Goal: Task Accomplishment & Management: Complete application form

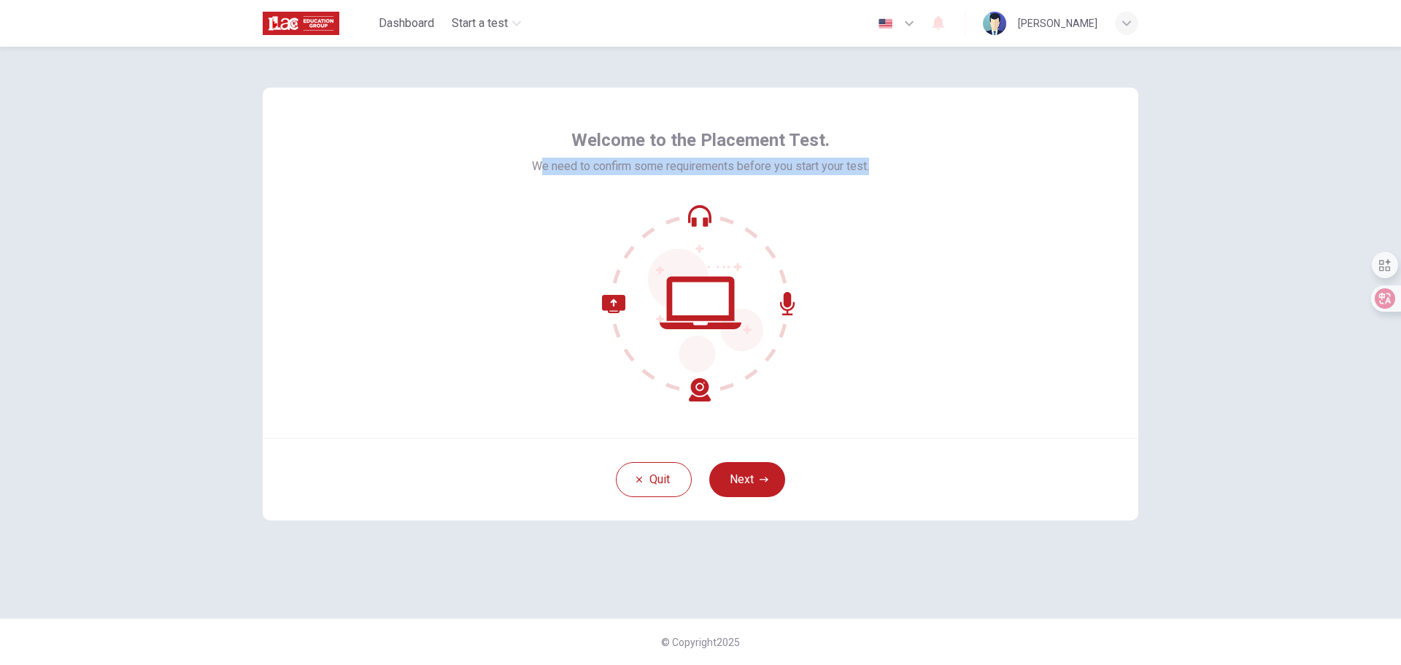
drag, startPoint x: 539, startPoint y: 170, endPoint x: 889, endPoint y: 166, distance: 350.3
click at [889, 166] on div "Welcome to the Placement Test. We need to confirm some requirements before you …" at bounding box center [701, 263] width 876 height 350
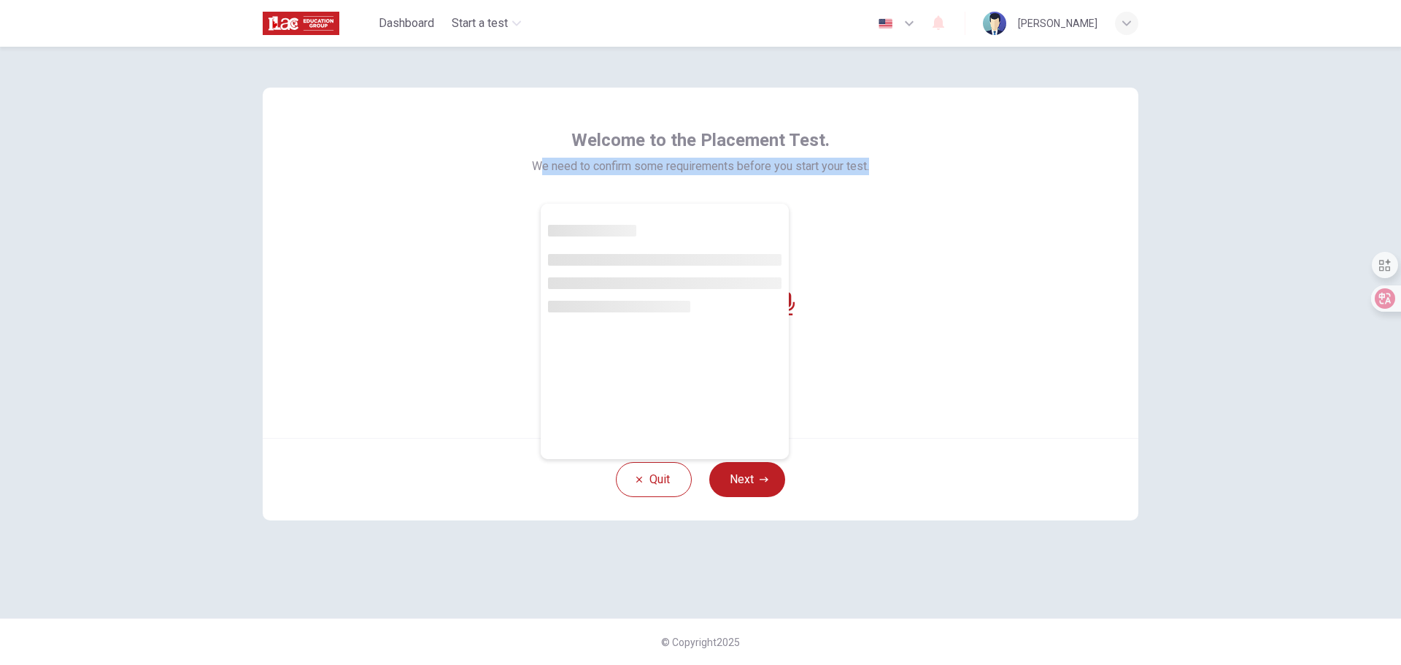
click at [778, 172] on span "We need to confirm some requirements before you start your test." at bounding box center [700, 167] width 337 height 18
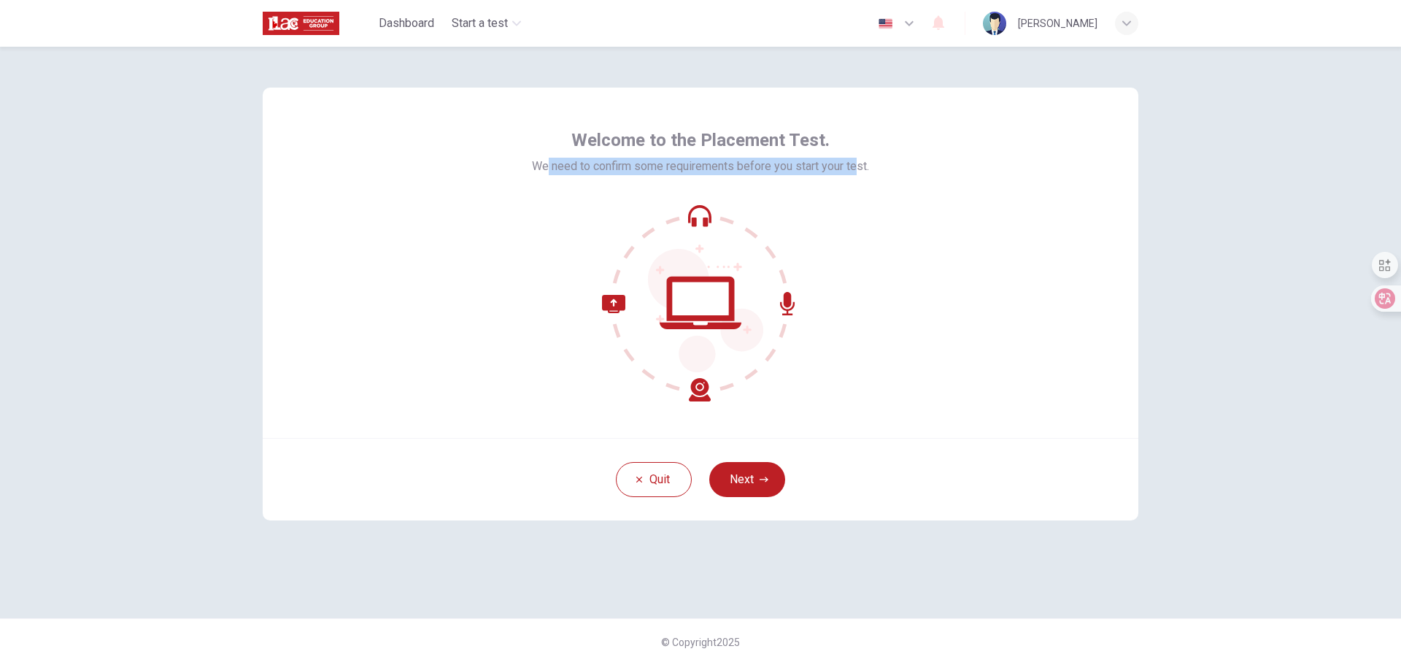
drag, startPoint x: 827, startPoint y: 166, endPoint x: 548, endPoint y: 166, distance: 278.8
click at [548, 166] on span "We need to confirm some requirements before you start your test." at bounding box center [700, 167] width 337 height 18
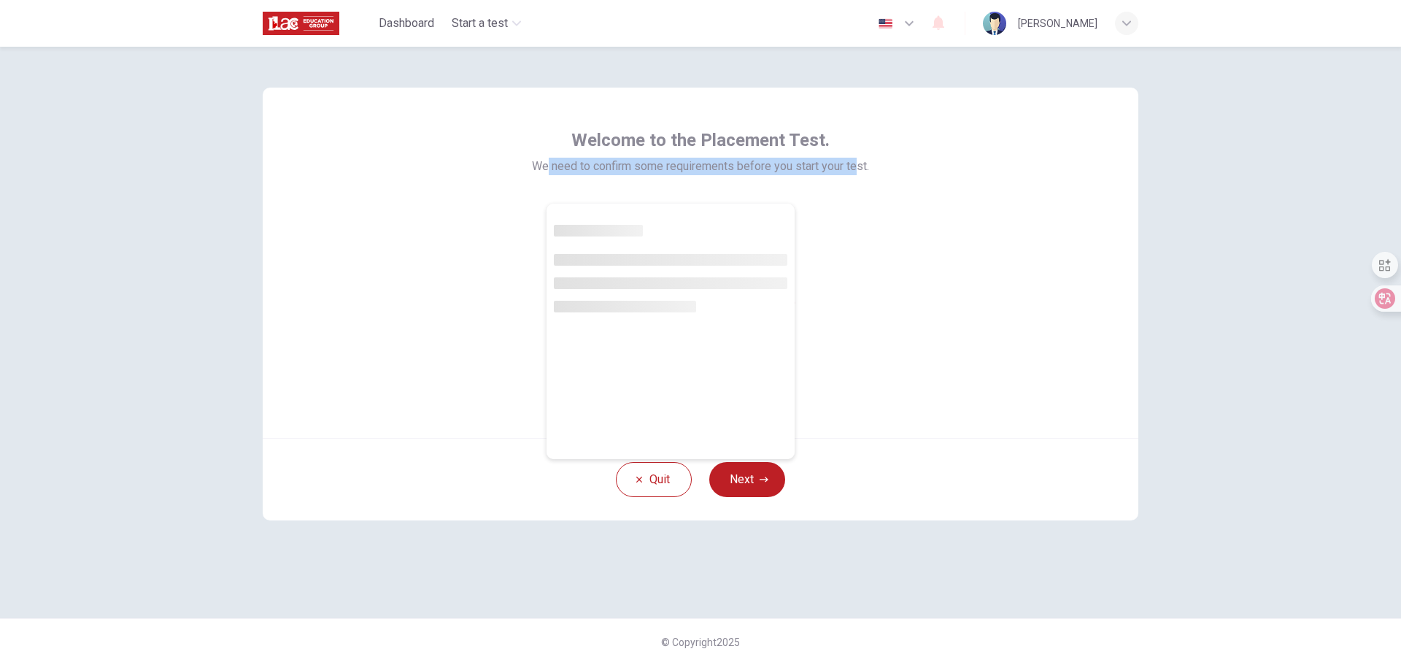
click at [775, 163] on span "We need to confirm some requirements before you start your test." at bounding box center [700, 167] width 337 height 18
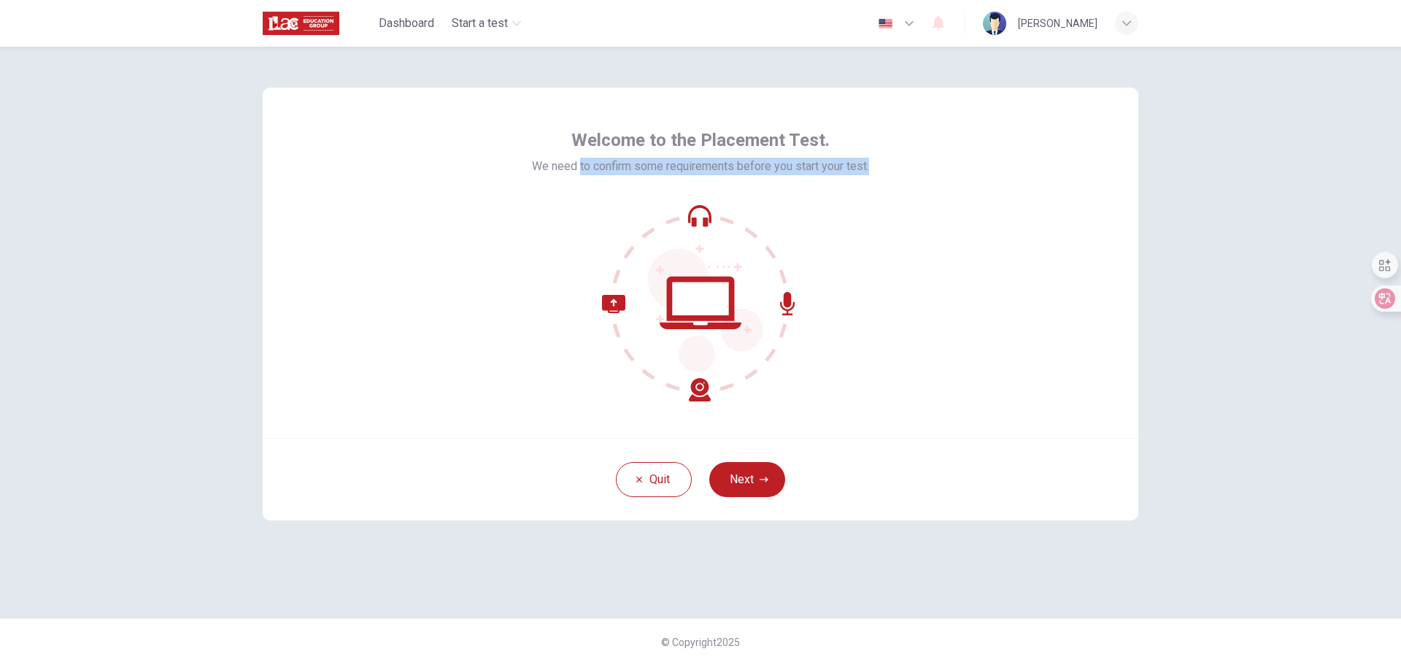
drag, startPoint x: 577, startPoint y: 163, endPoint x: 880, endPoint y: 162, distance: 303.6
click at [880, 162] on div "Welcome to the Placement Test. We need to confirm some requirements before you …" at bounding box center [701, 263] width 876 height 350
click at [833, 166] on span "We need to confirm some requirements before you start your test." at bounding box center [700, 167] width 337 height 18
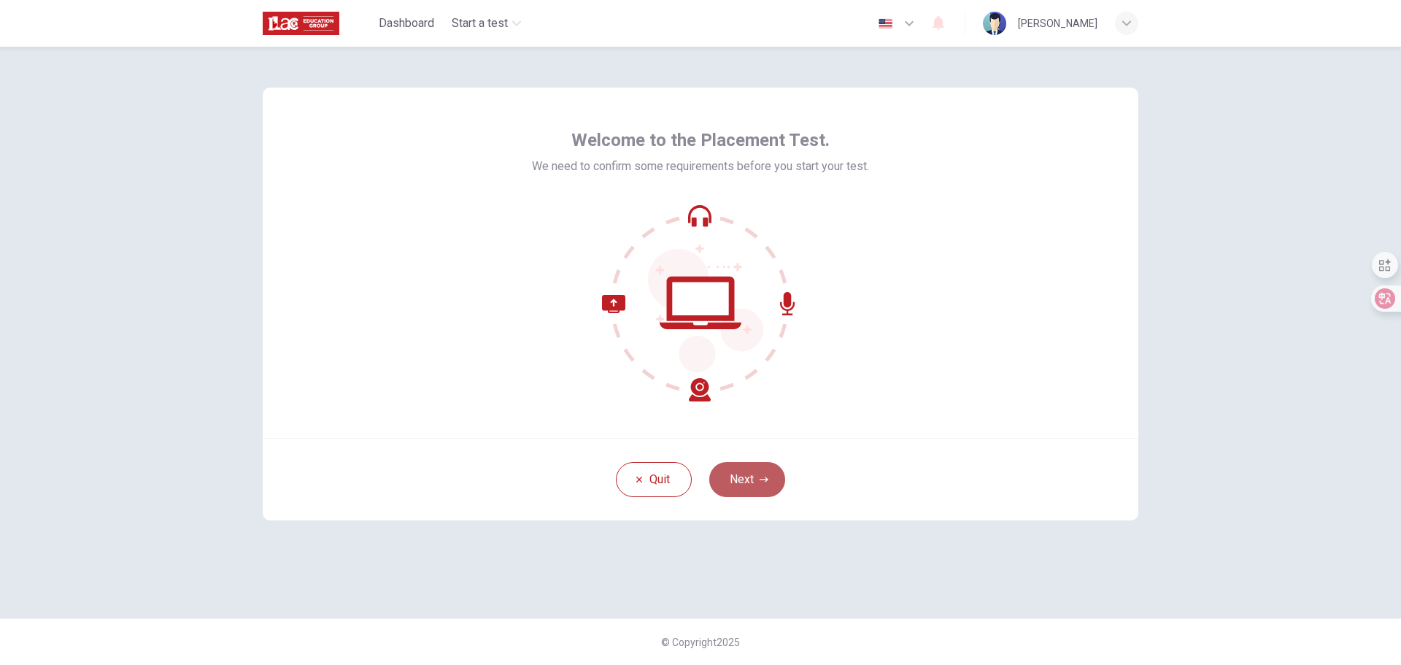
click at [742, 481] on button "Next" at bounding box center [747, 479] width 76 height 35
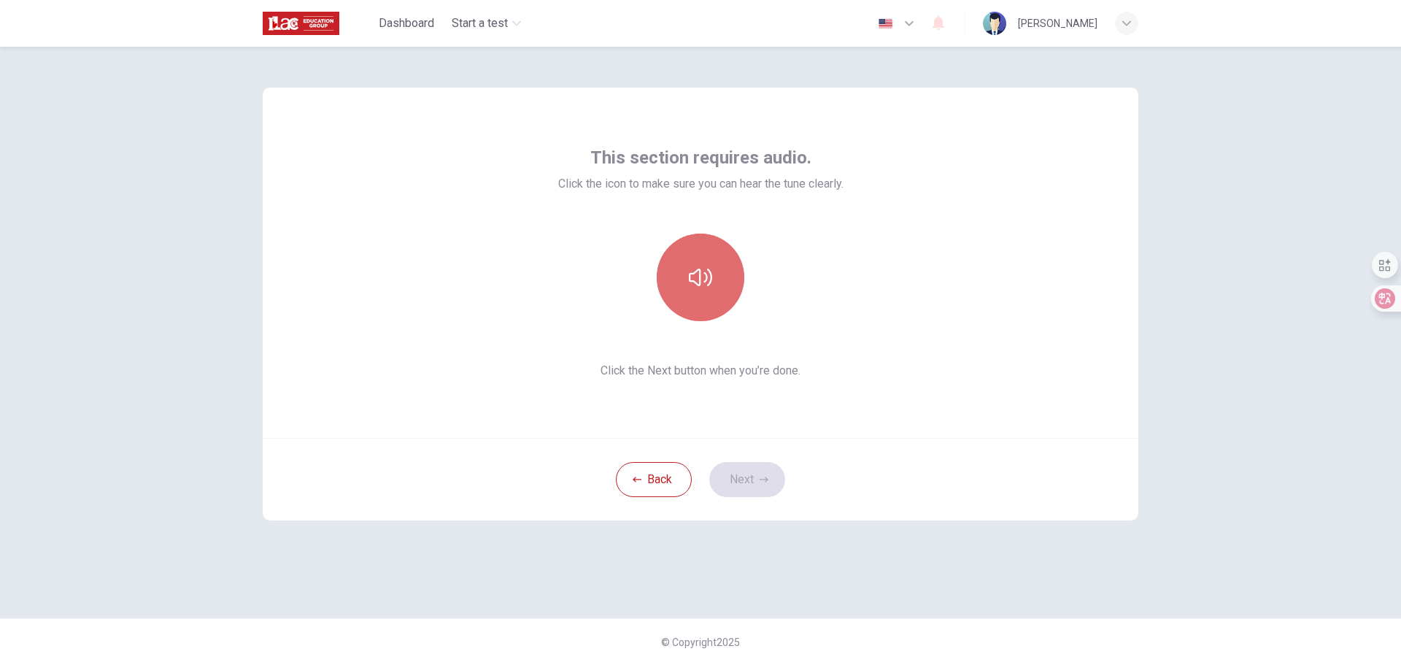
click at [701, 280] on icon "button" at bounding box center [700, 278] width 23 height 18
click at [740, 473] on button "Next" at bounding box center [747, 479] width 76 height 35
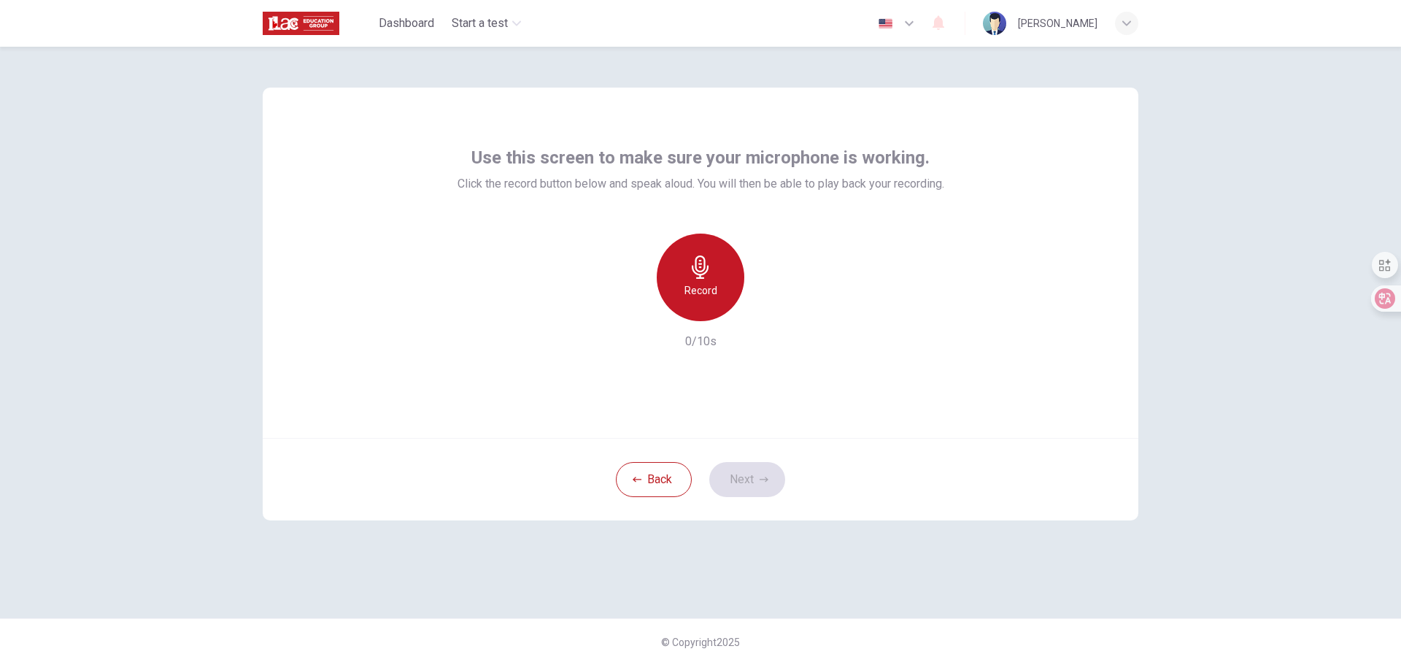
click at [699, 255] on icon "button" at bounding box center [700, 266] width 23 height 23
click at [728, 475] on button "Next" at bounding box center [747, 479] width 76 height 35
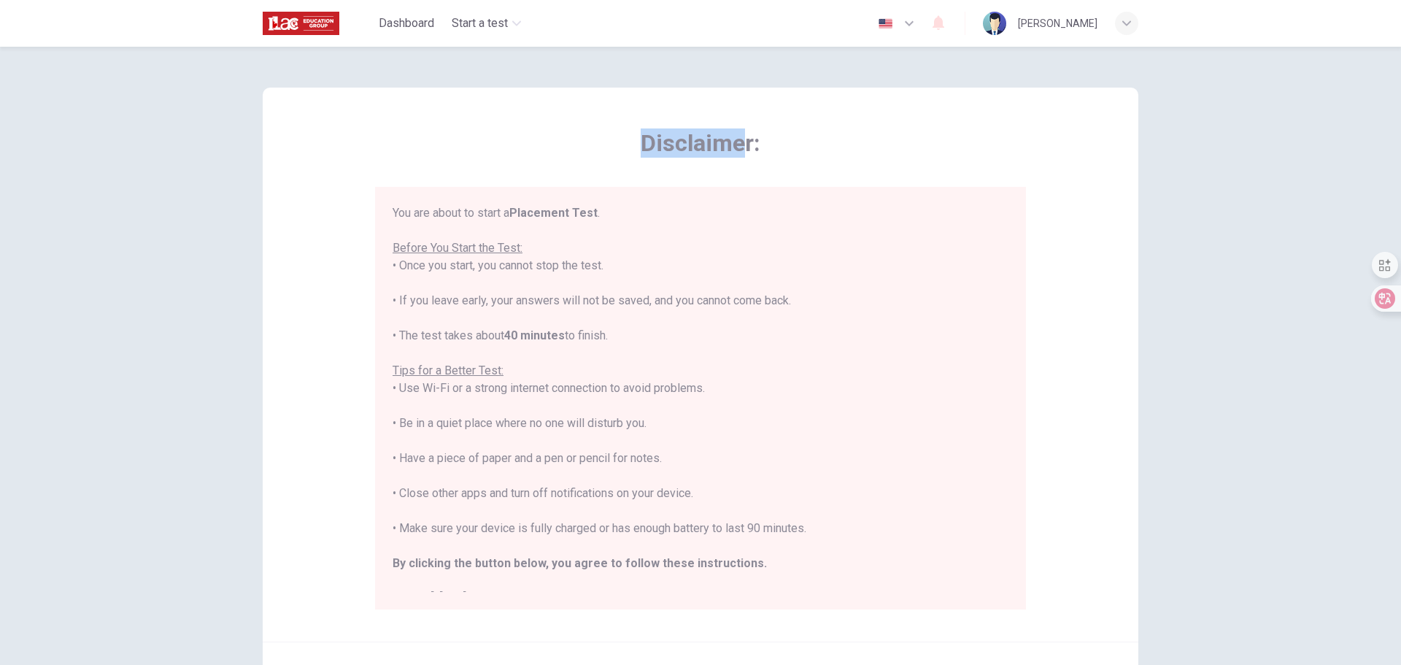
drag, startPoint x: 745, startPoint y: 143, endPoint x: 639, endPoint y: 134, distance: 107.0
click at [639, 134] on span "Disclaimer:" at bounding box center [700, 142] width 651 height 29
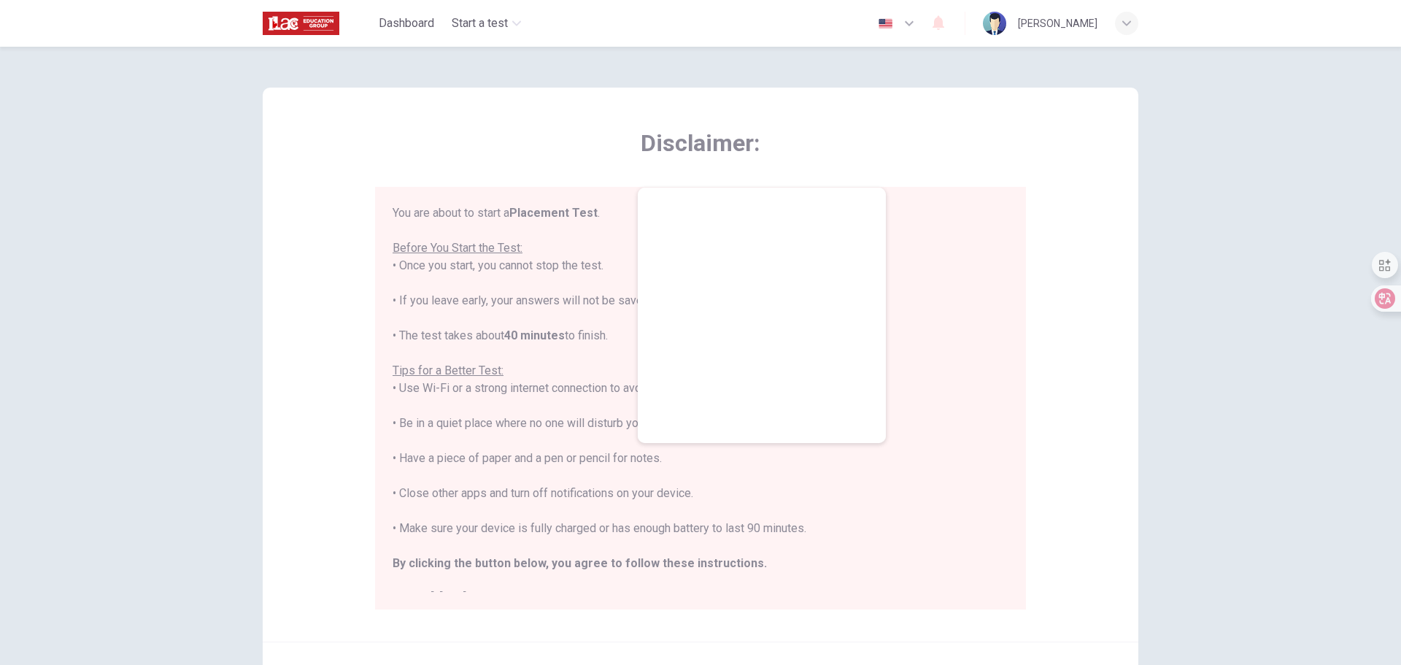
click at [788, 150] on span "Disclaimer:" at bounding box center [700, 142] width 651 height 29
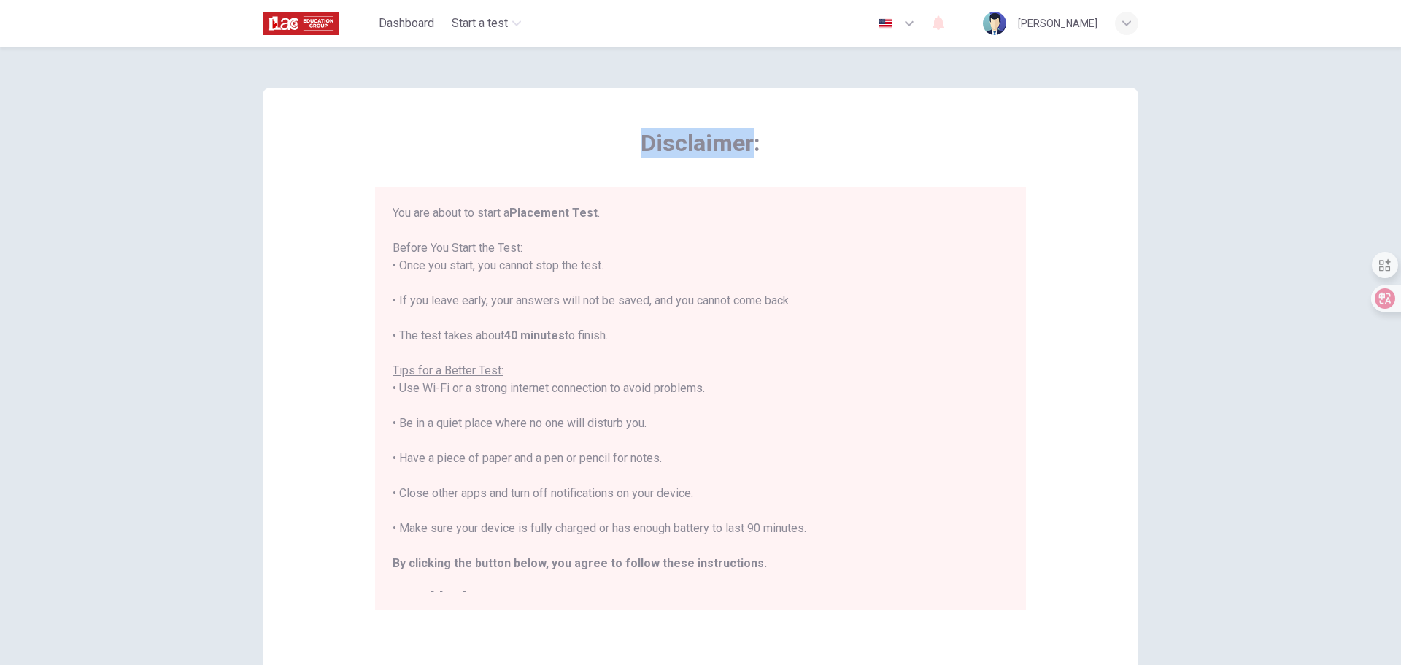
drag, startPoint x: 747, startPoint y: 142, endPoint x: 632, endPoint y: 144, distance: 115.3
click at [632, 144] on span "Disclaimer:" at bounding box center [700, 142] width 651 height 29
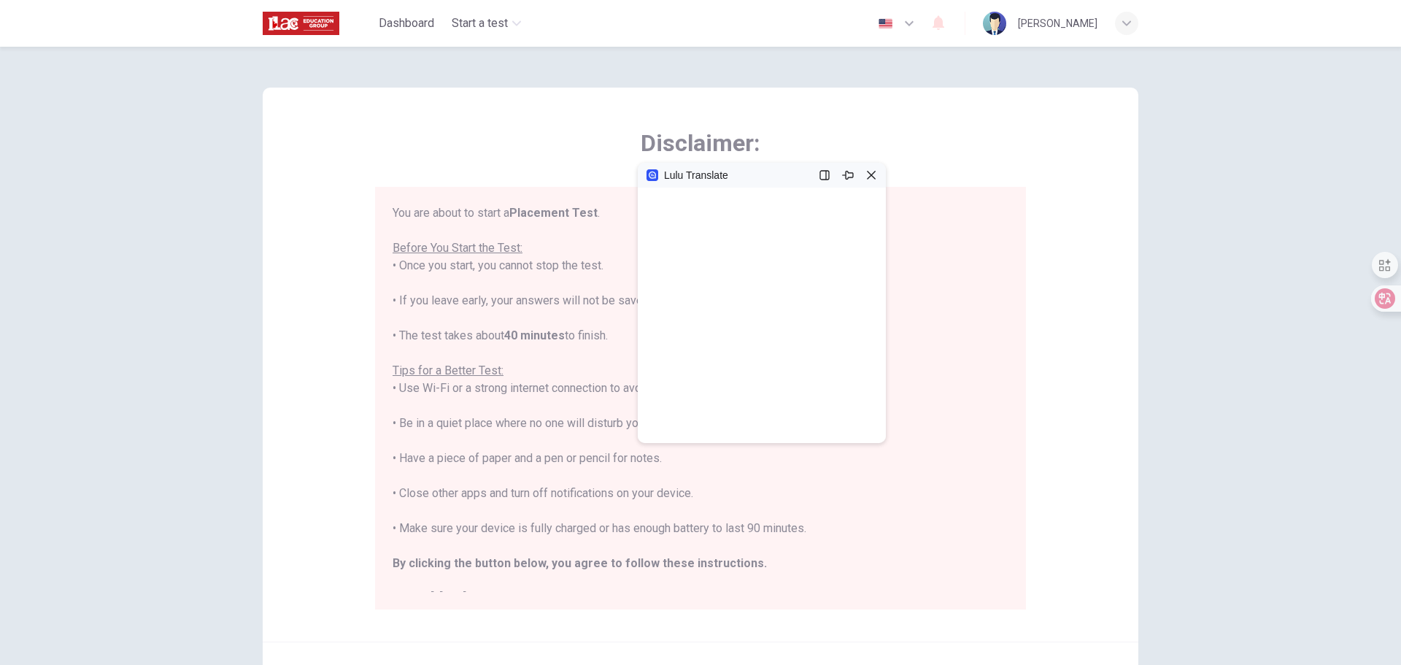
click at [1079, 281] on div "Disclaimer: You are about to start a Placement Test . Before You Start the Test…" at bounding box center [701, 365] width 876 height 554
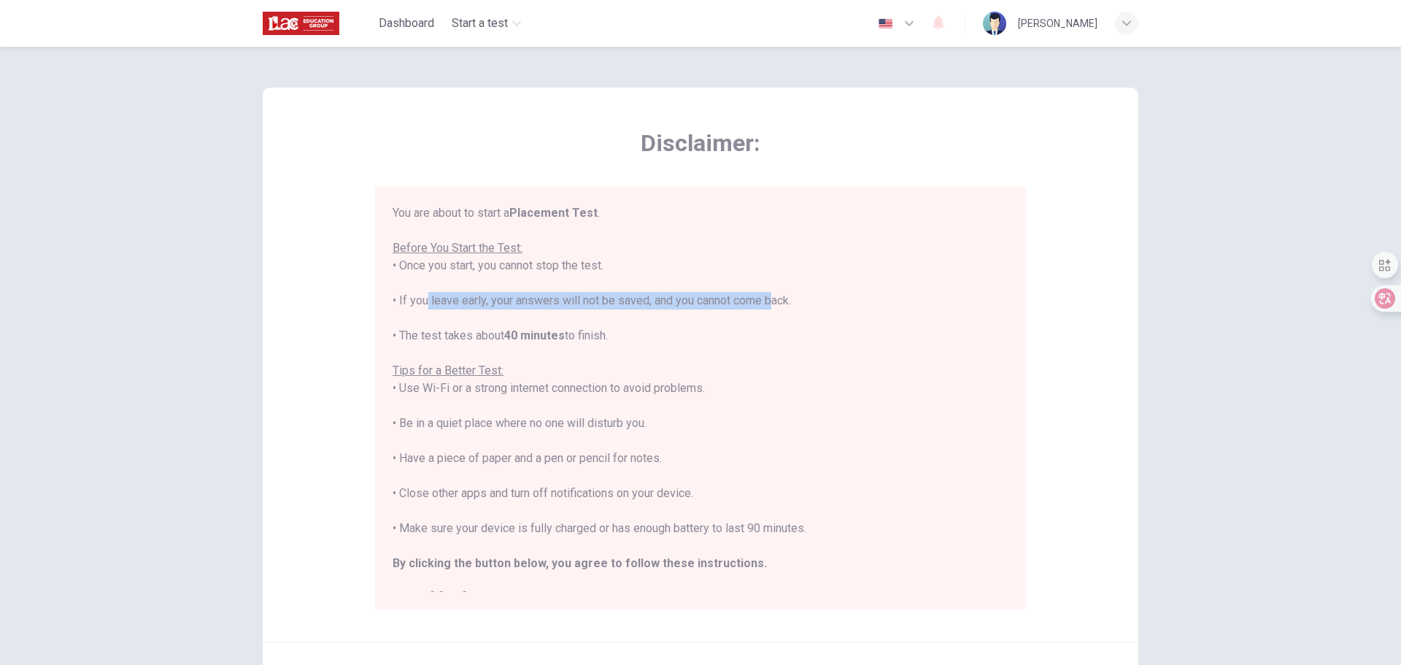
drag, startPoint x: 421, startPoint y: 298, endPoint x: 766, endPoint y: 296, distance: 345.2
click at [766, 296] on div "You are about to start a Placement Test . Before You Start the Test: • Once you…" at bounding box center [701, 405] width 616 height 403
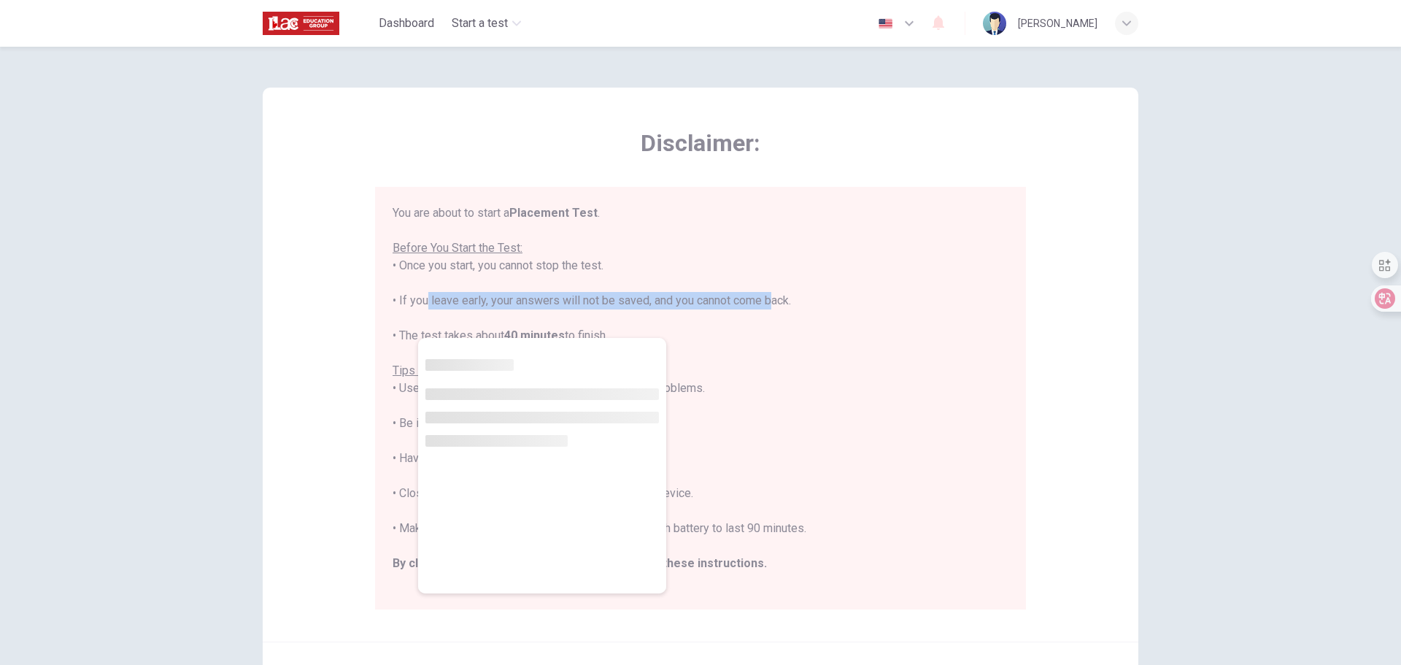
click at [643, 304] on div "You are about to start a Placement Test . Before You Start the Test: • Once you…" at bounding box center [701, 405] width 616 height 403
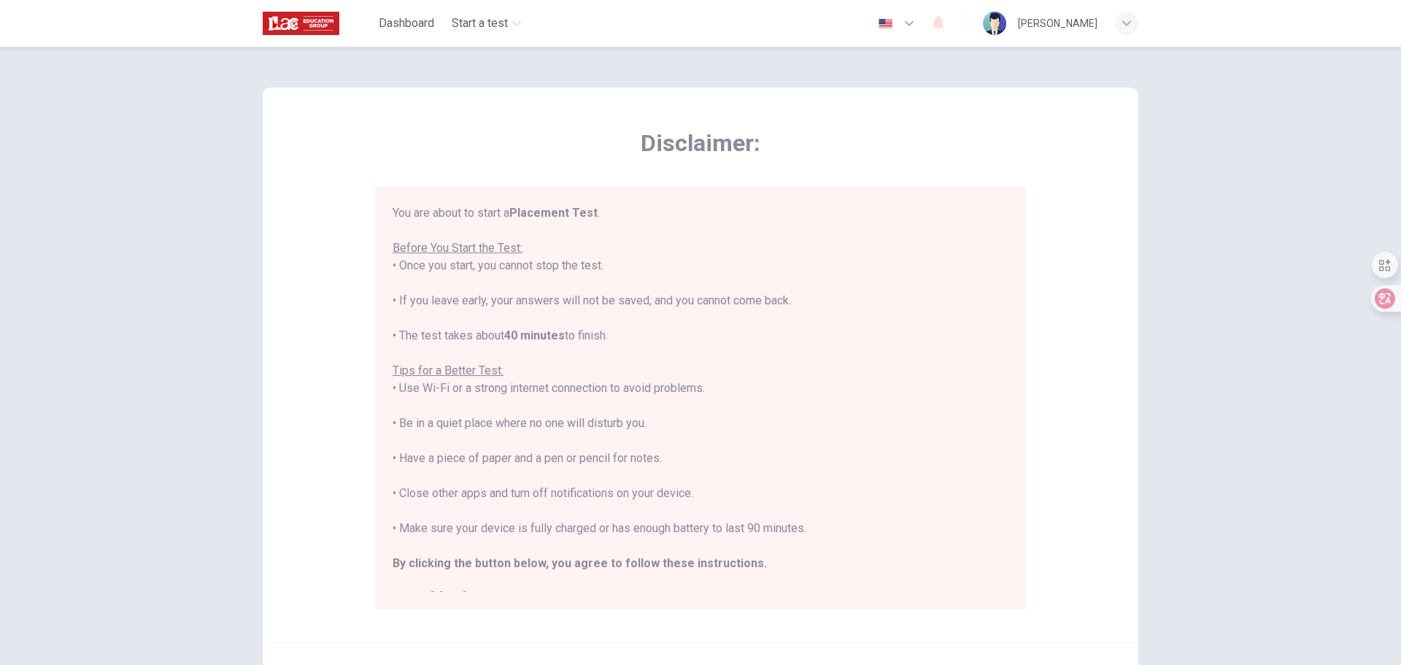
drag, startPoint x: 476, startPoint y: 301, endPoint x: 798, endPoint y: 298, distance: 321.9
click at [798, 298] on div "You are about to start a Placement Test . Before You Start the Test: • Once you…" at bounding box center [701, 405] width 616 height 403
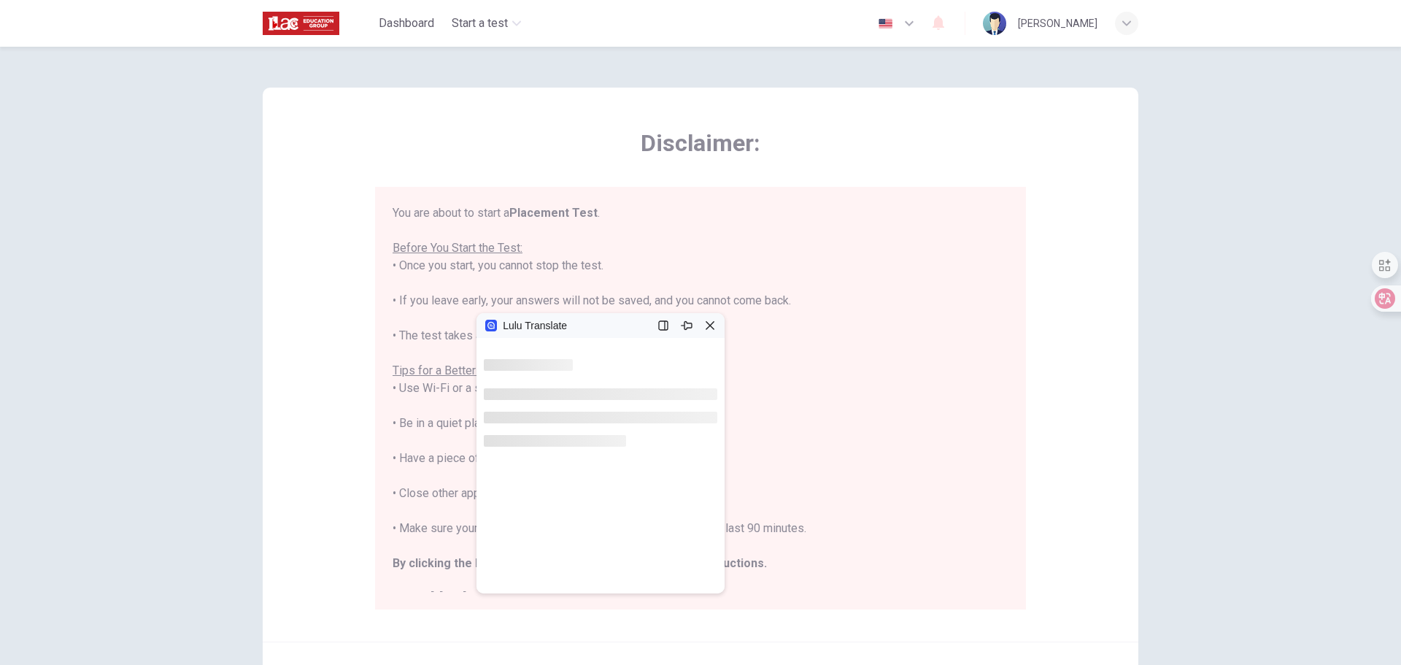
click at [411, 335] on div "You are about to start a Placement Test . Before You Start the Test: • Once you…" at bounding box center [701, 405] width 616 height 403
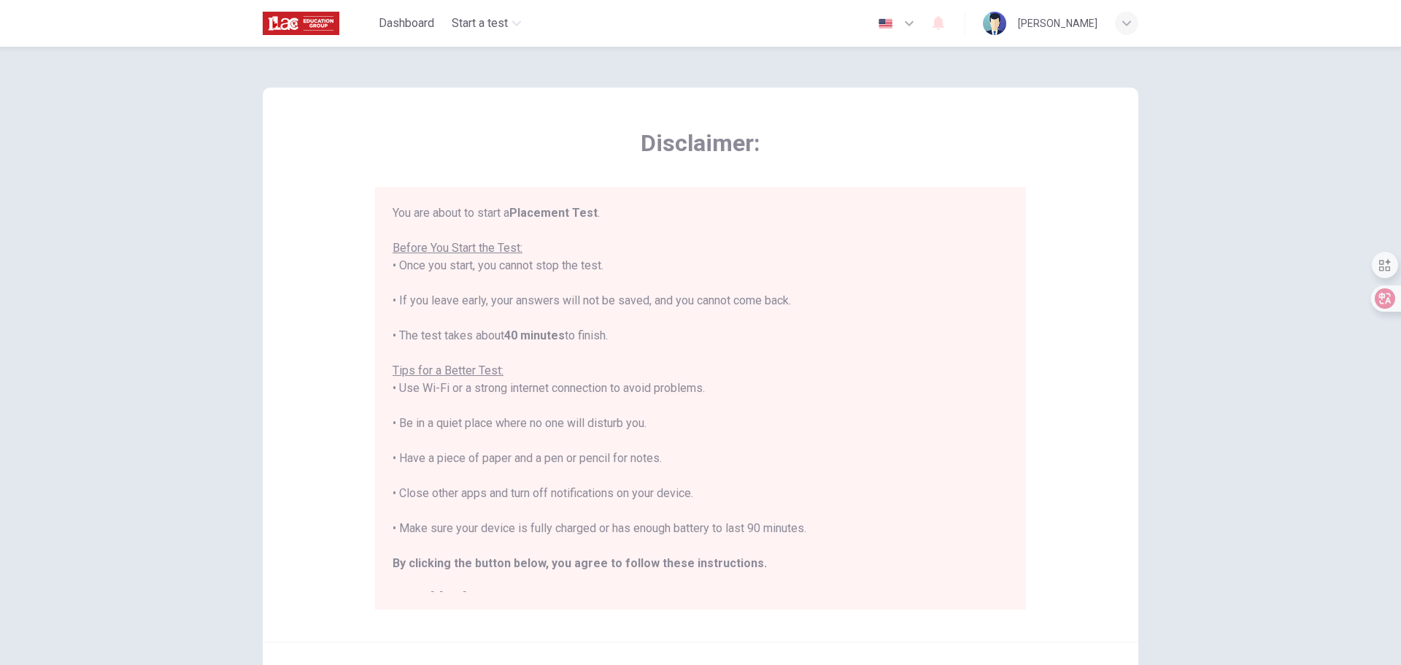
drag, startPoint x: 412, startPoint y: 332, endPoint x: 620, endPoint y: 331, distance: 208.0
click at [620, 331] on div "You are about to start a Placement Test . Before You Start the Test: • Once you…" at bounding box center [701, 405] width 616 height 403
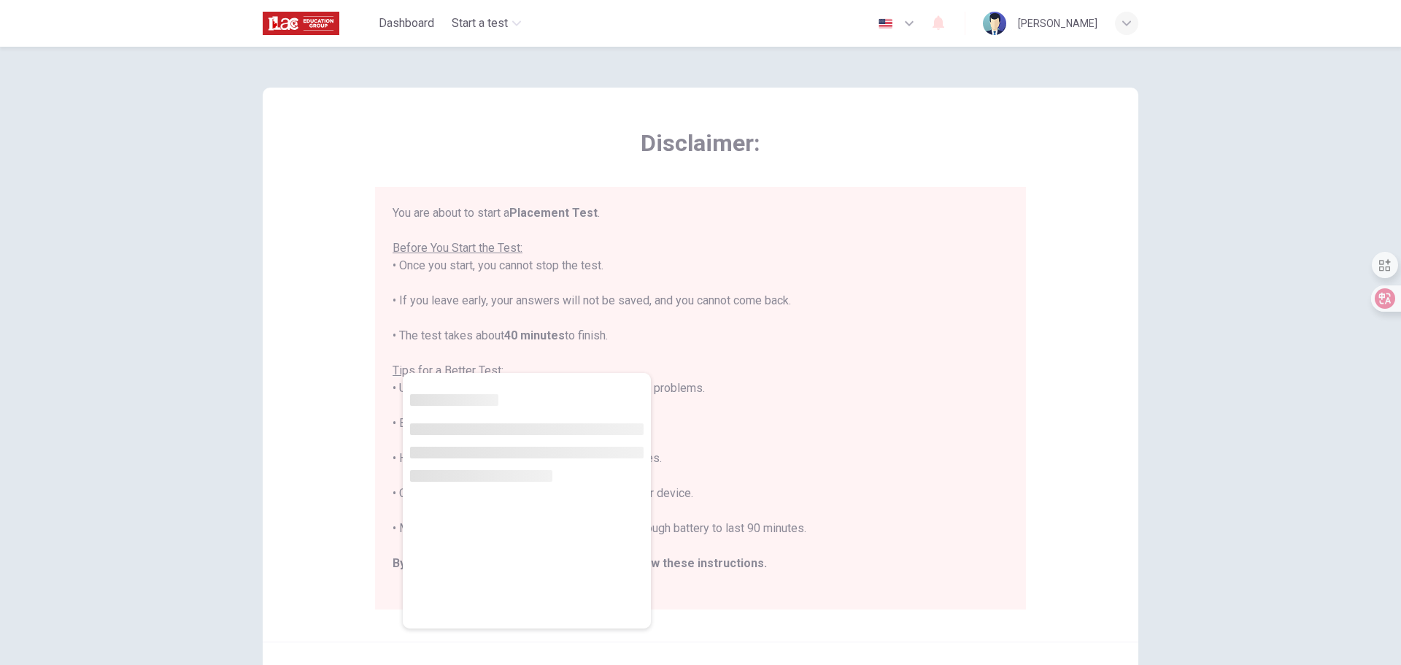
click at [464, 340] on div "You are about to start a Placement Test . Before You Start the Test: • Once you…" at bounding box center [701, 405] width 616 height 403
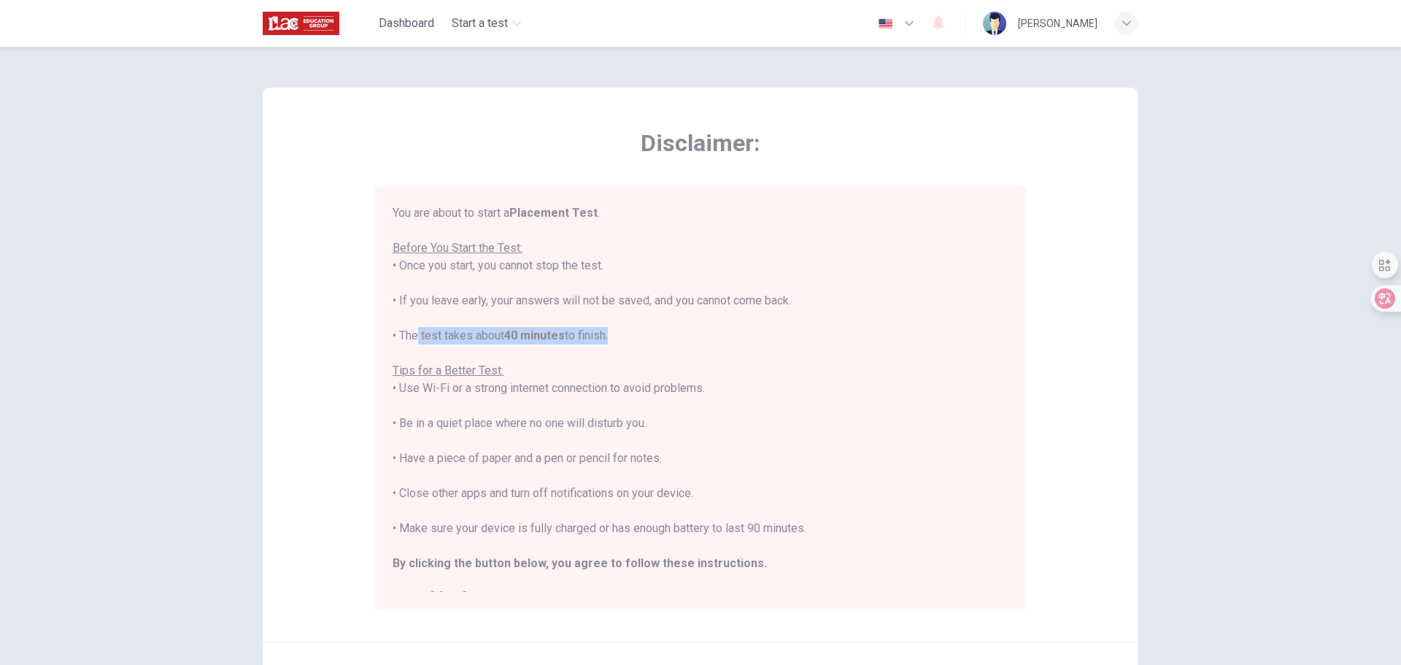
drag, startPoint x: 412, startPoint y: 336, endPoint x: 609, endPoint y: 338, distance: 197.1
click at [609, 338] on div "You are about to start a Placement Test . Before You Start the Test: • Once you…" at bounding box center [701, 405] width 616 height 403
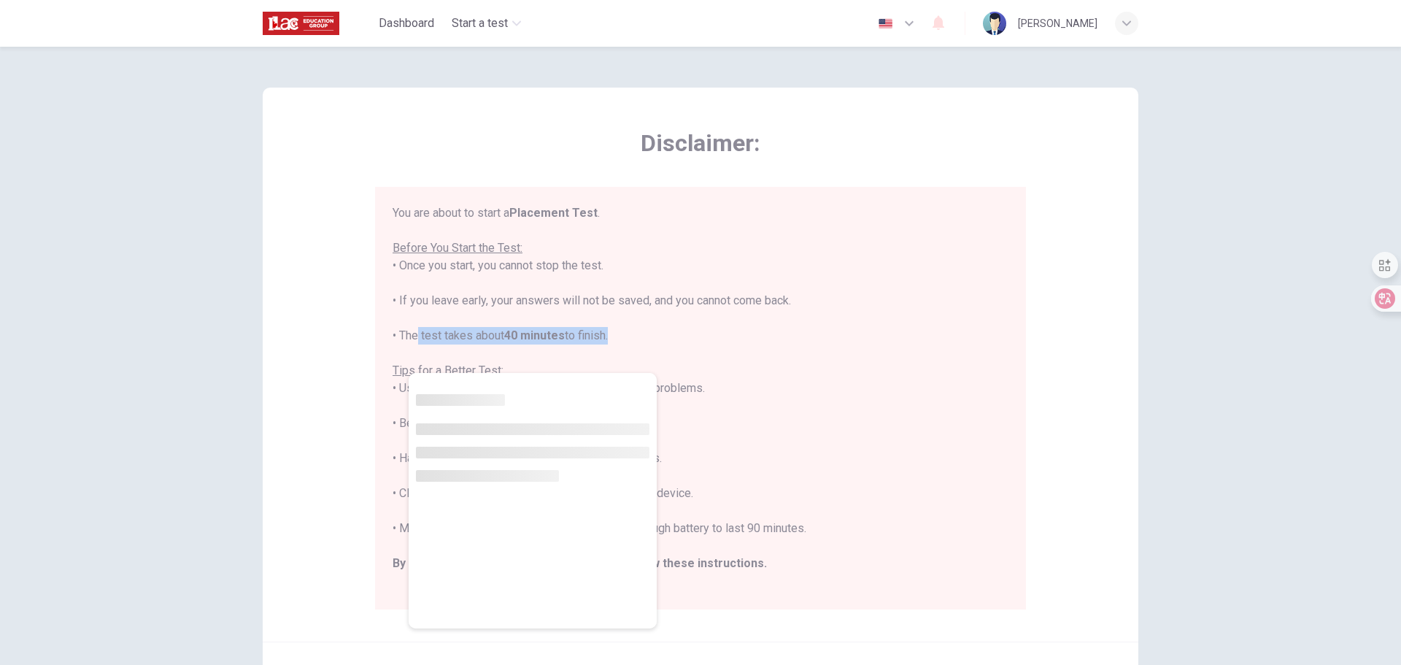
click at [537, 339] on b "40 minutes" at bounding box center [534, 335] width 61 height 14
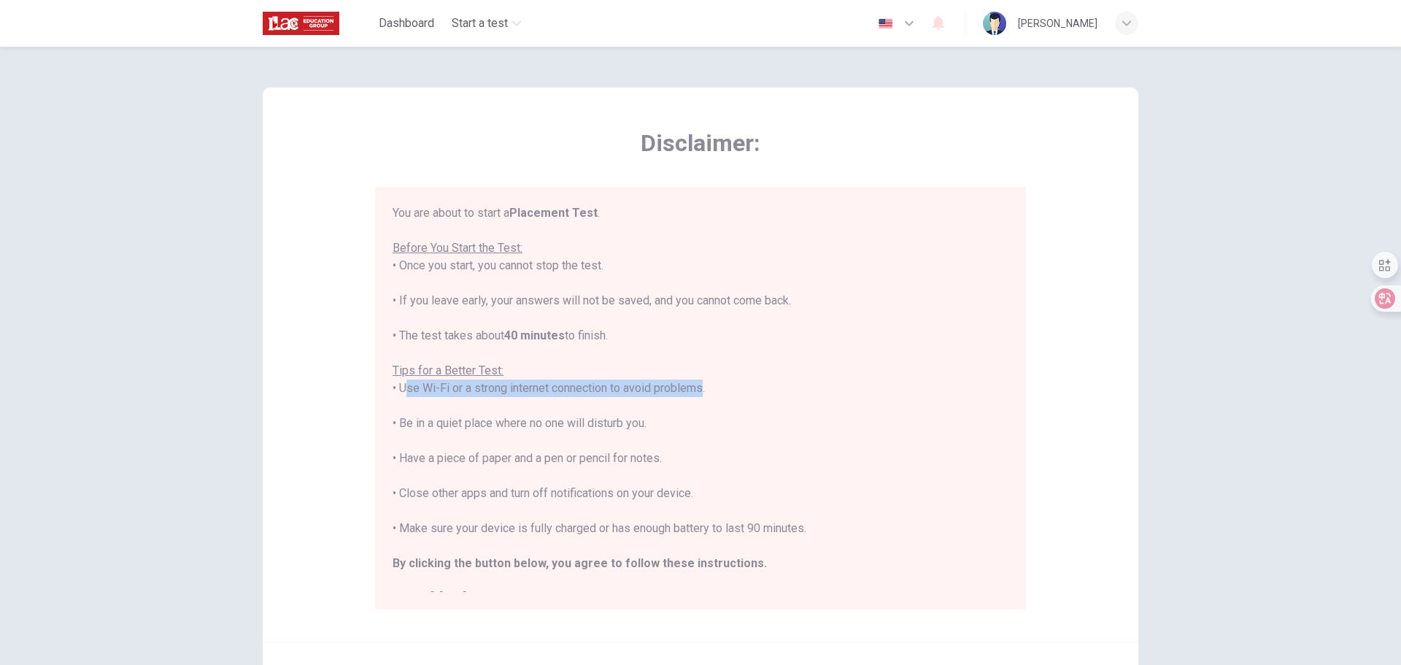
drag, startPoint x: 399, startPoint y: 388, endPoint x: 693, endPoint y: 385, distance: 294.9
click at [693, 385] on div "You are about to start a Placement Test . Before You Start the Test: • Once you…" at bounding box center [701, 405] width 616 height 403
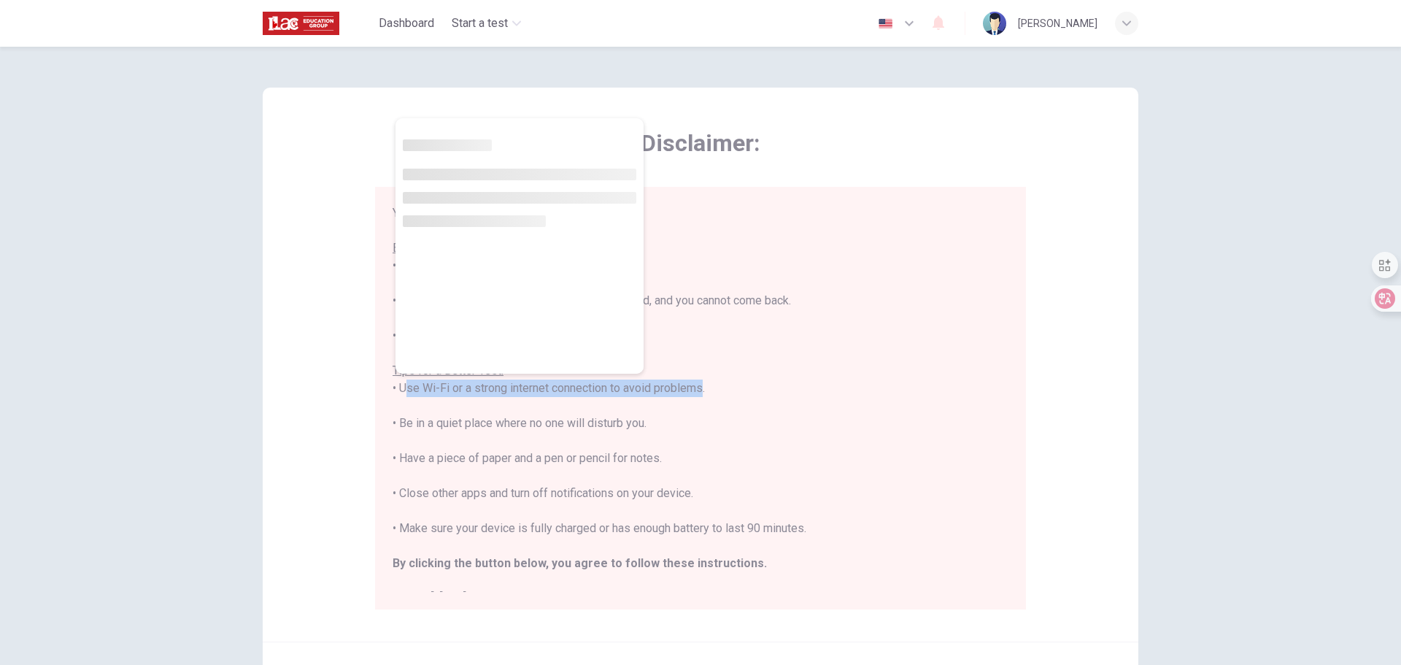
click at [558, 393] on div "You are about to start a Placement Test . Before You Start the Test: • Once you…" at bounding box center [701, 405] width 616 height 403
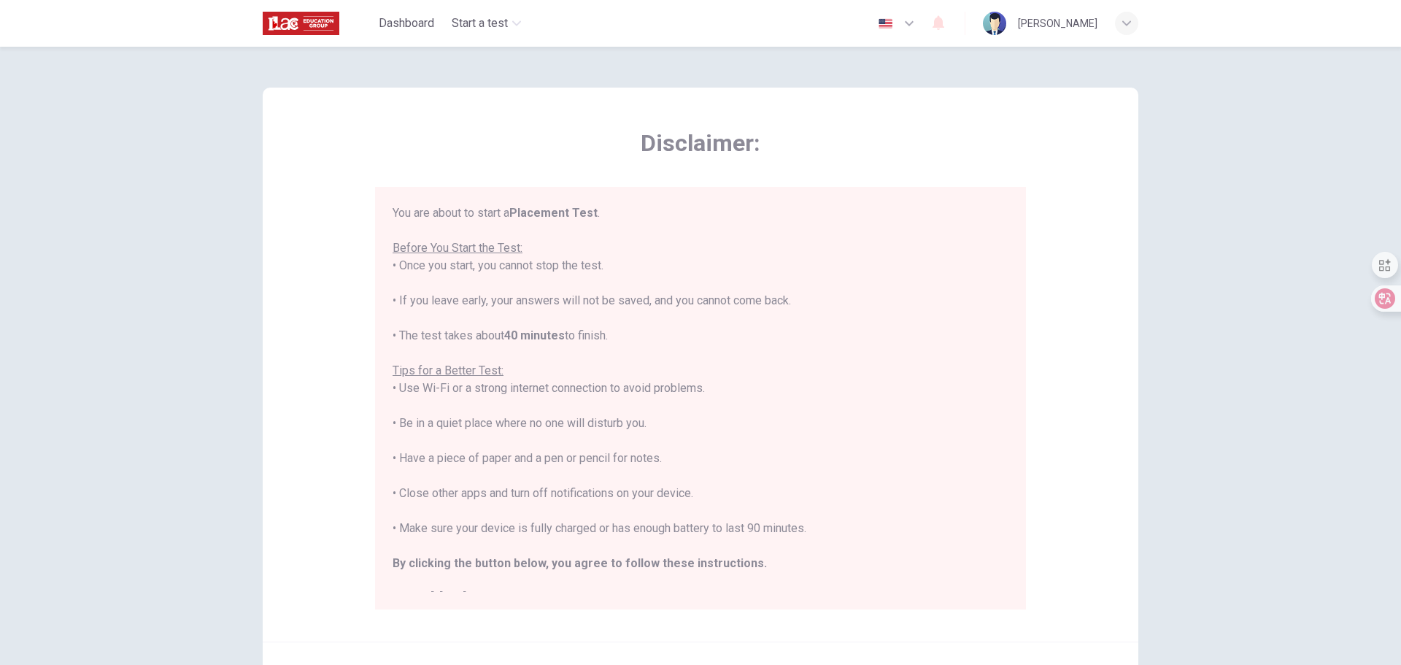
drag, startPoint x: 399, startPoint y: 422, endPoint x: 667, endPoint y: 417, distance: 267.9
click at [667, 417] on div "You are about to start a Placement Test . Before You Start the Test: • Once you…" at bounding box center [701, 405] width 616 height 403
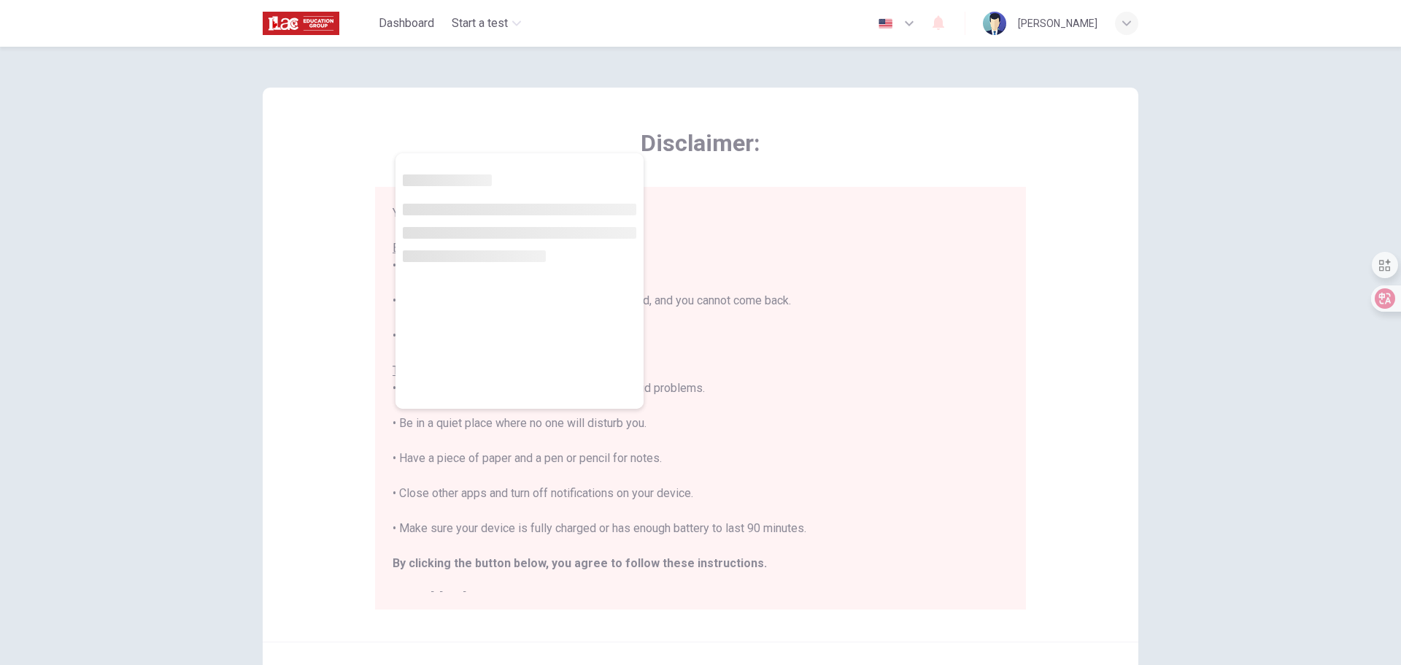
click at [566, 458] on div "You are about to start a Placement Test . Before You Start the Test: • Once you…" at bounding box center [701, 405] width 616 height 403
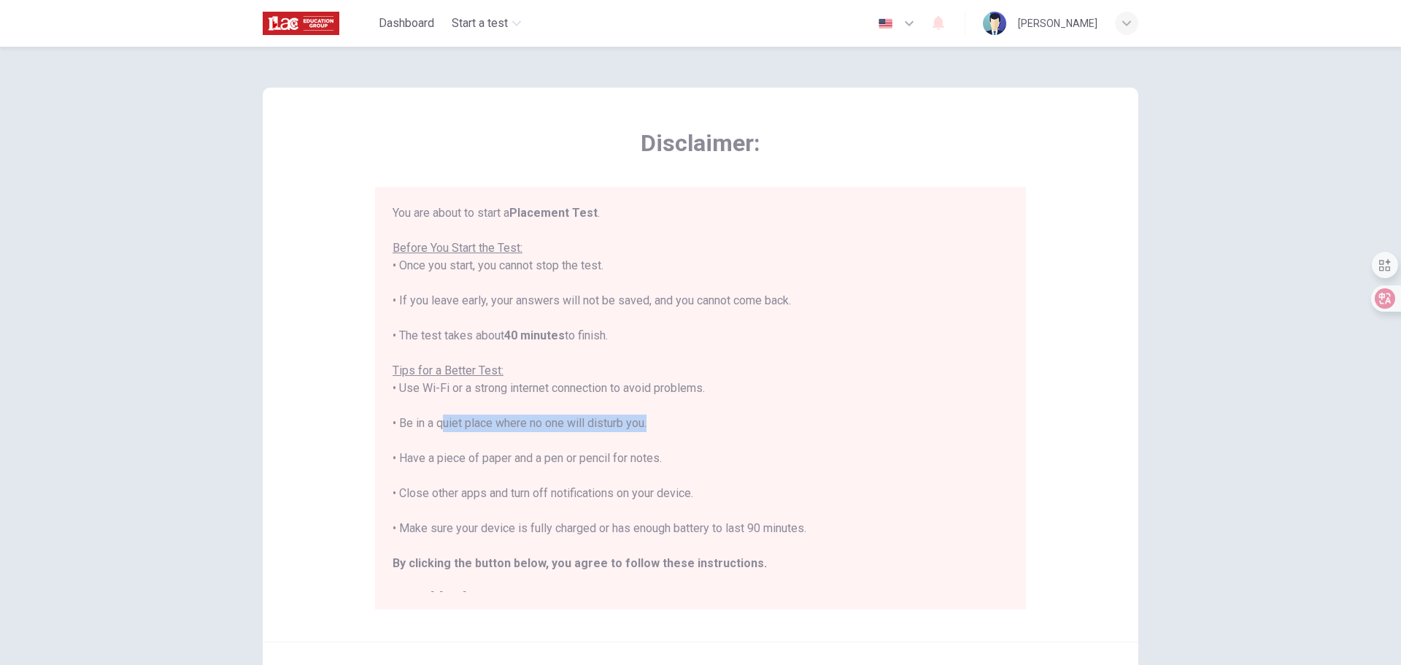
drag, startPoint x: 496, startPoint y: 417, endPoint x: 644, endPoint y: 418, distance: 148.2
click at [644, 418] on div "You are about to start a Placement Test . Before You Start the Test: • Once you…" at bounding box center [701, 405] width 616 height 403
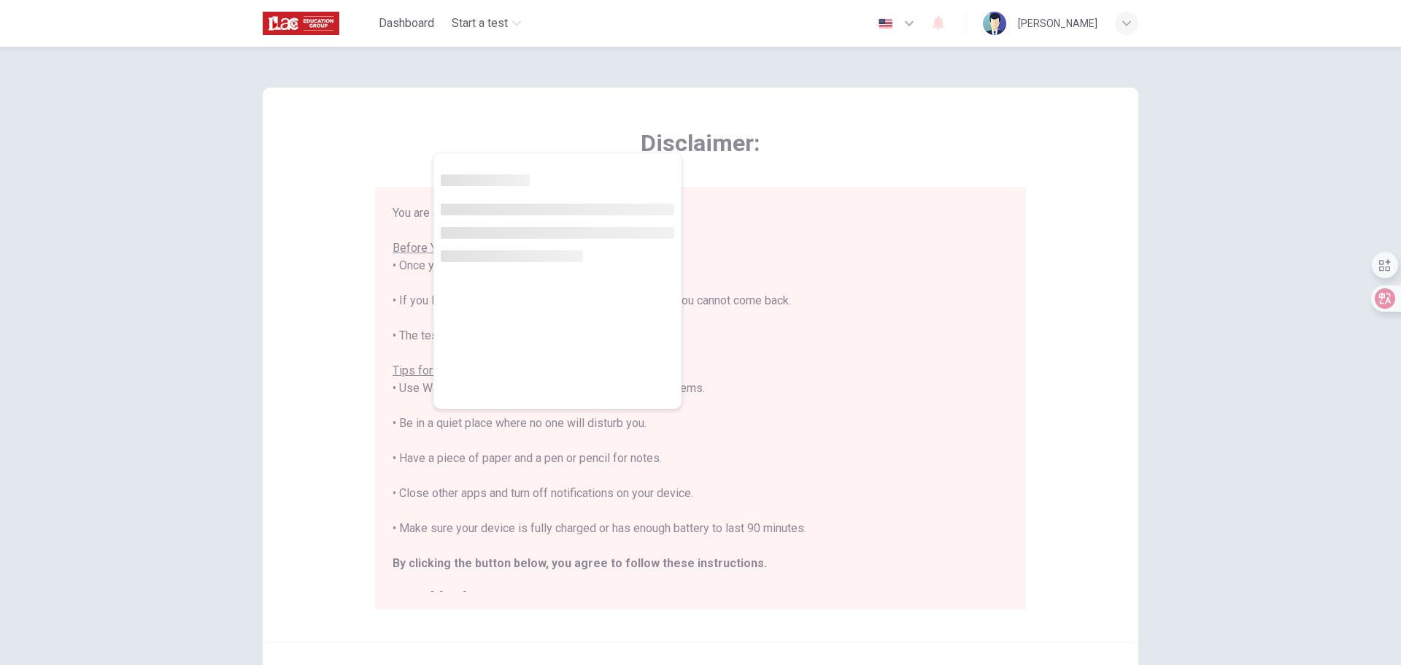
click at [455, 463] on div "You are about to start a Placement Test . Before You Start the Test: • Once you…" at bounding box center [701, 405] width 616 height 403
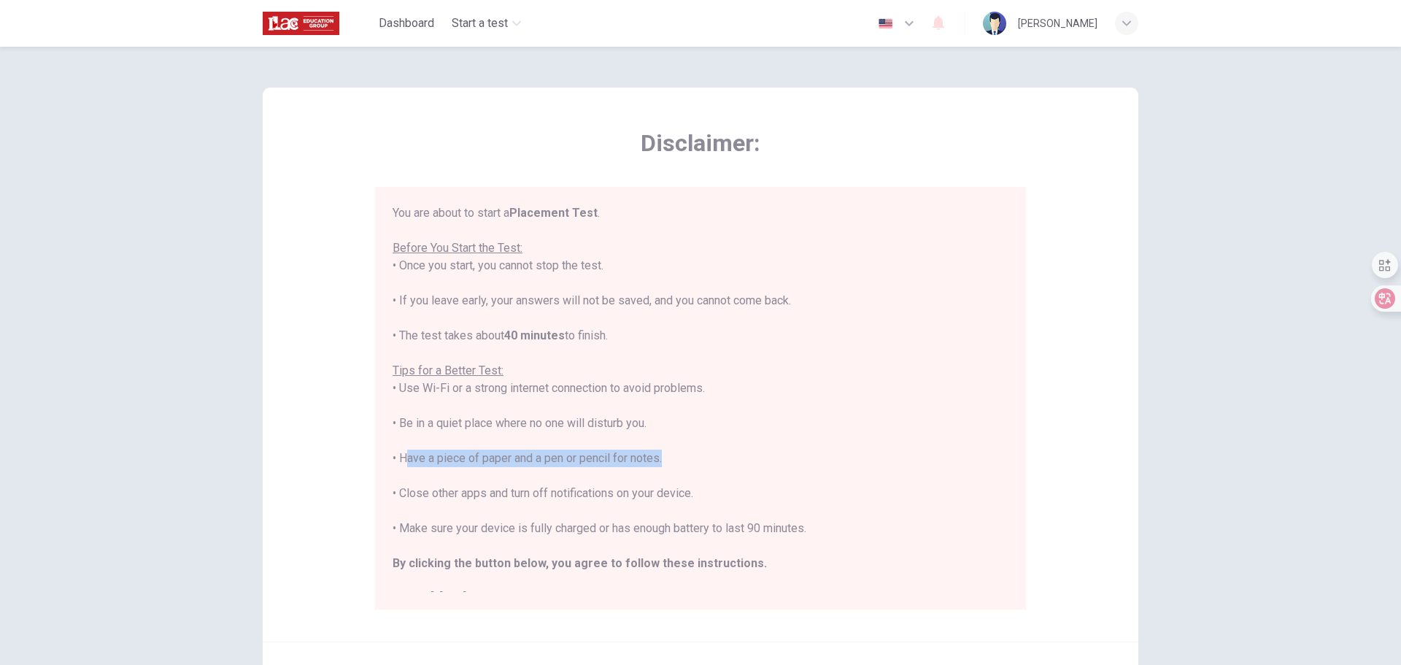
drag, startPoint x: 397, startPoint y: 458, endPoint x: 647, endPoint y: 458, distance: 250.3
click at [656, 456] on div "You are about to start a Placement Test . Before You Start the Test: • Once you…" at bounding box center [701, 405] width 616 height 403
click at [601, 463] on div "You are about to start a Placement Test . Before You Start the Test: • Once you…" at bounding box center [701, 405] width 616 height 403
click at [444, 463] on div "You are about to start a Placement Test . Before You Start the Test: • Once you…" at bounding box center [701, 405] width 616 height 403
drag, startPoint x: 420, startPoint y: 461, endPoint x: 675, endPoint y: 458, distance: 254.7
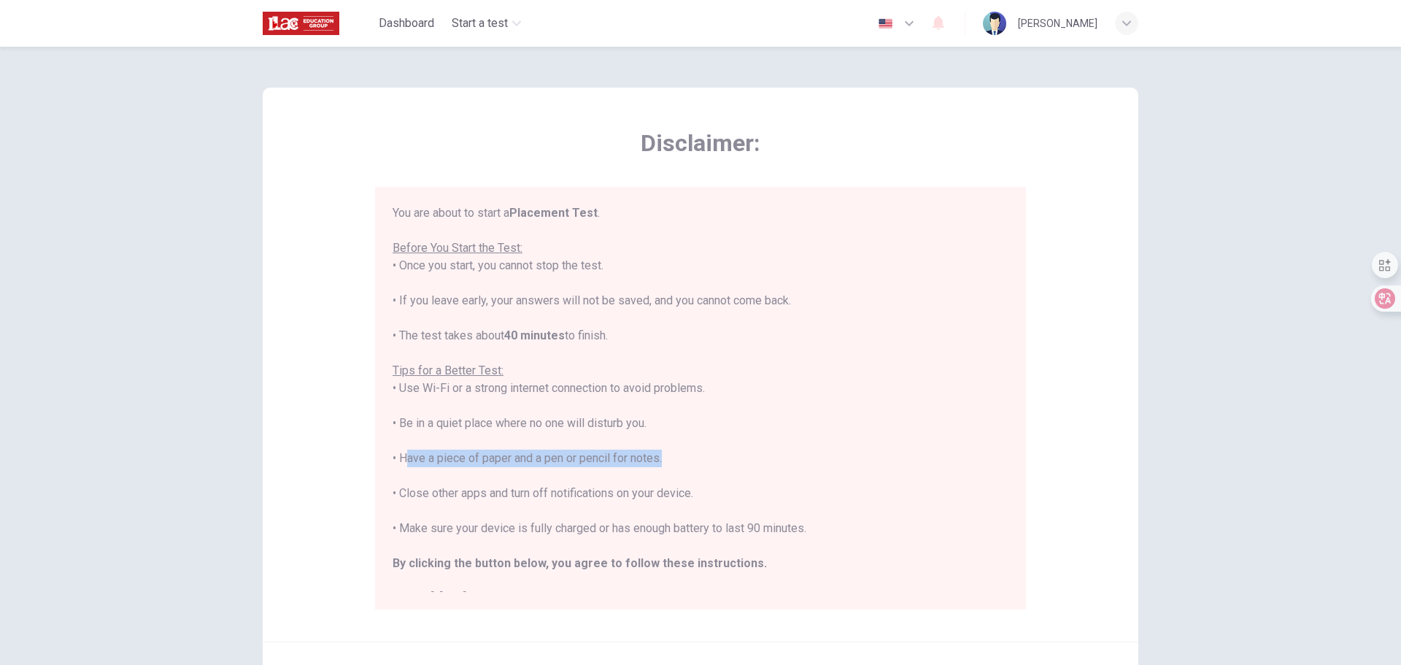
click at [675, 458] on div "You are about to start a Placement Test . Before You Start the Test: • Once you…" at bounding box center [701, 405] width 616 height 403
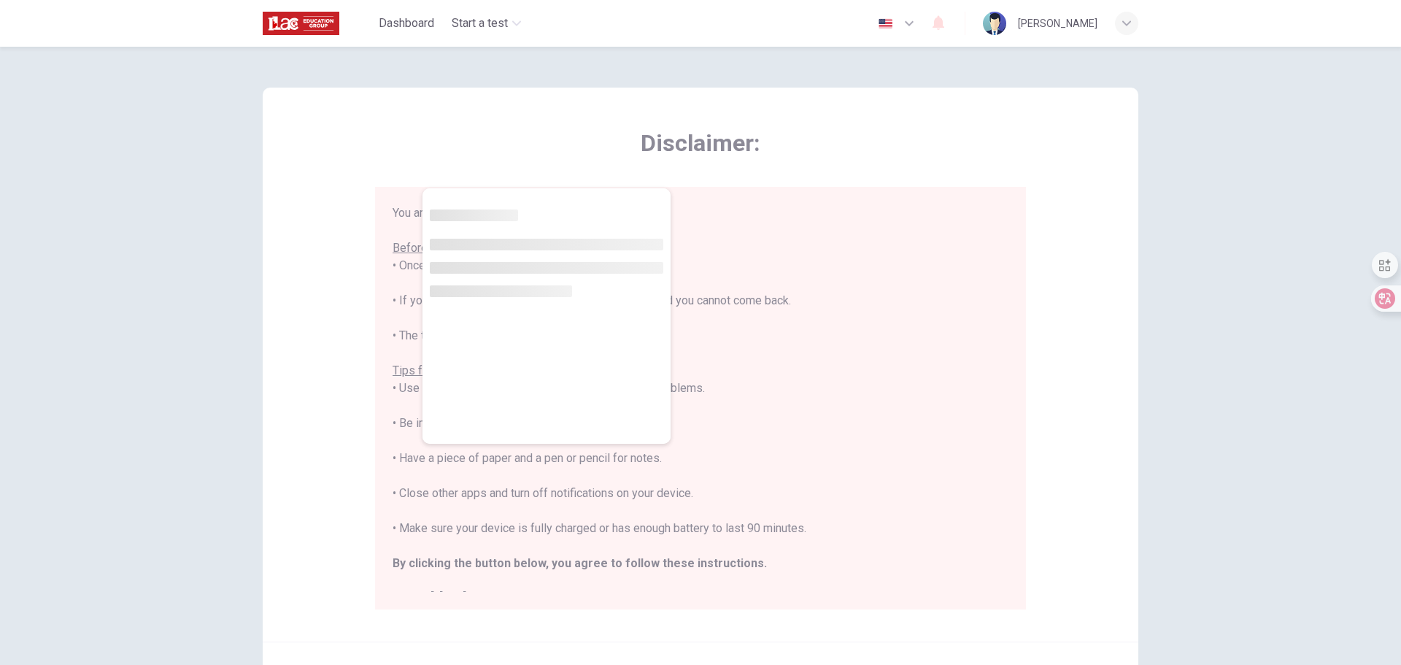
click at [624, 493] on div "You are about to start a Placement Test . Before You Start the Test: • Once you…" at bounding box center [701, 405] width 616 height 403
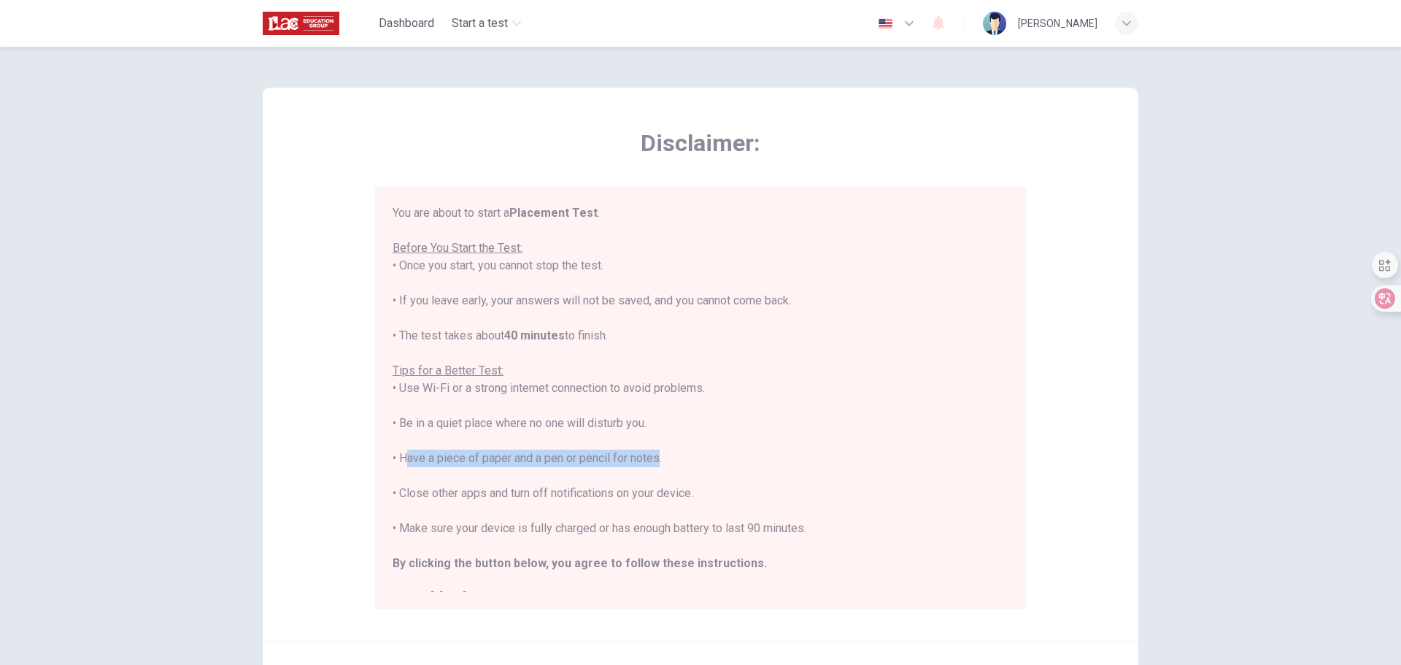
drag, startPoint x: 649, startPoint y: 454, endPoint x: 399, endPoint y: 456, distance: 249.6
click at [399, 456] on div "You are about to start a Placement Test . Before You Start the Test: • Once you…" at bounding box center [701, 405] width 616 height 403
click at [432, 503] on div "You are about to start a Placement Test . Before You Start the Test: • Once you…" at bounding box center [701, 405] width 616 height 403
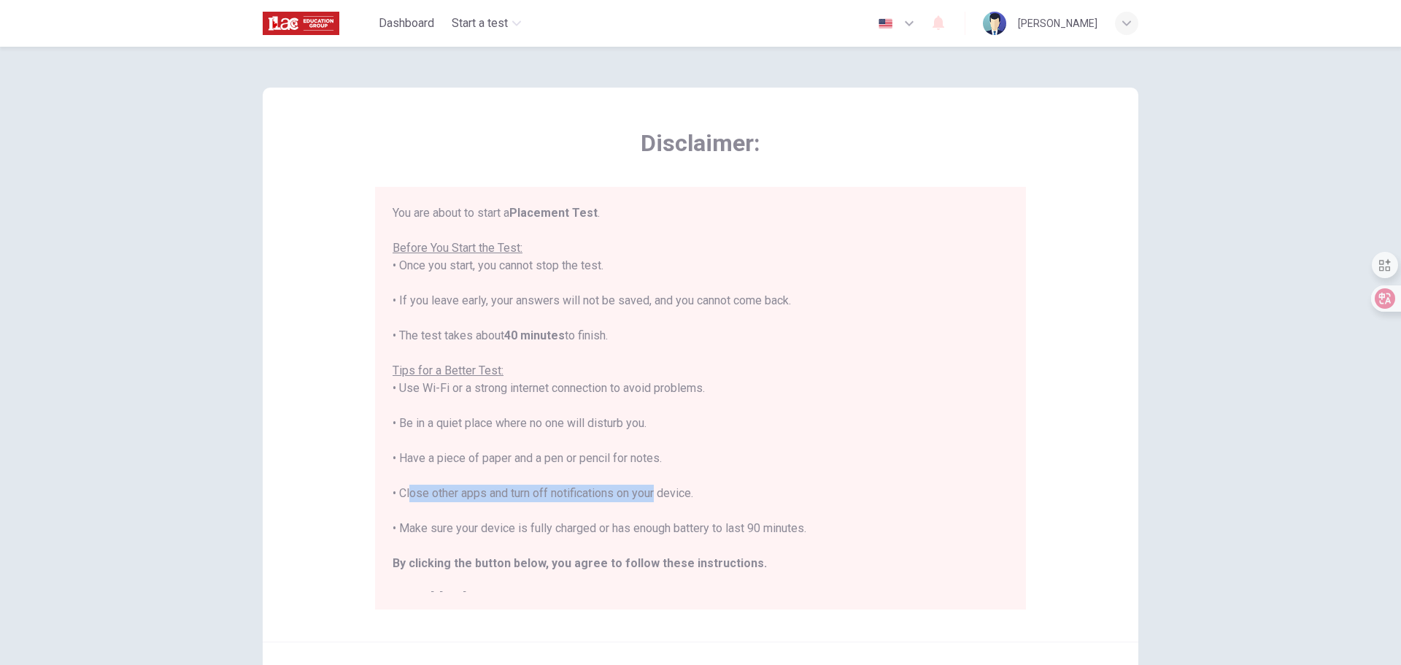
drag, startPoint x: 402, startPoint y: 494, endPoint x: 650, endPoint y: 501, distance: 247.5
click at [650, 501] on div "You are about to start a Placement Test . Before You Start the Test: • Once you…" at bounding box center [701, 405] width 616 height 403
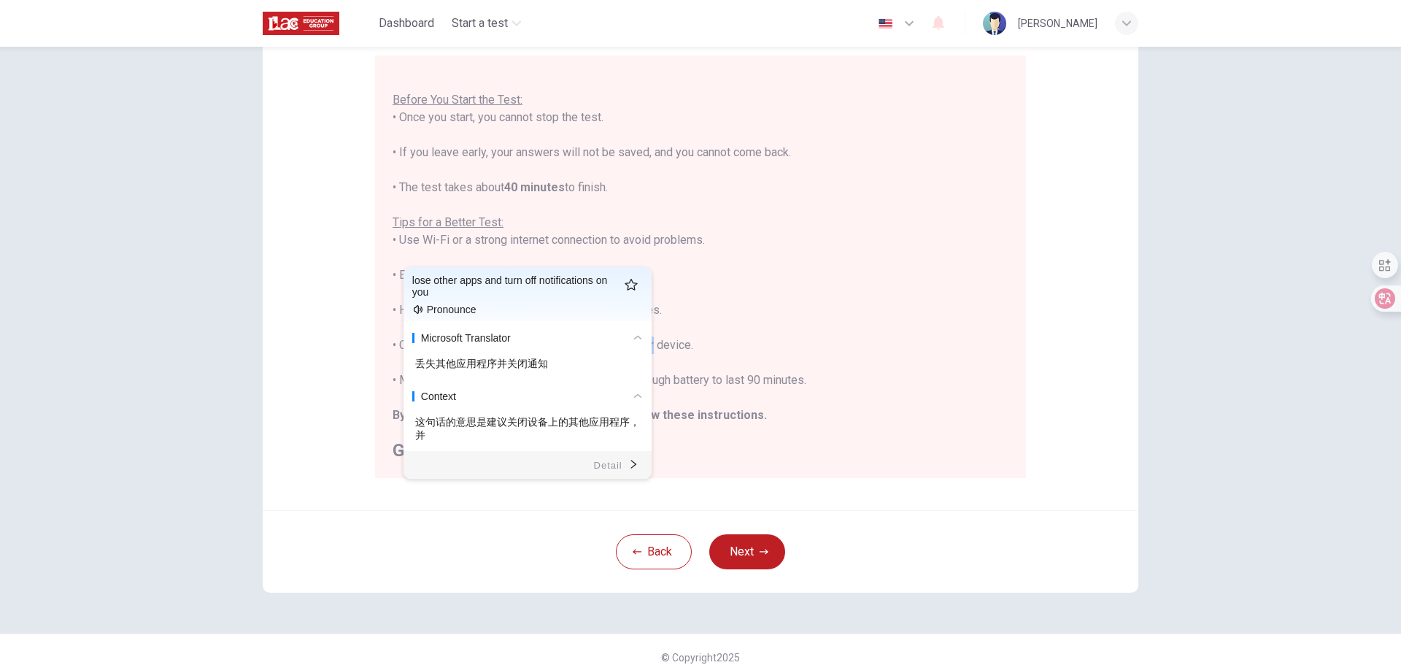
scroll to position [147, 0]
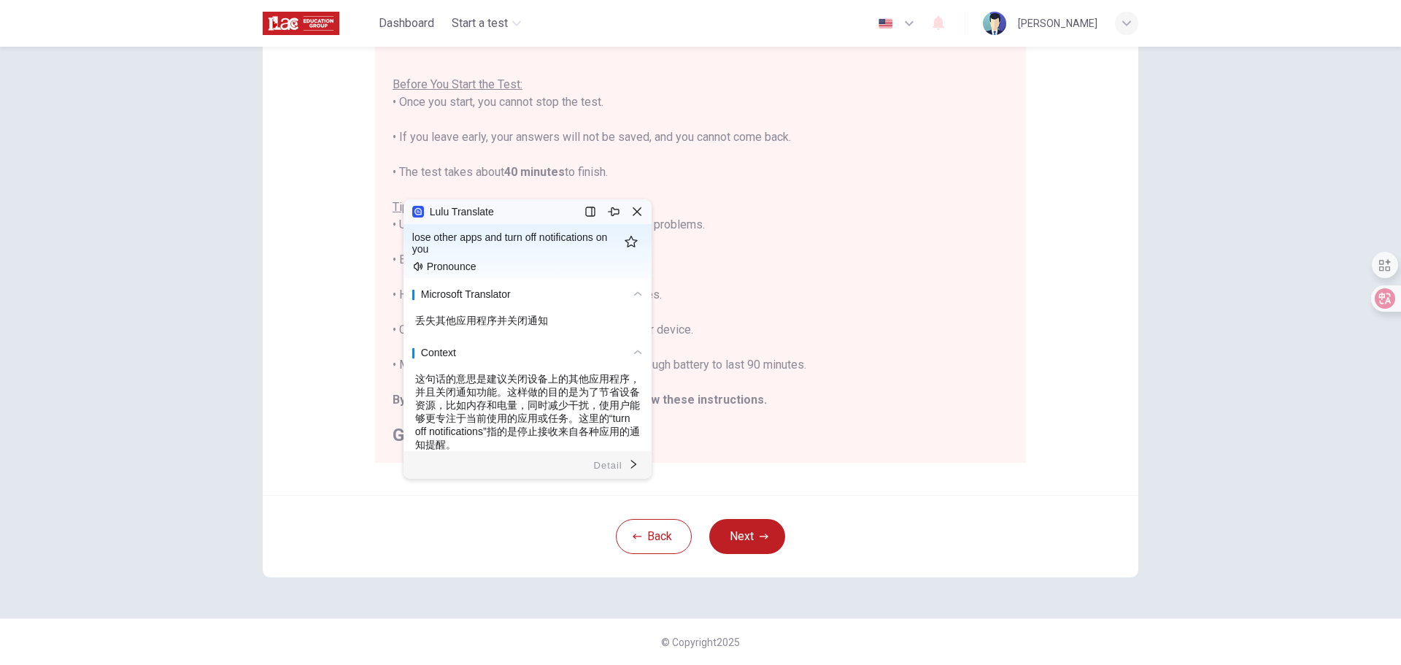
click at [855, 430] on h2 "Good luck!" at bounding box center [701, 435] width 616 height 18
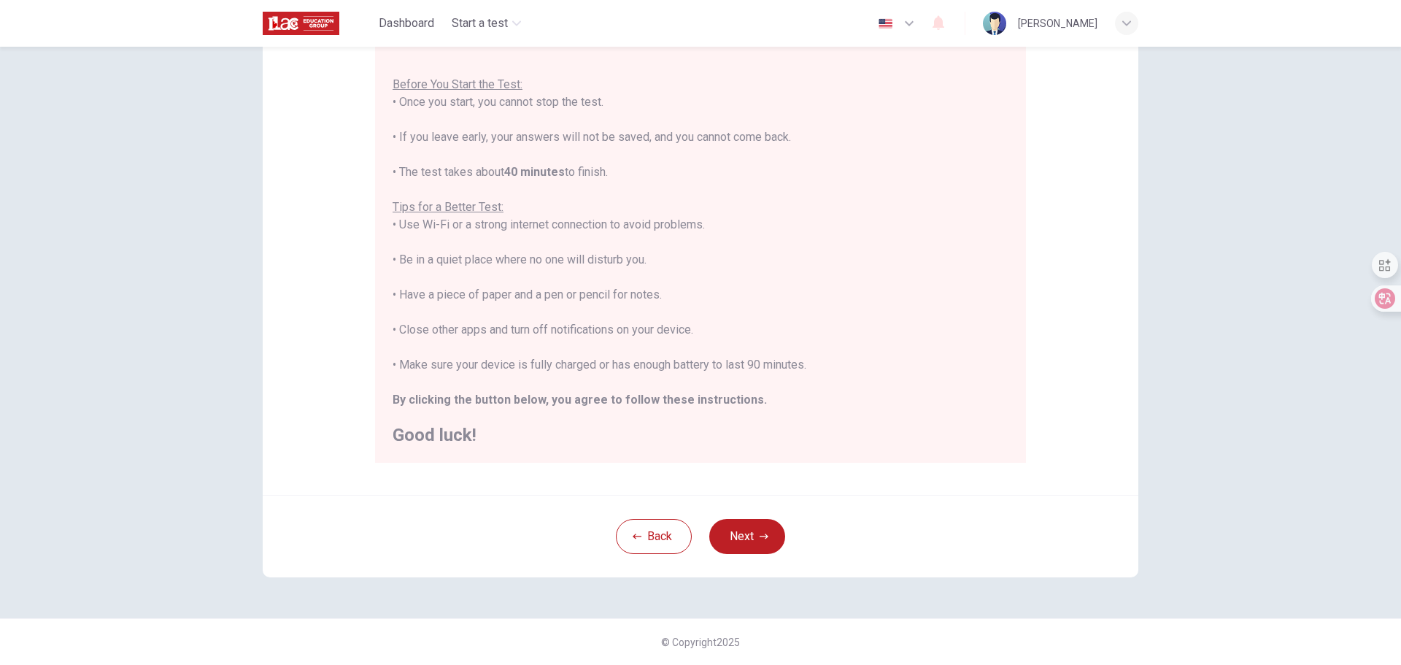
drag, startPoint x: 396, startPoint y: 329, endPoint x: 701, endPoint y: 324, distance: 304.4
click at [701, 324] on div "You are about to start a Placement Test . Before You Start the Test: • Once you…" at bounding box center [701, 242] width 616 height 403
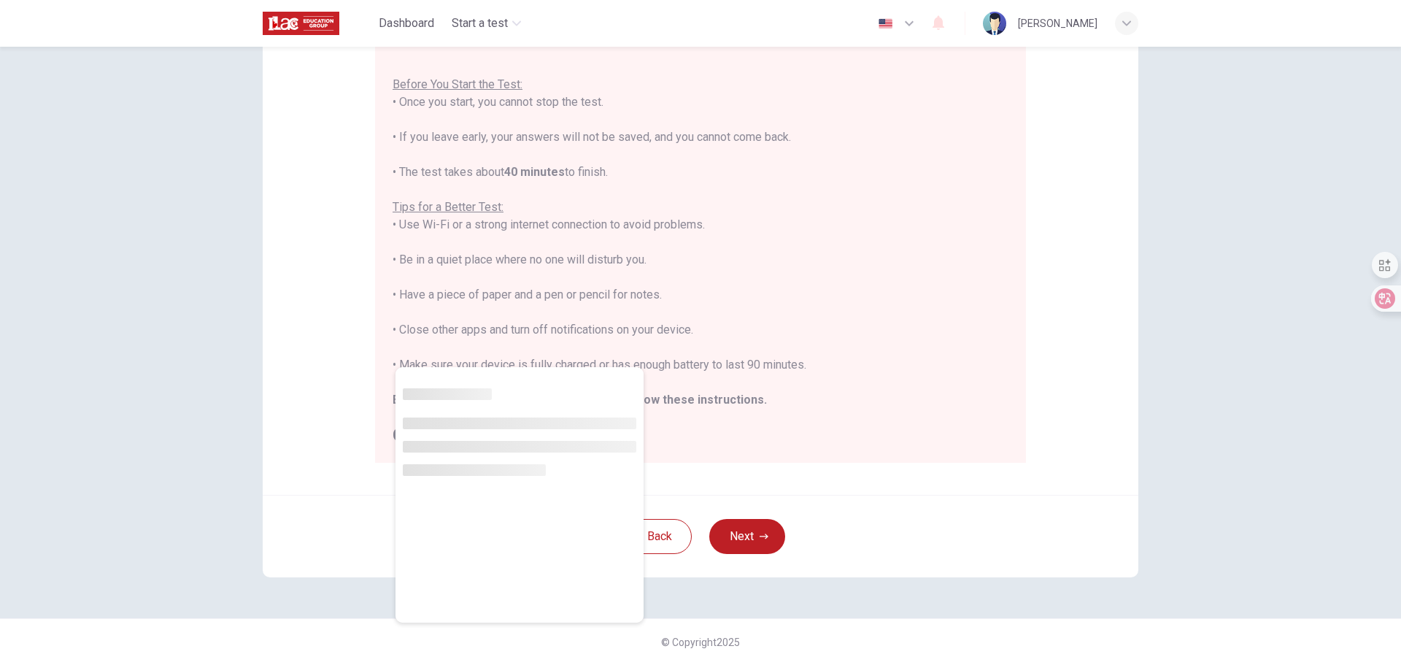
click at [553, 348] on div "You are about to start a Placement Test . Before You Start the Test: • Once you…" at bounding box center [701, 242] width 616 height 403
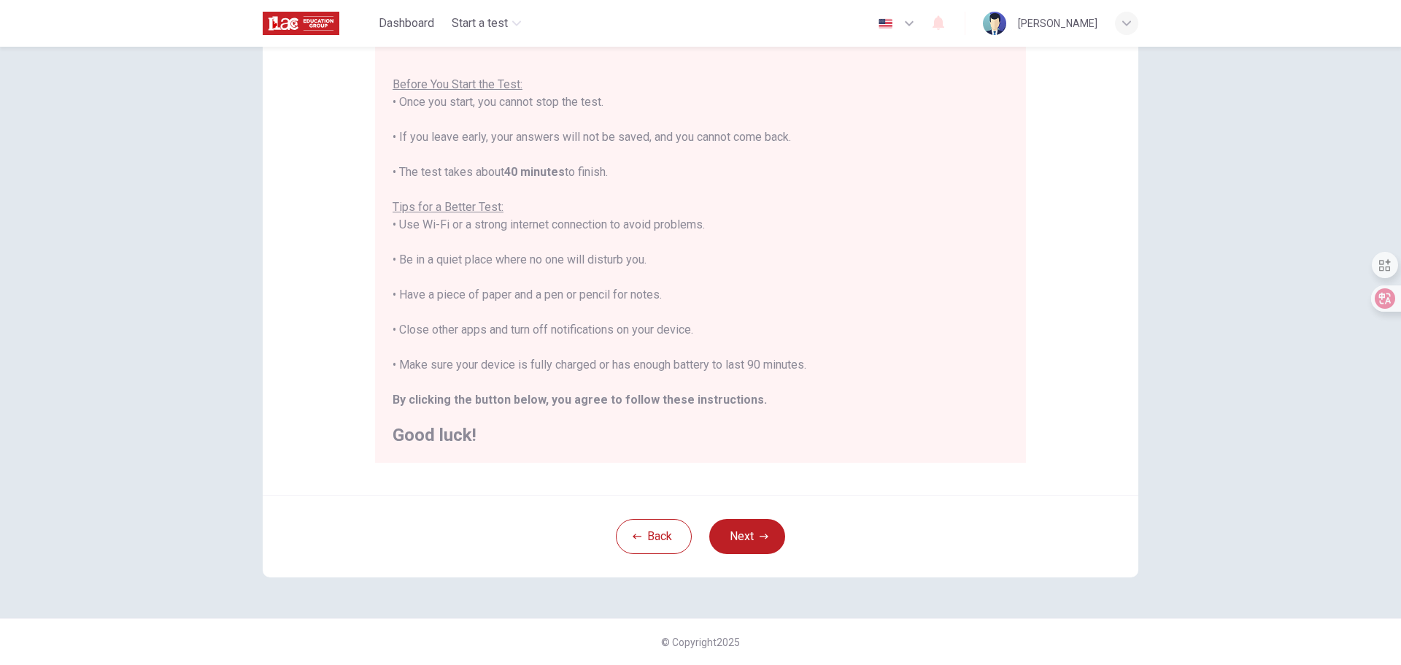
drag, startPoint x: 417, startPoint y: 329, endPoint x: 710, endPoint y: 321, distance: 293.5
click at [710, 321] on div "You are about to start a Placement Test . Before You Start the Test: • Once you…" at bounding box center [701, 242] width 616 height 403
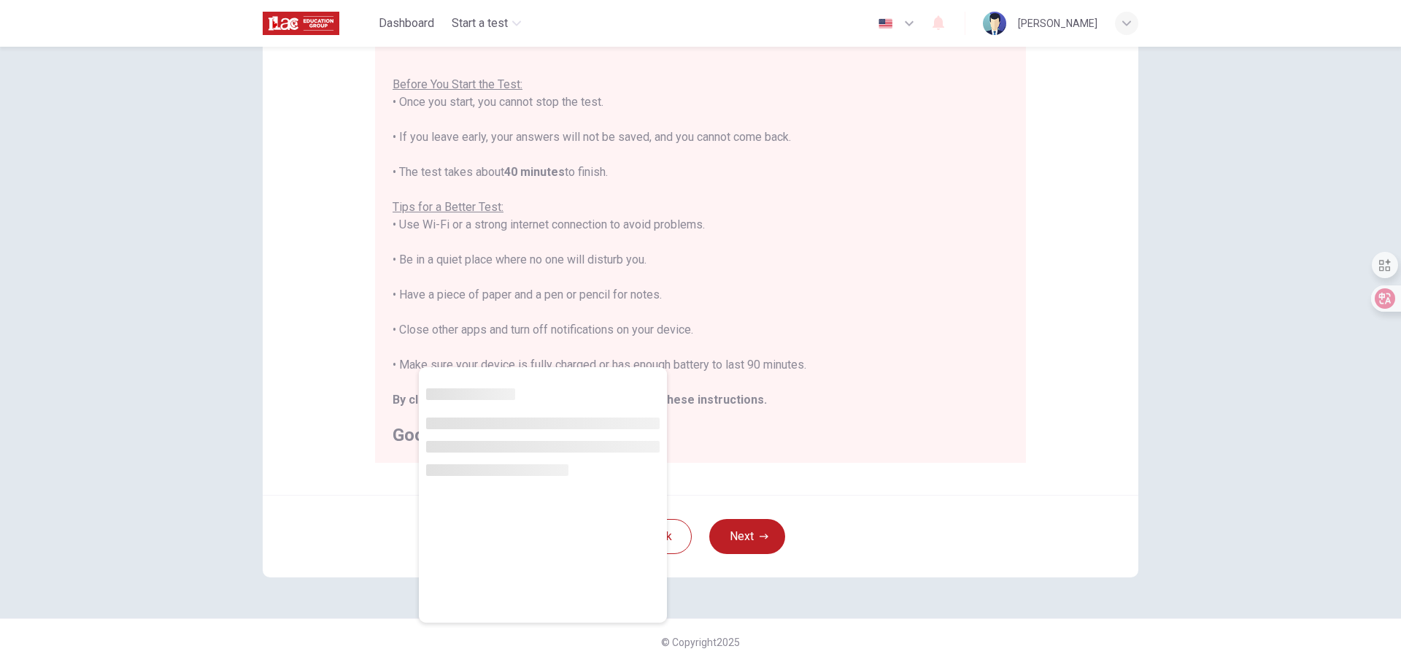
click at [629, 337] on div "You are about to start a Placement Test . Before You Start the Test: • Once you…" at bounding box center [701, 242] width 616 height 403
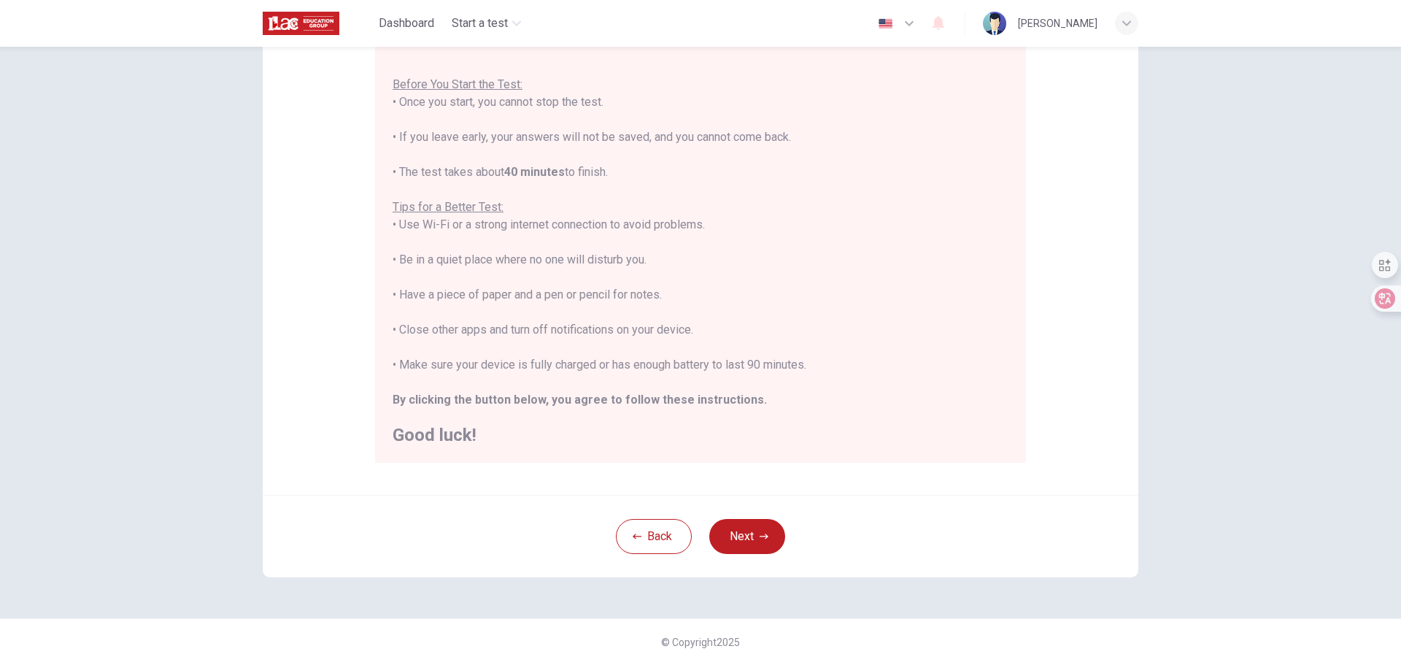
drag, startPoint x: 710, startPoint y: 328, endPoint x: 463, endPoint y: 325, distance: 247.4
click at [463, 325] on div "You are about to start a Placement Test . Before You Start the Test: • Once you…" at bounding box center [701, 242] width 616 height 403
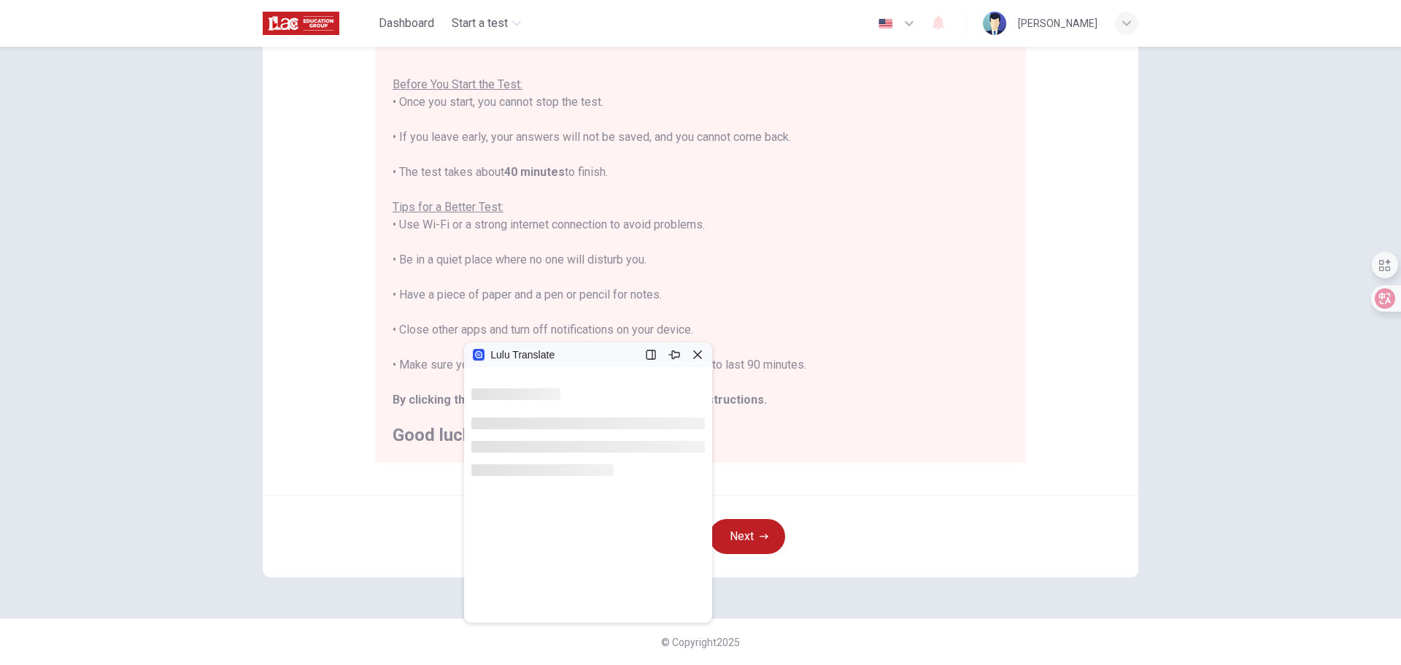
click at [777, 356] on div "You are about to start a Placement Test . Before You Start the Test: • Once you…" at bounding box center [701, 242] width 616 height 403
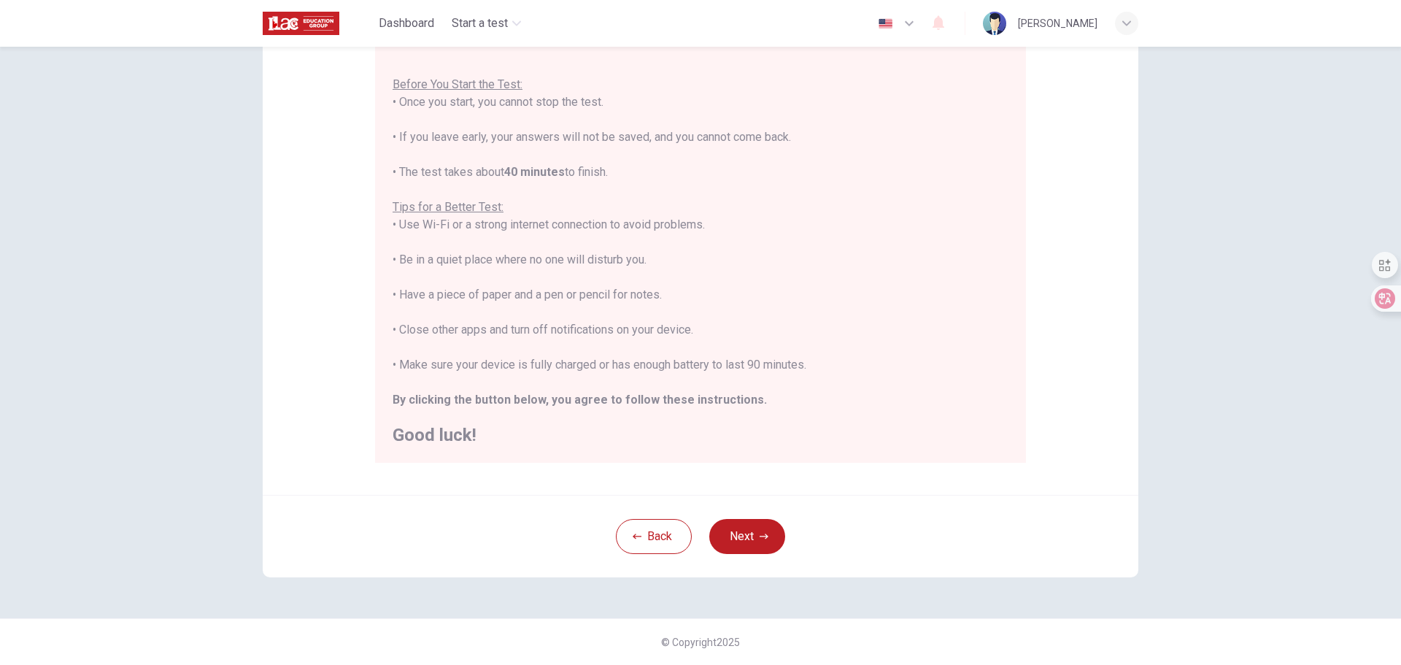
drag, startPoint x: 409, startPoint y: 365, endPoint x: 814, endPoint y: 364, distance: 404.3
click at [817, 363] on div "You are about to start a Placement Test . Before You Start the Test: • Once you…" at bounding box center [701, 242] width 616 height 403
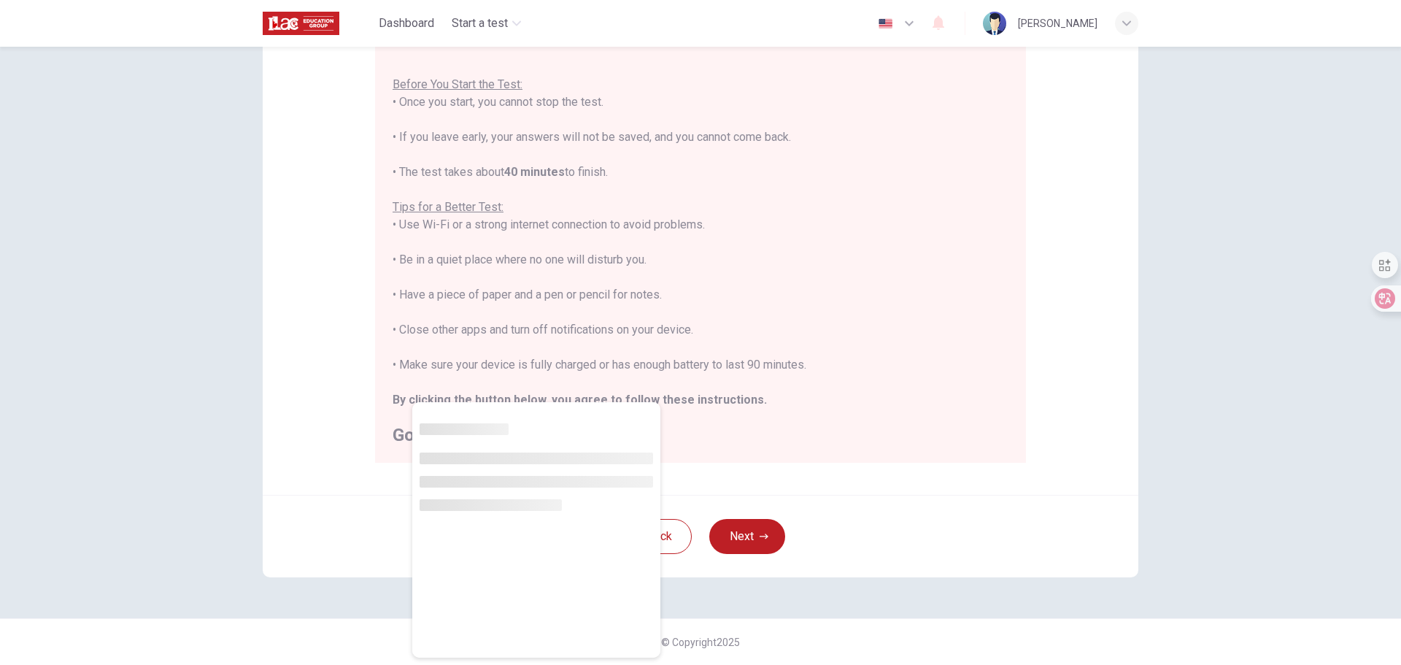
click at [612, 377] on div "You are about to start a Placement Test . Before You Start the Test: • Once you…" at bounding box center [701, 242] width 616 height 403
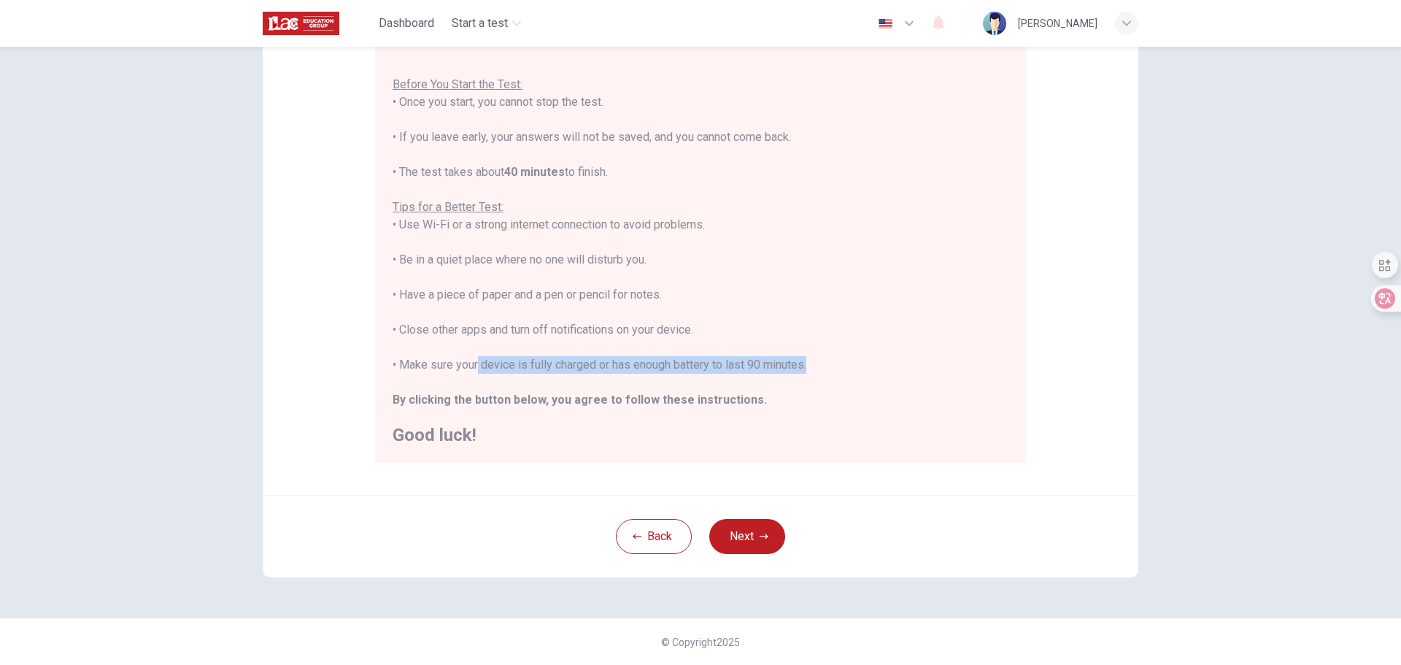
drag, startPoint x: 472, startPoint y: 357, endPoint x: 806, endPoint y: 356, distance: 334.3
click at [806, 356] on div "You are about to start a Placement Test . Before You Start the Test: • Once you…" at bounding box center [701, 242] width 616 height 403
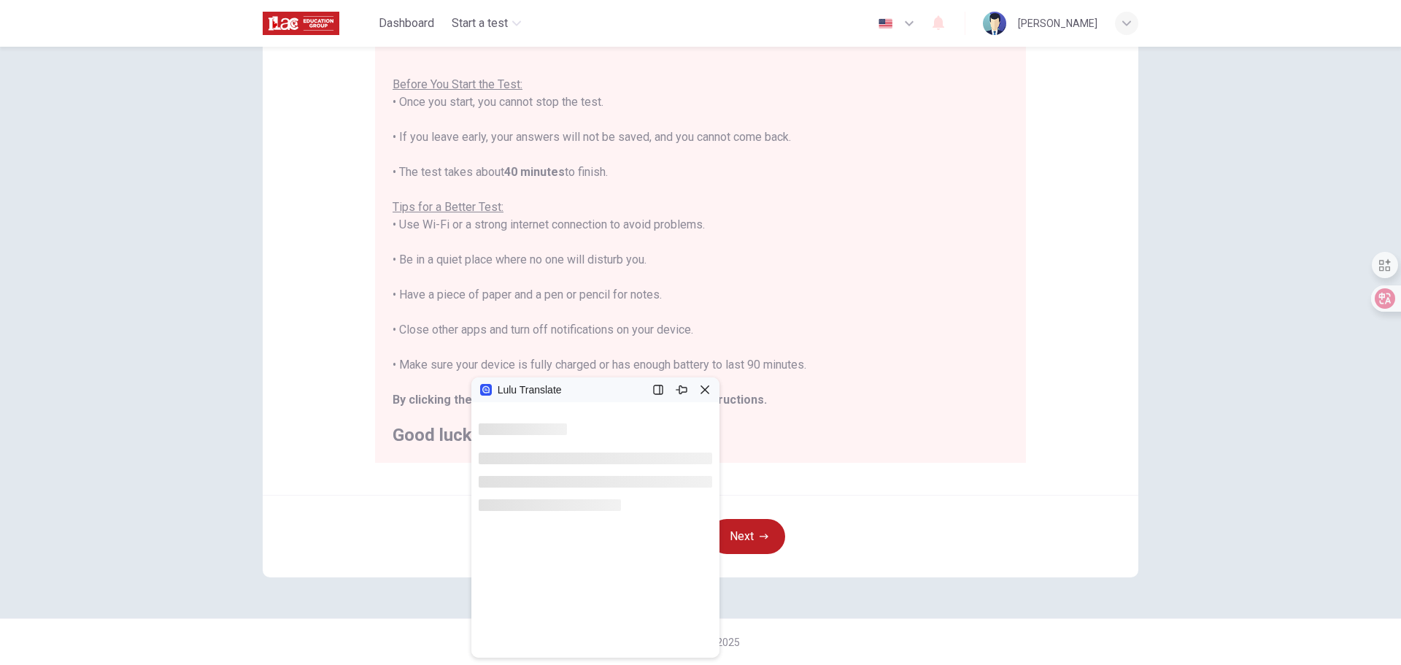
click at [425, 401] on b "By clicking the button below, you agree to follow these instructions." at bounding box center [580, 400] width 374 height 14
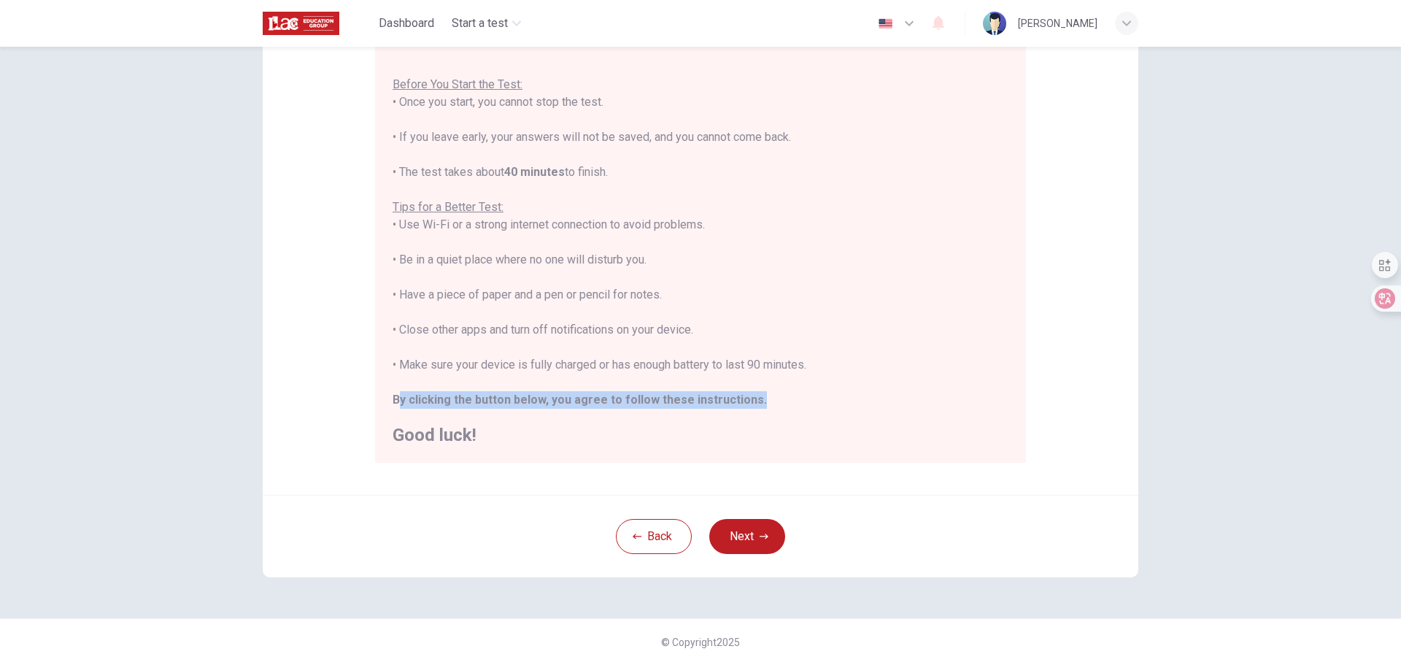
drag, startPoint x: 399, startPoint y: 401, endPoint x: 764, endPoint y: 400, distance: 365.7
click at [764, 400] on div "You are about to start a Placement Test . Before You Start the Test: • Once you…" at bounding box center [701, 242] width 616 height 403
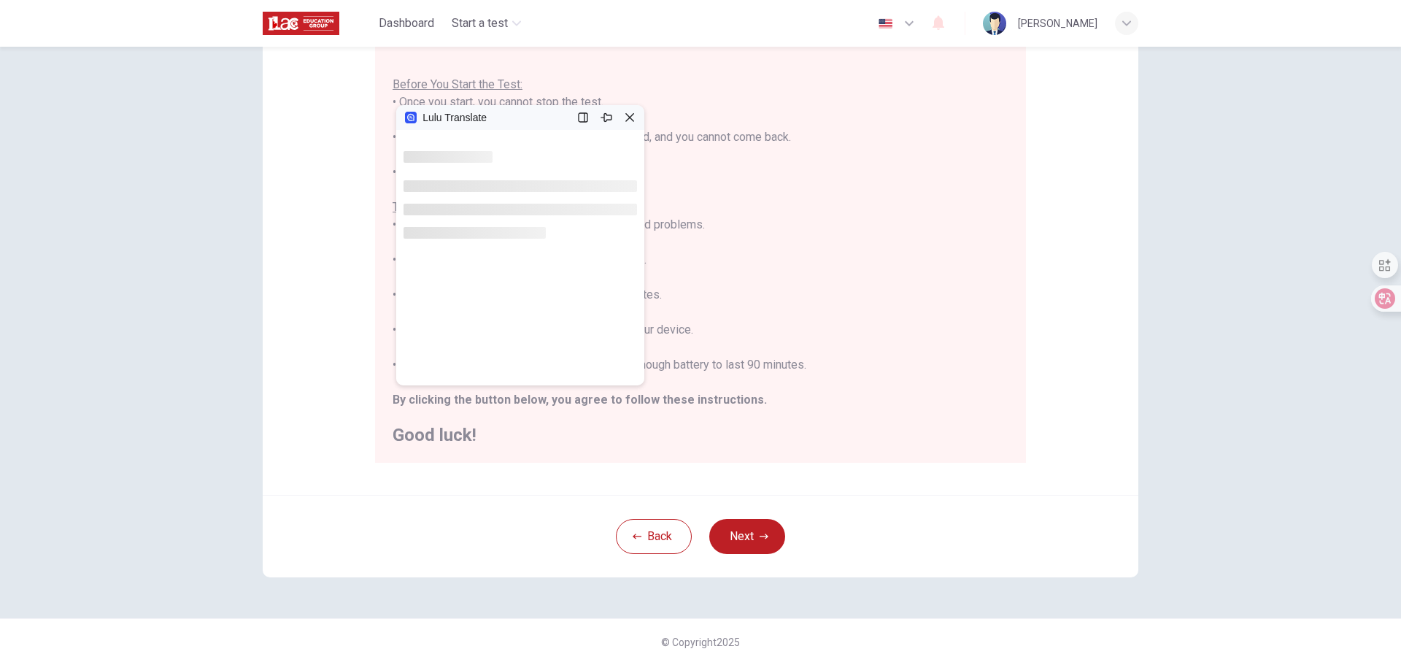
click at [448, 375] on div at bounding box center [520, 257] width 248 height 255
click at [520, 426] on div "You are about to start a Placement Test . Before You Start the Test: • Once you…" at bounding box center [701, 242] width 616 height 403
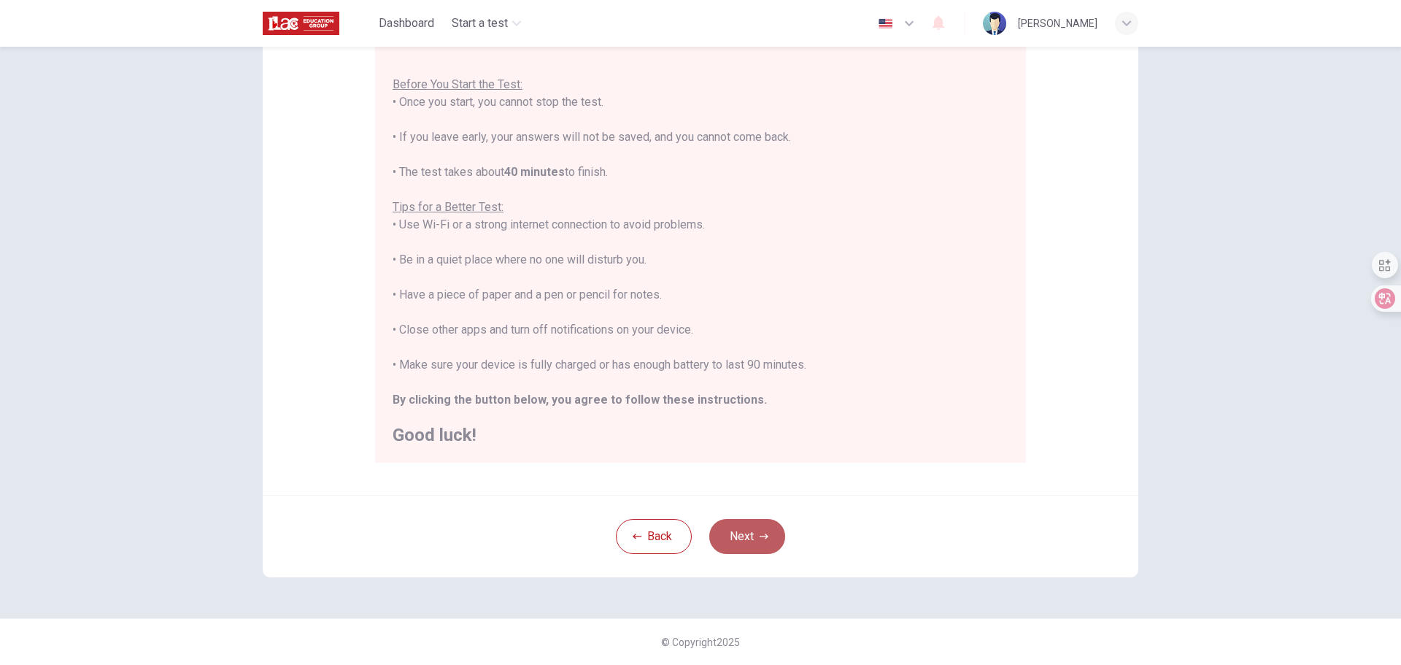
click at [743, 533] on button "Next" at bounding box center [747, 536] width 76 height 35
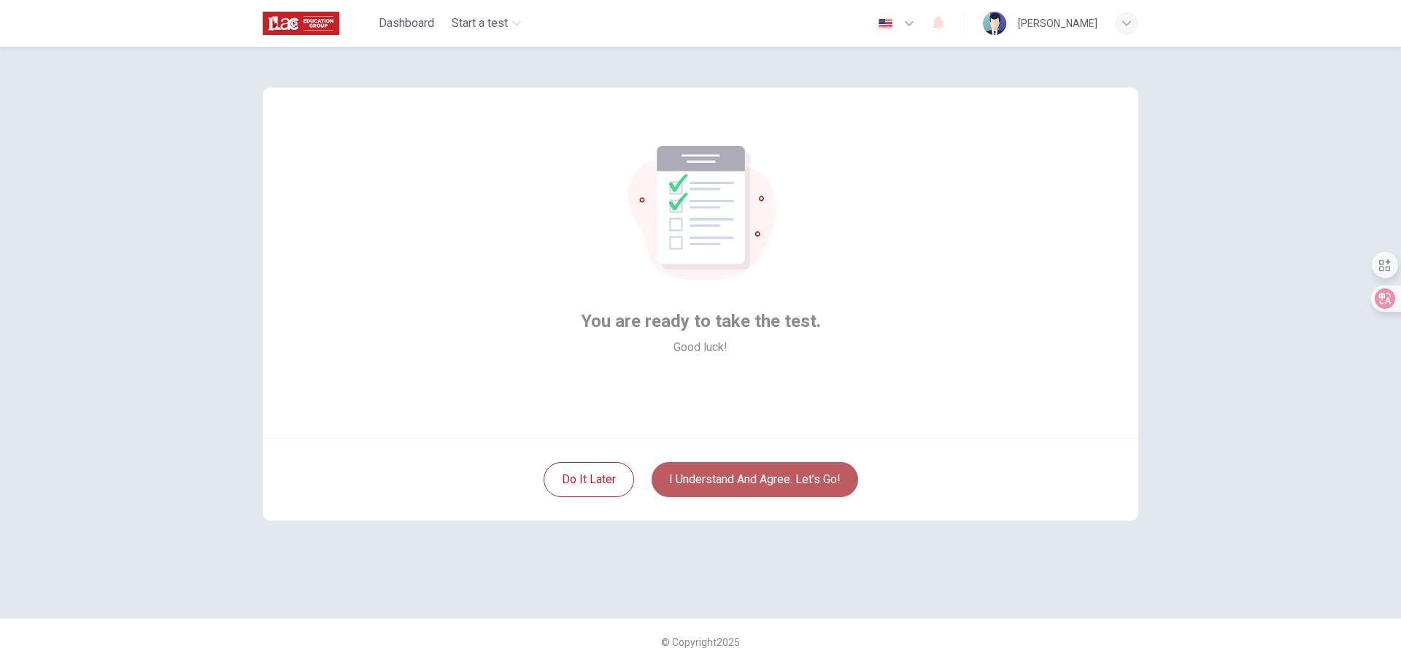
click at [752, 477] on button "I understand and agree. Let’s go!" at bounding box center [755, 479] width 207 height 35
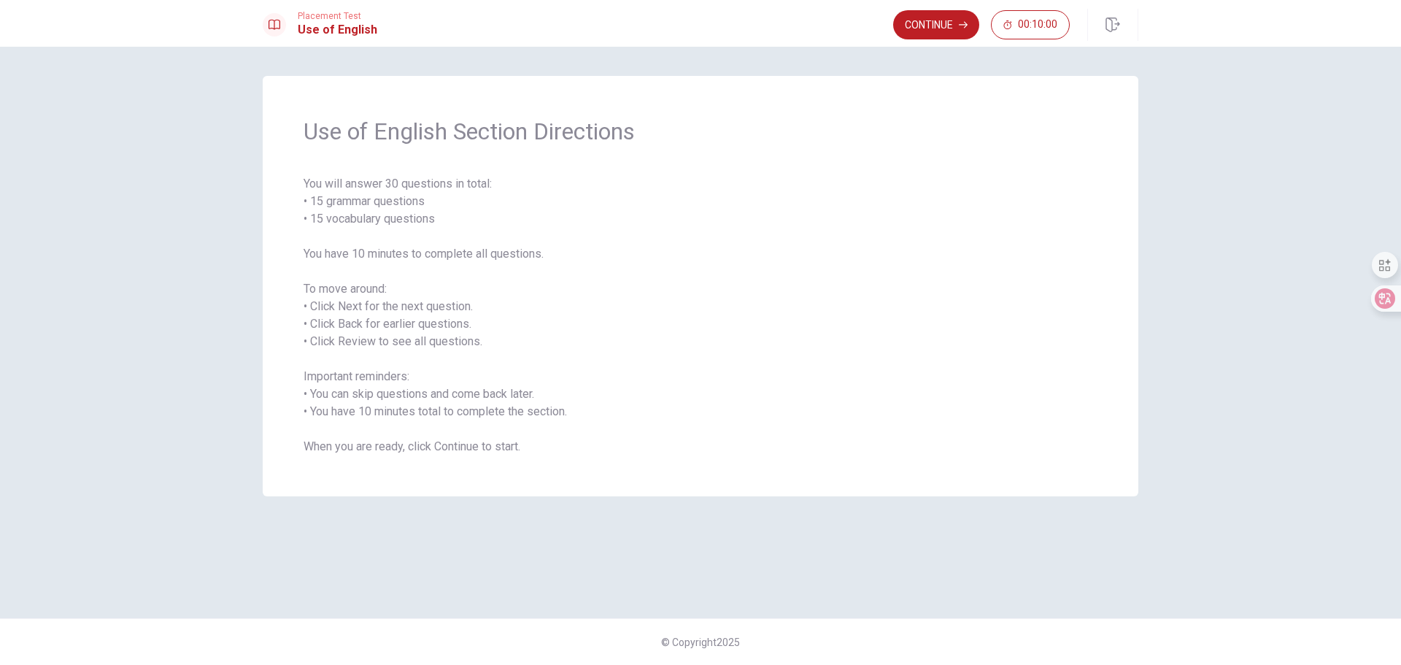
click at [409, 258] on span "You will answer 30 questions in total: • 15 grammar questions • 15 vocabulary q…" at bounding box center [701, 315] width 794 height 280
drag, startPoint x: 377, startPoint y: 252, endPoint x: 558, endPoint y: 252, distance: 181.7
click at [558, 252] on span "You will answer 30 questions in total: • 15 grammar questions • 15 vocabulary q…" at bounding box center [701, 315] width 794 height 280
drag, startPoint x: 339, startPoint y: 413, endPoint x: 579, endPoint y: 407, distance: 240.2
click at [579, 407] on span "You will answer 30 questions in total: • 15 grammar questions • 15 vocabulary q…" at bounding box center [701, 315] width 794 height 280
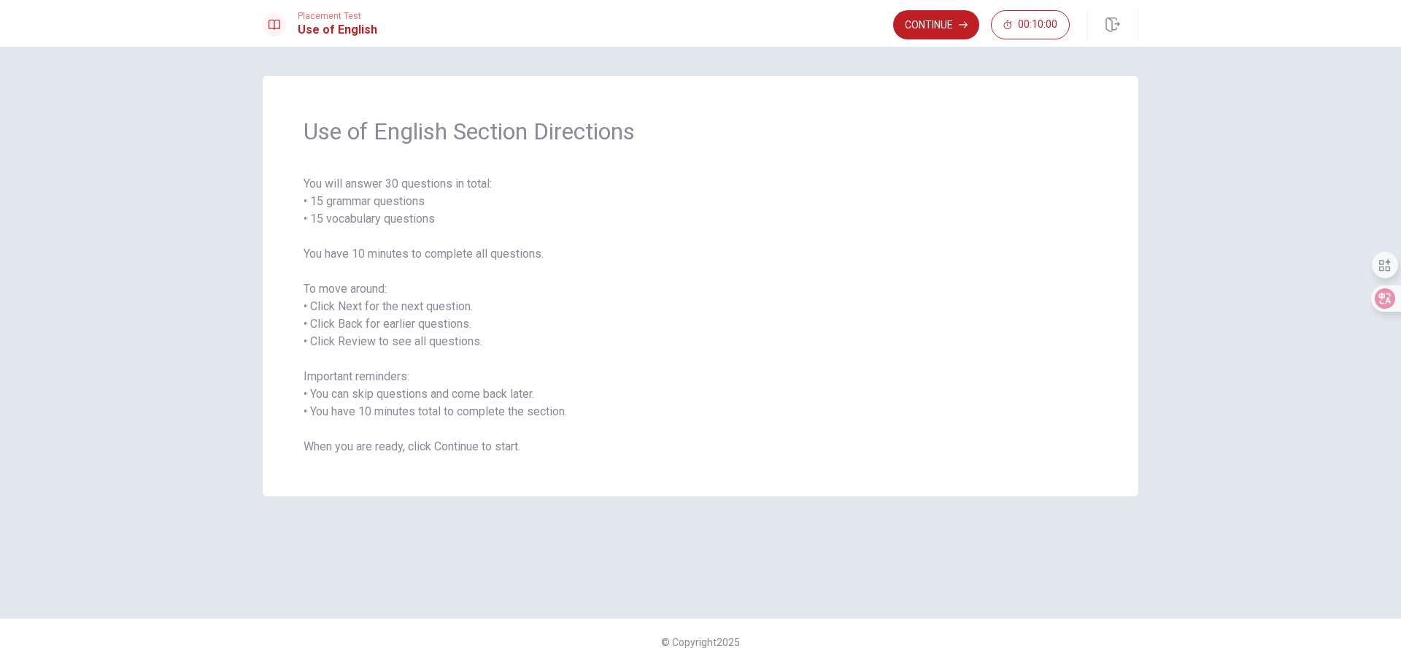
click at [554, 409] on span "You will answer 30 questions in total: • 15 grammar questions • 15 vocabulary q…" at bounding box center [701, 315] width 794 height 280
click at [945, 28] on button "Continue" at bounding box center [936, 24] width 86 height 29
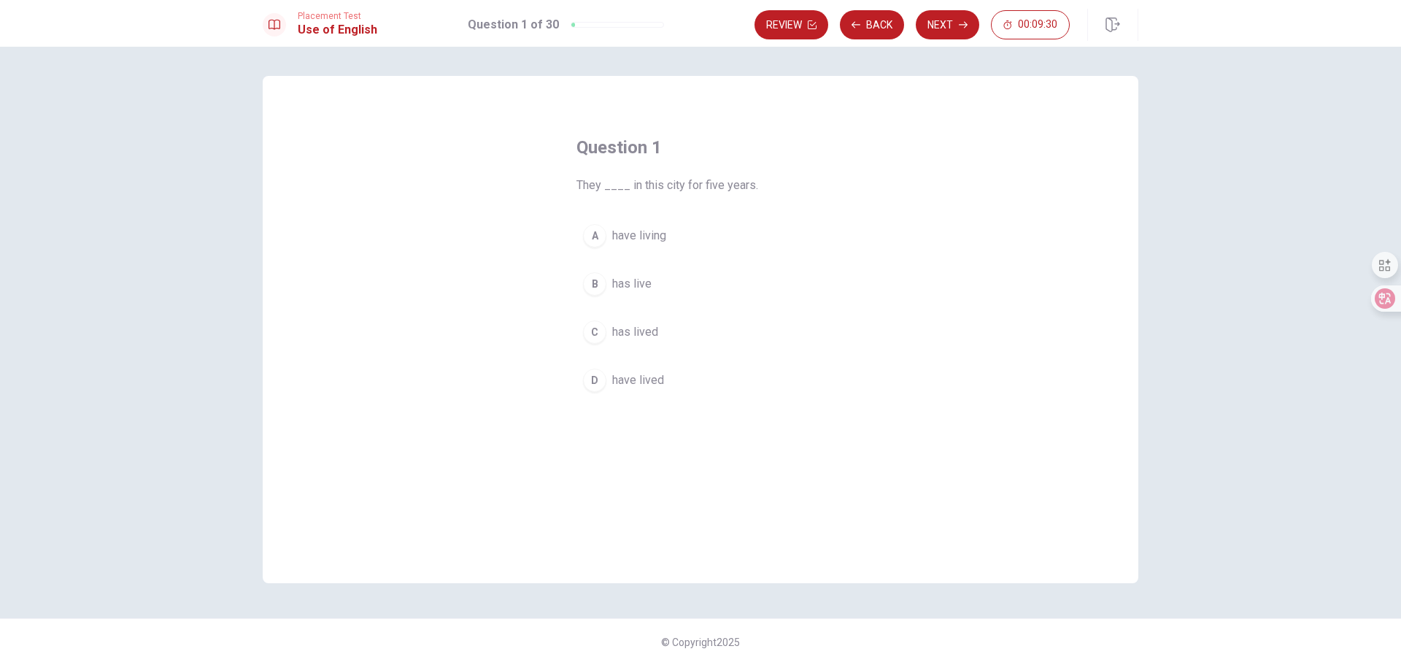
click at [623, 381] on span "have lived" at bounding box center [638, 380] width 52 height 18
click at [905, 334] on div "Question 1 They ____ in this city for five years. A have living B has live C ha…" at bounding box center [701, 329] width 876 height 507
click at [939, 21] on button "Next" at bounding box center [947, 24] width 63 height 29
click at [619, 331] on span "the bus" at bounding box center [631, 332] width 38 height 18
click at [946, 25] on button "Next" at bounding box center [947, 24] width 63 height 29
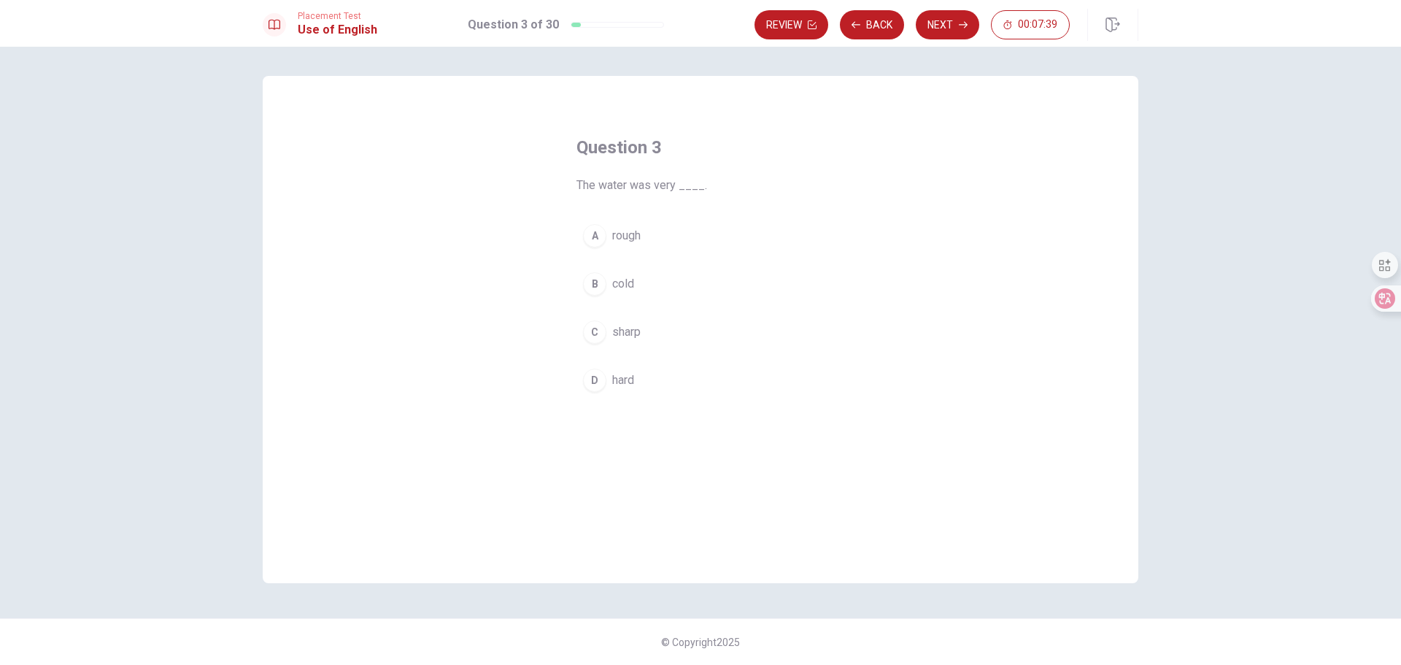
click at [620, 278] on span "cold" at bounding box center [623, 284] width 22 height 18
click at [942, 18] on button "Next" at bounding box center [947, 24] width 63 height 29
click at [598, 233] on div "A" at bounding box center [594, 235] width 23 height 23
click at [942, 18] on button "Next" at bounding box center [947, 24] width 63 height 29
click at [625, 280] on span "Do" at bounding box center [619, 284] width 15 height 18
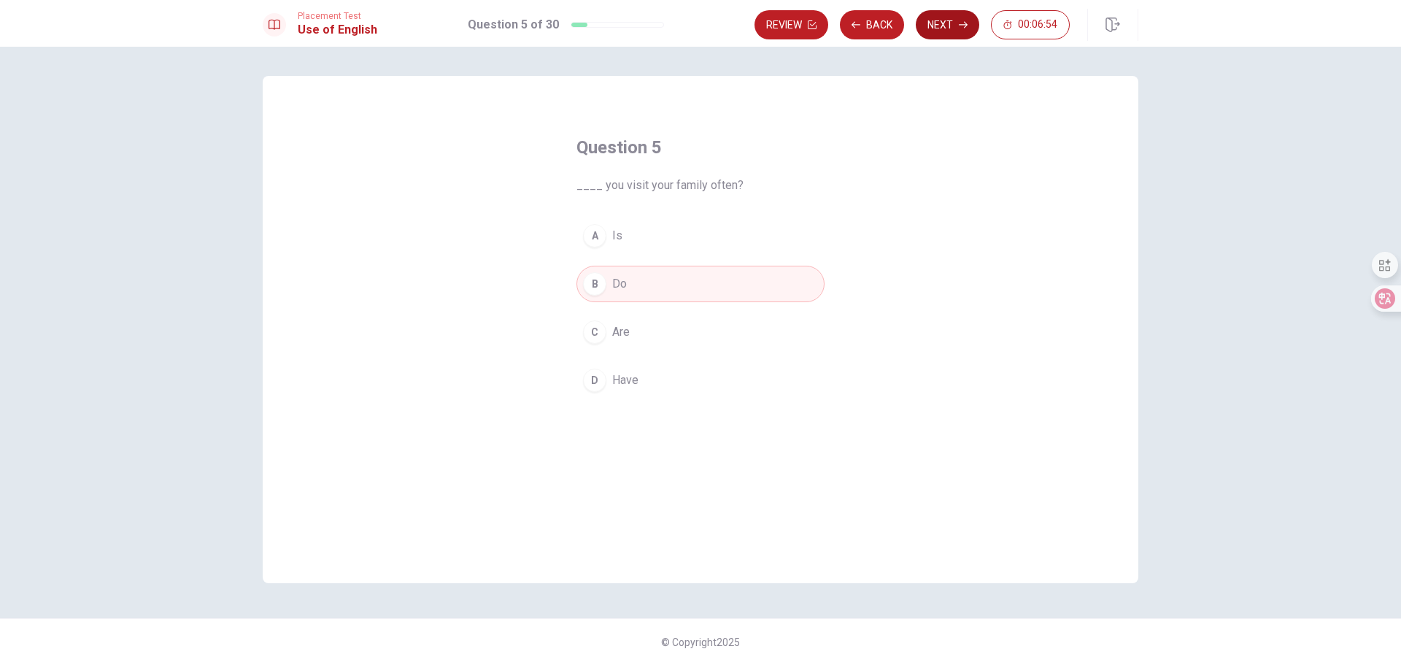
click at [940, 25] on button "Next" at bounding box center [947, 24] width 63 height 29
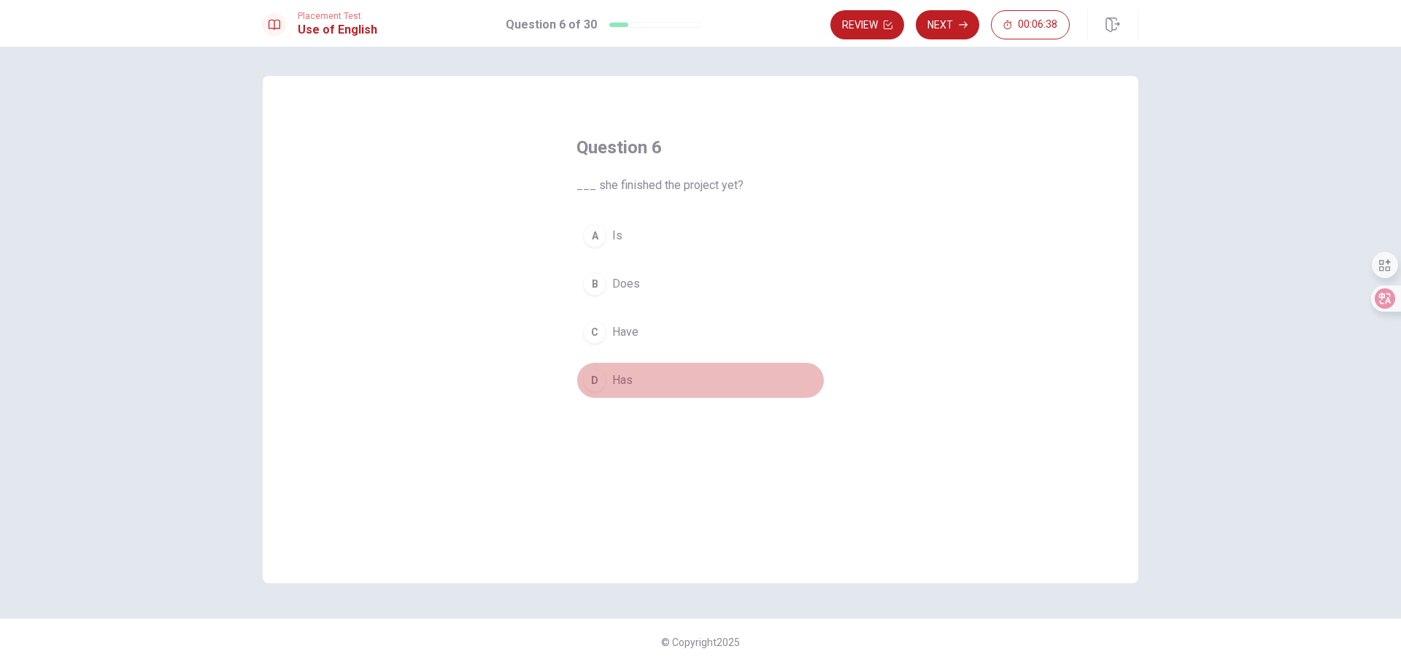
click at [616, 377] on span "Has" at bounding box center [622, 380] width 20 height 18
click at [943, 20] on button "Next" at bounding box center [947, 24] width 63 height 29
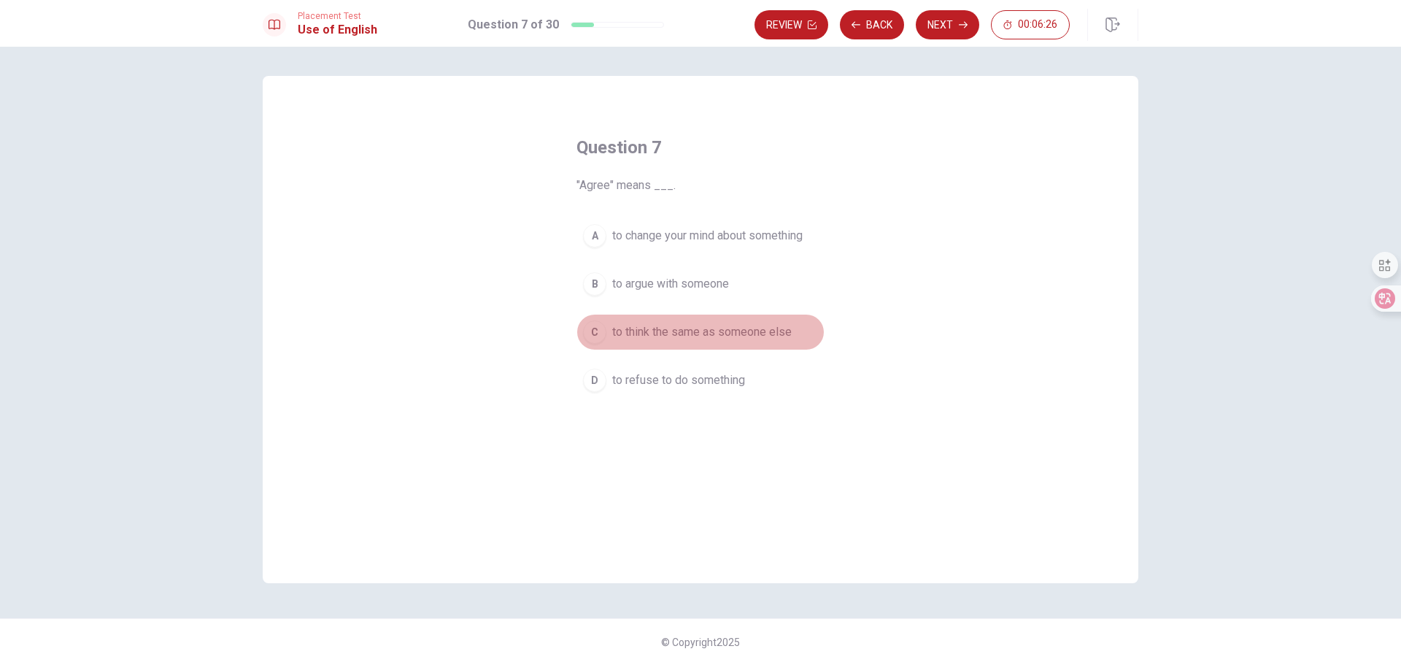
click at [644, 331] on span "to think the same as someone else" at bounding box center [702, 332] width 180 height 18
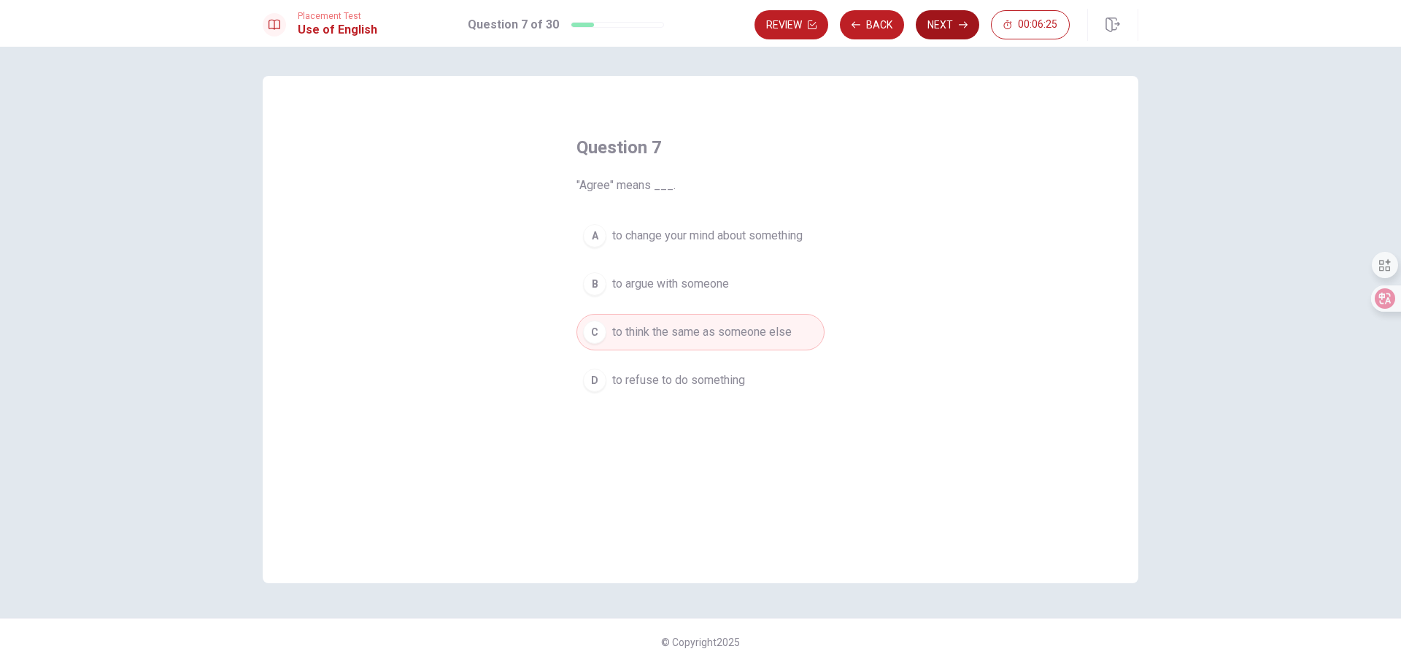
click at [952, 24] on button "Next" at bounding box center [947, 24] width 63 height 29
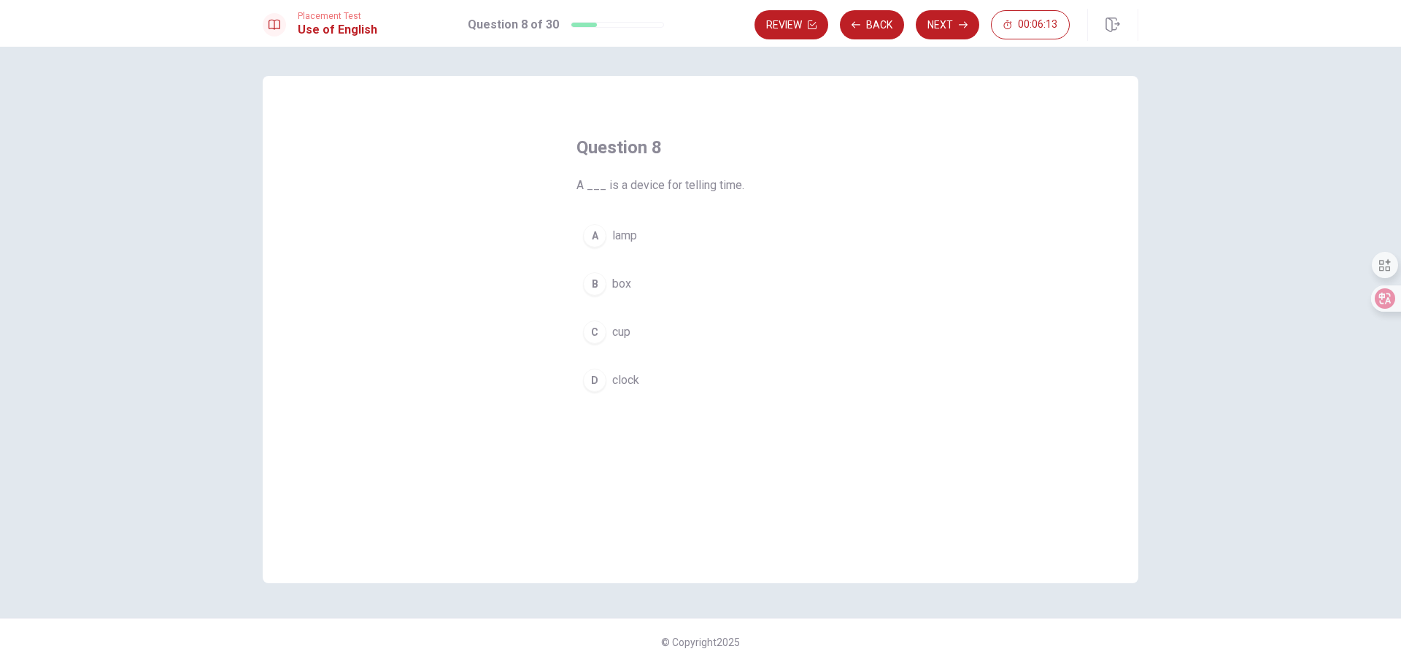
click at [620, 381] on span "clock" at bounding box center [625, 380] width 27 height 18
click at [939, 16] on button "Next" at bounding box center [947, 24] width 63 height 29
click at [615, 234] on span "sofa" at bounding box center [623, 236] width 23 height 18
click at [941, 25] on button "Next" at bounding box center [947, 24] width 63 height 29
click at [635, 236] on span "building" at bounding box center [632, 236] width 40 height 18
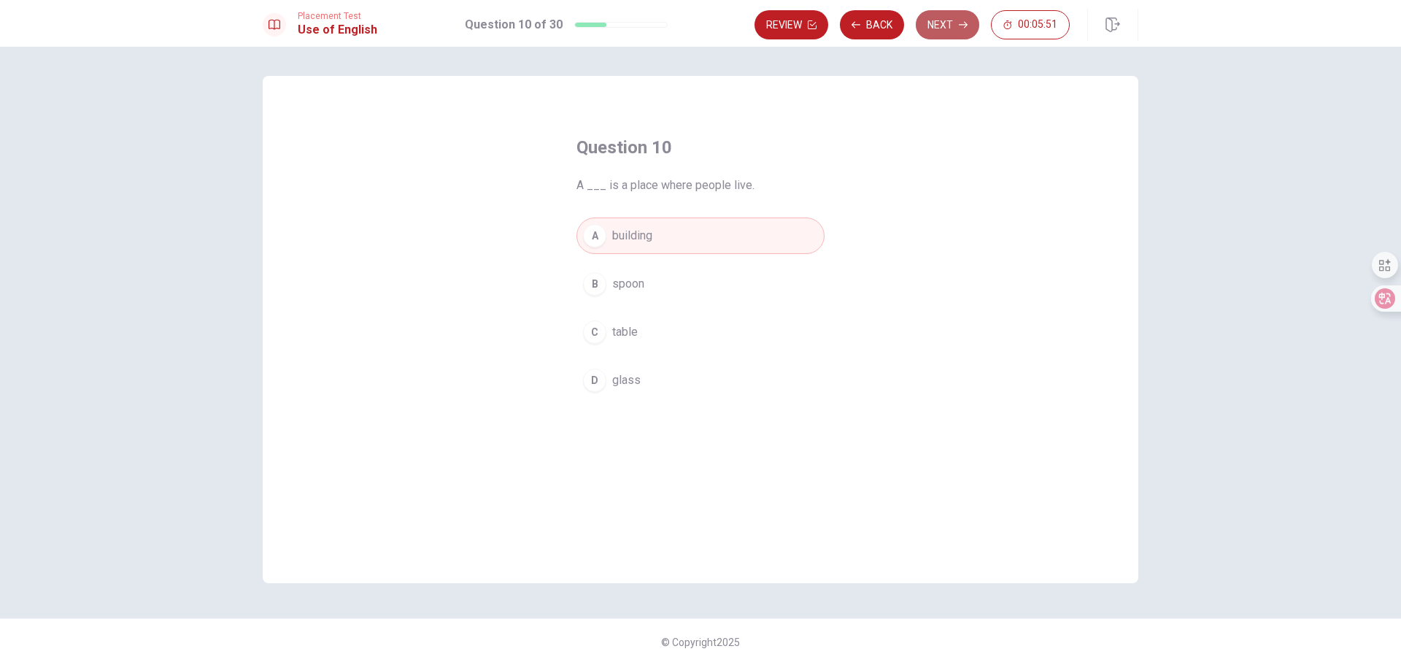
click at [945, 26] on button "Next" at bounding box center [947, 24] width 63 height 29
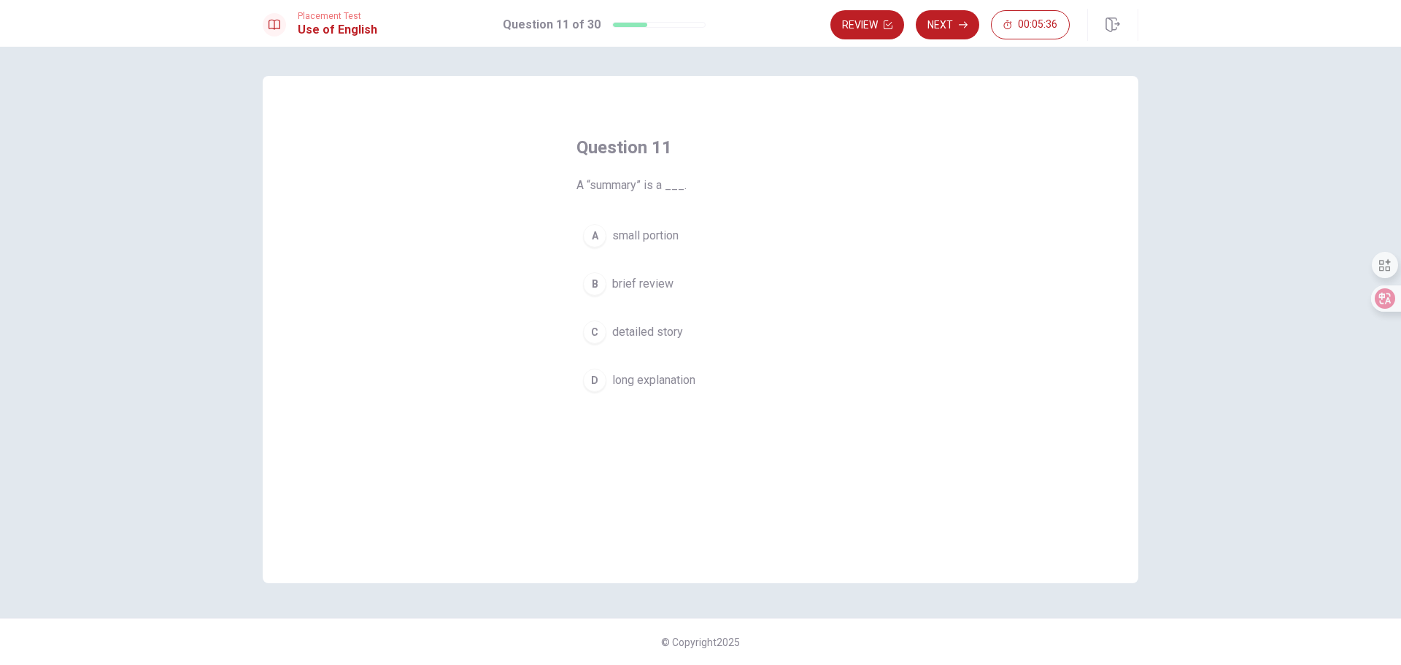
click at [651, 284] on span "brief review" at bounding box center [642, 284] width 61 height 18
click at [944, 26] on button "Next" at bounding box center [947, 24] width 63 height 29
click at [638, 331] on span "ancient" at bounding box center [630, 332] width 36 height 18
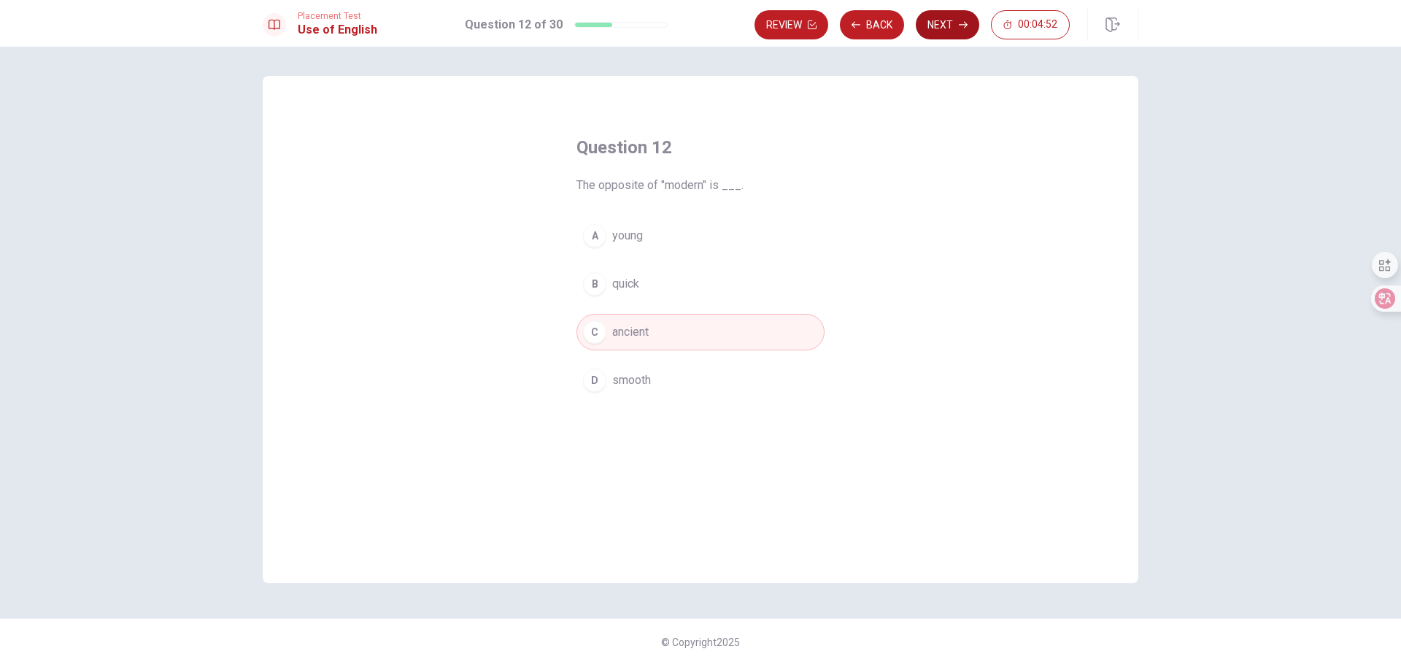
click at [952, 18] on button "Next" at bounding box center [947, 24] width 63 height 29
click at [621, 378] on button "D a" at bounding box center [701, 380] width 248 height 36
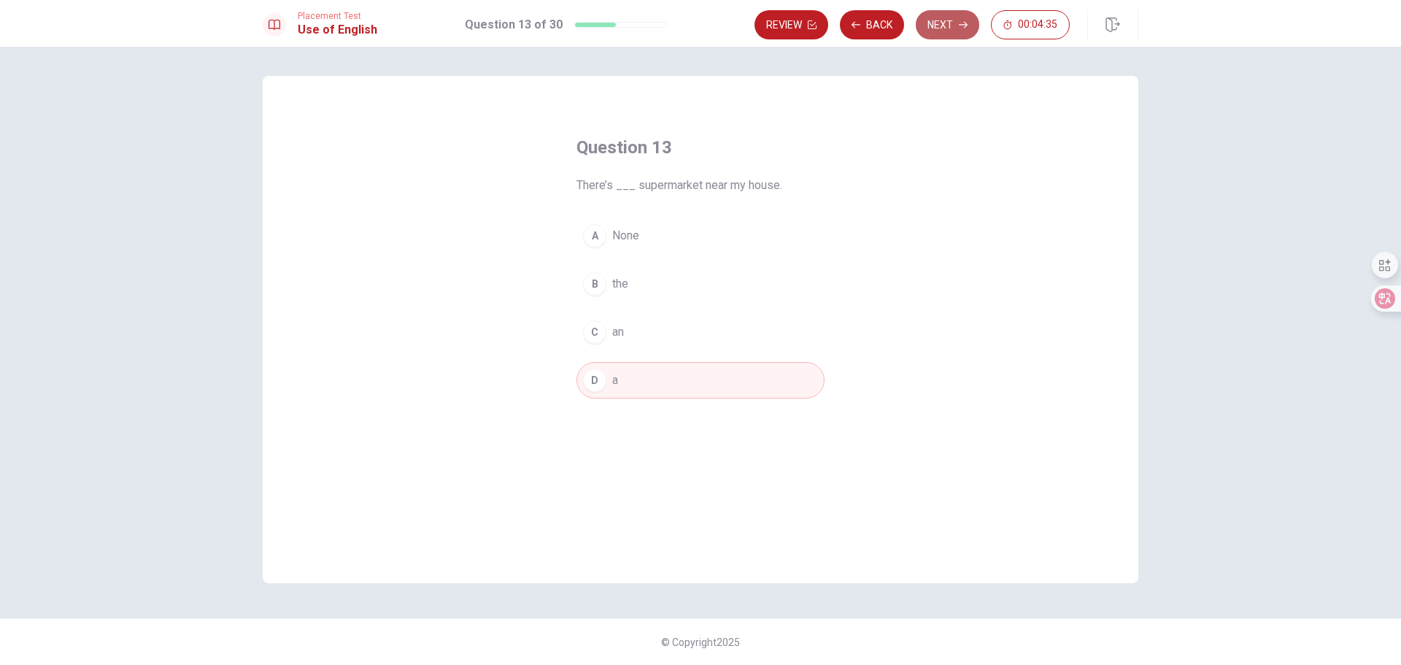
click at [948, 31] on button "Next" at bounding box center [947, 24] width 63 height 29
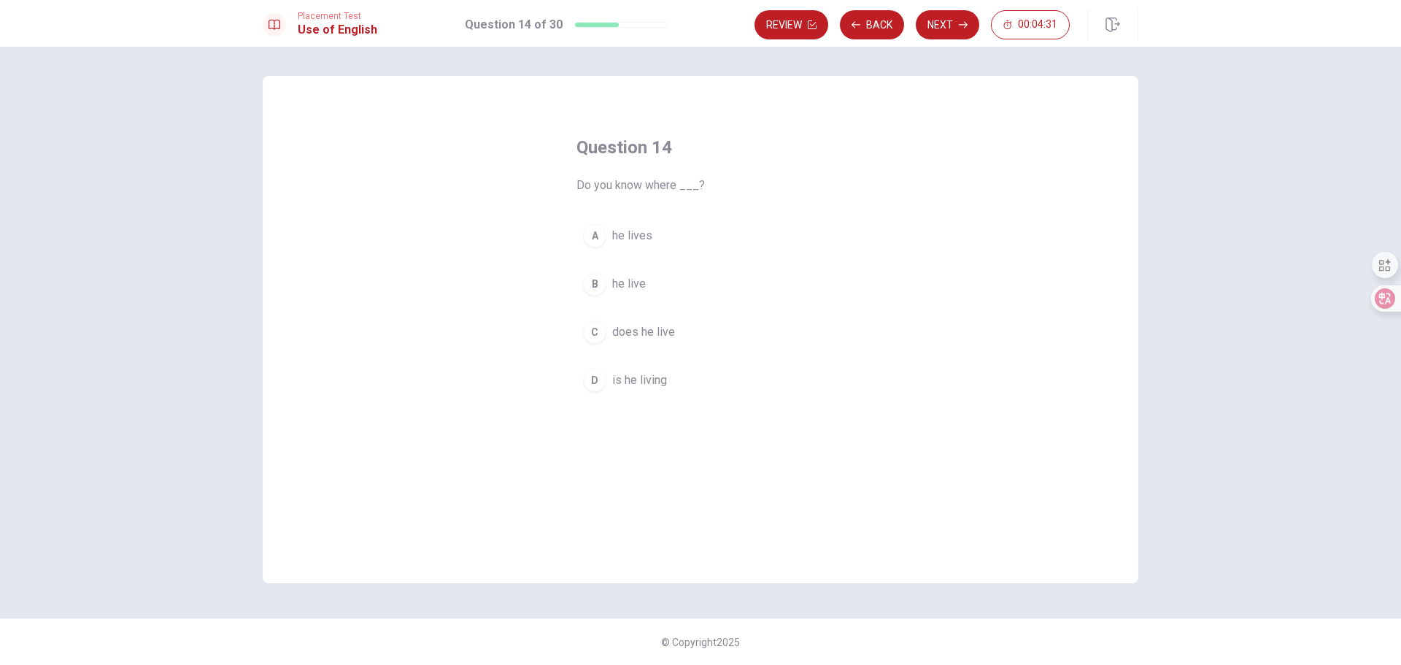
drag, startPoint x: 593, startPoint y: 188, endPoint x: 667, endPoint y: 187, distance: 74.5
click at [667, 187] on span "Do you know where ___?" at bounding box center [701, 186] width 248 height 18
click at [634, 230] on span "he lives" at bounding box center [632, 236] width 40 height 18
click at [945, 25] on button "Next" at bounding box center [947, 24] width 63 height 29
click at [631, 379] on span "look like" at bounding box center [633, 380] width 43 height 18
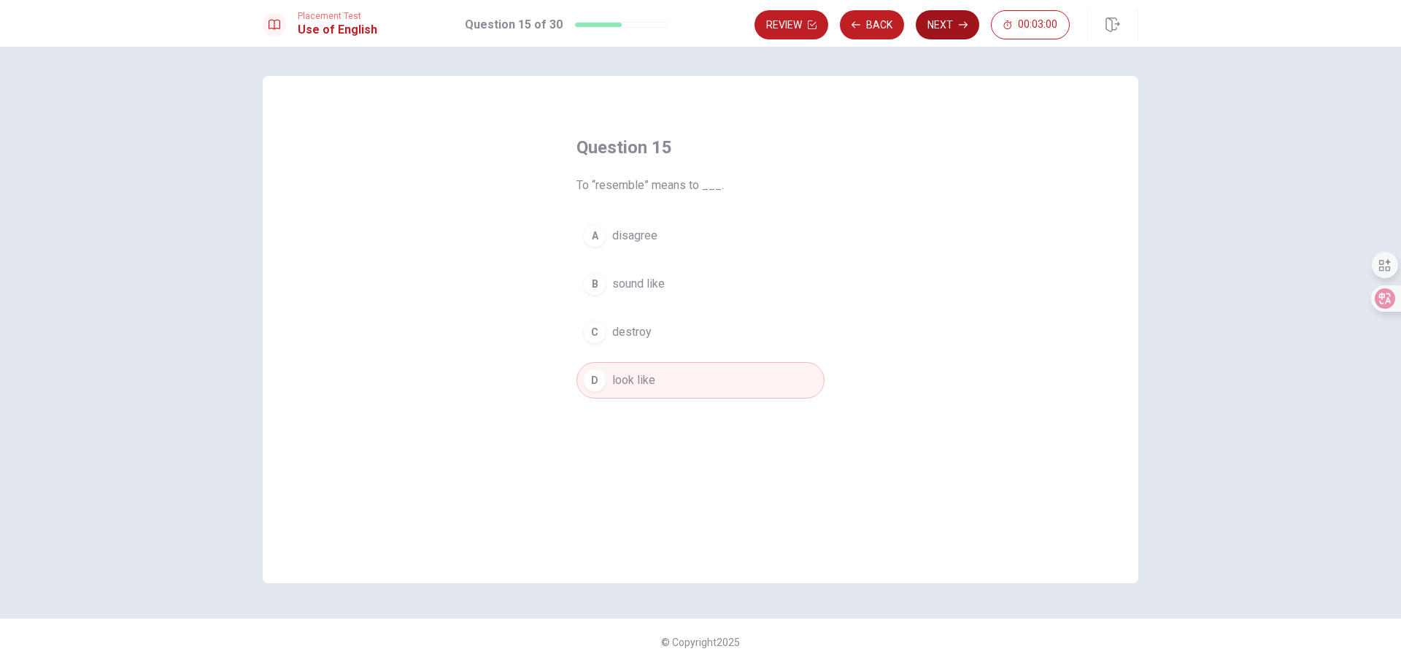
click at [940, 25] on button "Next" at bounding box center [947, 24] width 63 height 29
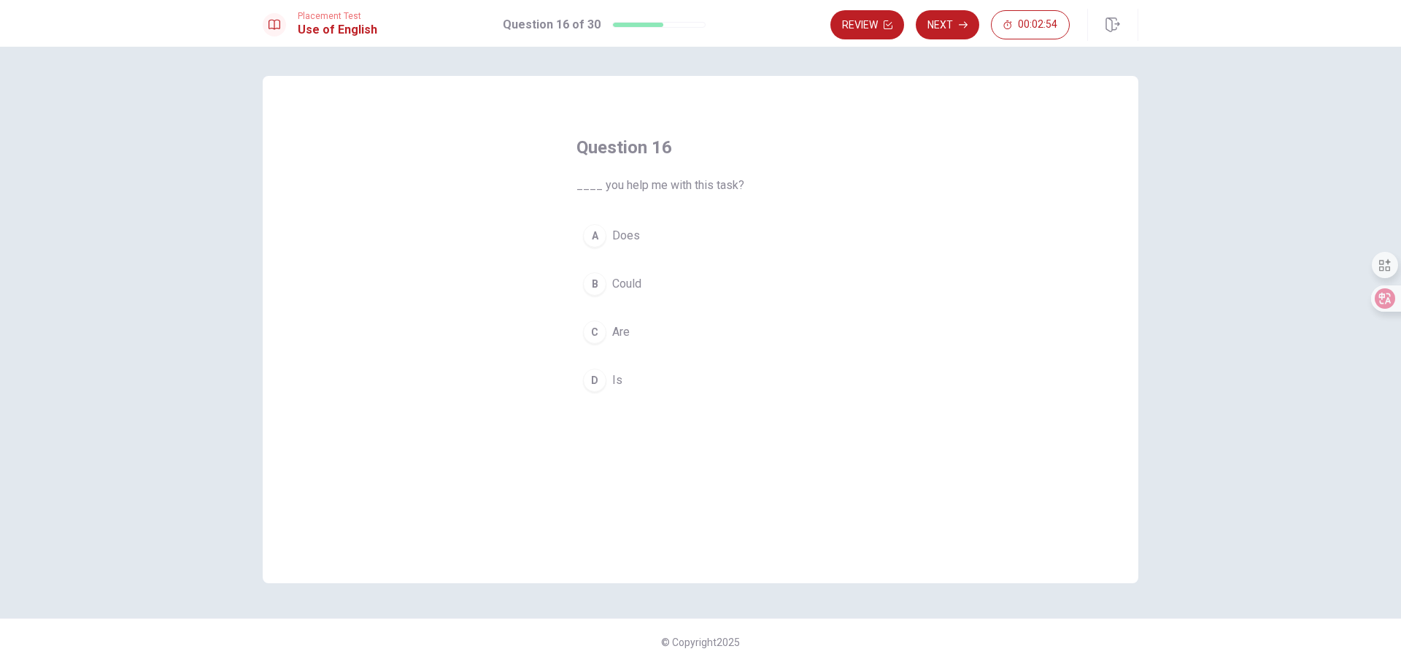
drag, startPoint x: 605, startPoint y: 185, endPoint x: 757, endPoint y: 184, distance: 151.8
click at [757, 184] on span "____ you help me with this task?" at bounding box center [701, 186] width 248 height 18
click at [629, 281] on span "Could" at bounding box center [626, 284] width 29 height 18
click at [952, 28] on button "Next" at bounding box center [947, 24] width 63 height 29
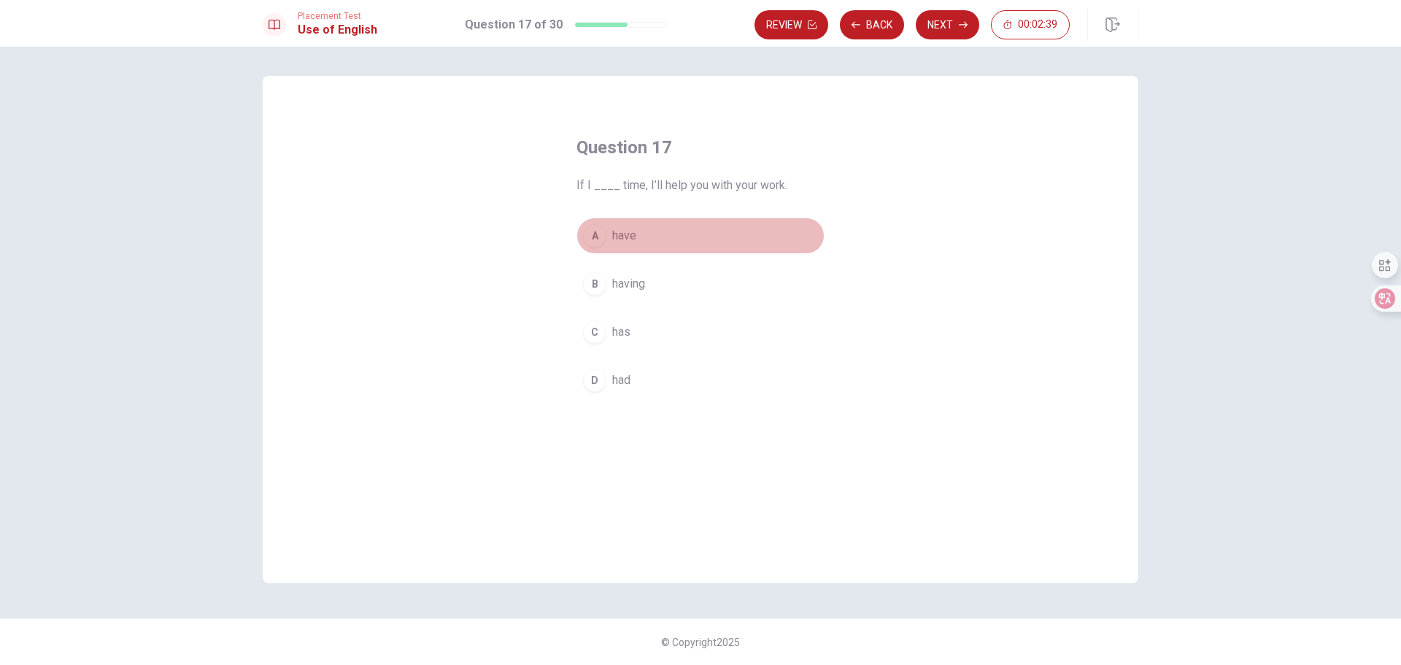
click at [624, 234] on span "have" at bounding box center [624, 236] width 24 height 18
click at [942, 28] on button "Next" at bounding box center [947, 24] width 63 height 29
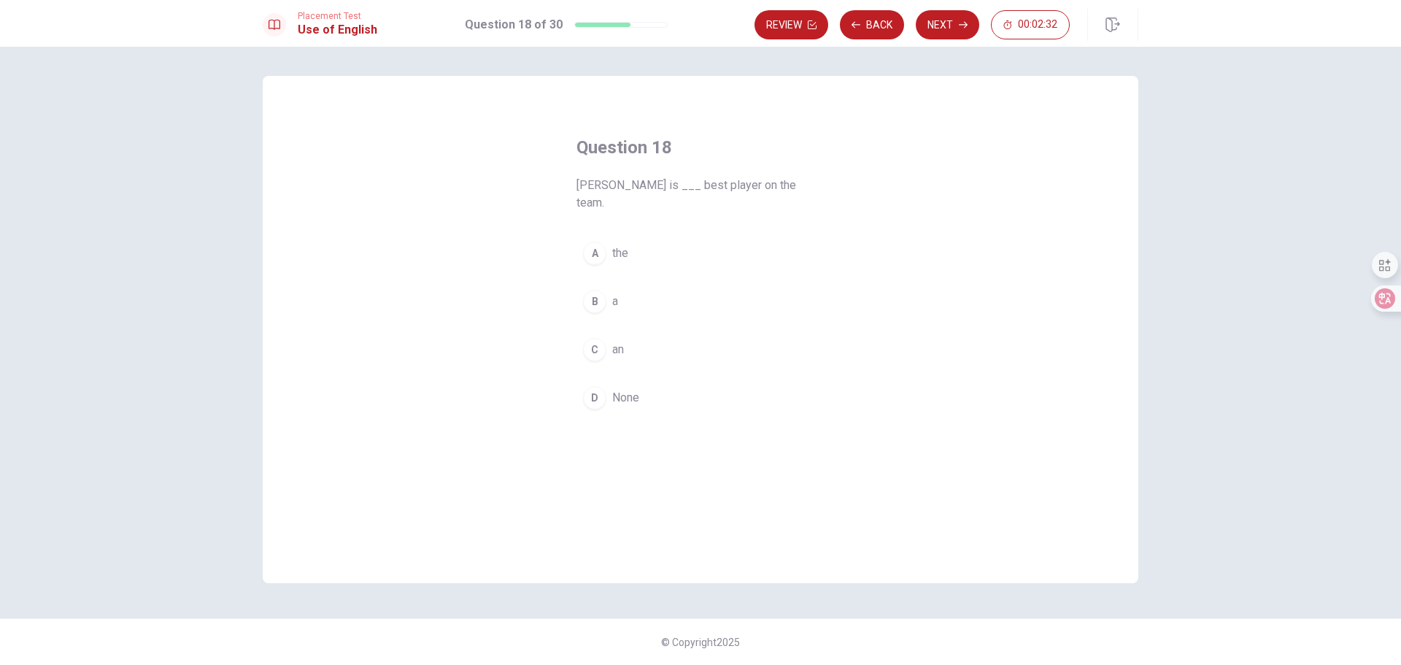
click at [626, 245] on span "the" at bounding box center [620, 254] width 16 height 18
click at [952, 18] on button "Next" at bounding box center [947, 24] width 63 height 29
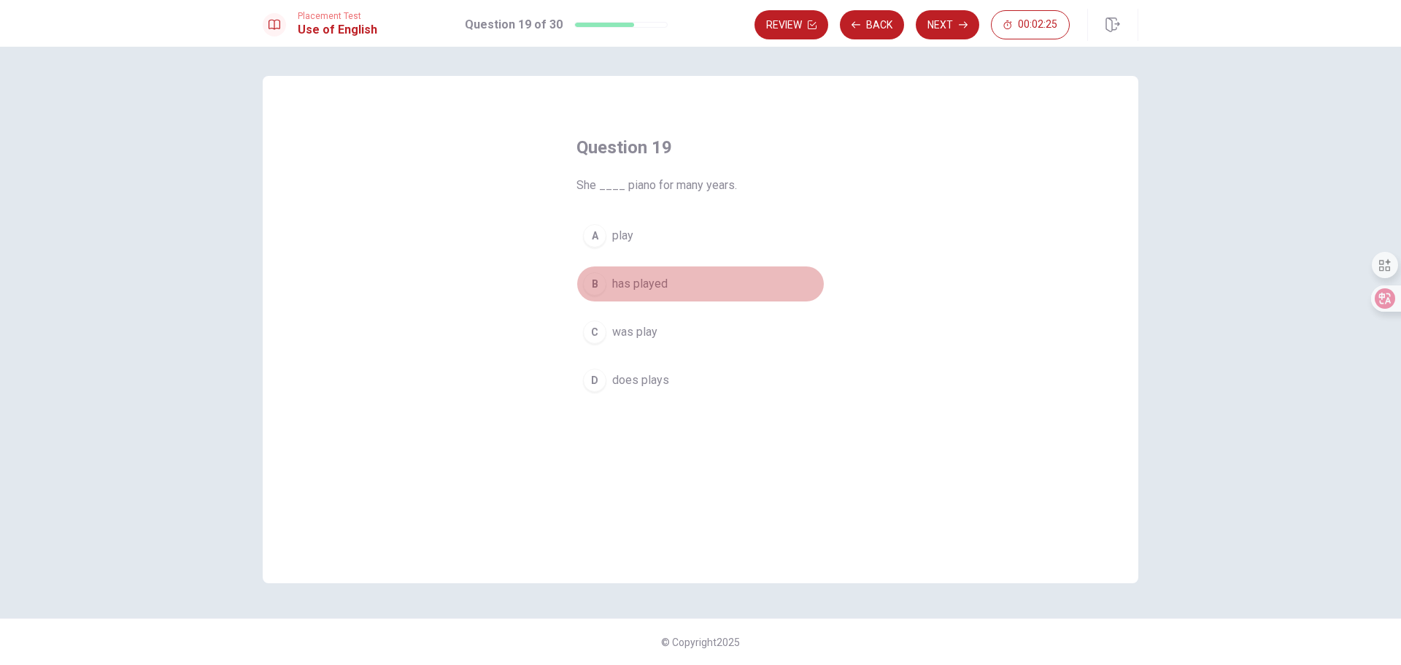
click at [644, 282] on span "has played" at bounding box center [639, 284] width 55 height 18
click at [944, 23] on button "Next" at bounding box center [947, 24] width 63 height 29
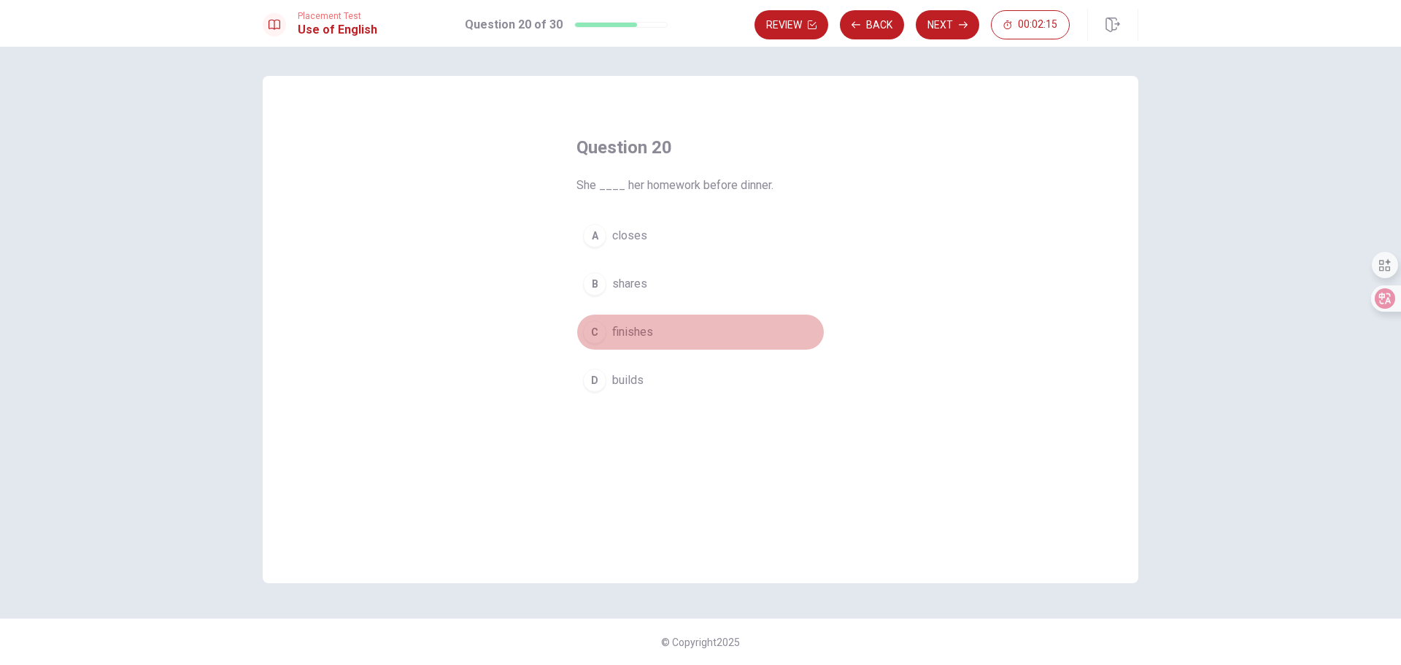
click at [632, 331] on span "finishes" at bounding box center [632, 332] width 41 height 18
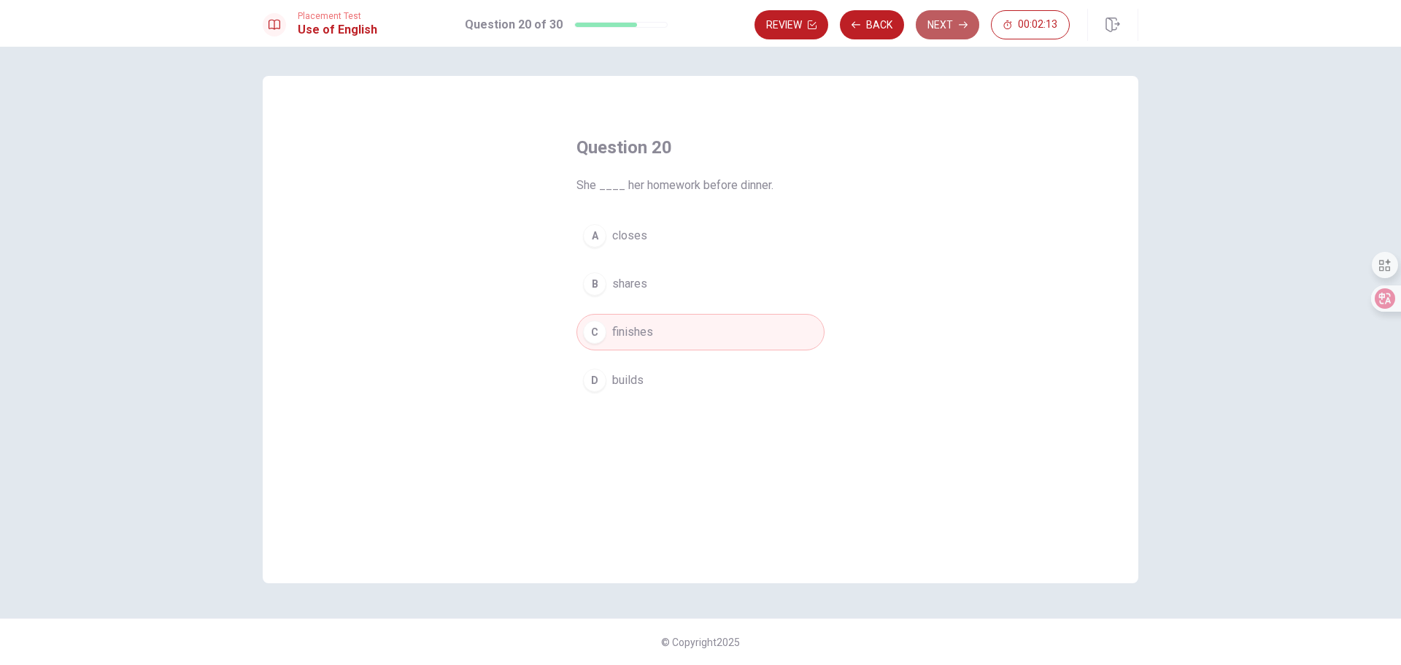
click at [950, 22] on button "Next" at bounding box center [947, 24] width 63 height 29
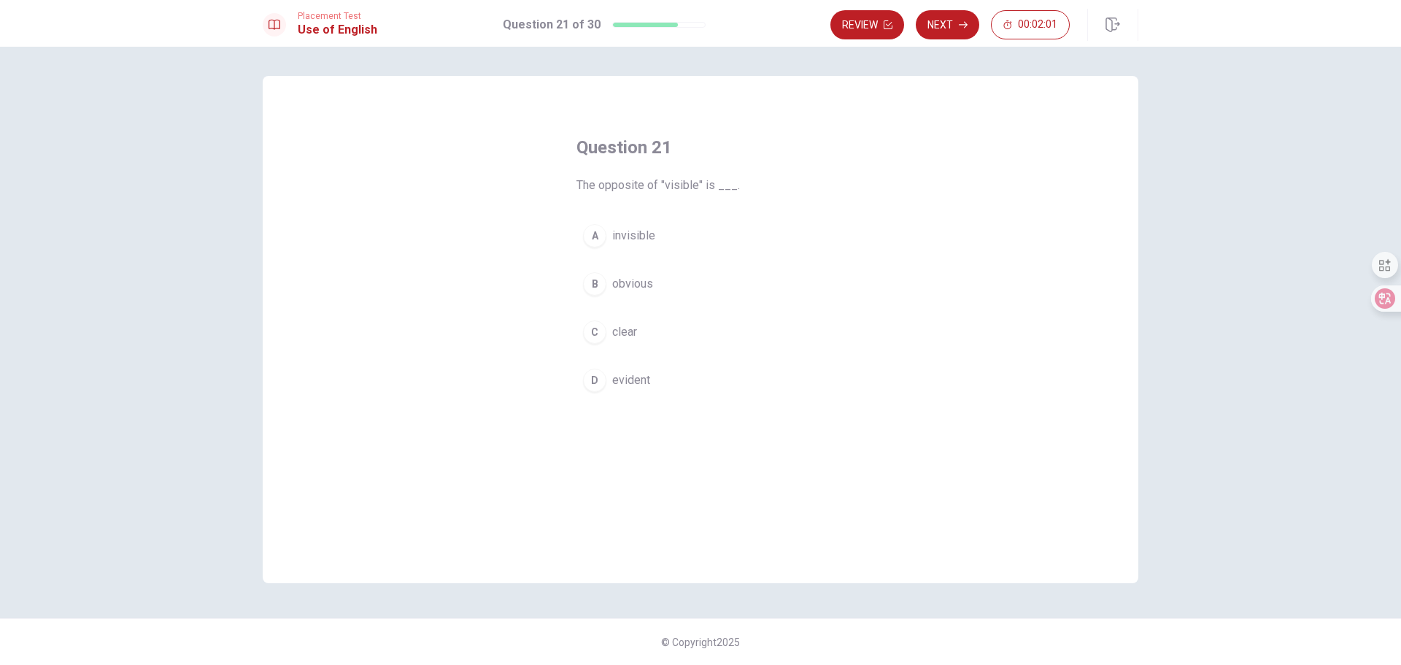
click at [636, 231] on span "invisible" at bounding box center [633, 236] width 43 height 18
click at [947, 27] on button "Next" at bounding box center [947, 24] width 63 height 29
click at [627, 377] on span "had" at bounding box center [621, 380] width 18 height 18
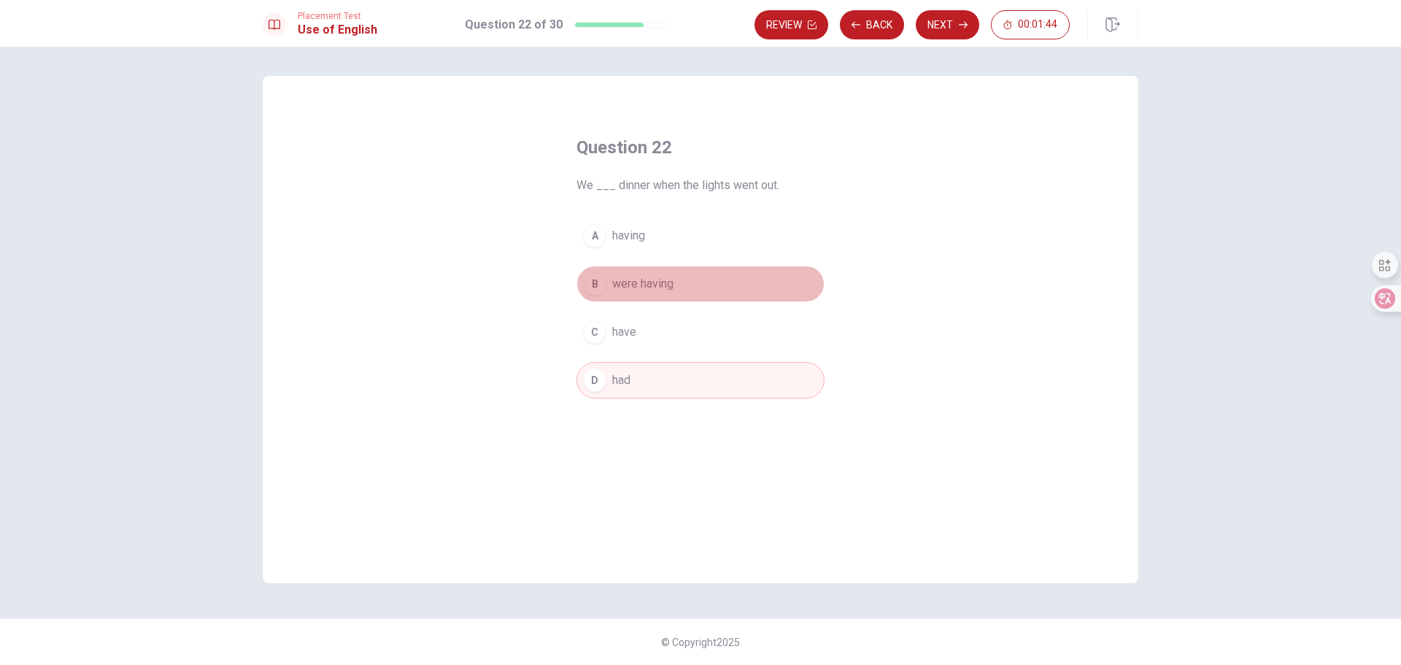
click at [631, 287] on span "were having" at bounding box center [642, 284] width 61 height 18
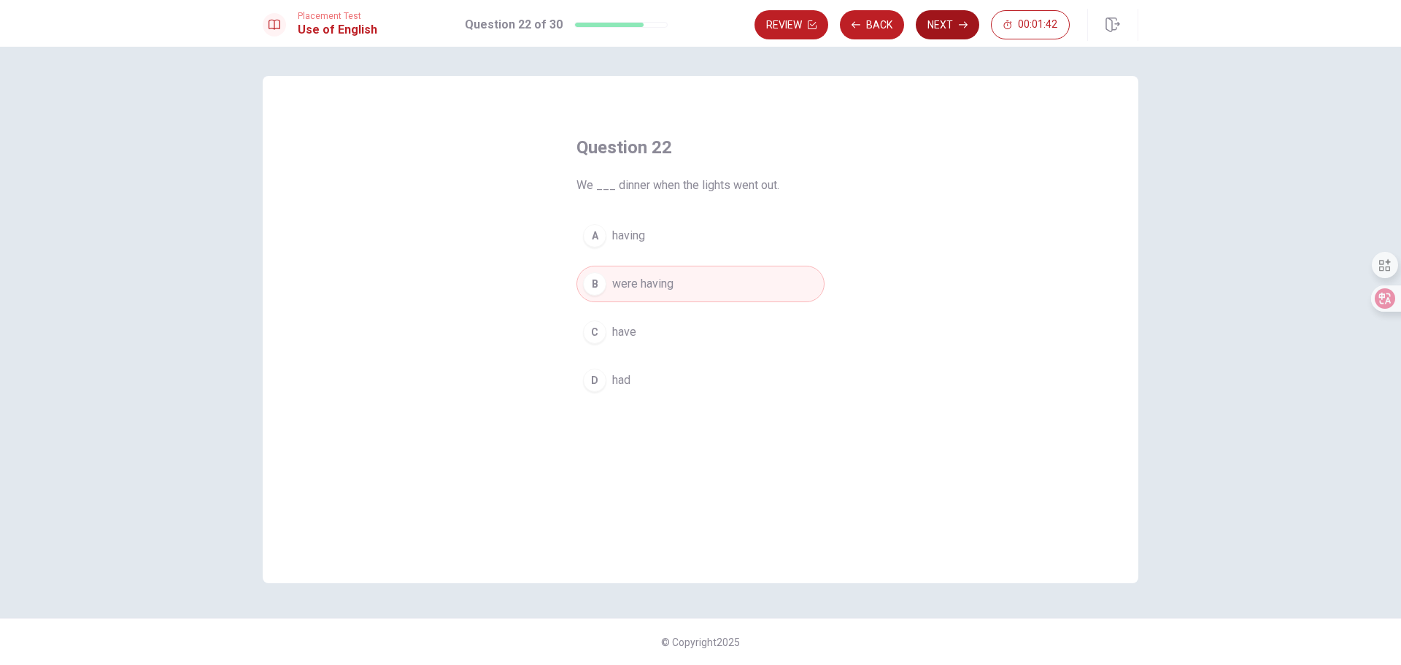
click at [941, 23] on button "Next" at bounding box center [947, 24] width 63 height 29
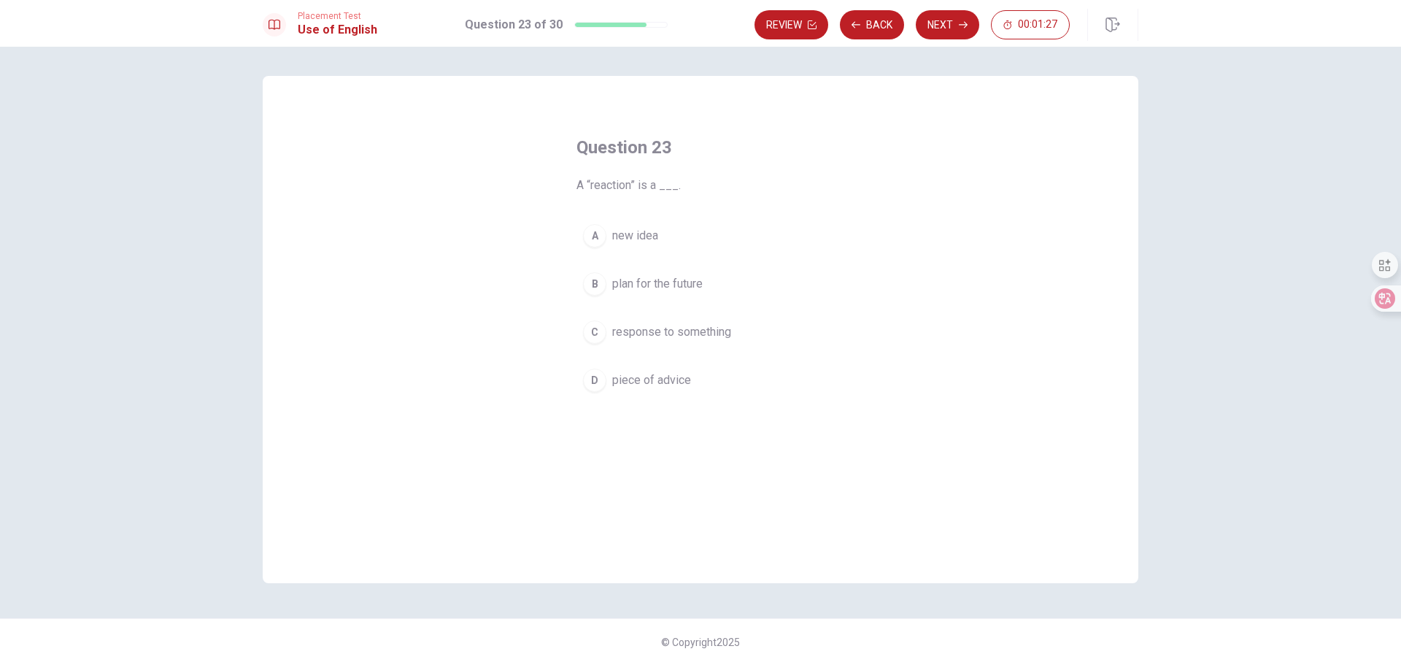
click at [657, 377] on span "piece of advice" at bounding box center [651, 380] width 79 height 18
click at [941, 25] on button "Next" at bounding box center [947, 24] width 63 height 29
click at [621, 328] on span "who" at bounding box center [622, 332] width 21 height 18
click at [939, 23] on button "Next" at bounding box center [947, 24] width 63 height 29
click at [640, 328] on span "advertise" at bounding box center [636, 332] width 48 height 18
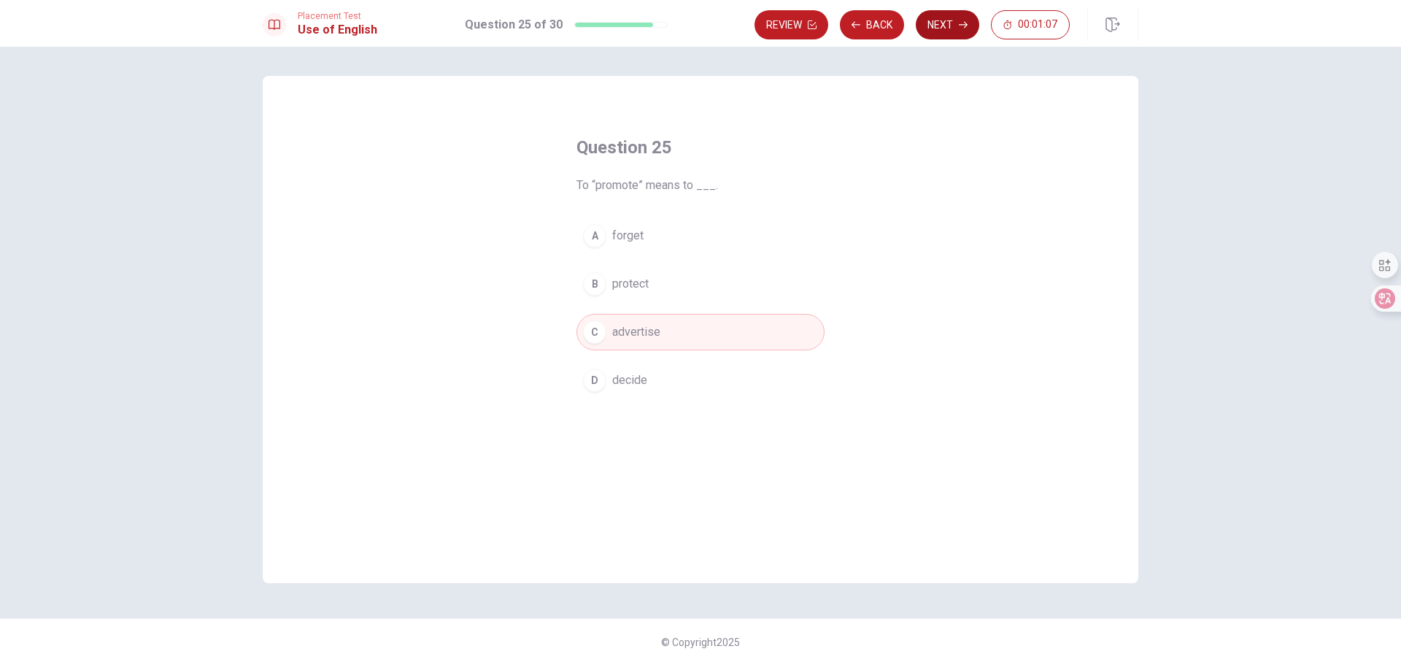
click at [952, 24] on button "Next" at bounding box center [947, 24] width 63 height 29
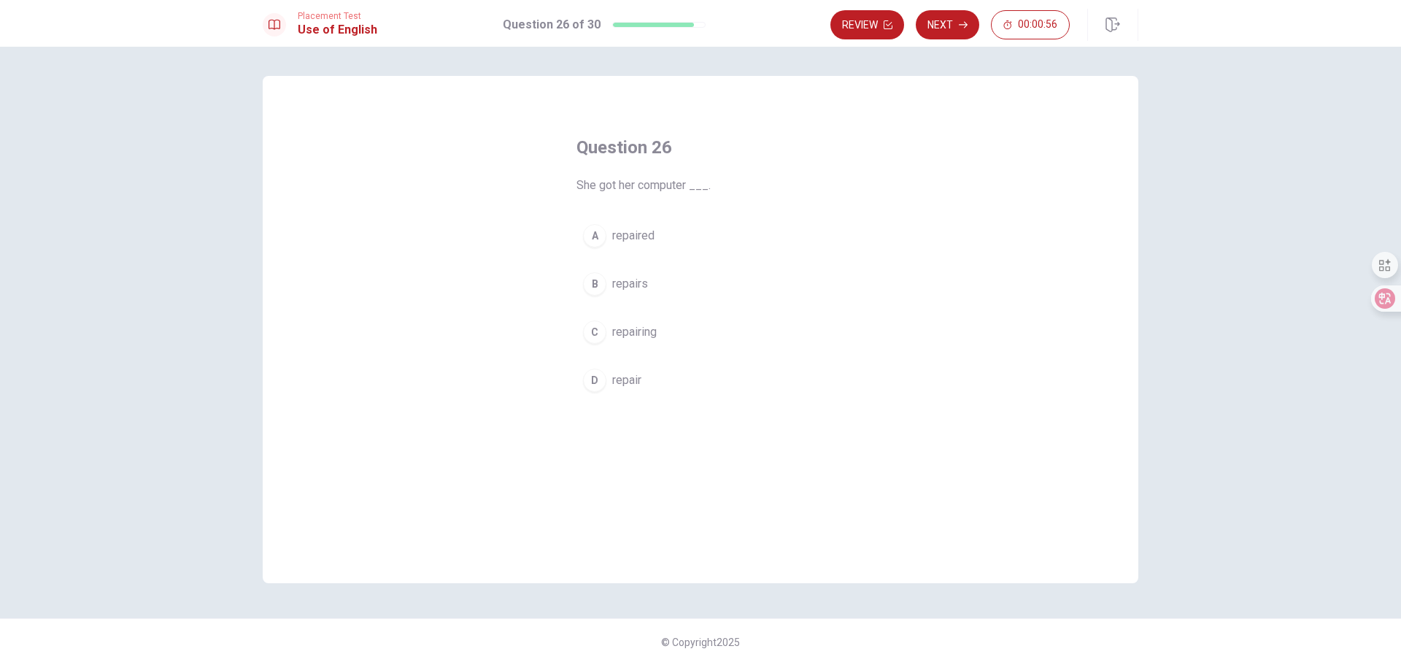
click at [631, 234] on span "repaired" at bounding box center [633, 236] width 42 height 18
click at [944, 23] on button "Next" at bounding box center [947, 24] width 63 height 29
click at [629, 280] on span "remove" at bounding box center [631, 284] width 39 height 18
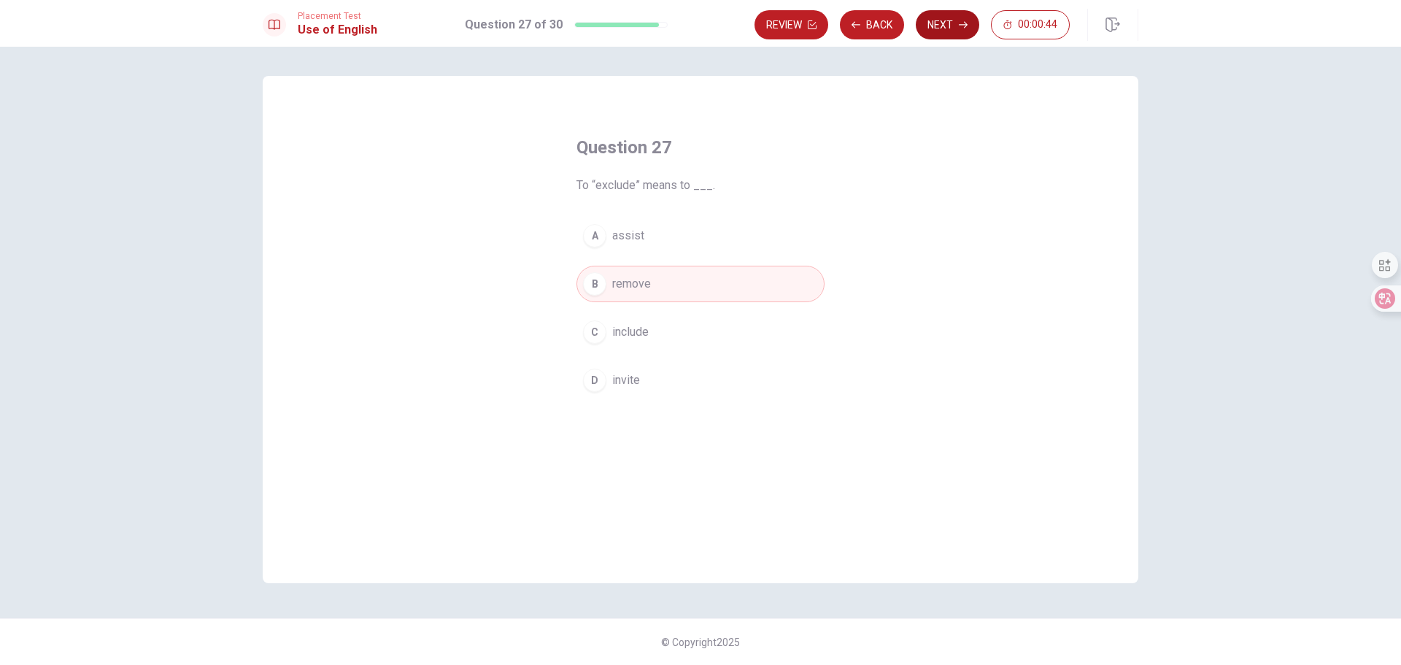
click at [949, 26] on button "Next" at bounding box center [947, 24] width 63 height 29
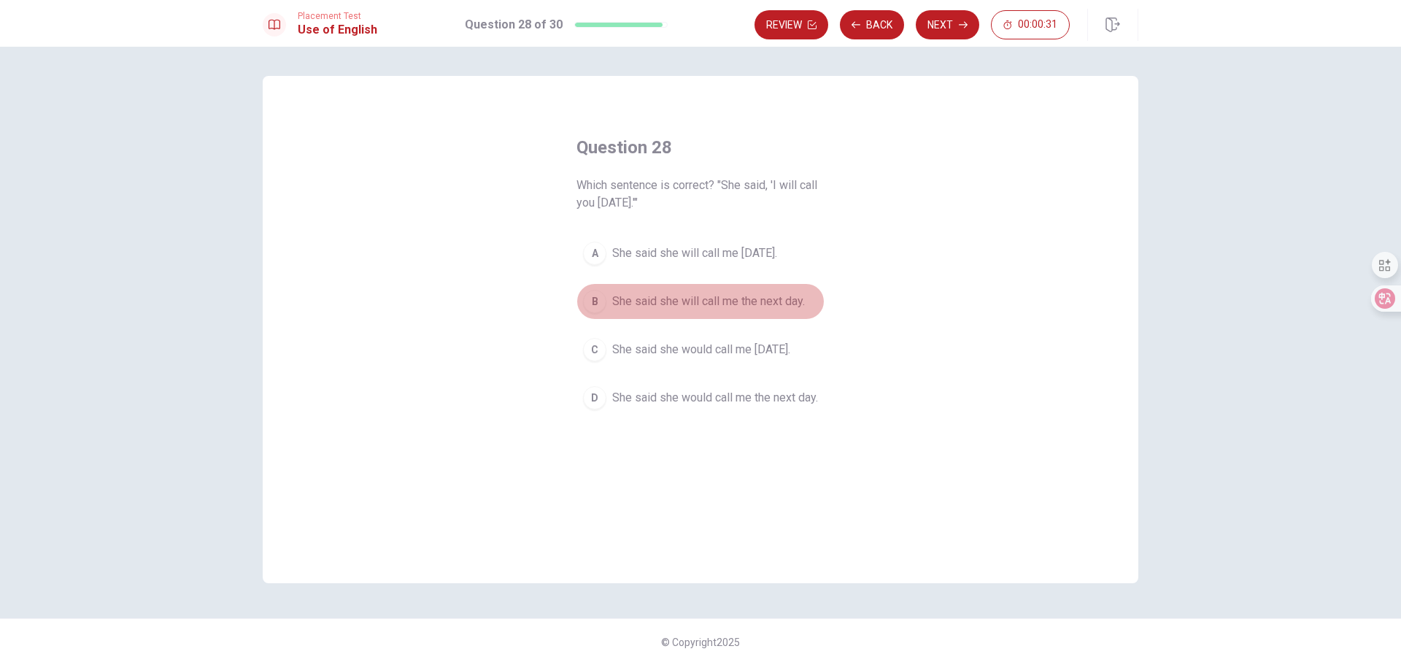
click at [717, 300] on span "She said she will call me the next day." at bounding box center [708, 302] width 193 height 18
click at [941, 25] on button "Next" at bounding box center [947, 24] width 63 height 29
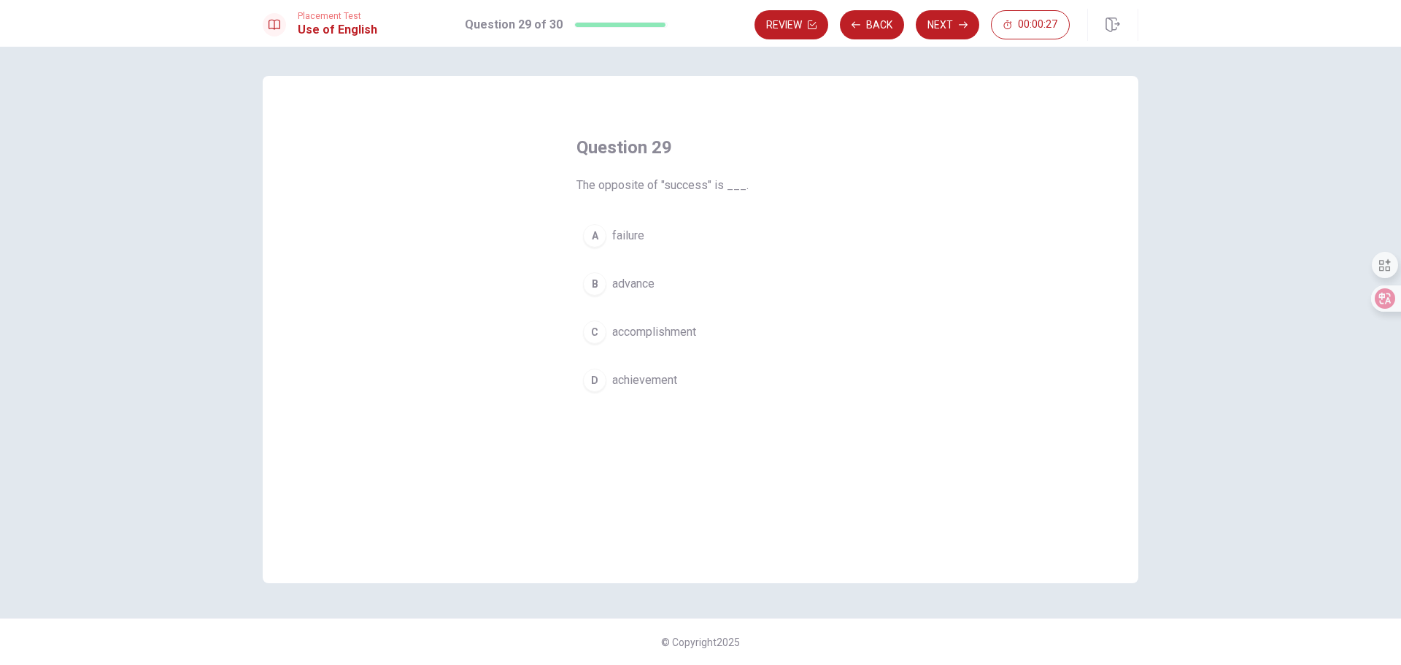
click at [631, 234] on span "failure" at bounding box center [628, 236] width 32 height 18
click at [938, 28] on button "Next" at bounding box center [947, 24] width 63 height 29
click at [636, 282] on span "optional" at bounding box center [632, 284] width 41 height 18
click at [942, 22] on button "Next" at bounding box center [947, 24] width 63 height 29
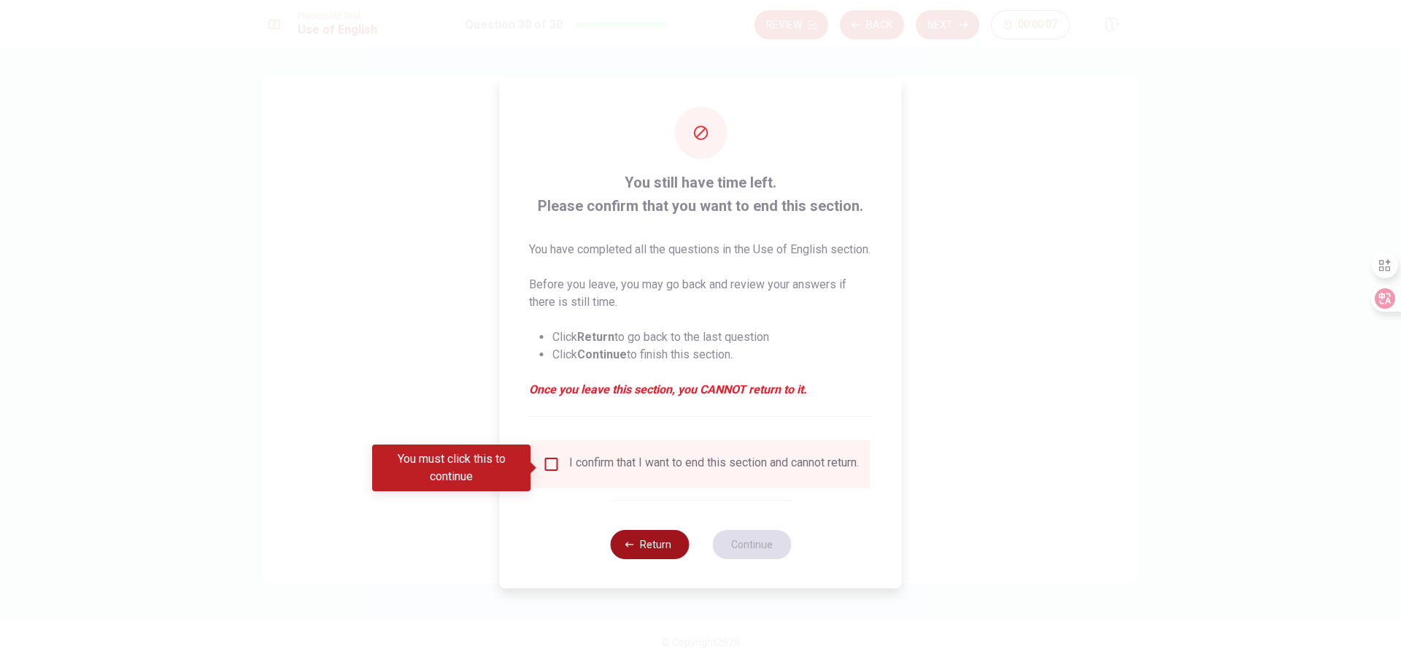
click at [643, 559] on button "Return" at bounding box center [649, 544] width 79 height 29
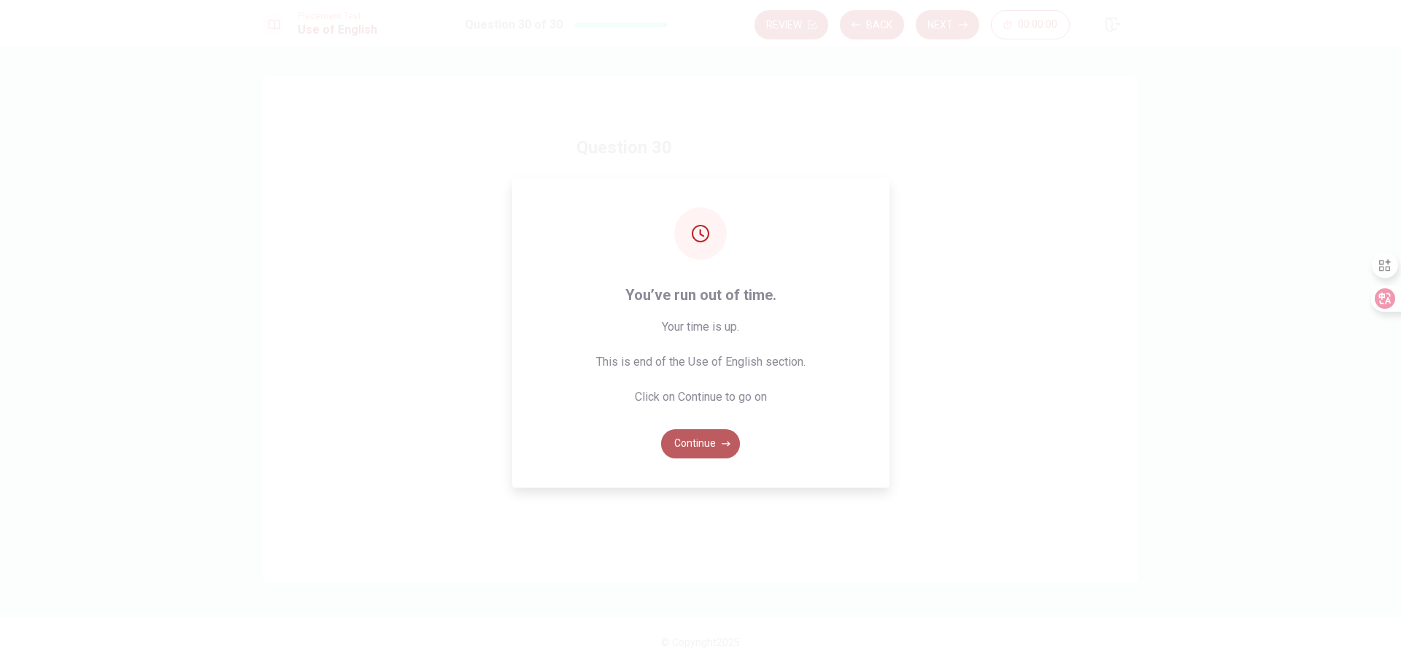
click at [692, 440] on button "Continue" at bounding box center [700, 443] width 79 height 29
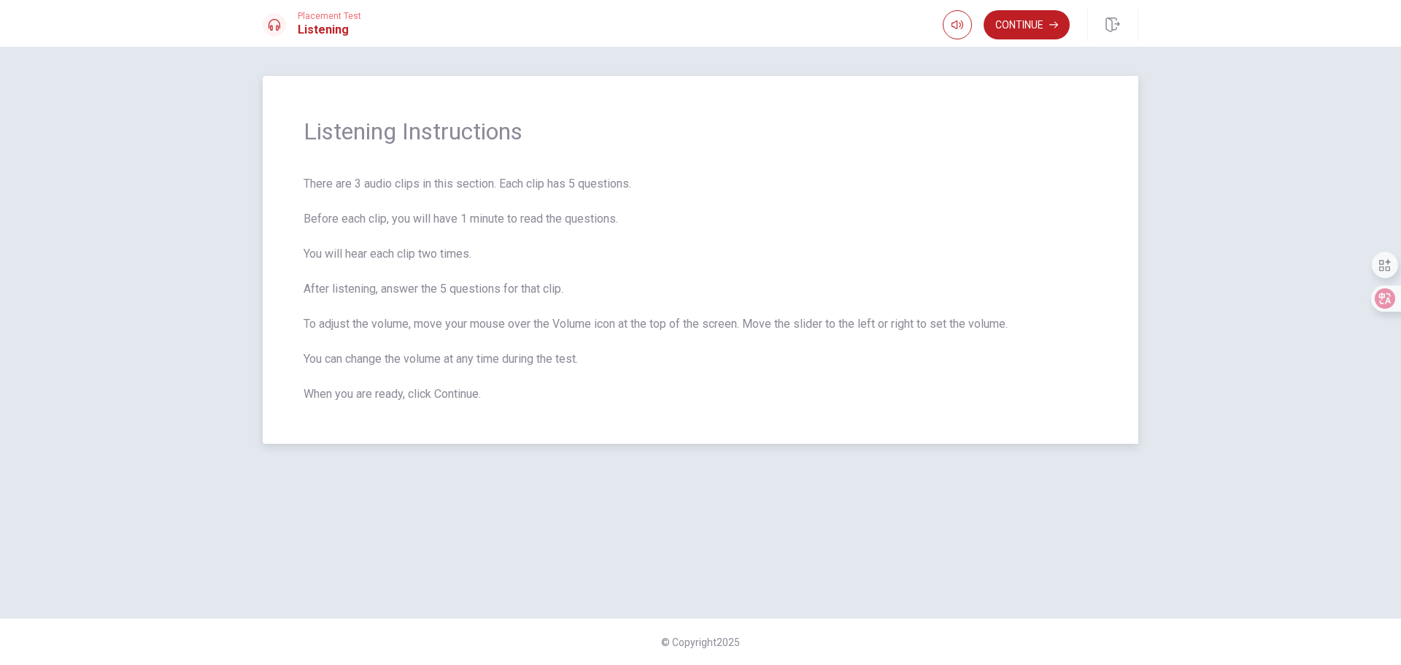
drag, startPoint x: 301, startPoint y: 126, endPoint x: 505, endPoint y: 248, distance: 237.9
click at [512, 253] on div "Listening Instructions There are 3 audio clips in this section. Each clip has 5…" at bounding box center [701, 260] width 876 height 368
drag, startPoint x: 306, startPoint y: 129, endPoint x: 433, endPoint y: 307, distance: 218.7
click at [433, 307] on div "Listening Instructions There are 3 audio clips in this section. Each clip has 5…" at bounding box center [701, 260] width 876 height 368
drag, startPoint x: 517, startPoint y: 408, endPoint x: 434, endPoint y: 384, distance: 87.3
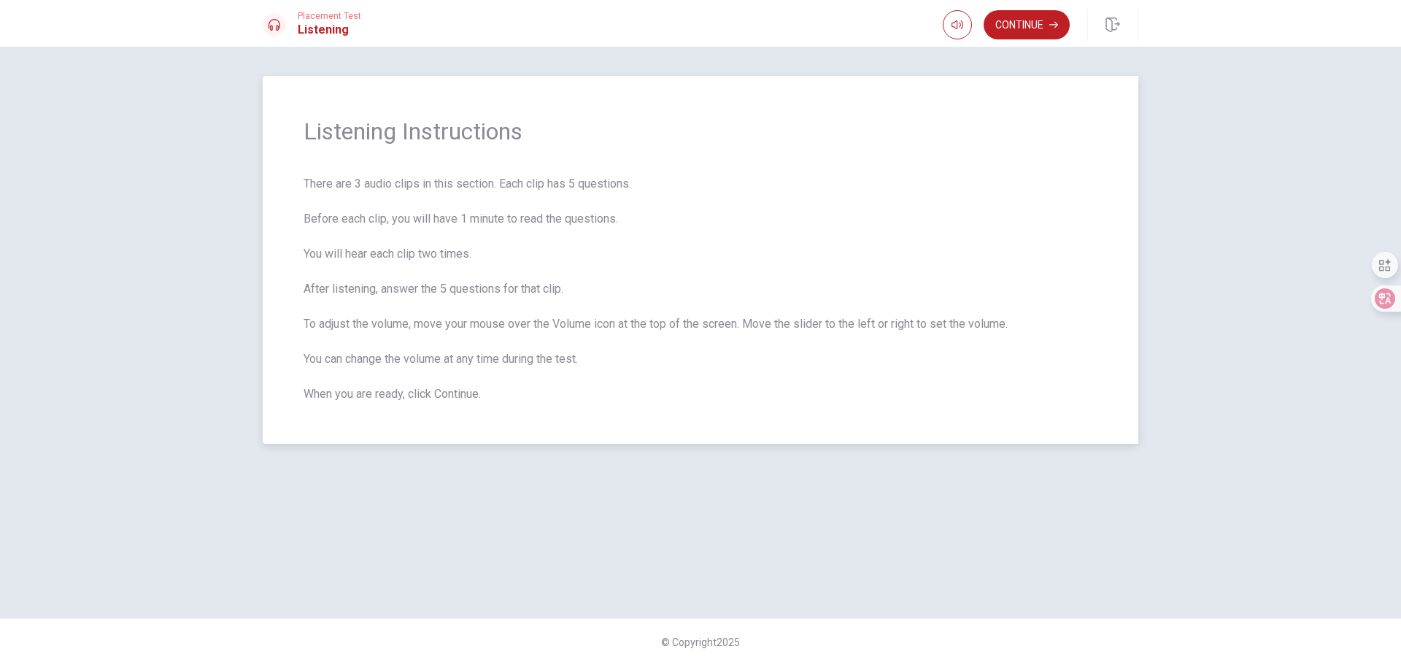
click at [434, 384] on div "Listening Instructions There are 3 audio clips in this section. Each clip has 5…" at bounding box center [701, 260] width 876 height 368
click at [639, 399] on span "There are 3 audio clips in this section. Each clip has 5 questions. Before each…" at bounding box center [701, 289] width 794 height 228
click at [583, 480] on div "Listening Instructions There are 3 audio clips in this section. Each clip has 5…" at bounding box center [700, 332] width 923 height 513
click at [636, 324] on span "There are 3 audio clips in this section. Each clip has 5 questions. Before each…" at bounding box center [701, 289] width 794 height 228
drag, startPoint x: 609, startPoint y: 326, endPoint x: 1009, endPoint y: 322, distance: 399.2
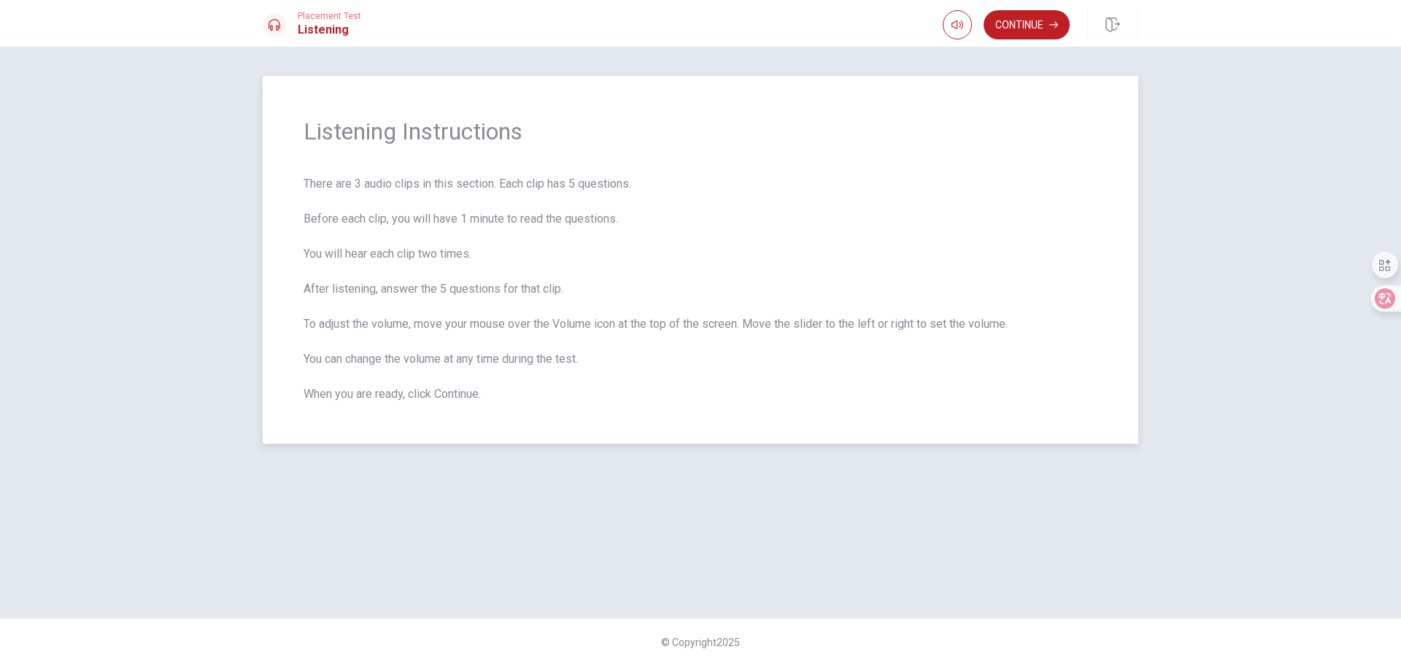
click at [1009, 322] on span "There are 3 audio clips in this section. Each clip has 5 questions. Before each…" at bounding box center [701, 289] width 794 height 228
click at [347, 361] on span "There are 3 audio clips in this section. Each clip has 5 questions. Before each…" at bounding box center [701, 289] width 794 height 228
drag, startPoint x: 325, startPoint y: 361, endPoint x: 590, endPoint y: 358, distance: 265.7
click at [590, 358] on span "There are 3 audio clips in this section. Each clip has 5 questions. Before each…" at bounding box center [701, 289] width 794 height 228
click at [507, 358] on span "There are 3 audio clips in this section. Each clip has 5 questions. Before each…" at bounding box center [701, 289] width 794 height 228
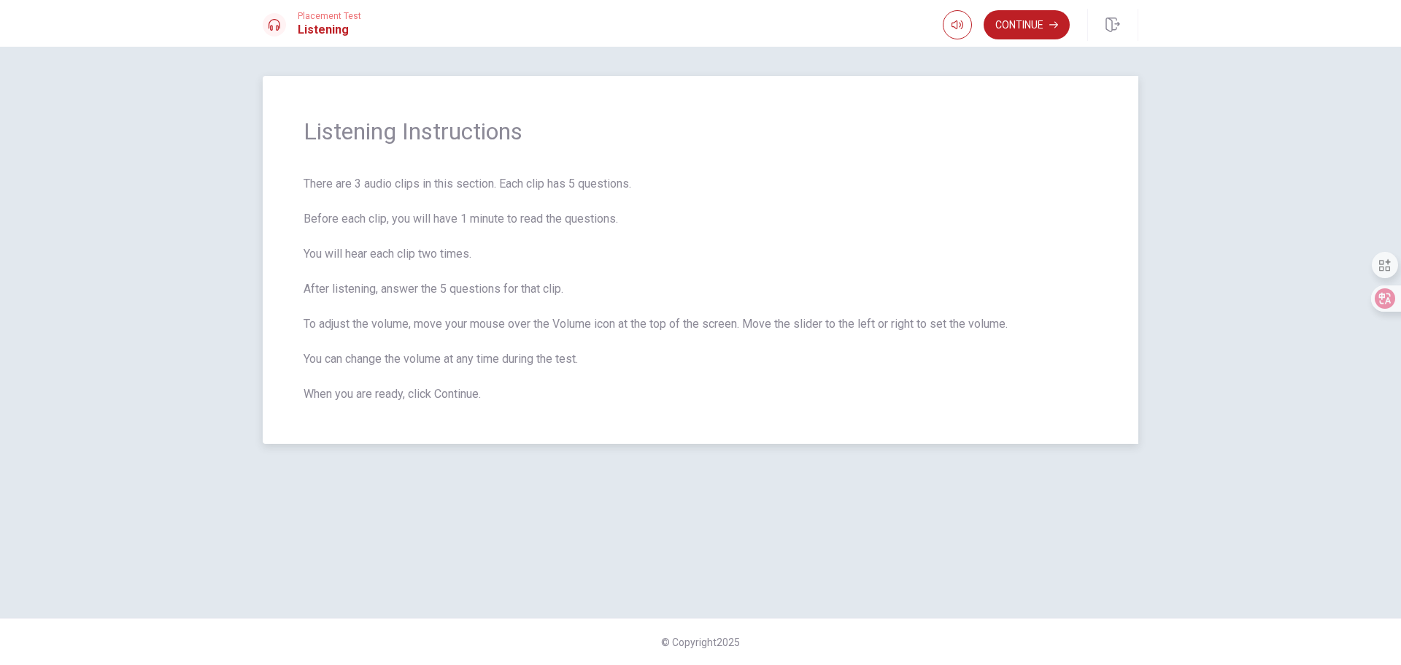
drag, startPoint x: 471, startPoint y: 343, endPoint x: 396, endPoint y: 329, distance: 77.2
click at [396, 329] on span "There are 3 audio clips in this section. Each clip has 5 questions. Before each…" at bounding box center [701, 289] width 794 height 228
drag, startPoint x: 570, startPoint y: 362, endPoint x: 403, endPoint y: 328, distance: 170.6
click at [403, 328] on span "There are 3 audio clips in this section. Each clip has 5 questions. Before each…" at bounding box center [701, 289] width 794 height 228
drag, startPoint x: 477, startPoint y: 336, endPoint x: 498, endPoint y: 339, distance: 21.4
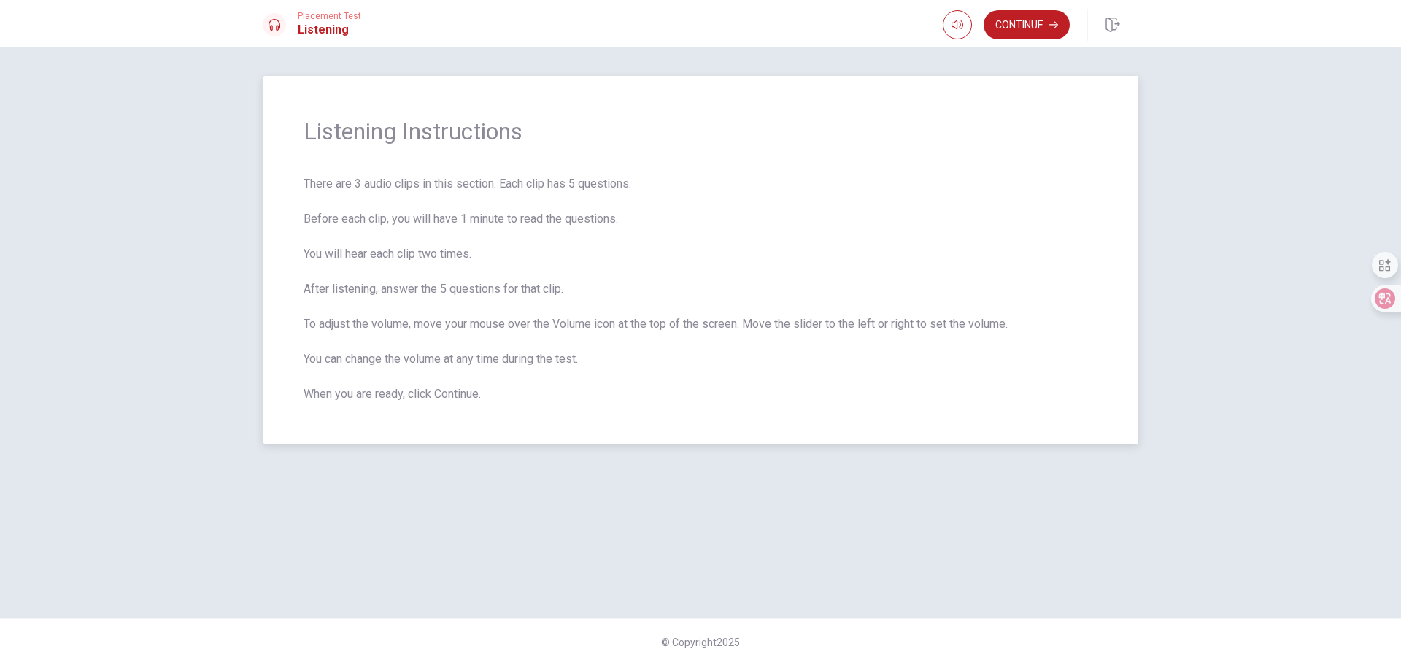
click at [496, 339] on span "There are 3 audio clips in this section. Each clip has 5 questions. Before each…" at bounding box center [701, 289] width 794 height 228
drag, startPoint x: 334, startPoint y: 397, endPoint x: 557, endPoint y: 397, distance: 223.3
click at [557, 397] on span "There are 3 audio clips in this section. Each clip has 5 questions. Before each…" at bounding box center [701, 289] width 794 height 228
click at [627, 391] on span "There are 3 audio clips in this section. Each clip has 5 questions. Before each…" at bounding box center [701, 289] width 794 height 228
click at [1022, 22] on button "Continue" at bounding box center [1027, 24] width 86 height 29
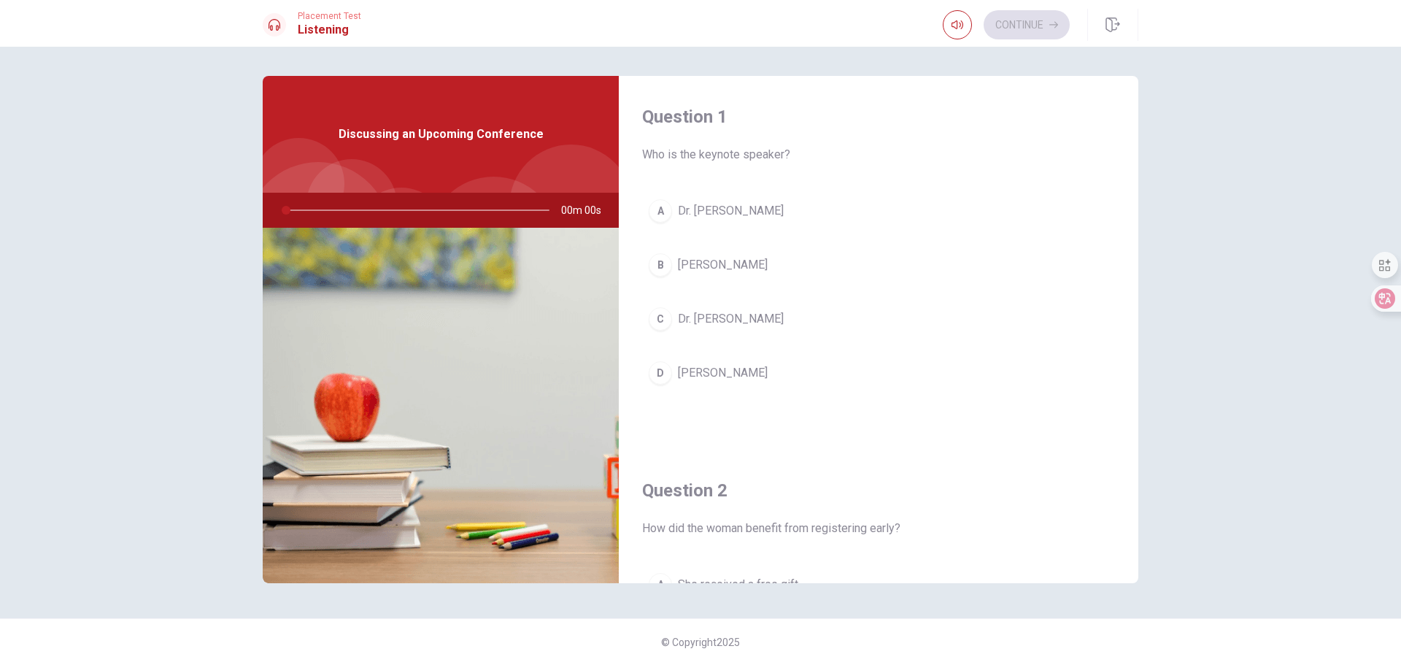
drag, startPoint x: 661, startPoint y: 157, endPoint x: 811, endPoint y: 153, distance: 149.7
click at [811, 153] on span "Who is the keynote speaker?" at bounding box center [878, 155] width 473 height 18
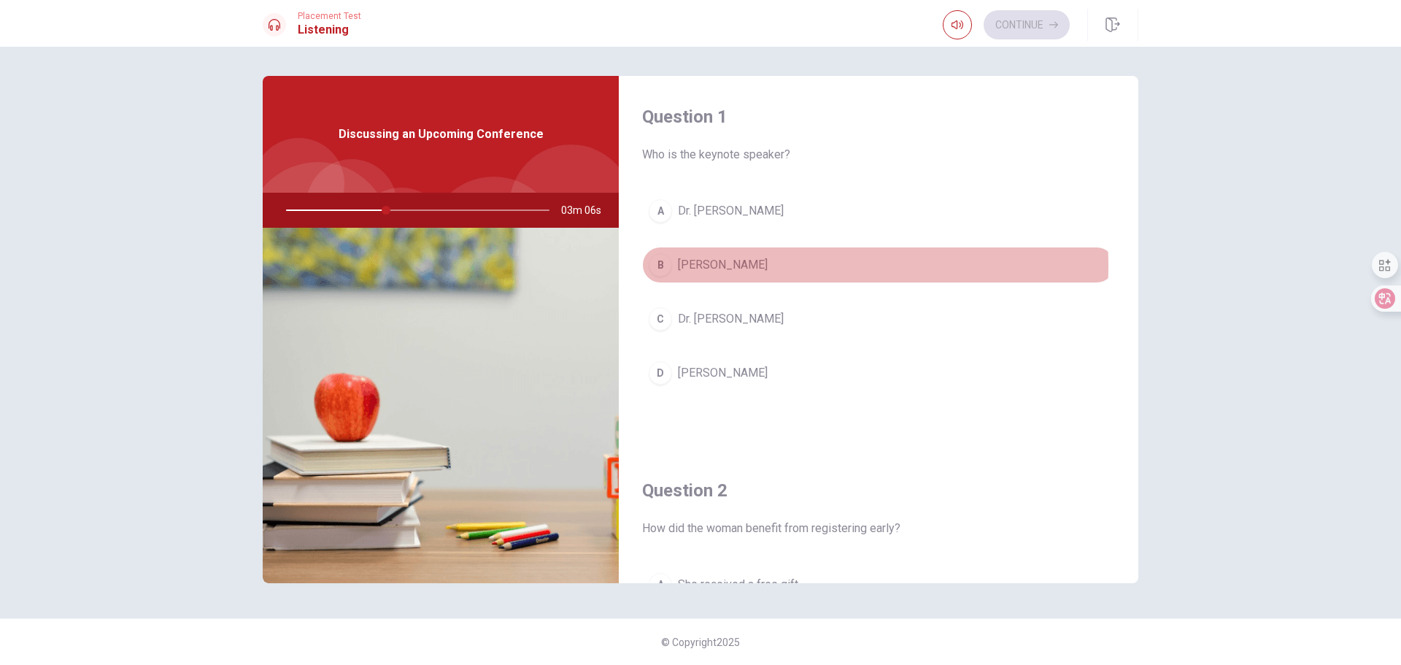
click at [700, 266] on span "[PERSON_NAME]" at bounding box center [723, 265] width 90 height 18
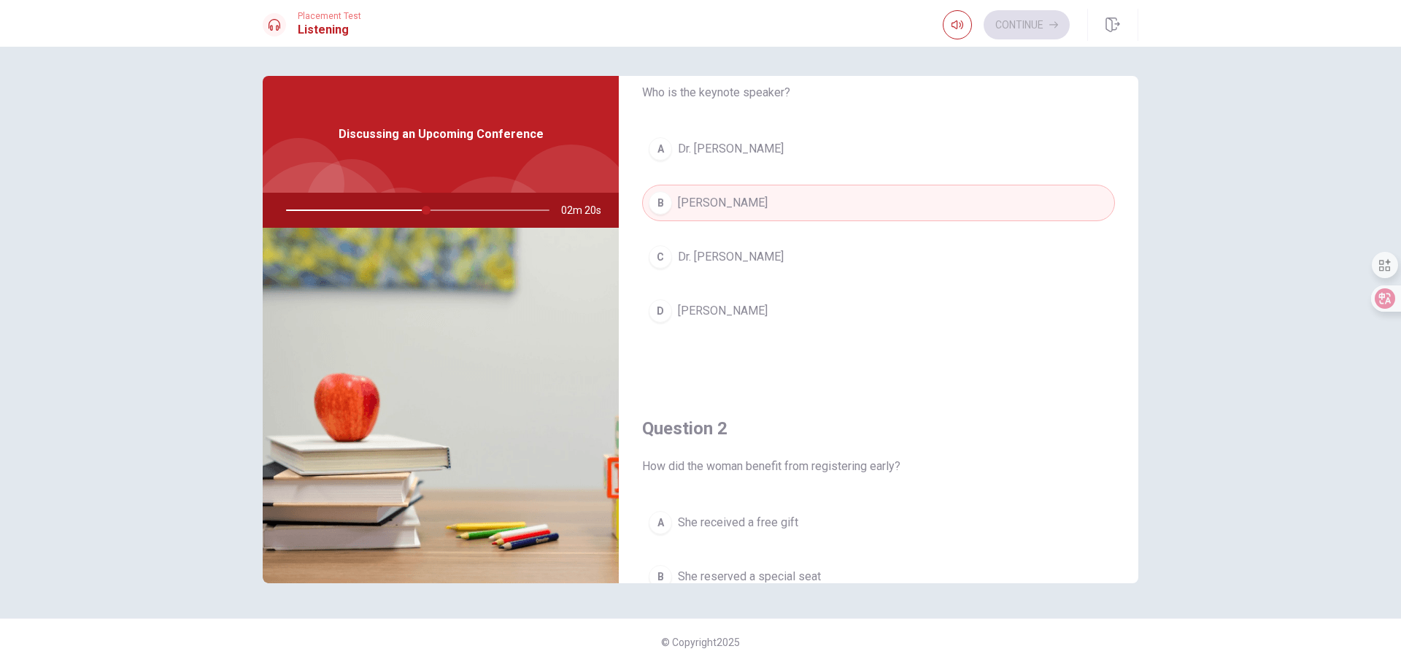
scroll to position [219, 0]
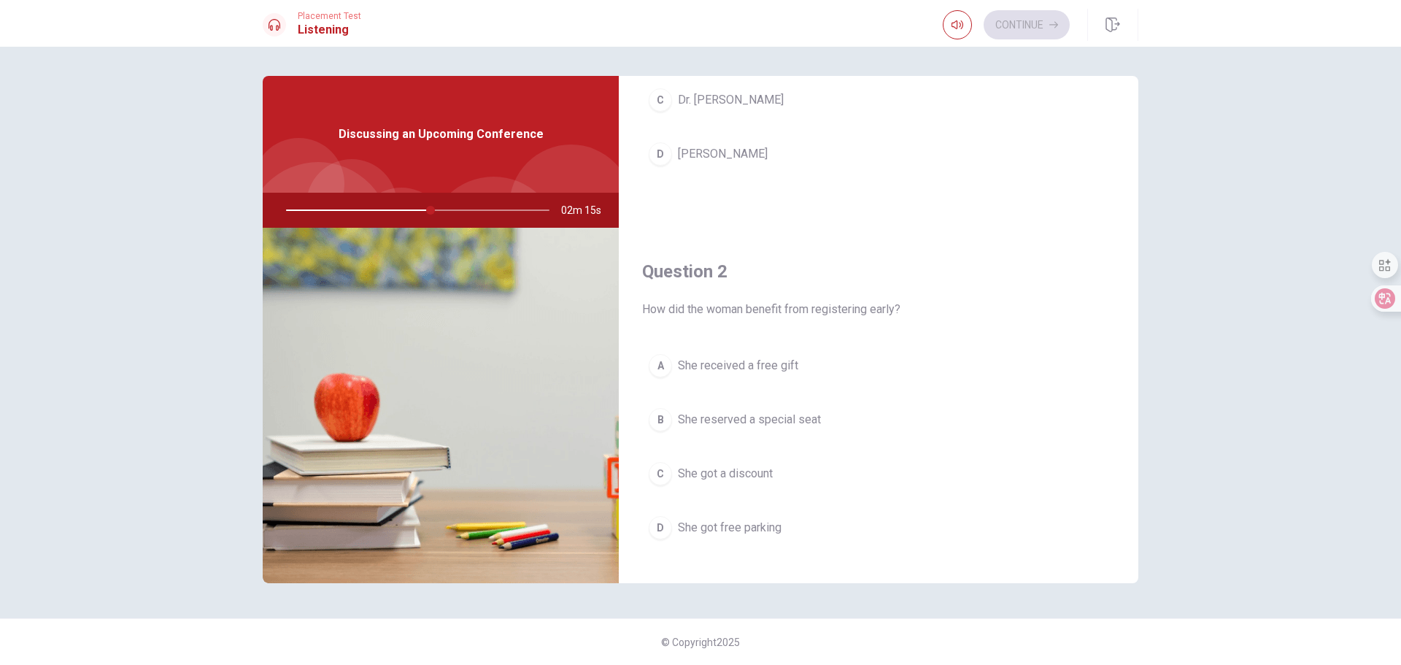
drag, startPoint x: 904, startPoint y: 312, endPoint x: 725, endPoint y: 311, distance: 178.8
click at [725, 311] on span "How did the woman benefit from registering early?" at bounding box center [878, 310] width 473 height 18
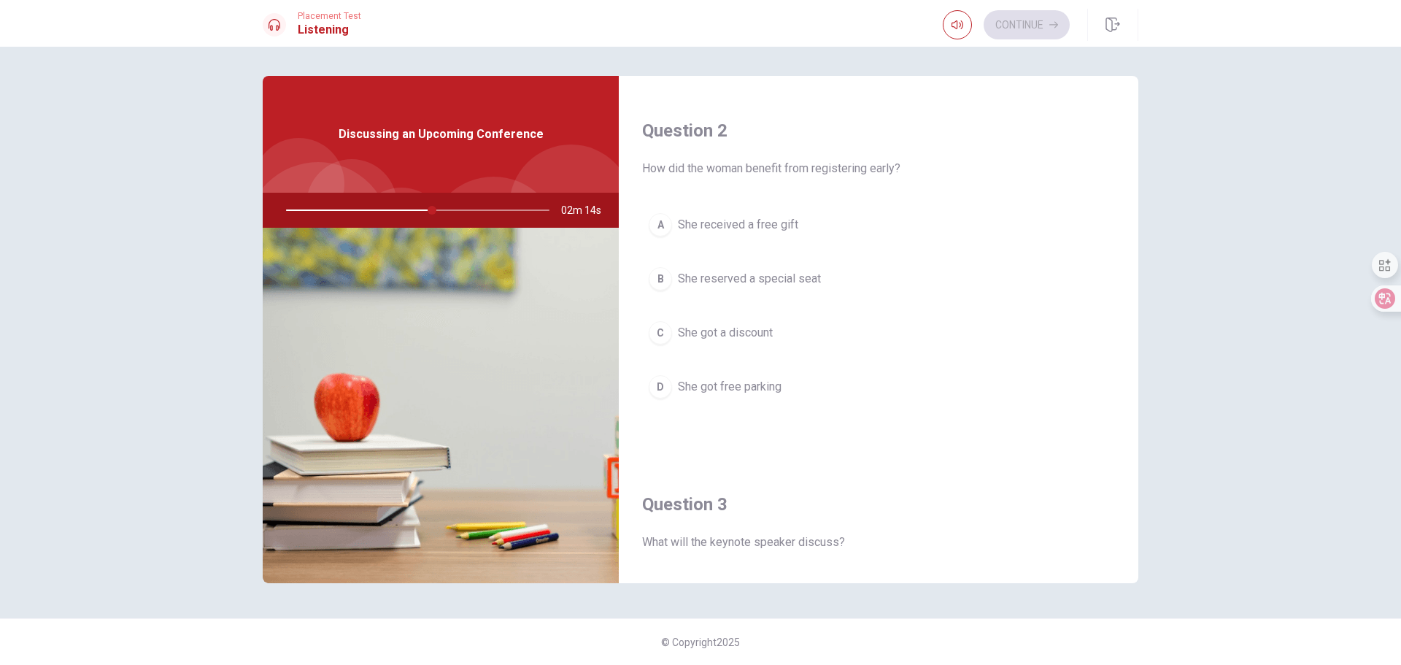
scroll to position [365, 0]
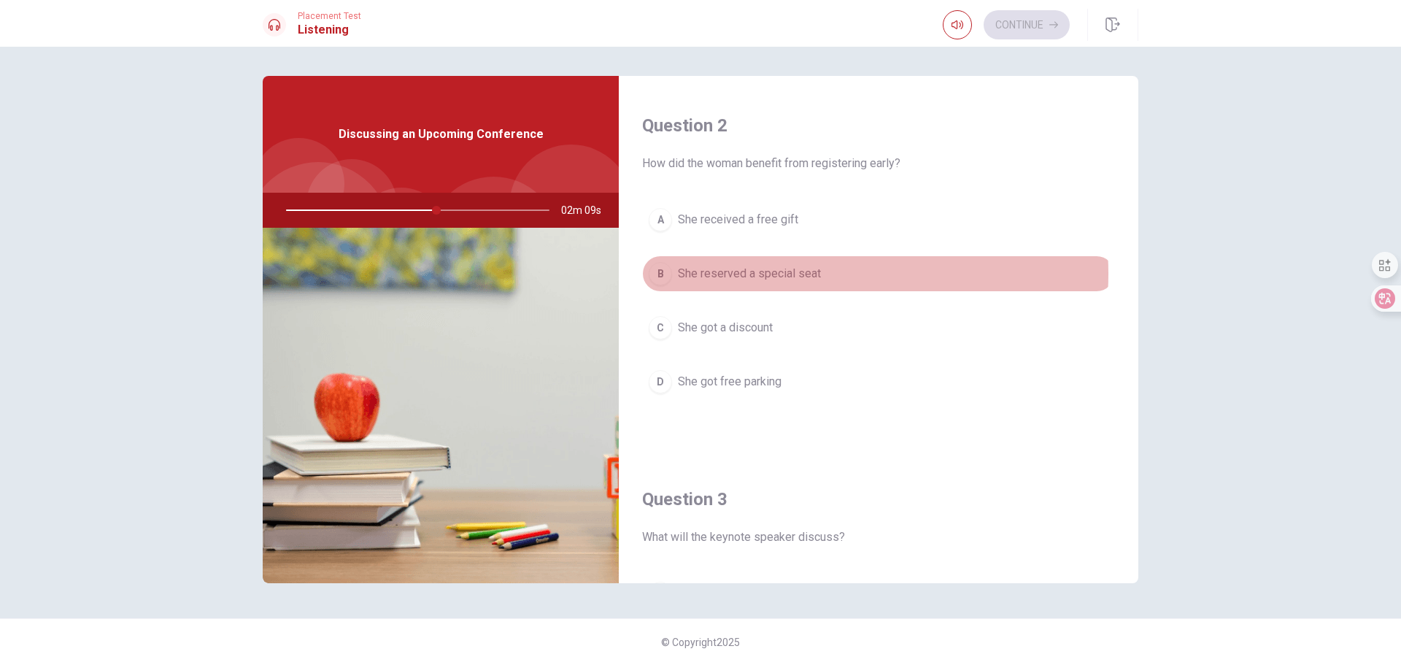
click at [801, 274] on span "She reserved a special seat" at bounding box center [749, 274] width 143 height 18
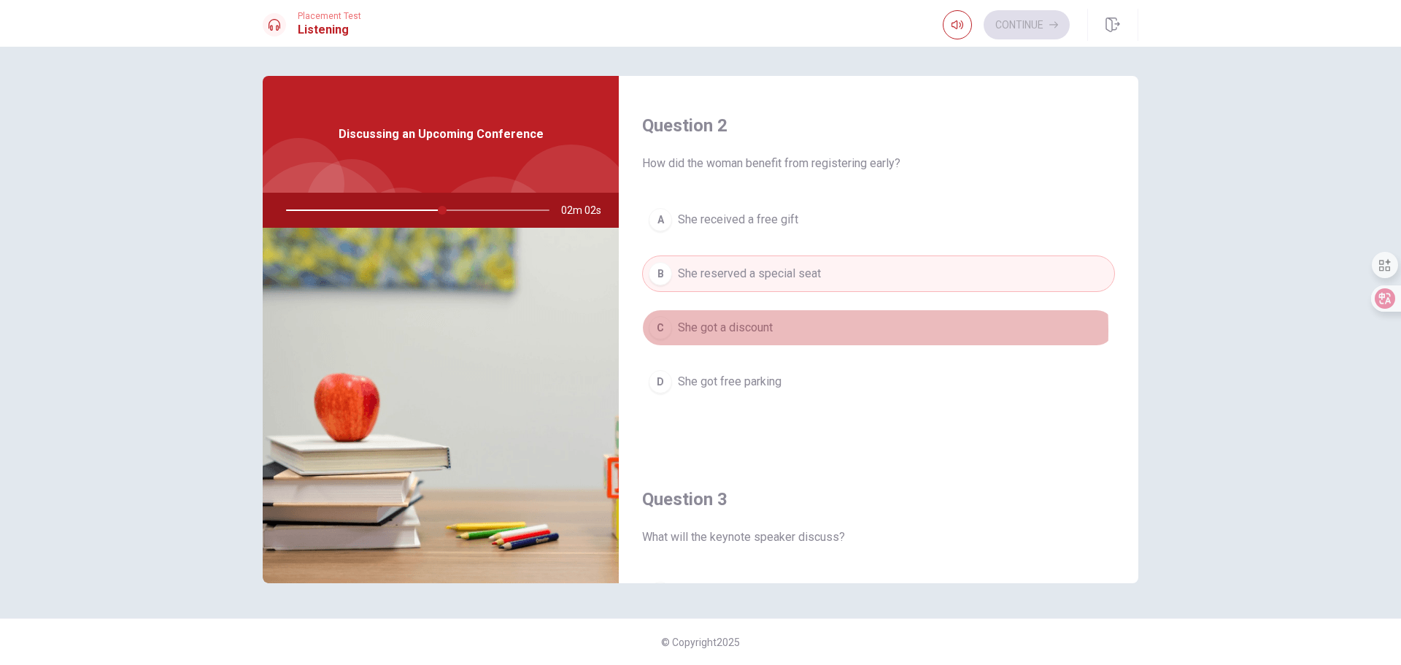
click at [742, 330] on span "She got a discount" at bounding box center [725, 328] width 95 height 18
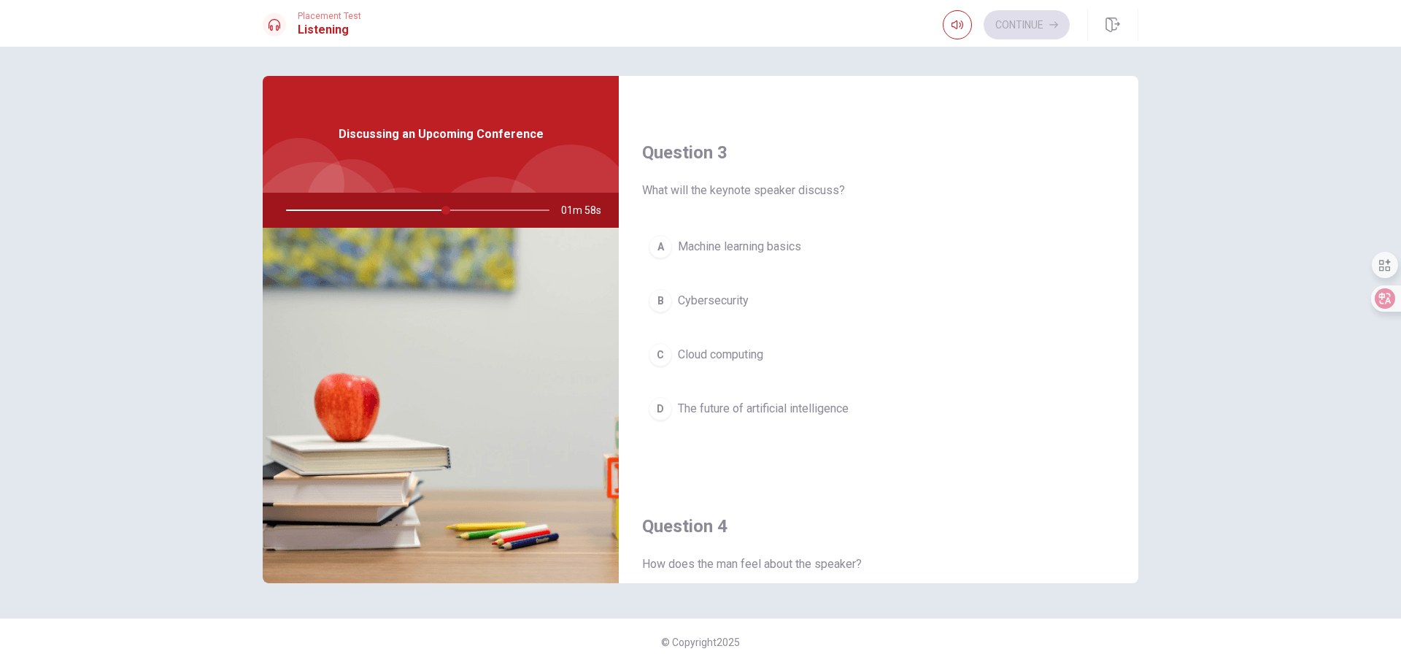
scroll to position [730, 0]
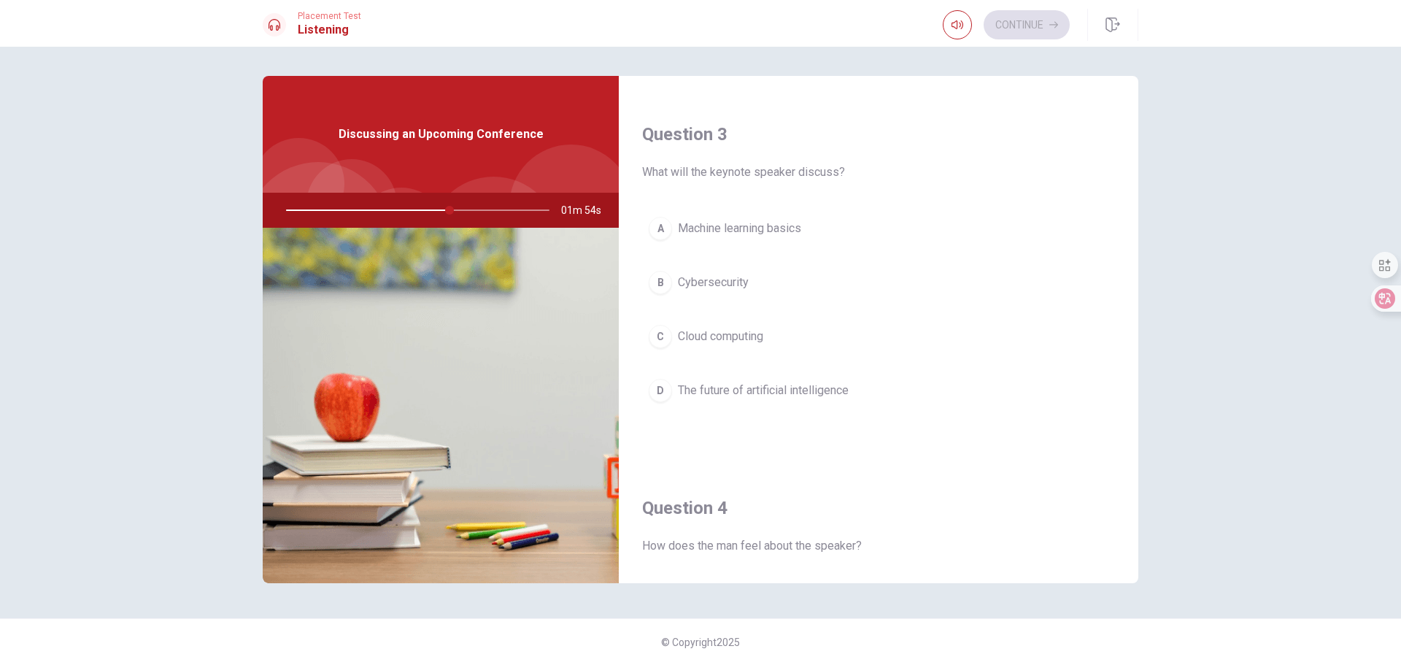
click at [773, 390] on span "The future of artificial intelligence" at bounding box center [763, 391] width 171 height 18
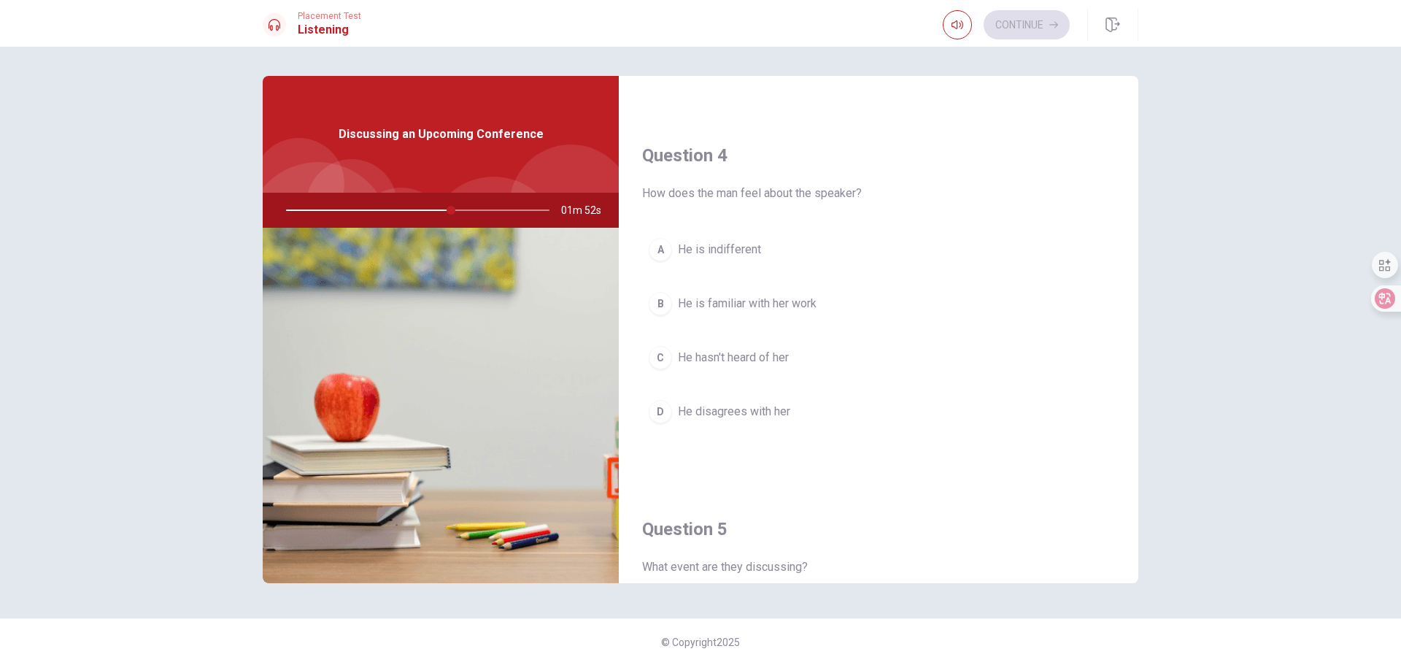
scroll to position [1095, 0]
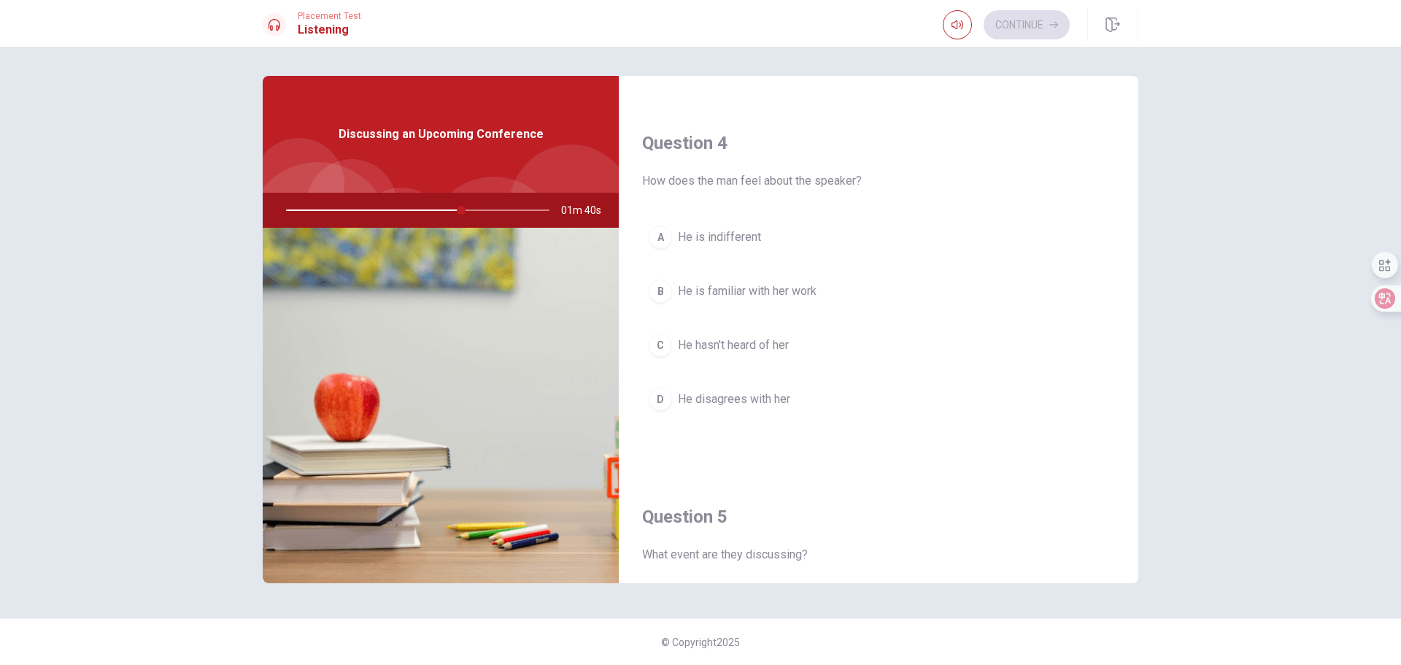
click at [755, 393] on span "He disagrees with her" at bounding box center [734, 399] width 112 height 18
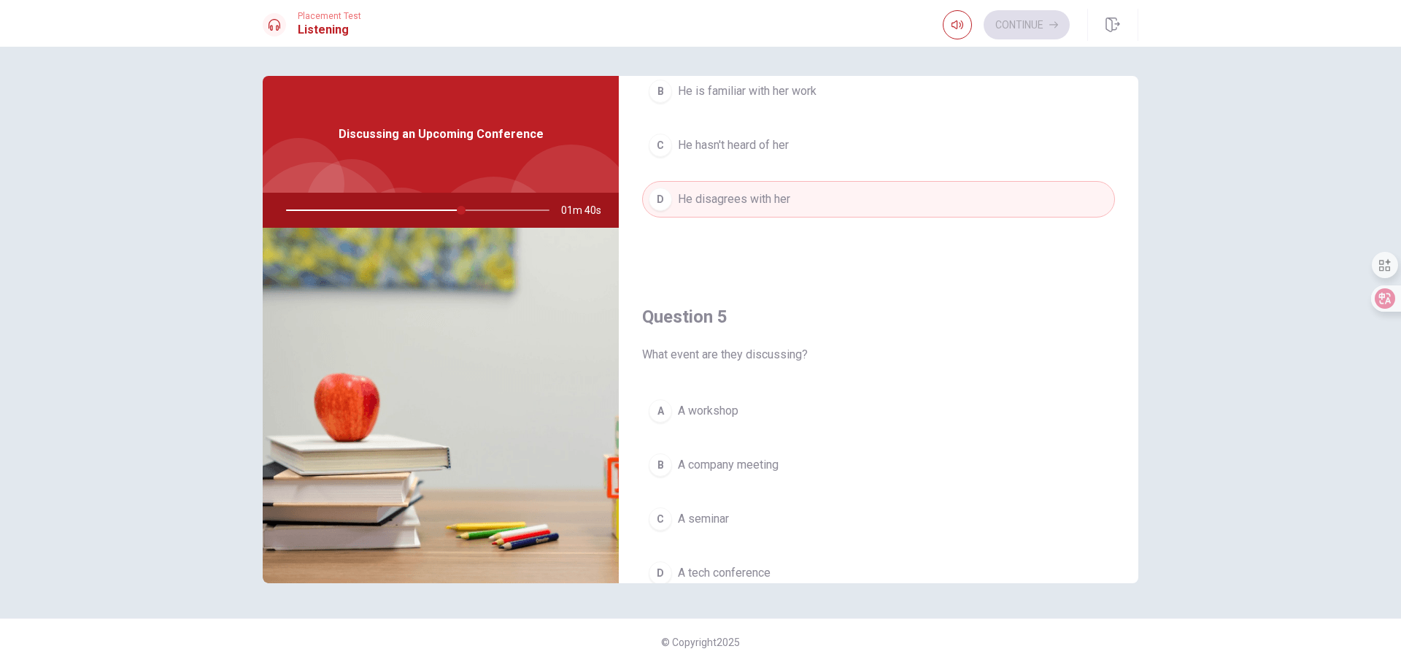
scroll to position [1361, 0]
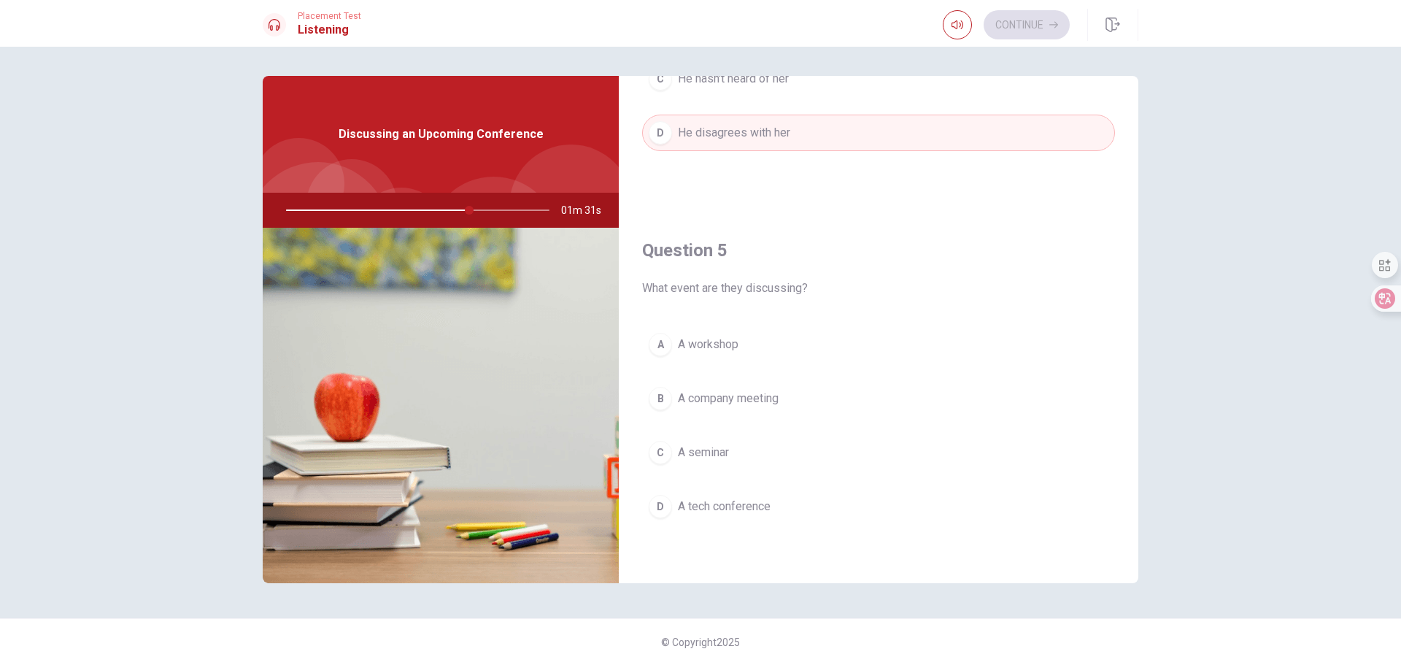
click at [721, 503] on span "A tech conference" at bounding box center [724, 507] width 93 height 18
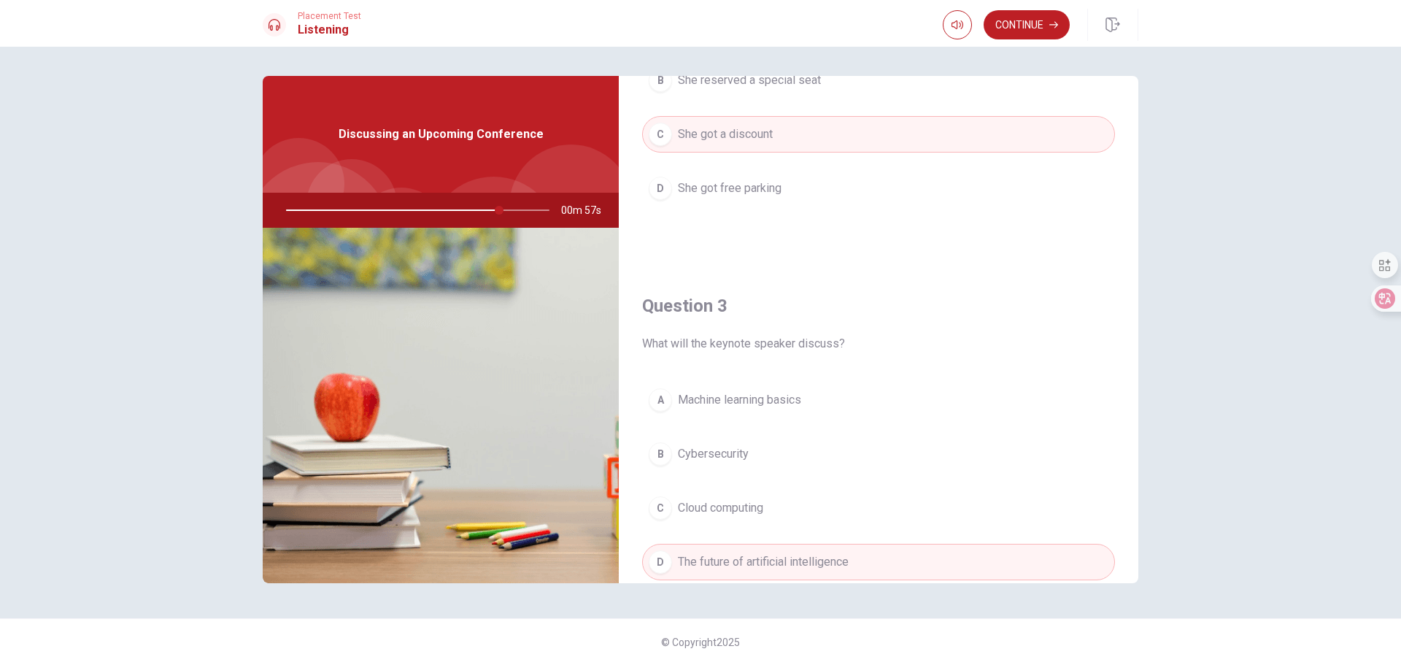
scroll to position [339, 0]
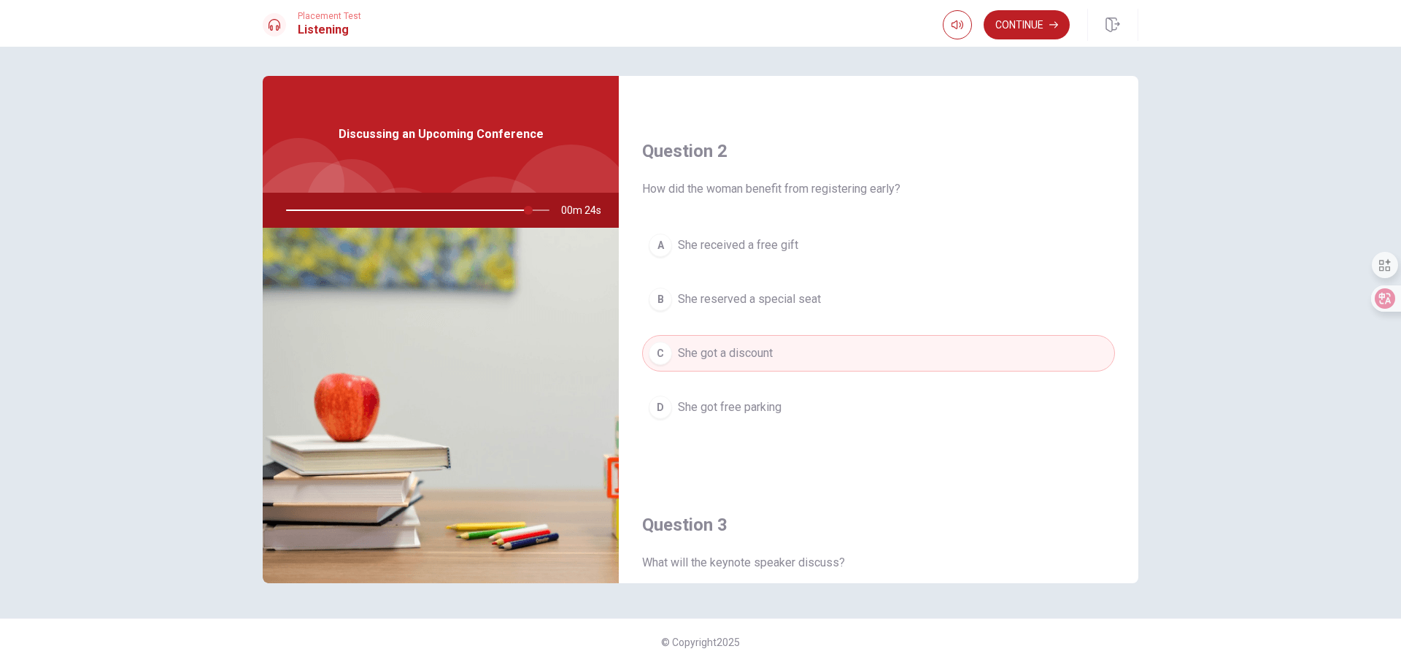
click at [755, 298] on span "She reserved a special seat" at bounding box center [749, 299] width 143 height 18
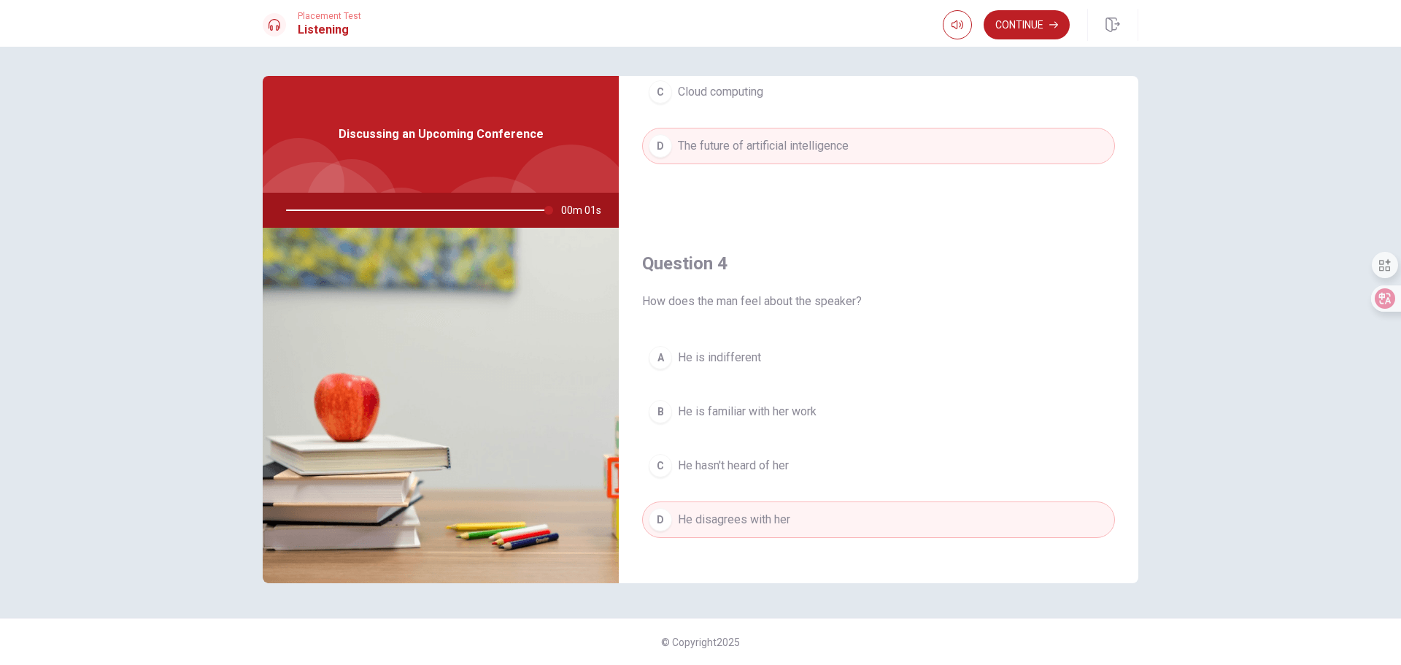
scroll to position [1142, 0]
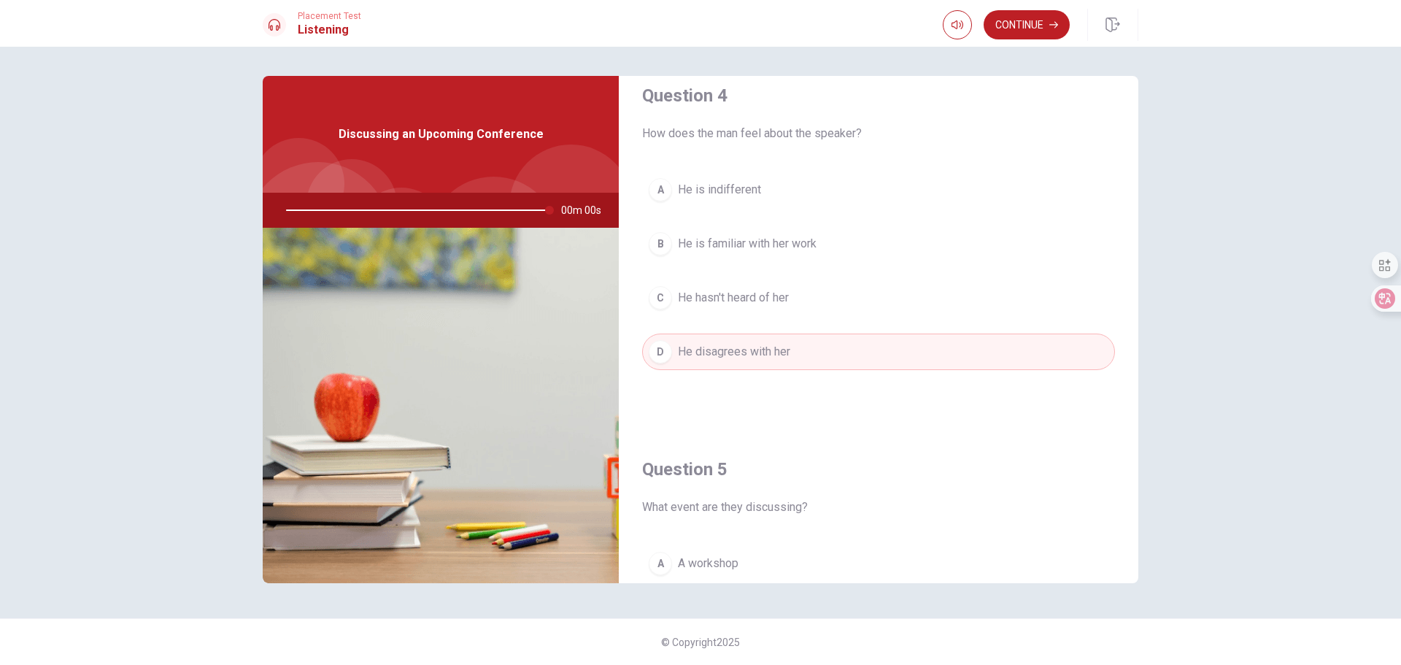
type input "0"
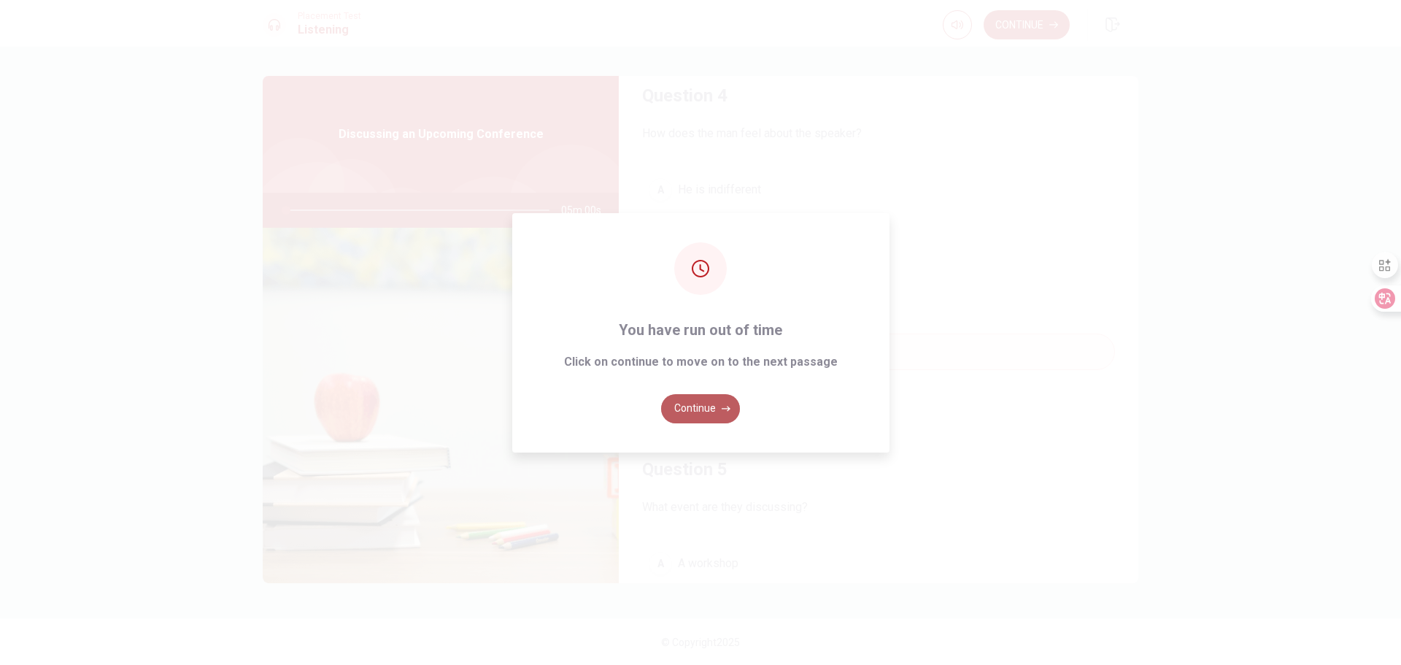
click at [698, 406] on button "Continue" at bounding box center [700, 408] width 79 height 29
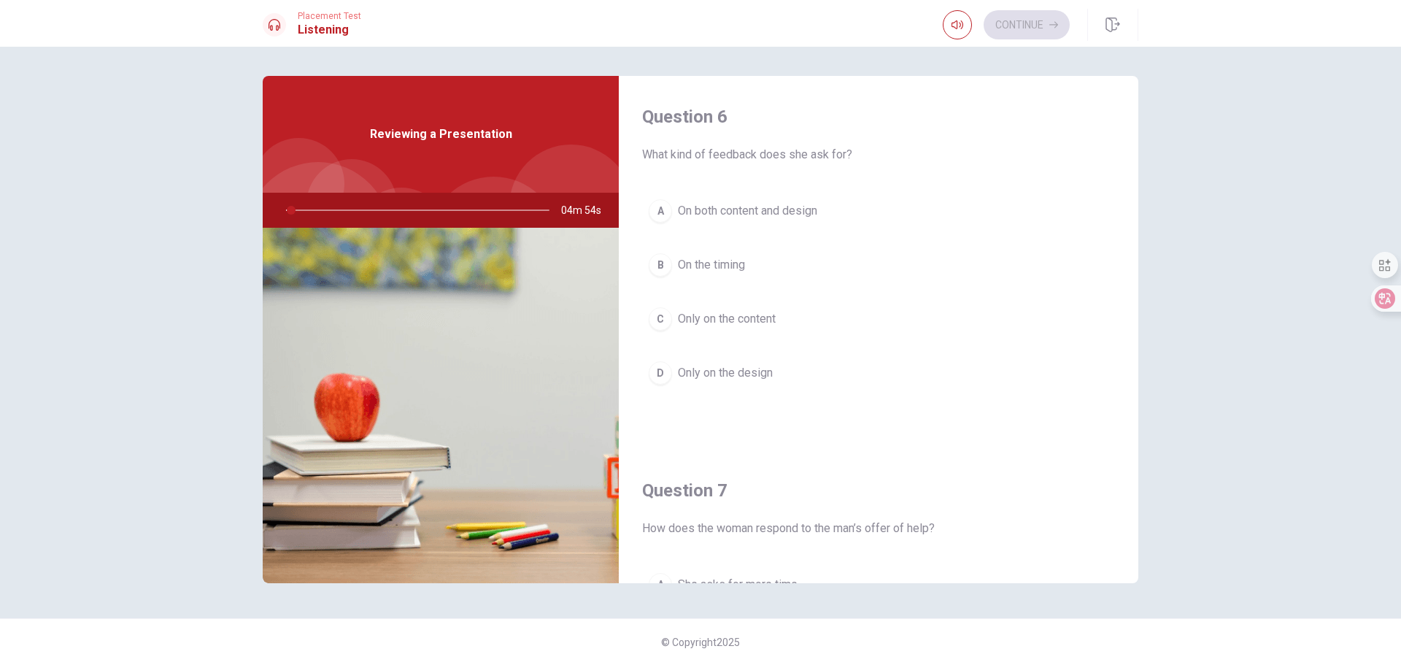
drag, startPoint x: 694, startPoint y: 152, endPoint x: 864, endPoint y: 153, distance: 170.1
click at [864, 153] on span "What kind of feedback does she ask for?" at bounding box center [878, 155] width 473 height 18
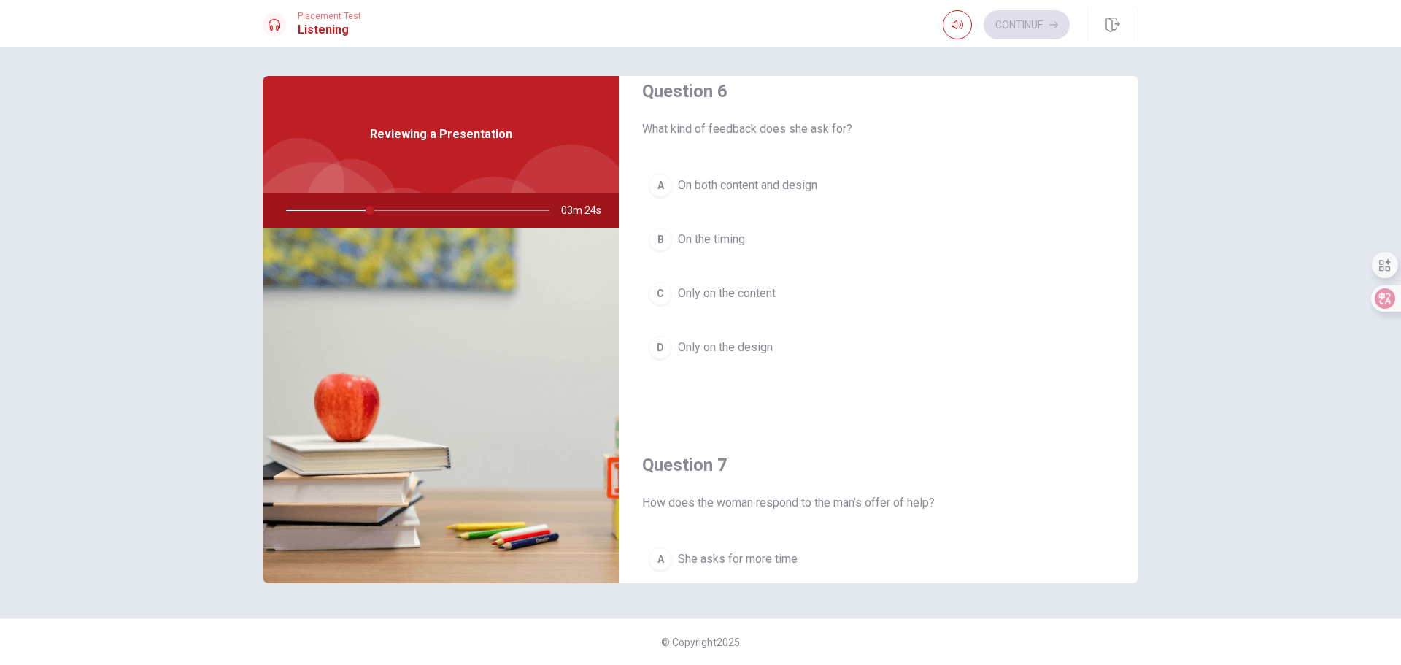
scroll to position [0, 0]
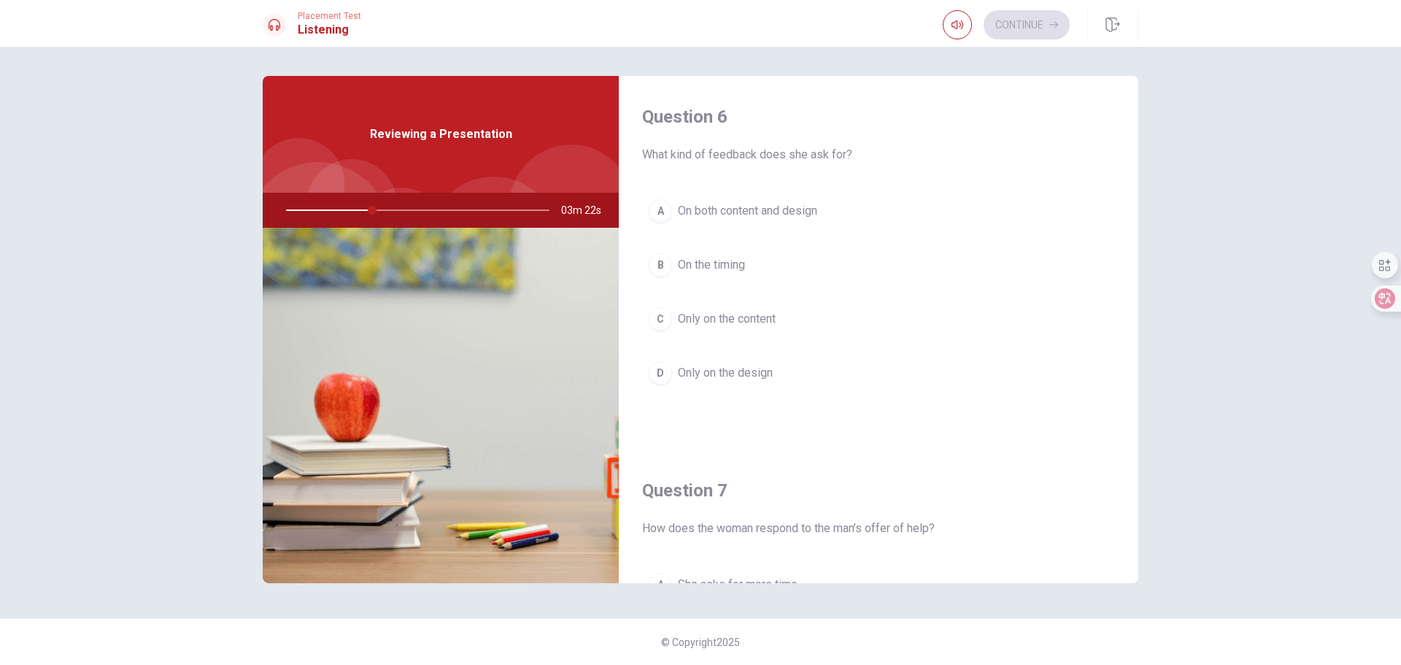
click at [738, 209] on span "On both content and design" at bounding box center [747, 211] width 139 height 18
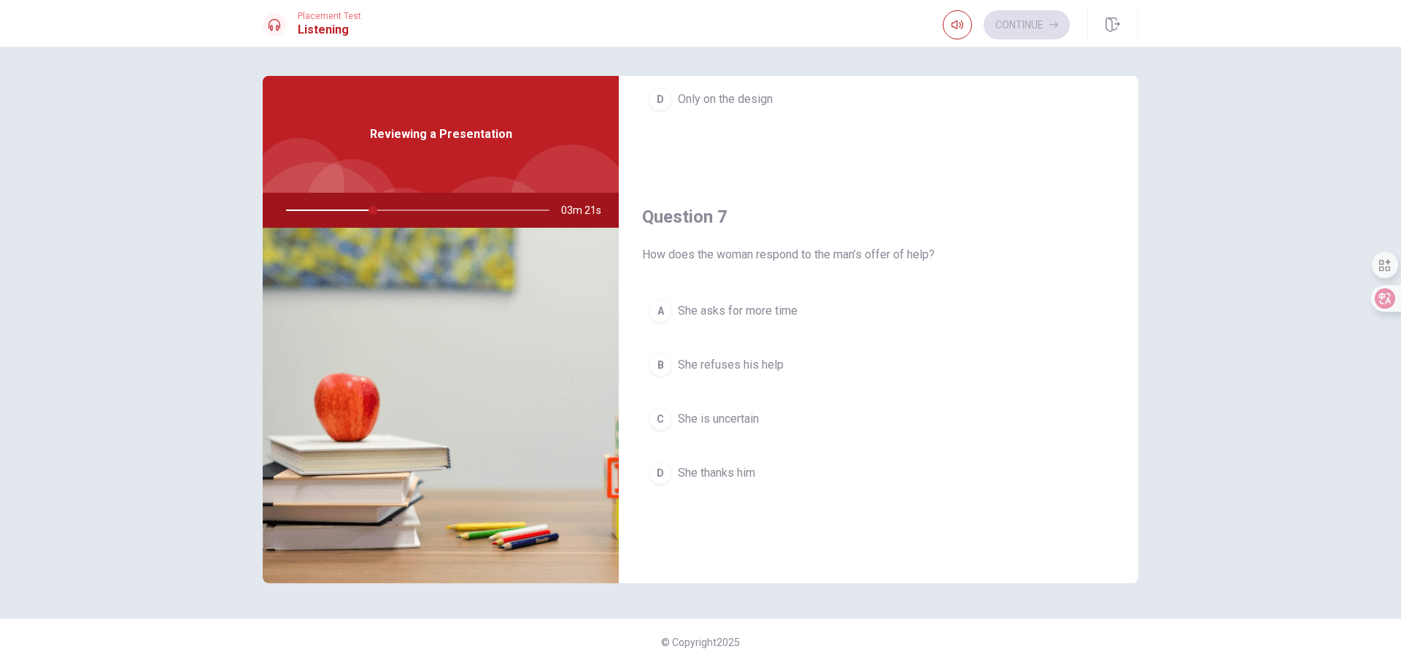
scroll to position [365, 0]
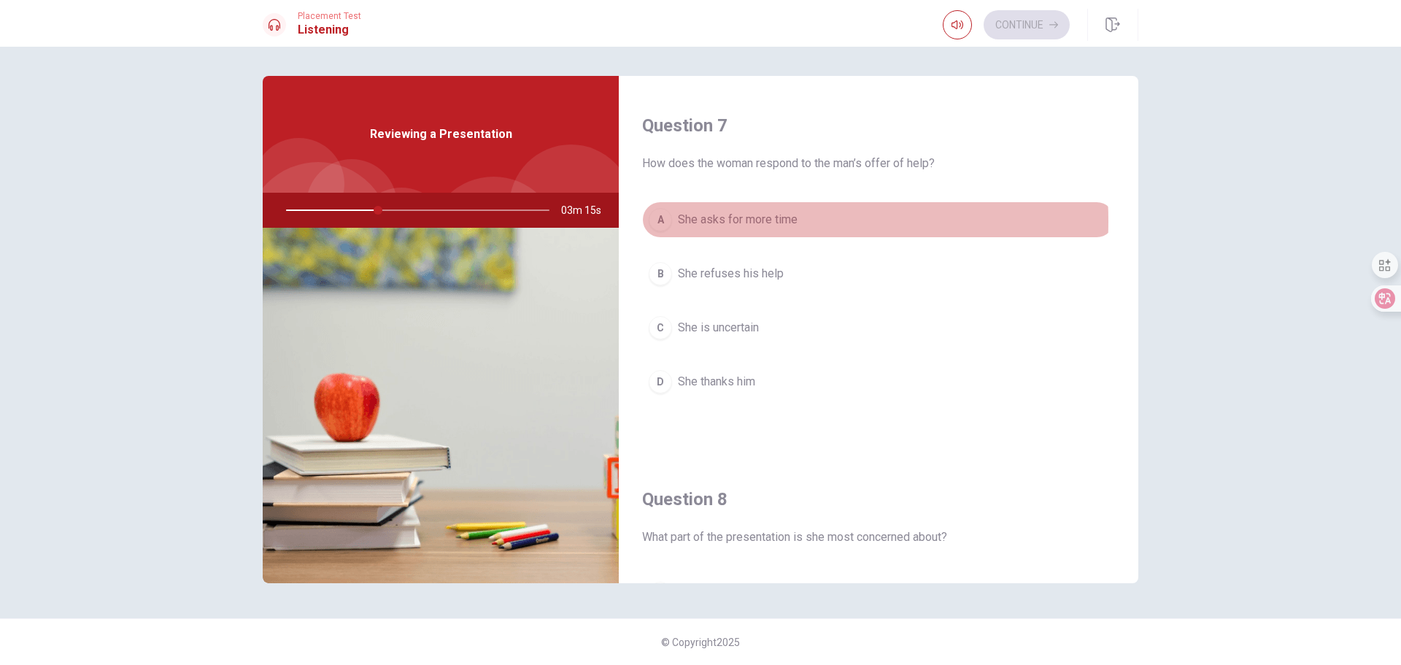
click at [728, 221] on span "She asks for more time" at bounding box center [738, 220] width 120 height 18
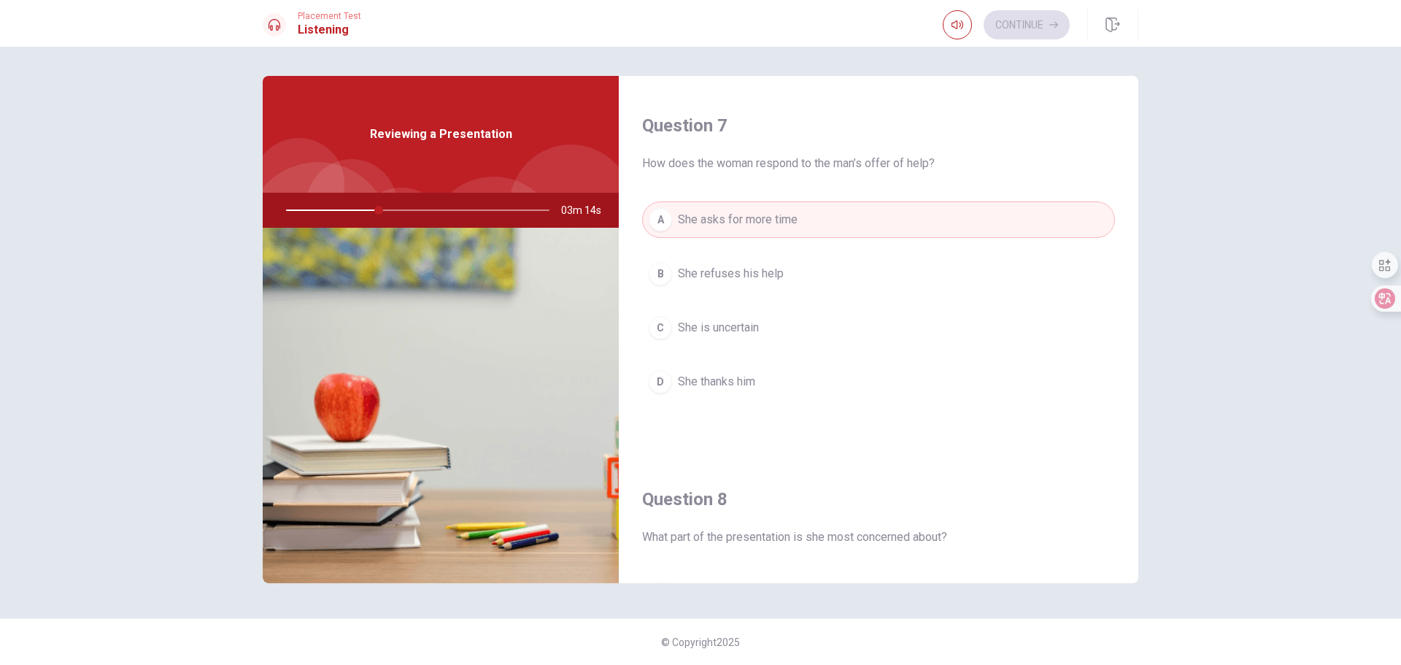
click at [714, 323] on span "She is uncertain" at bounding box center [718, 328] width 81 height 18
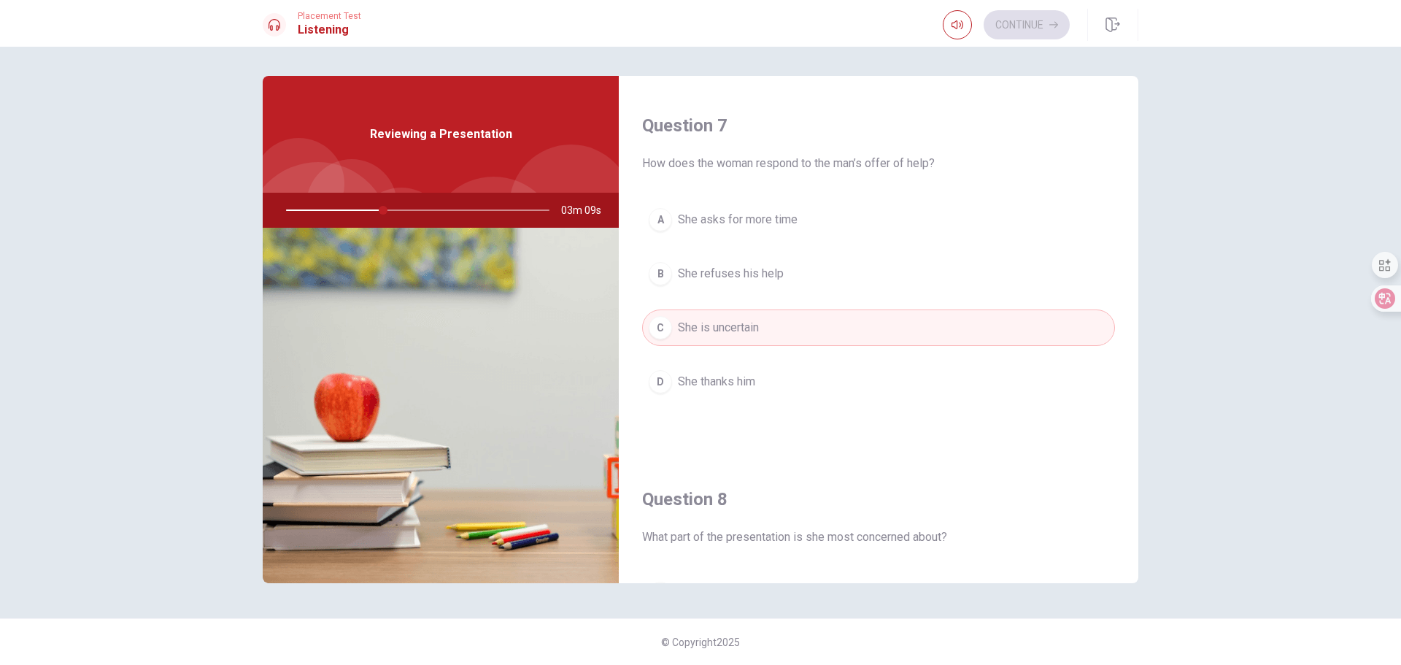
click at [735, 271] on span "She refuses his help" at bounding box center [731, 274] width 106 height 18
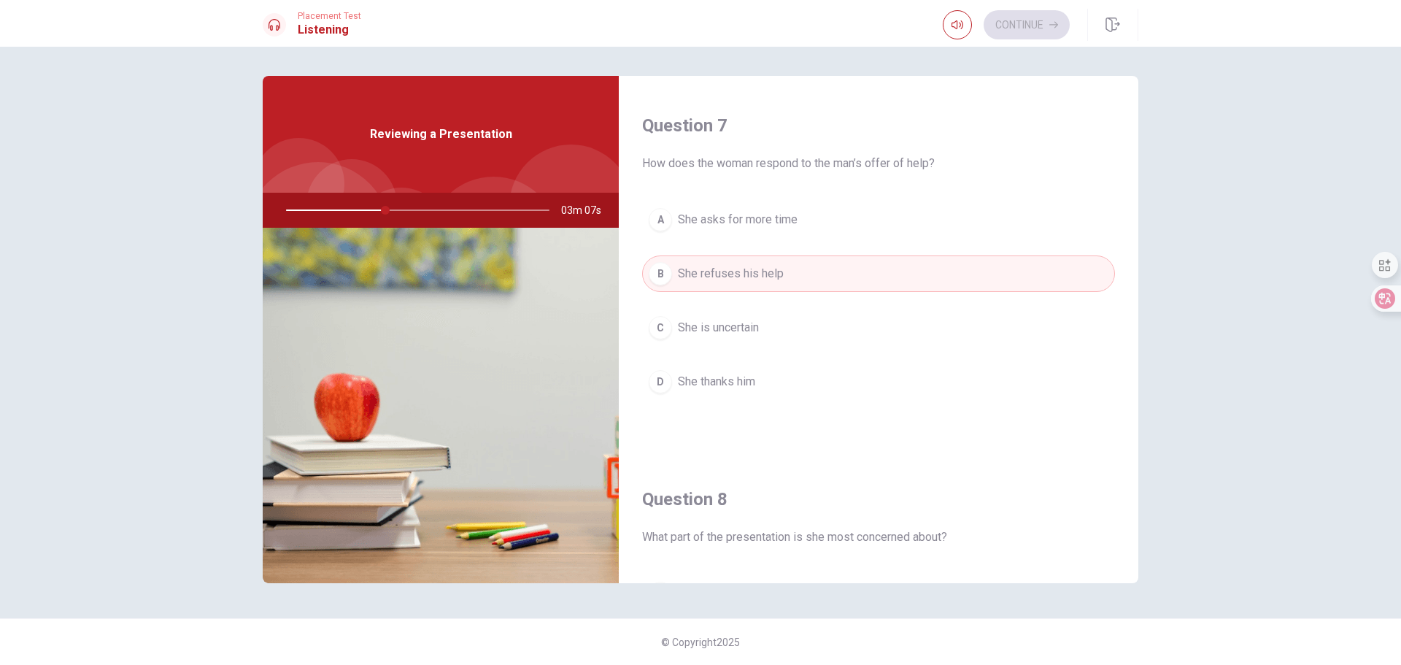
click at [715, 382] on span "She thanks him" at bounding box center [716, 382] width 77 height 18
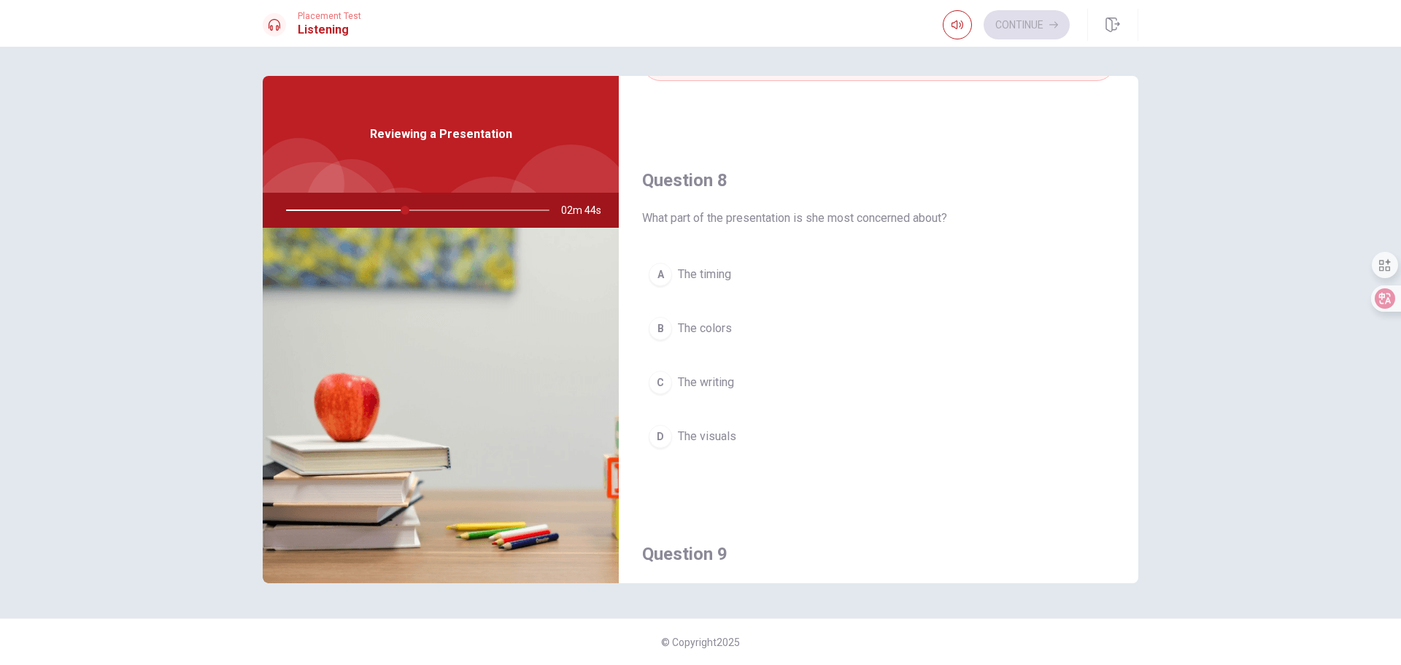
scroll to position [730, 0]
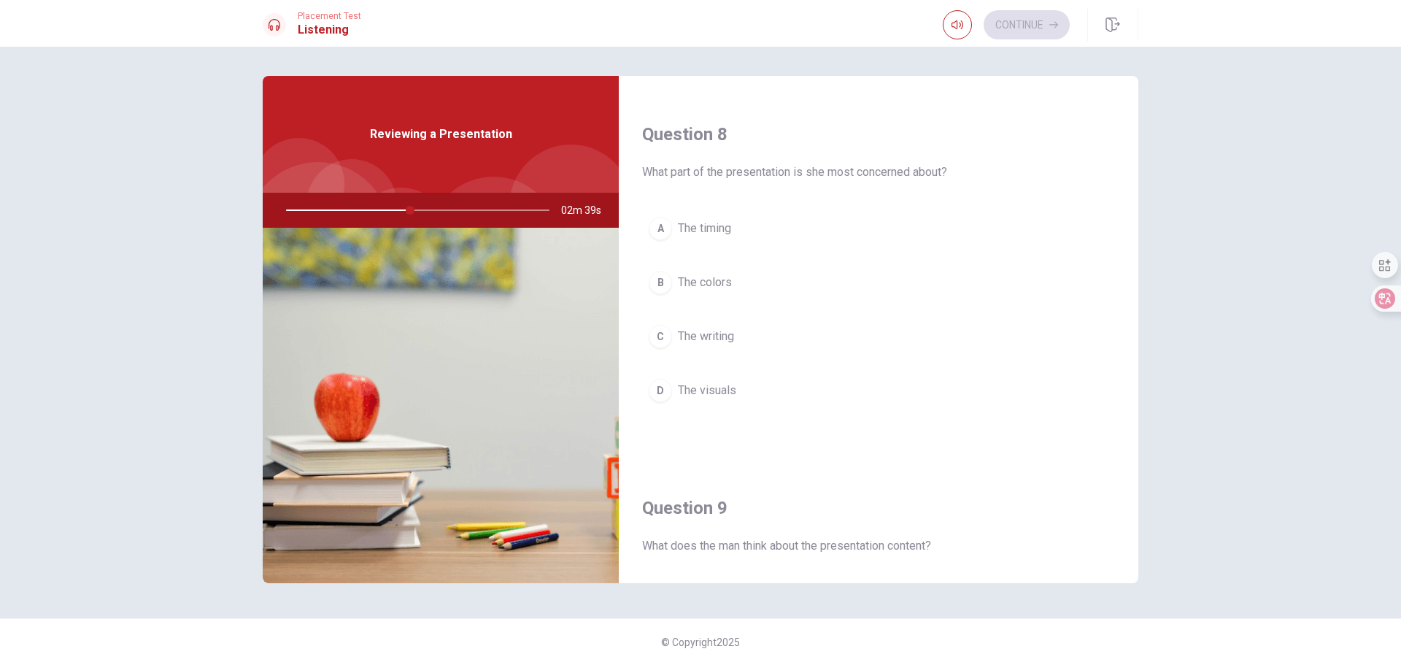
click at [735, 394] on span "The visuals" at bounding box center [707, 391] width 58 height 18
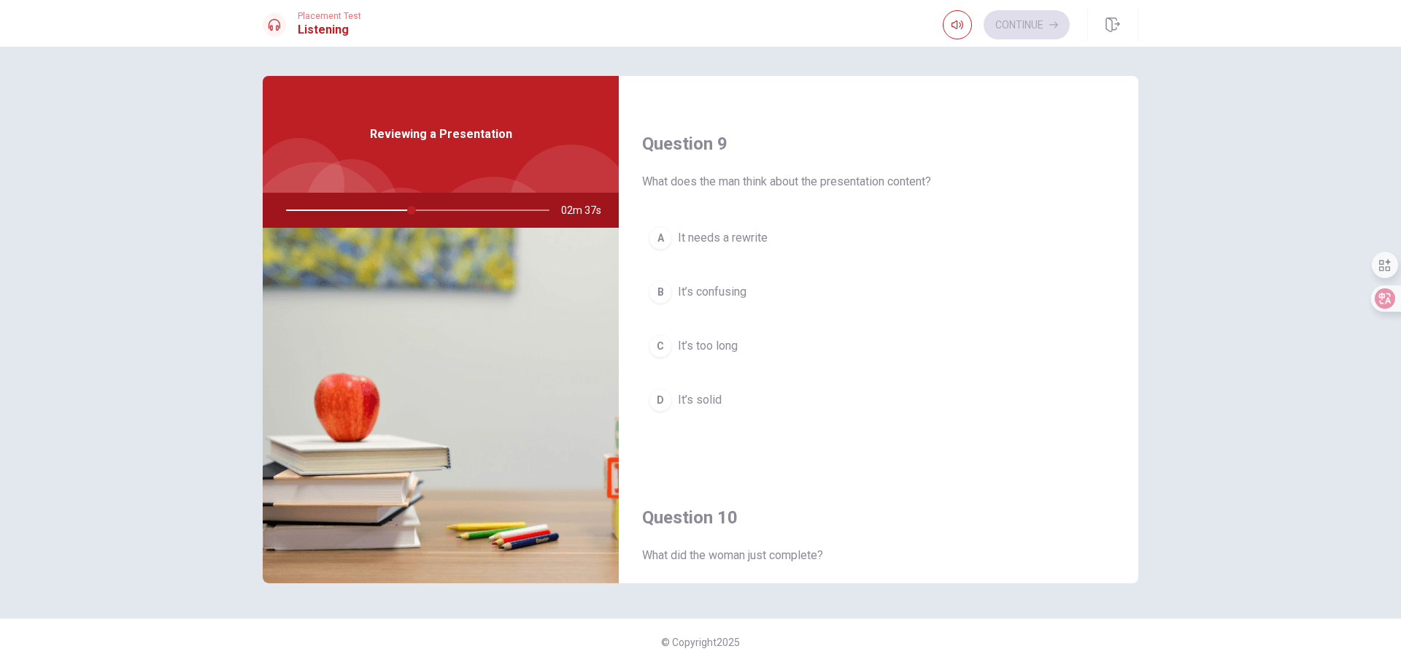
scroll to position [1095, 0]
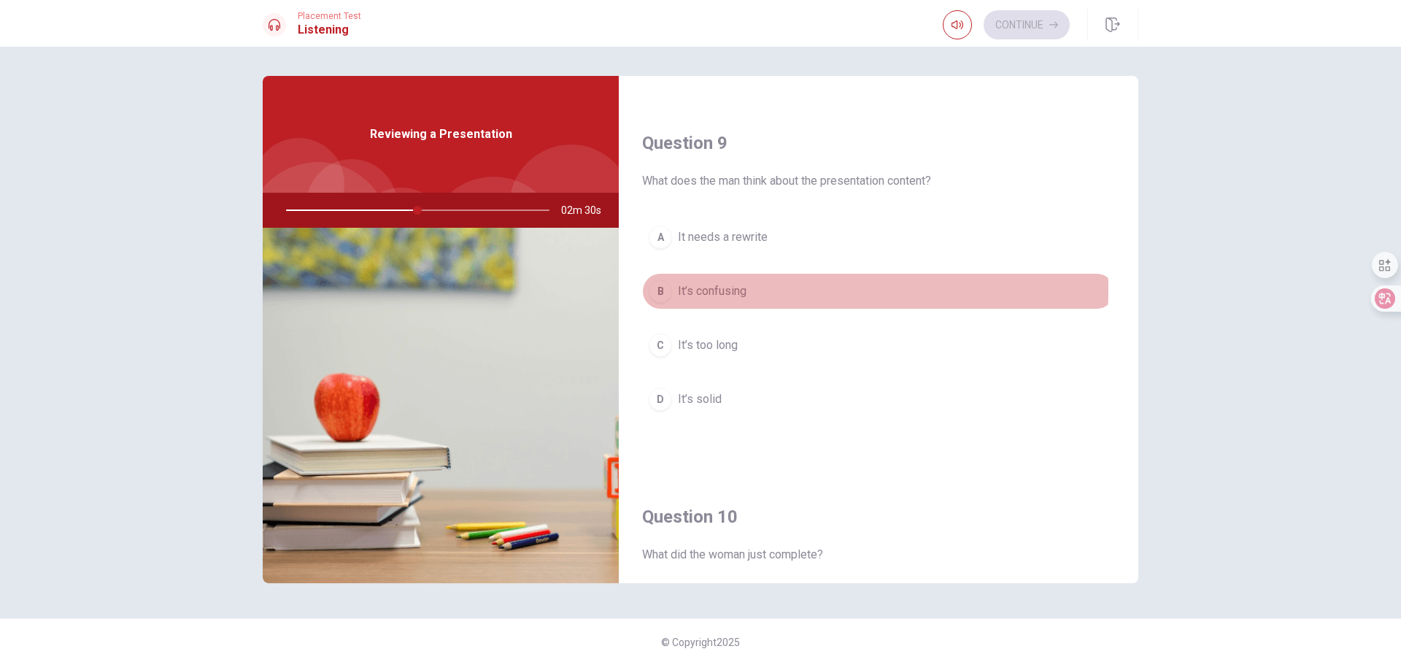
click at [727, 290] on span "It’s confusing" at bounding box center [712, 291] width 69 height 18
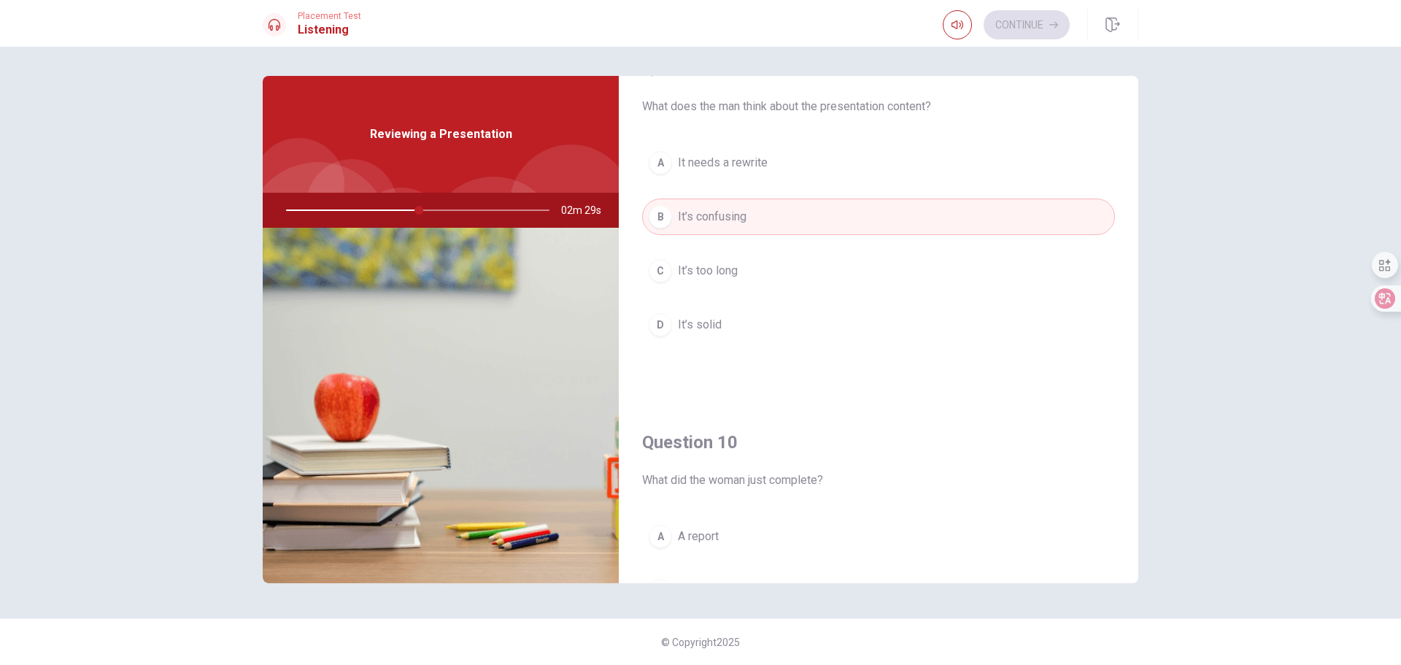
scroll to position [1361, 0]
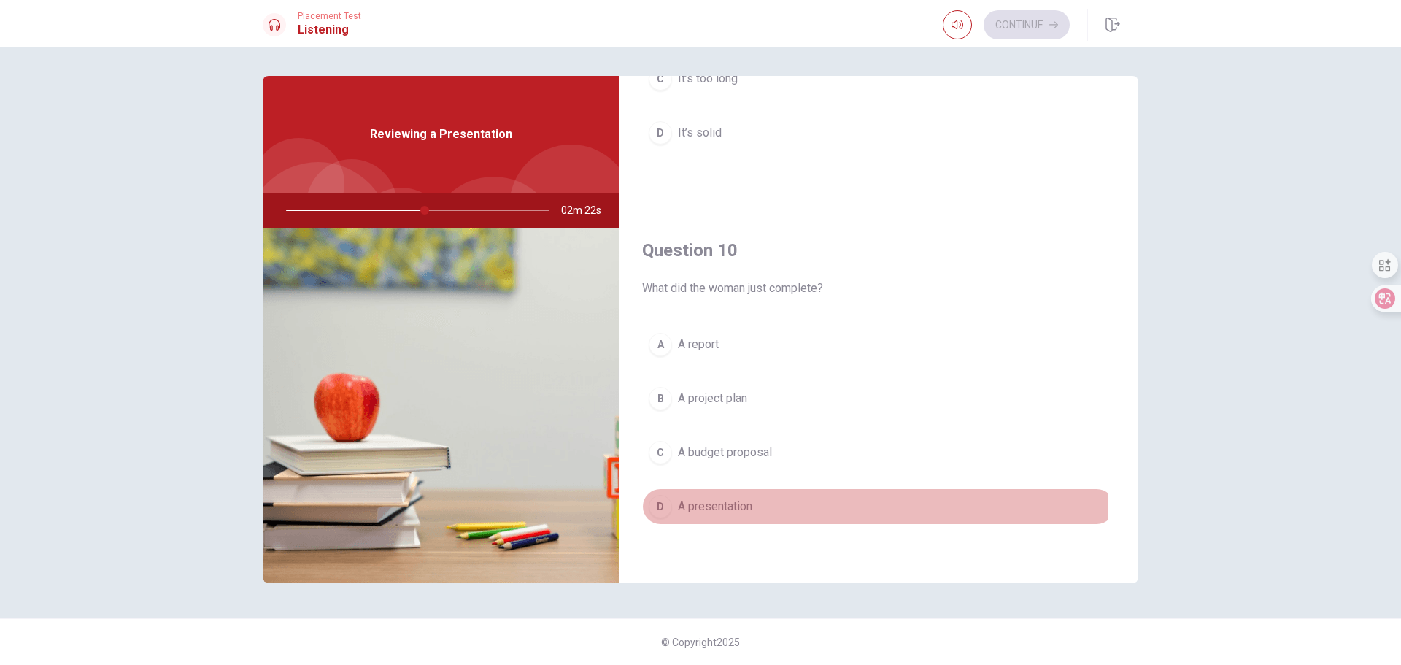
click at [742, 502] on span "A presentation" at bounding box center [715, 507] width 74 height 18
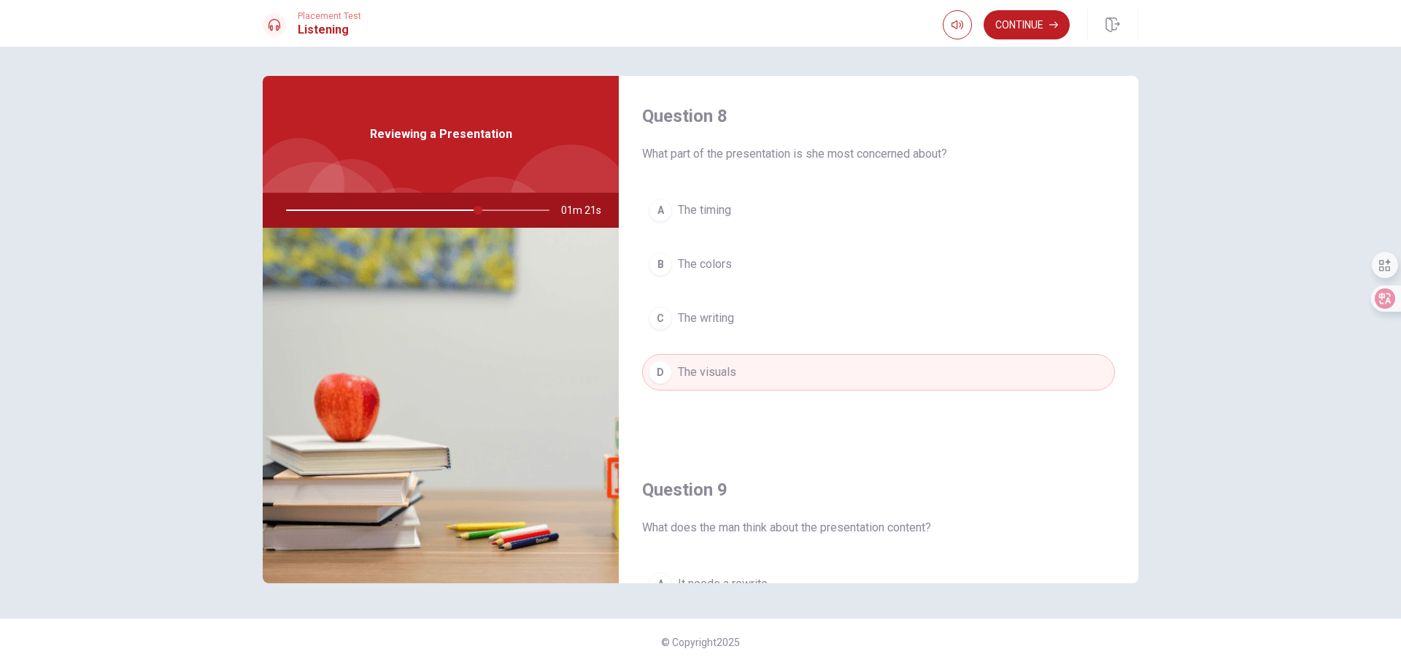
scroll to position [777, 0]
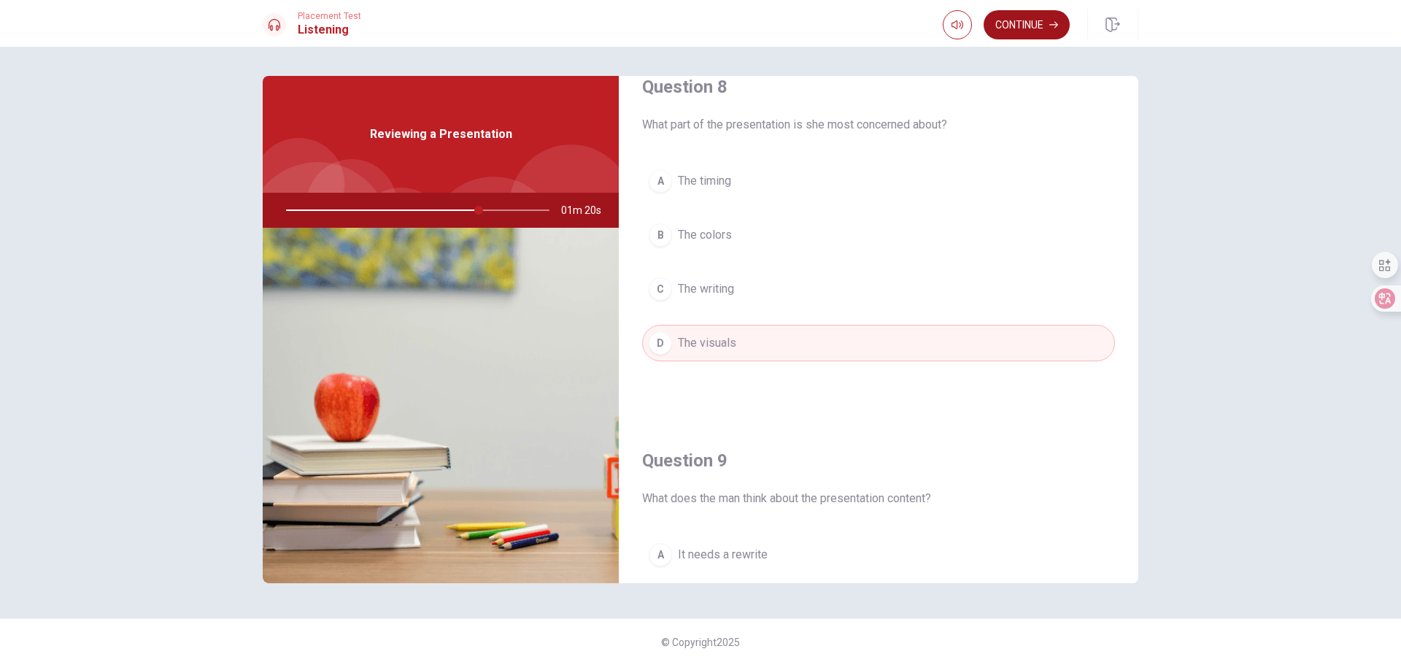
click at [1012, 26] on button "Continue" at bounding box center [1027, 24] width 86 height 29
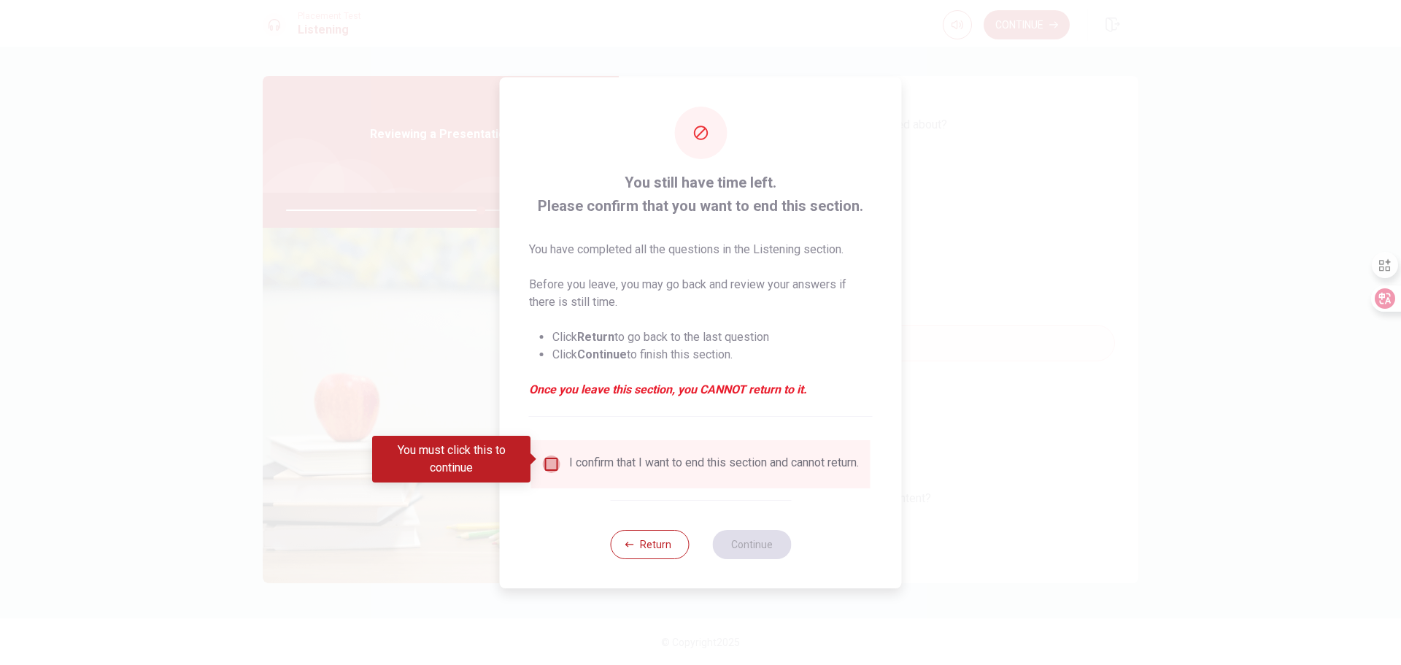
click at [544, 458] on input "You must click this to continue" at bounding box center [552, 464] width 18 height 18
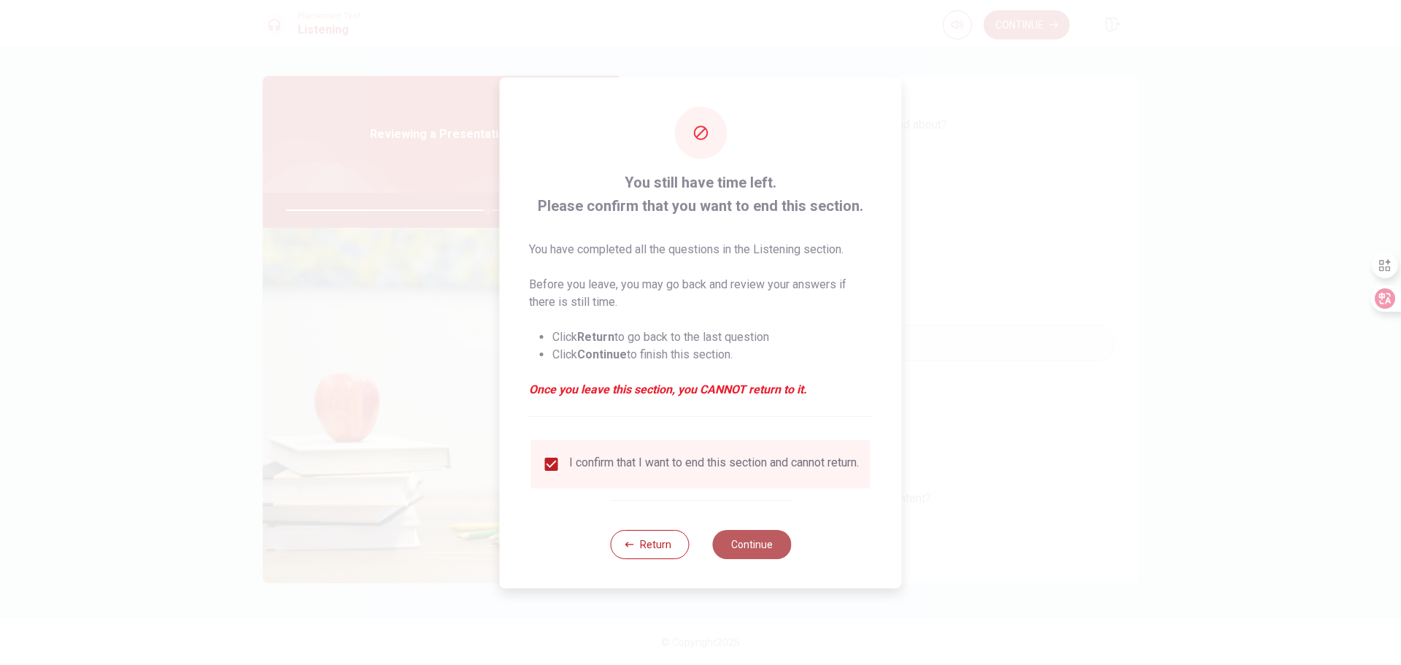
click at [747, 546] on button "Continue" at bounding box center [751, 544] width 79 height 29
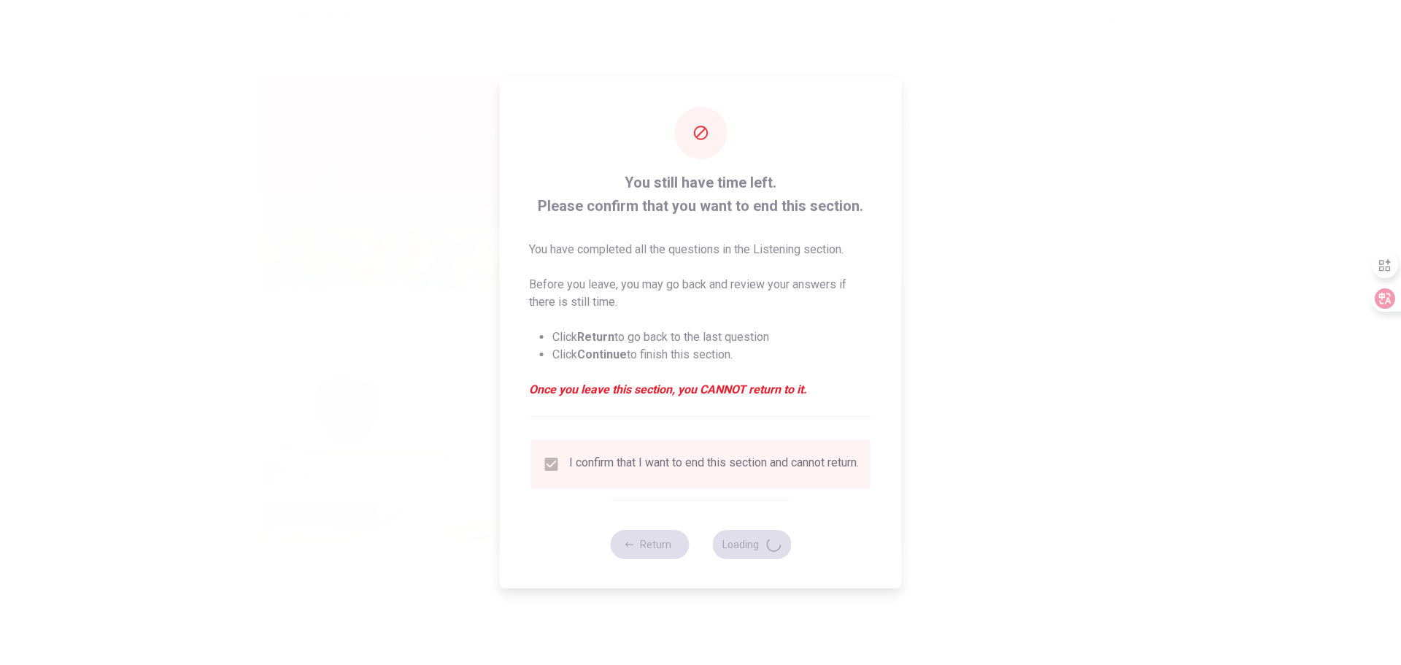
type input "77"
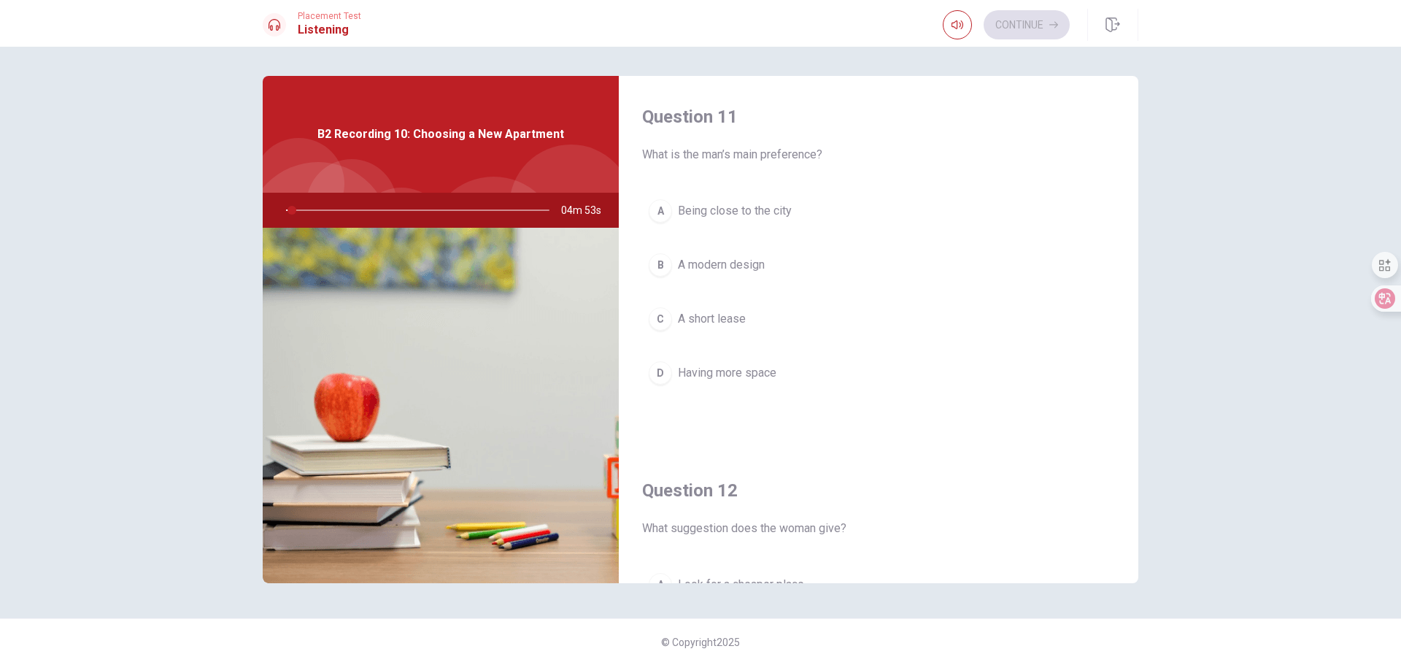
drag, startPoint x: 664, startPoint y: 156, endPoint x: 834, endPoint y: 147, distance: 170.3
click at [834, 147] on span "What is the man’s main preference?" at bounding box center [878, 155] width 473 height 18
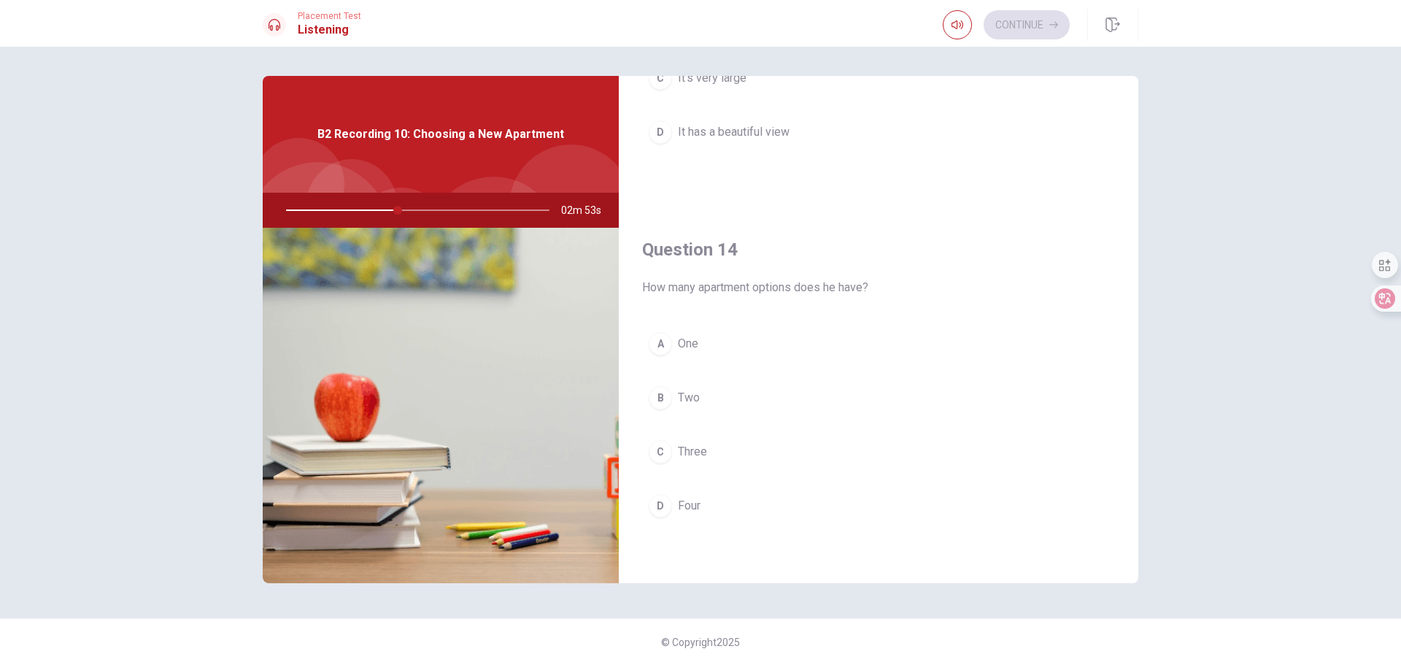
scroll to position [1022, 0]
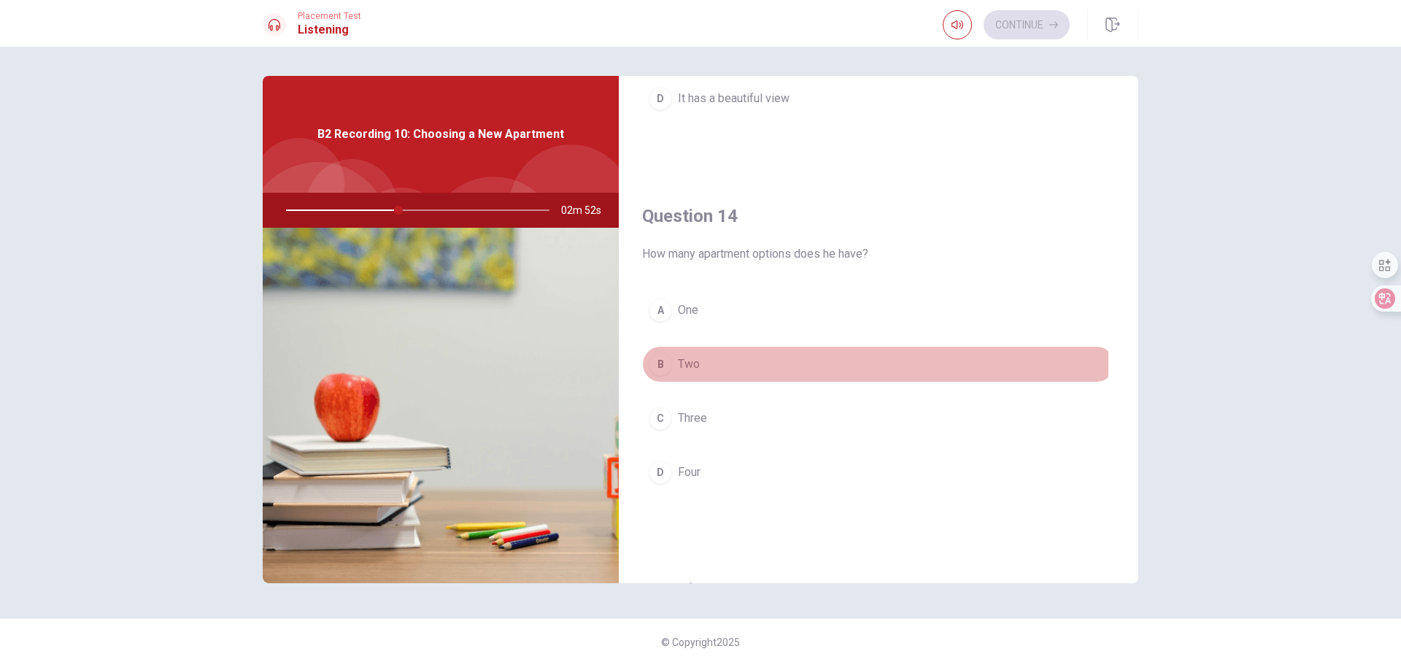
click at [667, 363] on div "B" at bounding box center [660, 364] width 23 height 23
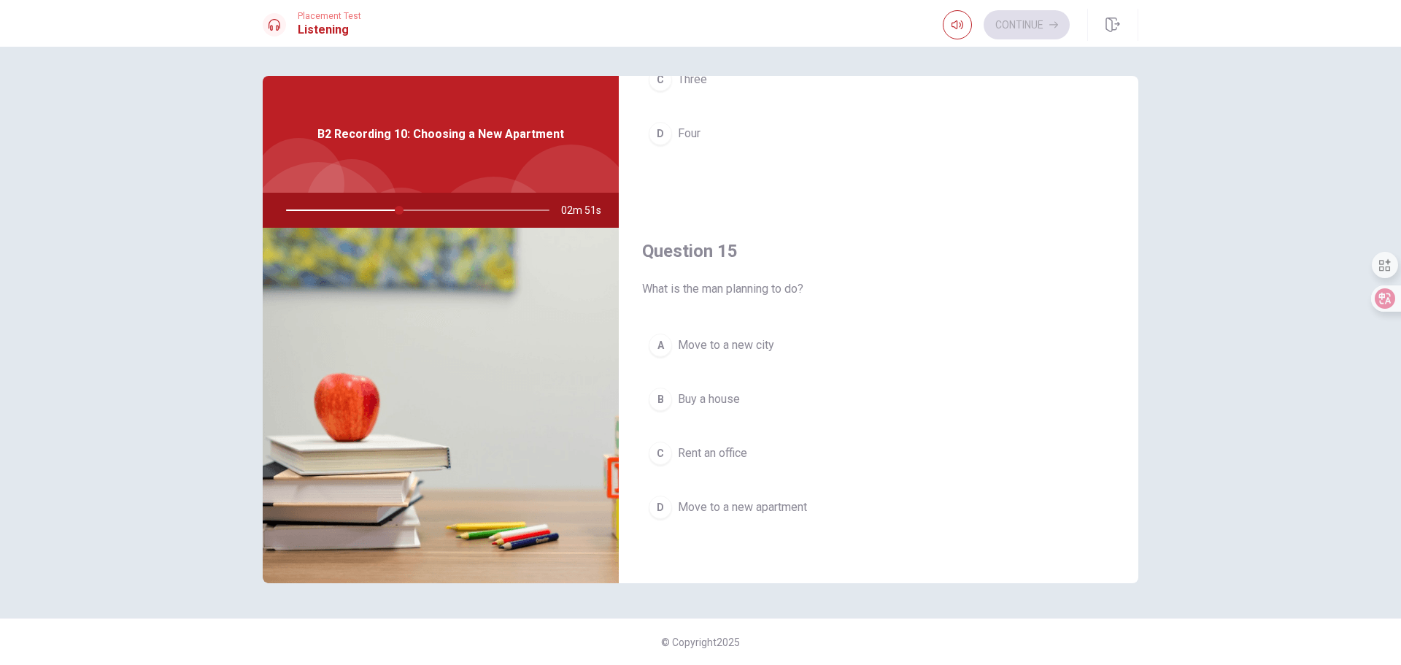
scroll to position [1361, 0]
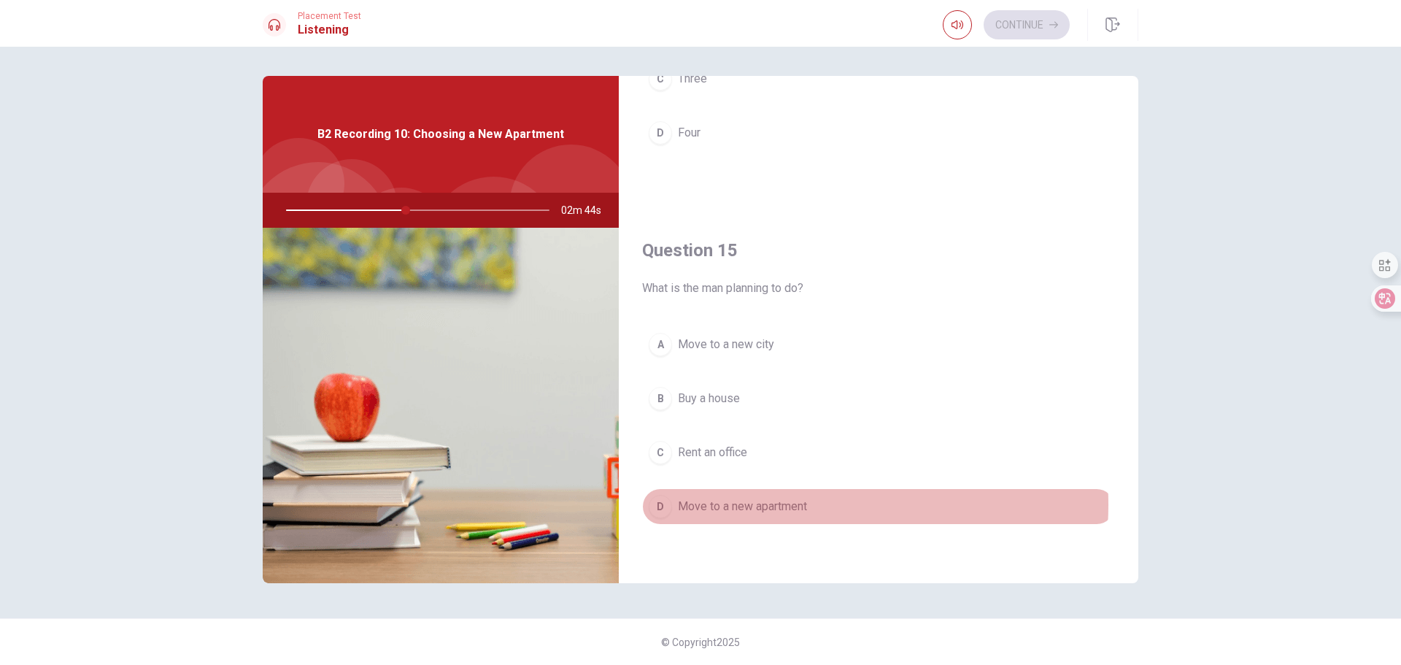
click at [781, 504] on span "Move to a new apartment" at bounding box center [742, 507] width 129 height 18
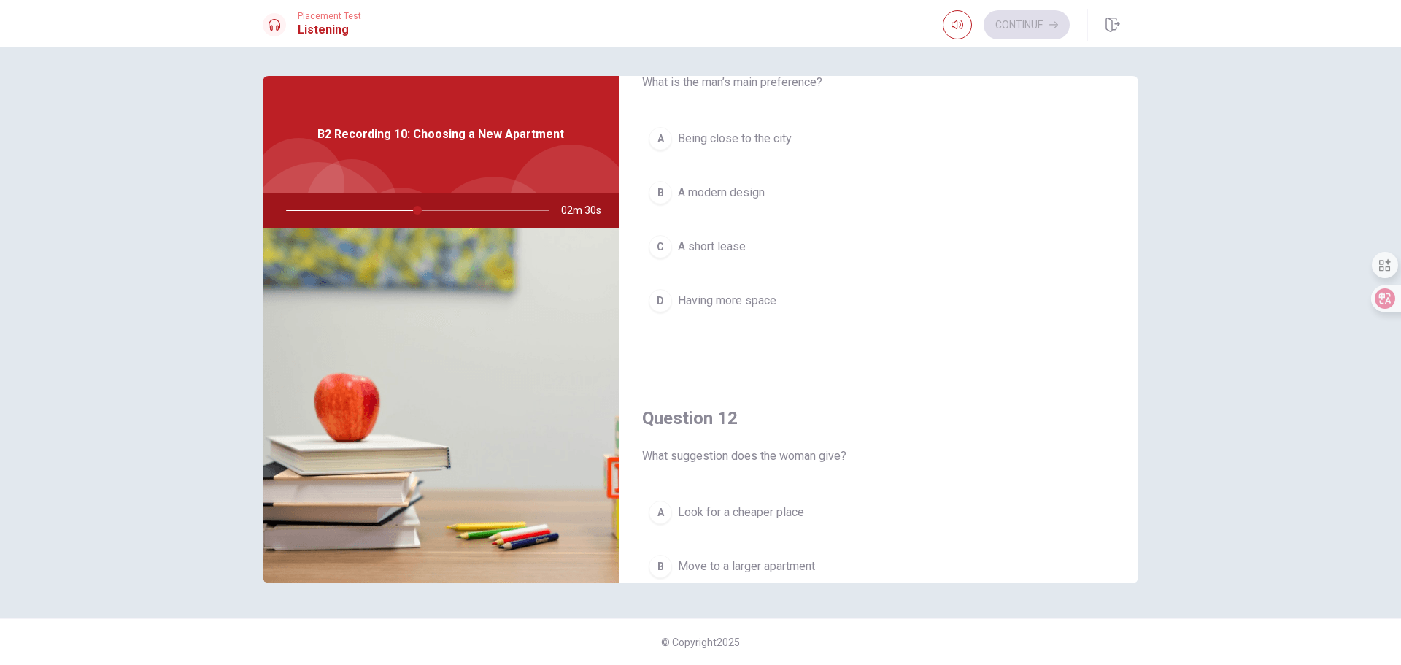
scroll to position [73, 0]
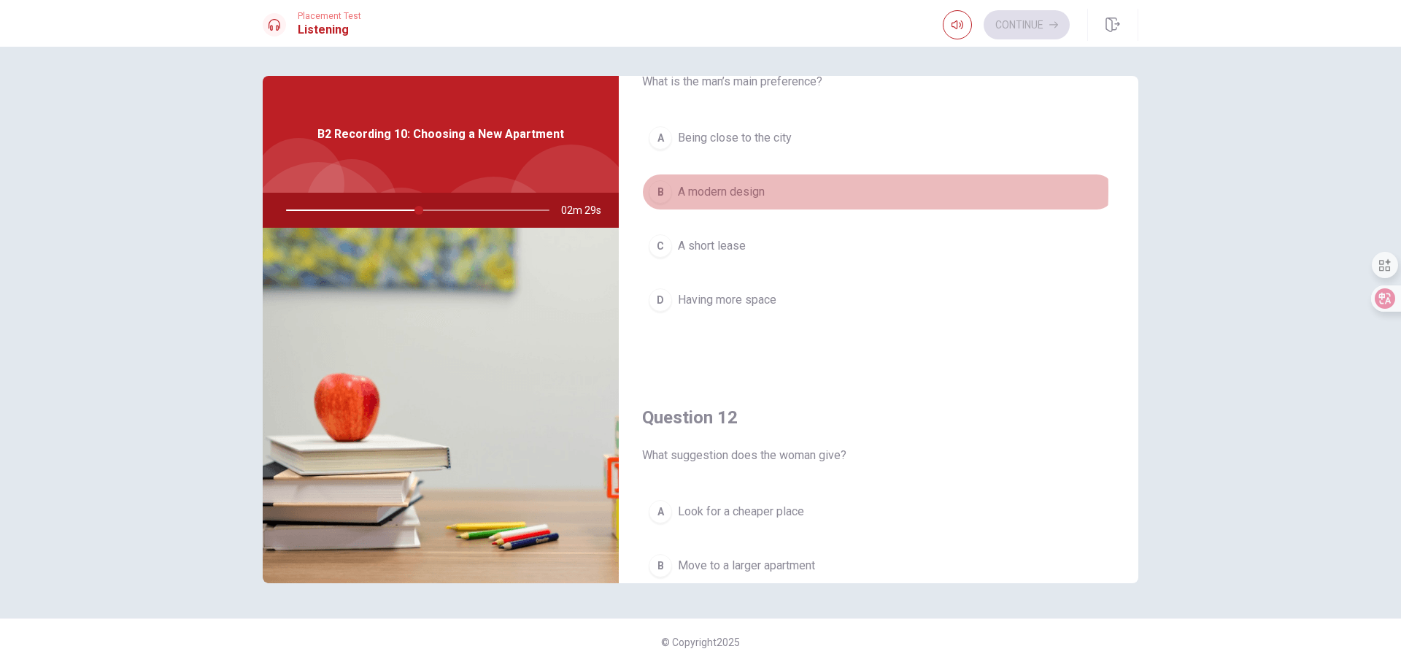
click at [729, 190] on span "A modern design" at bounding box center [721, 192] width 87 height 18
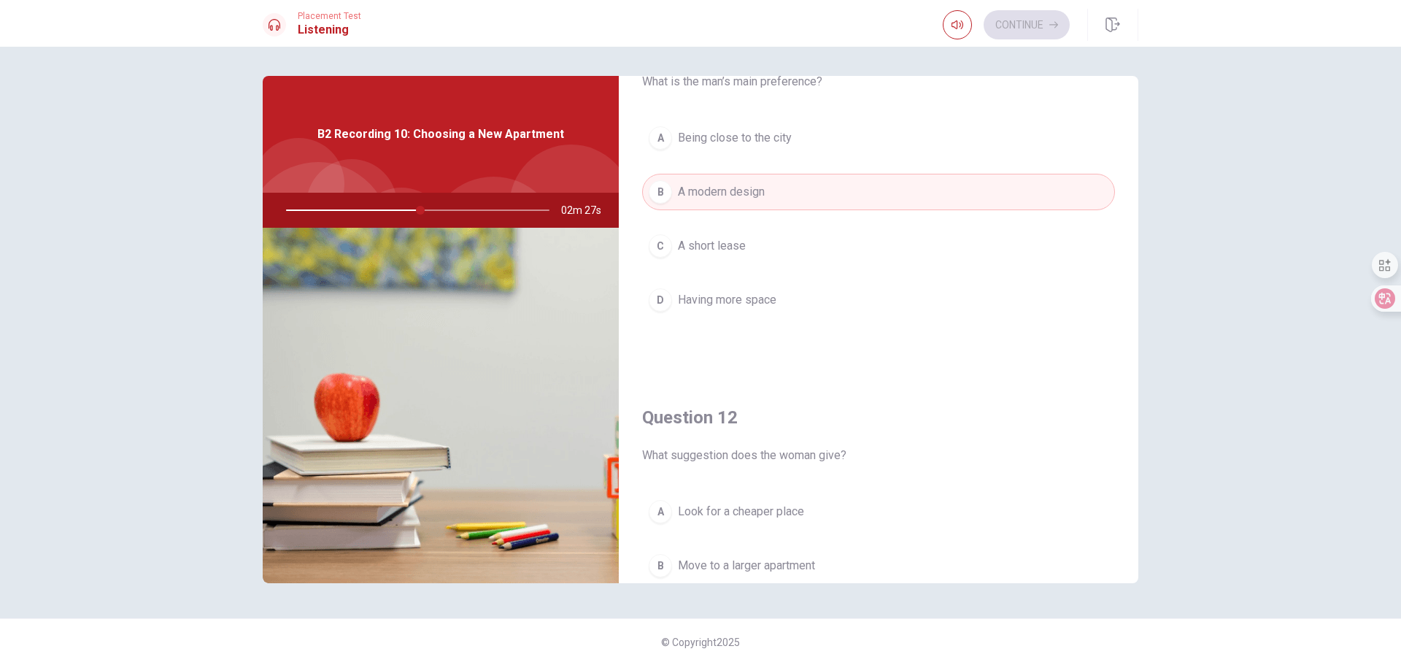
click at [725, 247] on span "A short lease" at bounding box center [712, 246] width 68 height 18
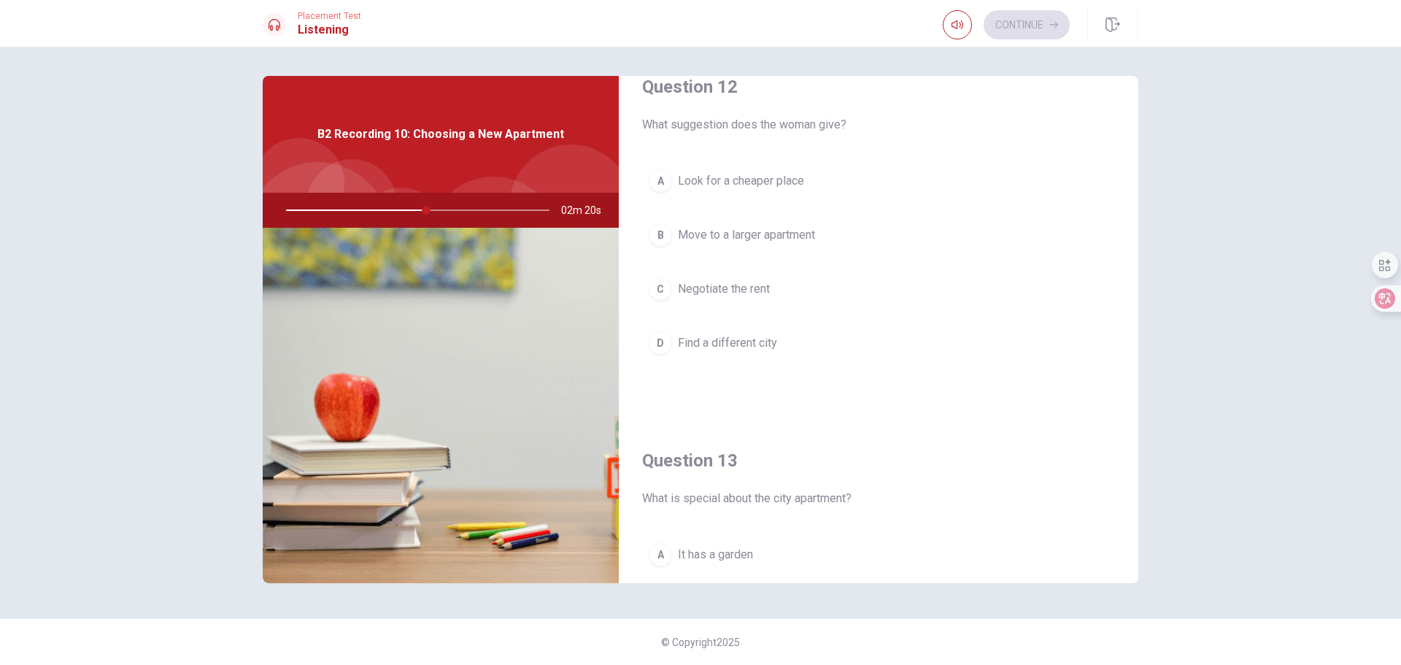
scroll to position [438, 0]
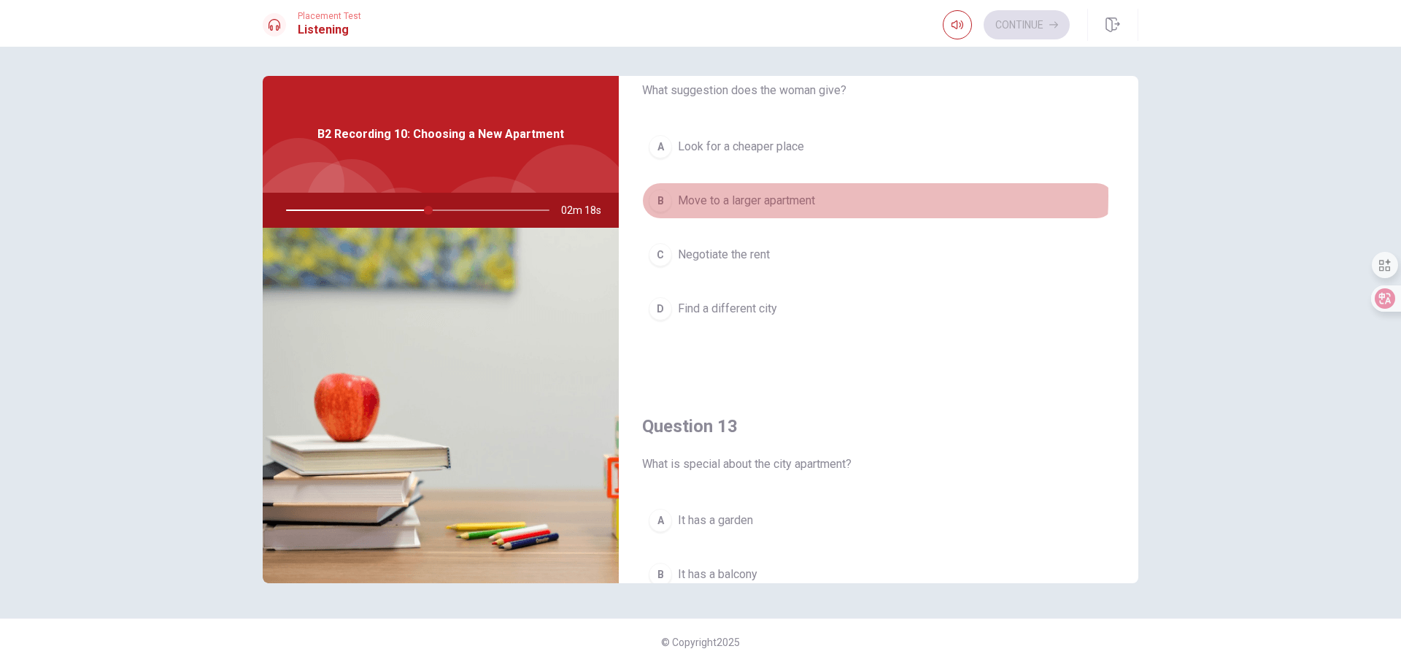
click at [771, 196] on span "Move to a larger apartment" at bounding box center [746, 201] width 137 height 18
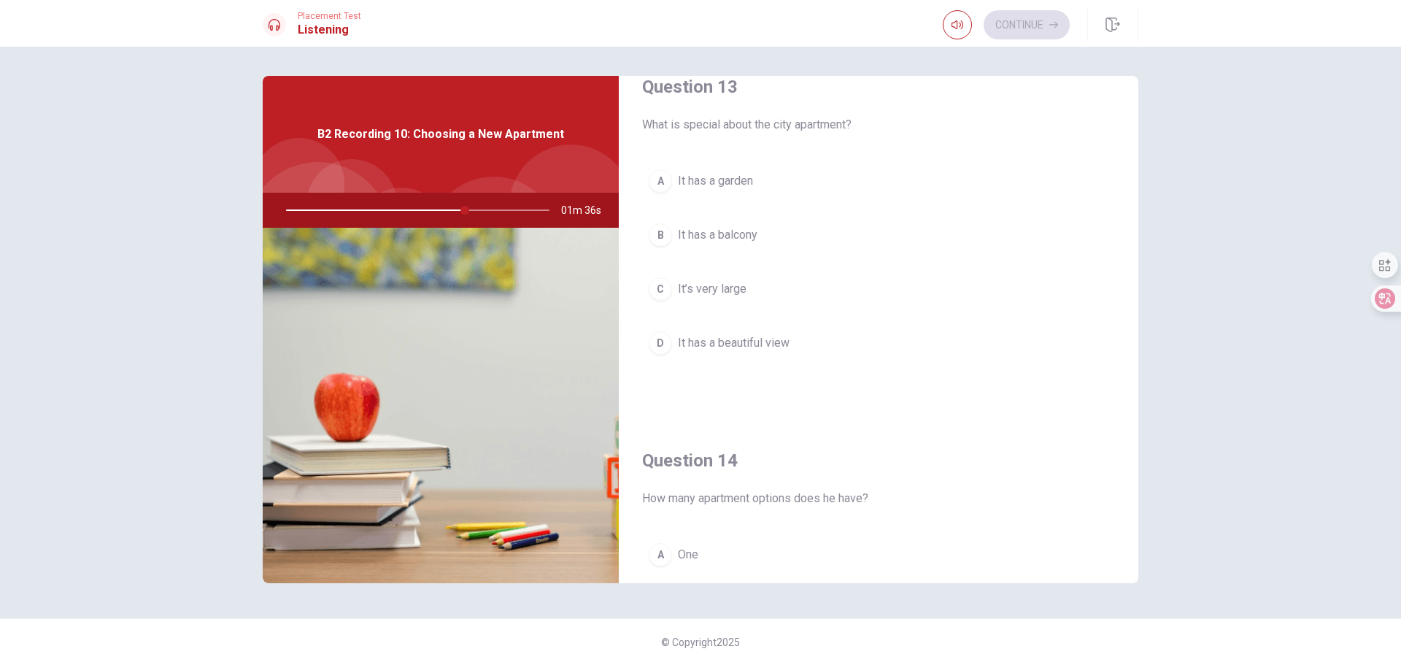
scroll to position [631, 0]
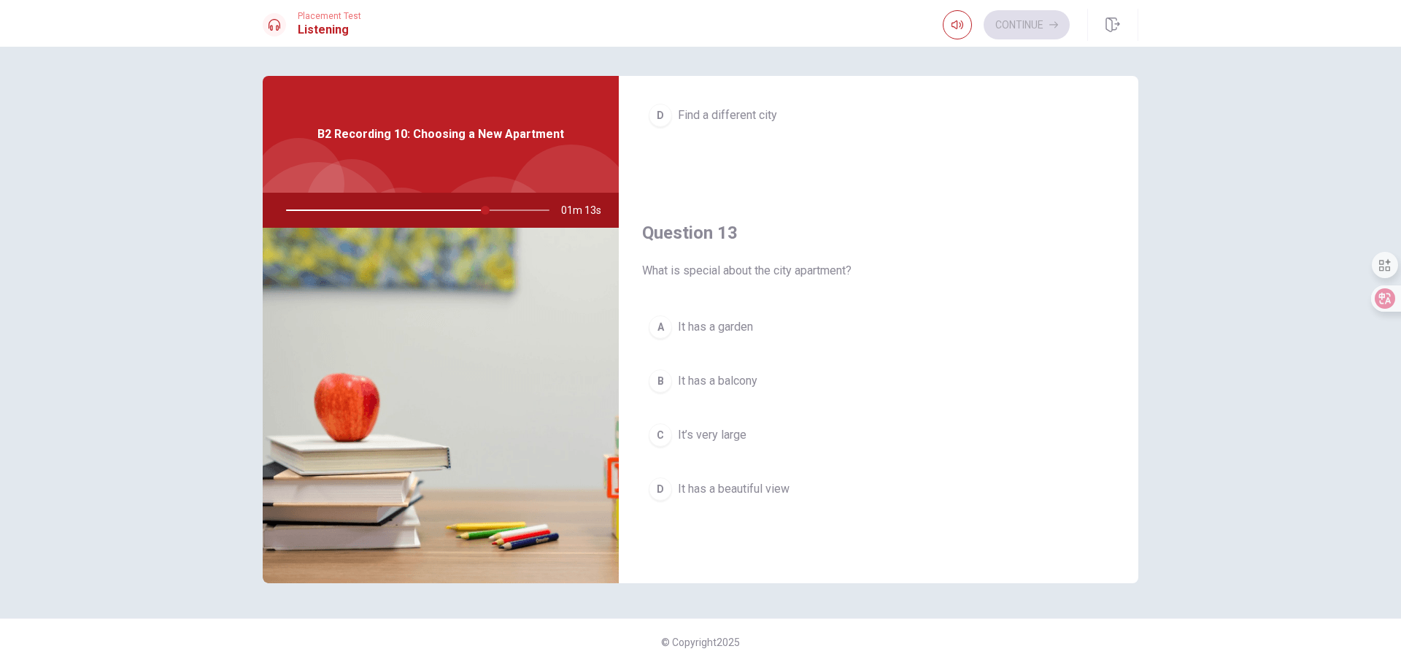
click at [708, 326] on span "It has a garden" at bounding box center [715, 327] width 75 height 18
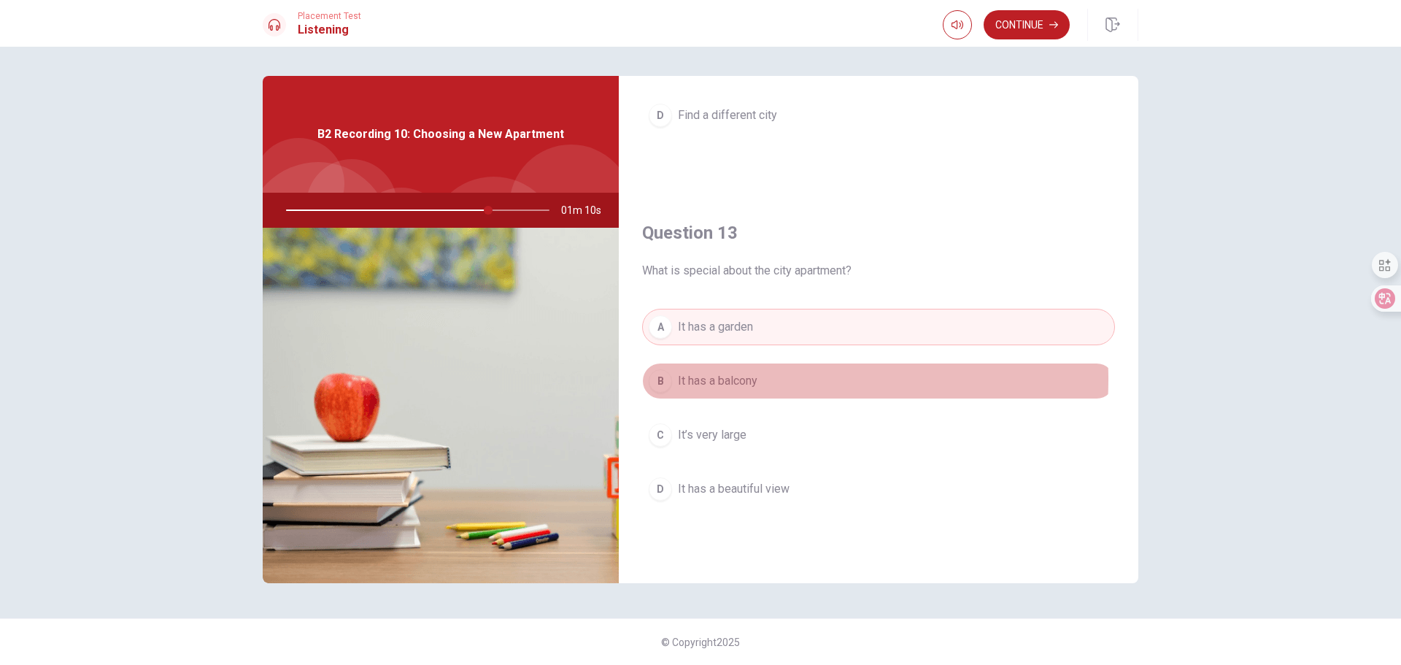
click at [742, 380] on span "It has a balcony" at bounding box center [718, 381] width 80 height 18
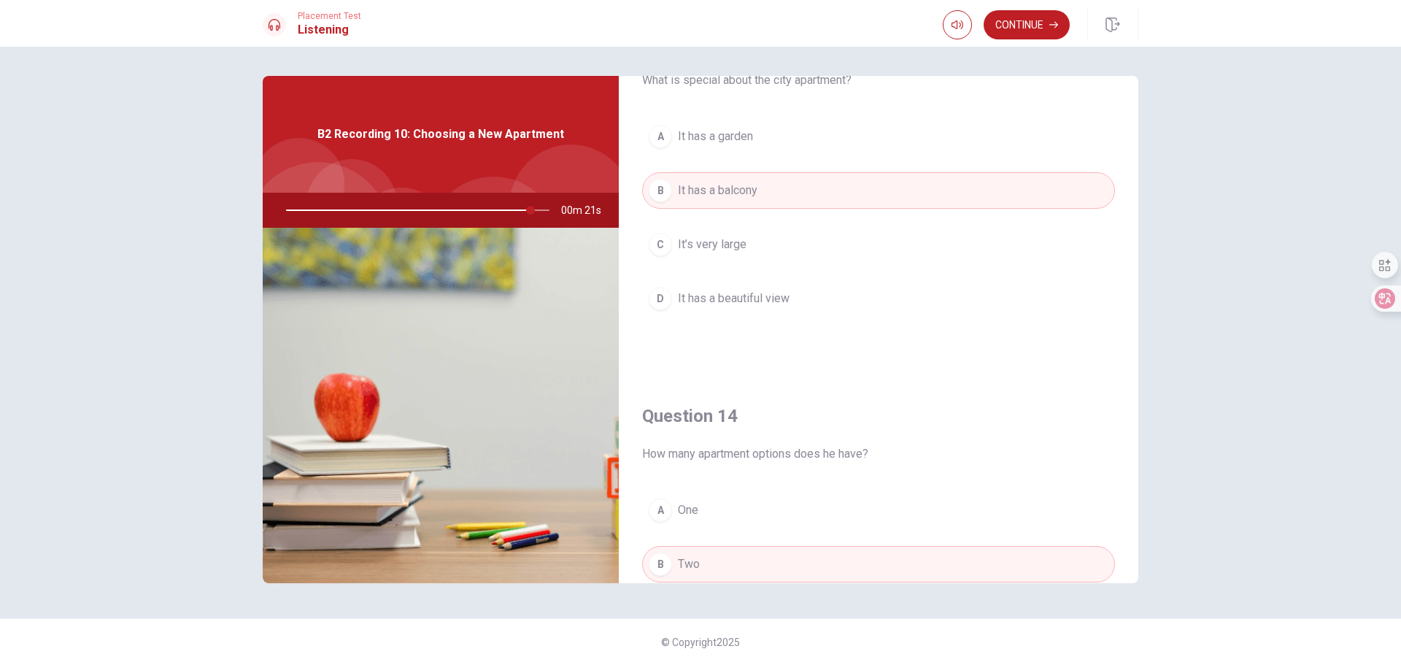
scroll to position [876, 0]
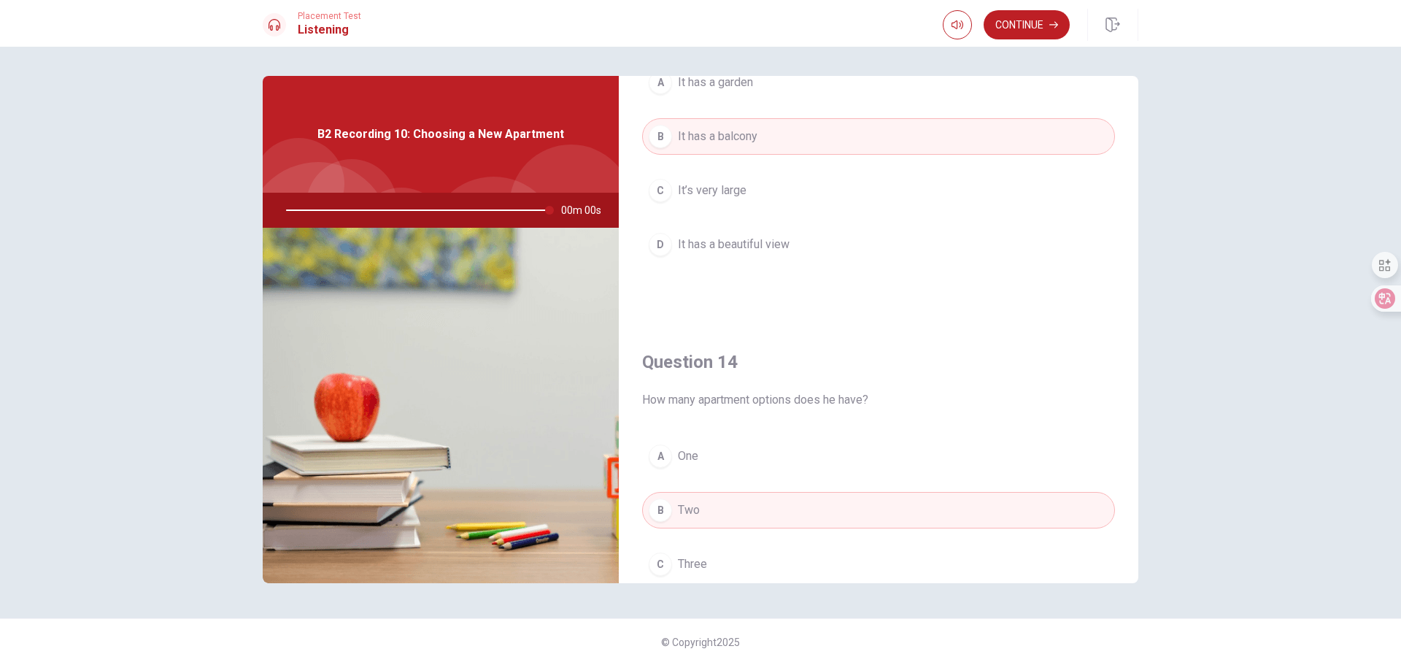
type input "0"
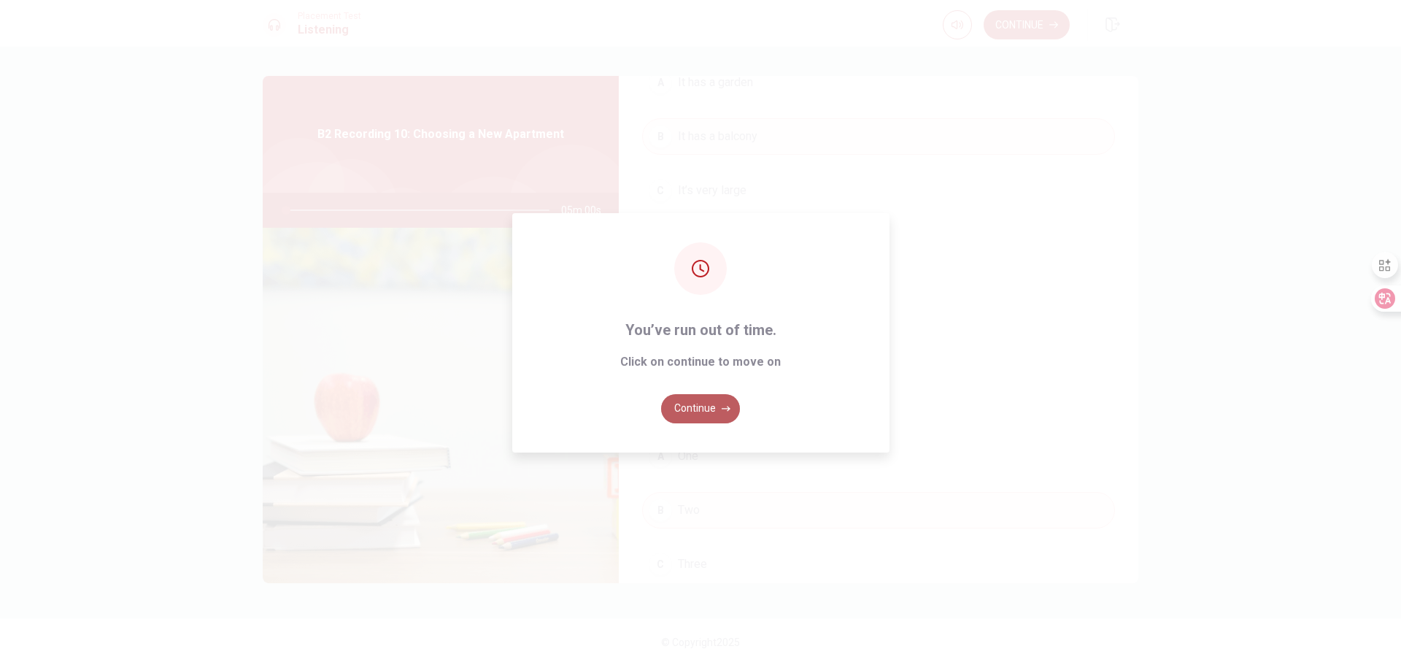
click at [696, 409] on button "Continue" at bounding box center [700, 408] width 79 height 29
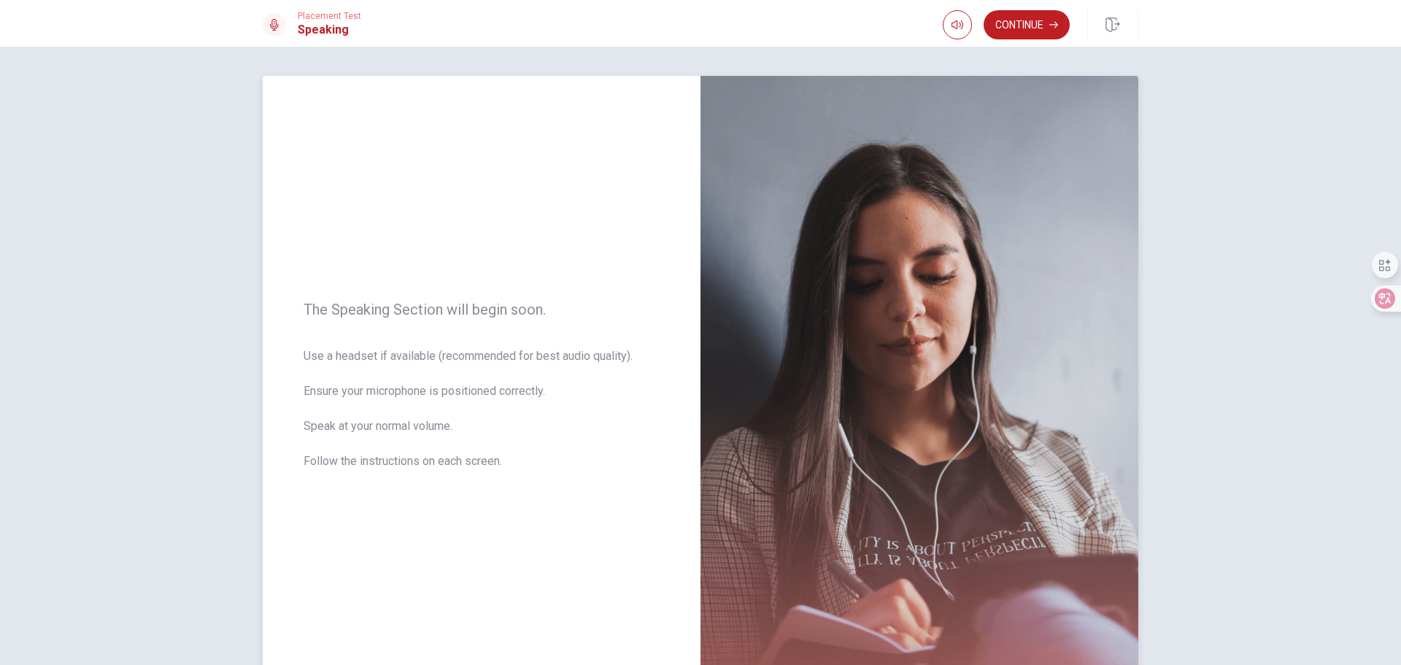
drag, startPoint x: 293, startPoint y: 304, endPoint x: 426, endPoint y: 450, distance: 198.4
click at [424, 450] on div "The Speaking Section will begin soon. Use a headset if available (recommended f…" at bounding box center [482, 394] width 438 height 636
drag, startPoint x: 488, startPoint y: 462, endPoint x: 315, endPoint y: 306, distance: 233.1
click at [317, 307] on div "The Speaking Section will begin soon. Use a headset if available (recommended f…" at bounding box center [482, 394] width 438 height 636
drag, startPoint x: 433, startPoint y: 361, endPoint x: 522, endPoint y: 477, distance: 146.9
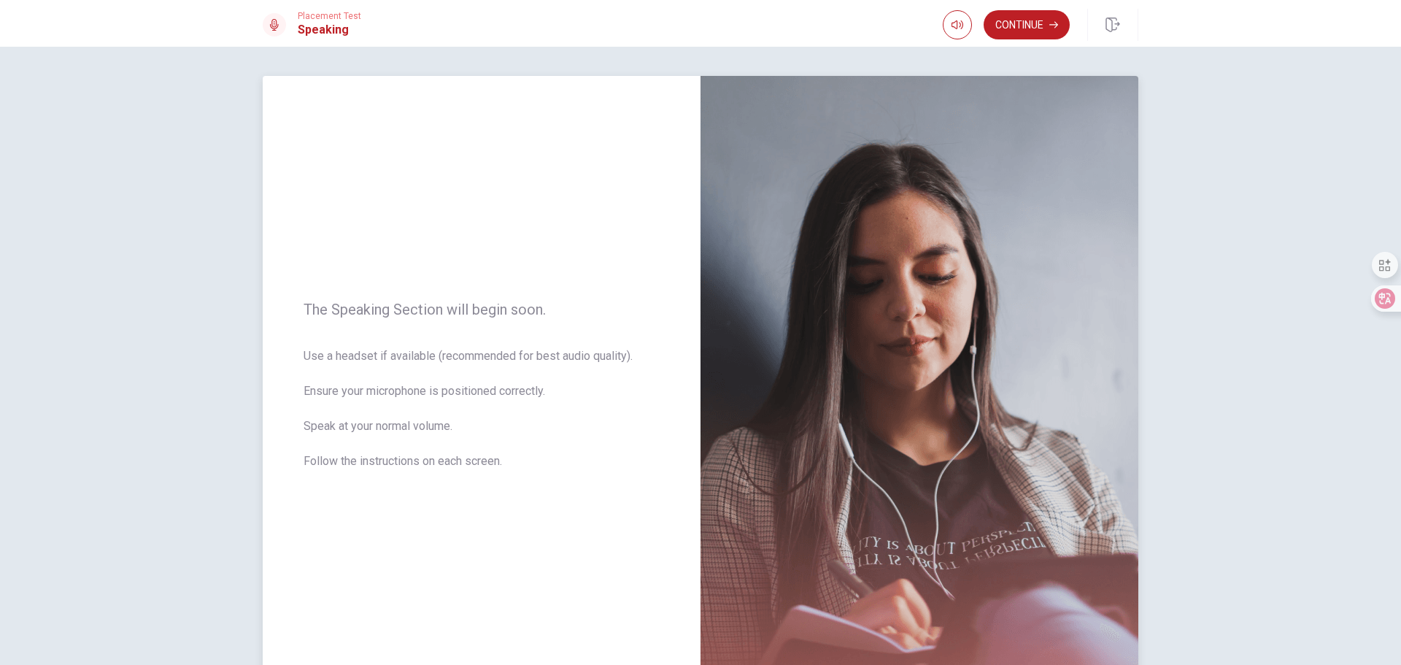
click at [522, 477] on div "The Speaking Section will begin soon. Use a headset if available (recommended f…" at bounding box center [482, 394] width 438 height 636
click at [512, 384] on span "Use a headset if available (recommended for best audio quality). Ensure your mi…" at bounding box center [482, 417] width 356 height 140
click at [1018, 23] on button "Continue" at bounding box center [1027, 24] width 86 height 29
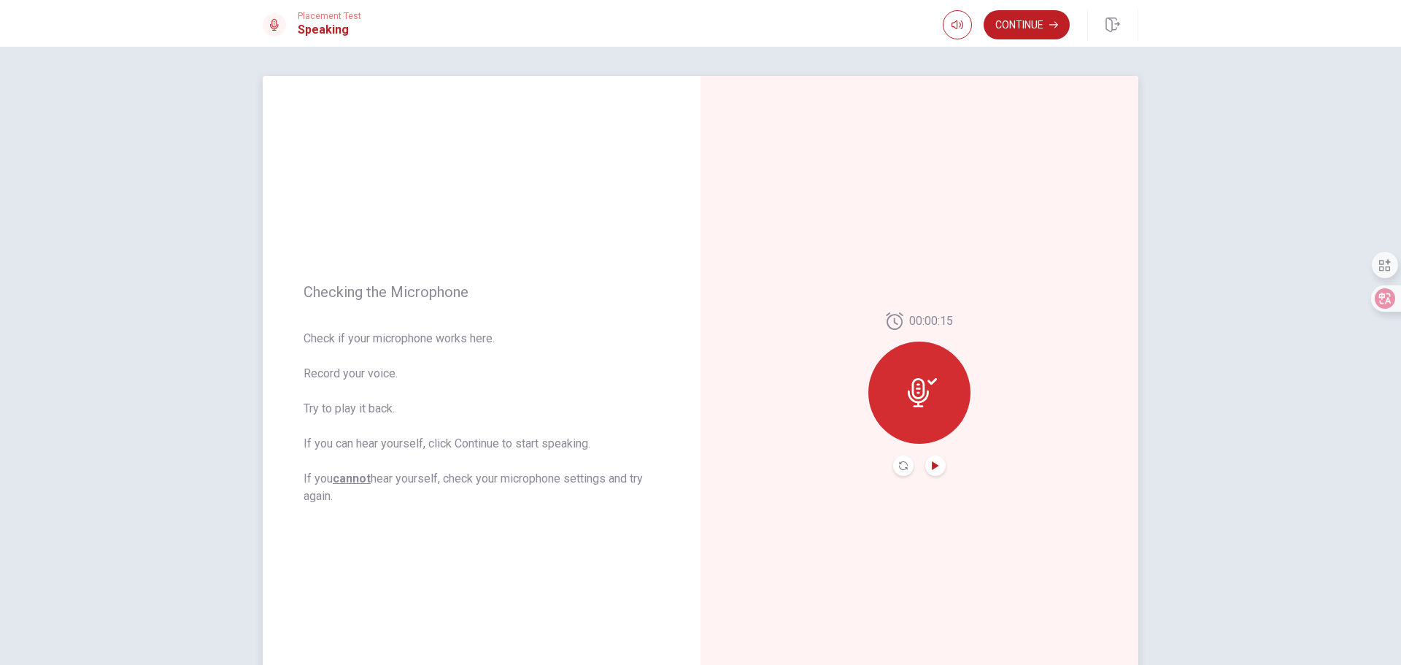
click at [934, 466] on icon "Play Audio" at bounding box center [935, 465] width 7 height 9
click at [1028, 27] on button "Continue" at bounding box center [1027, 24] width 86 height 29
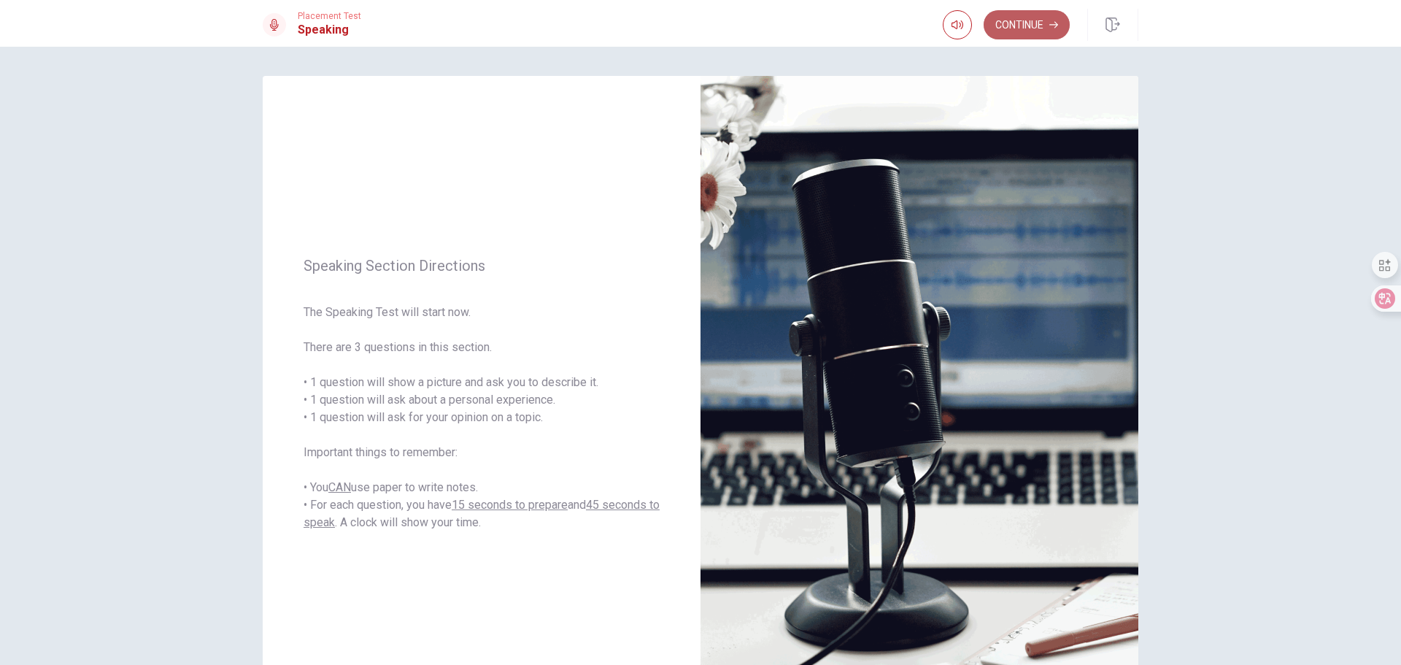
click at [1019, 26] on button "Continue" at bounding box center [1027, 24] width 86 height 29
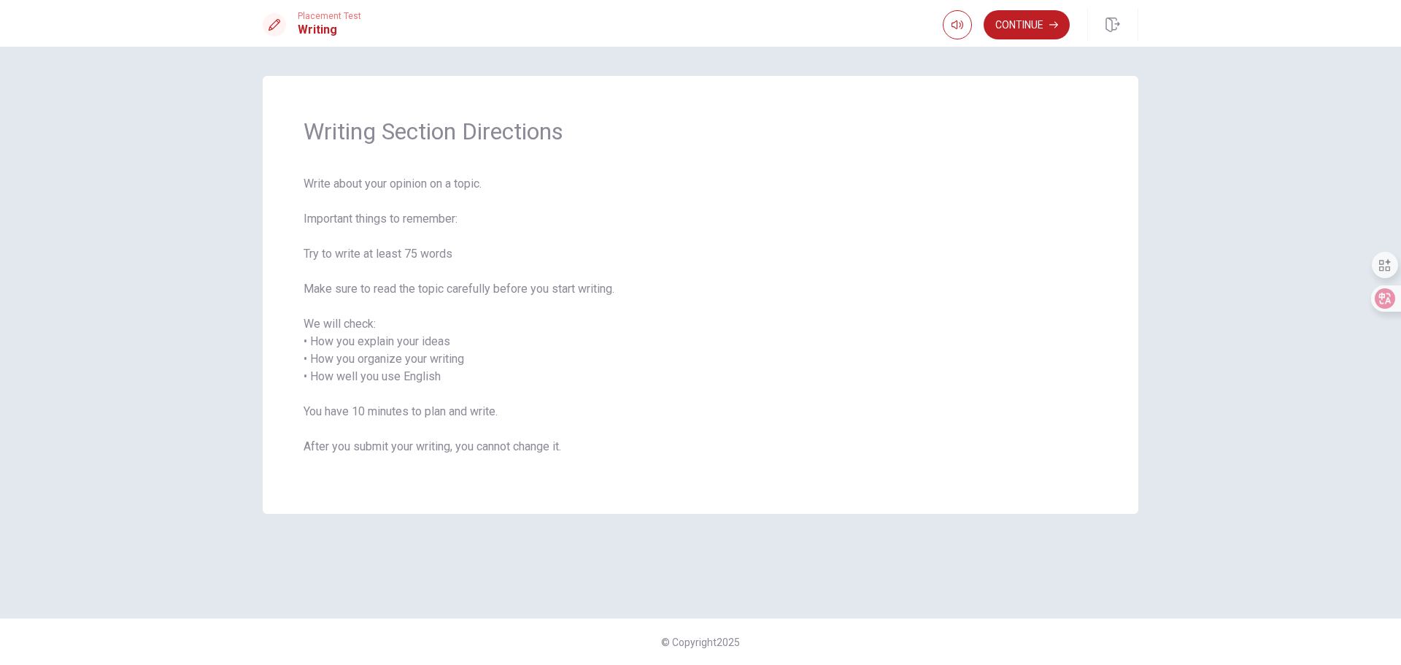
click at [528, 254] on span "Write about your opinion on a topic. Important things to remember: Try to write…" at bounding box center [701, 324] width 794 height 298
click at [559, 363] on span "Write about your opinion on a topic. Important things to remember: Try to write…" at bounding box center [701, 324] width 794 height 298
click at [1004, 26] on button "Continue" at bounding box center [1027, 24] width 86 height 29
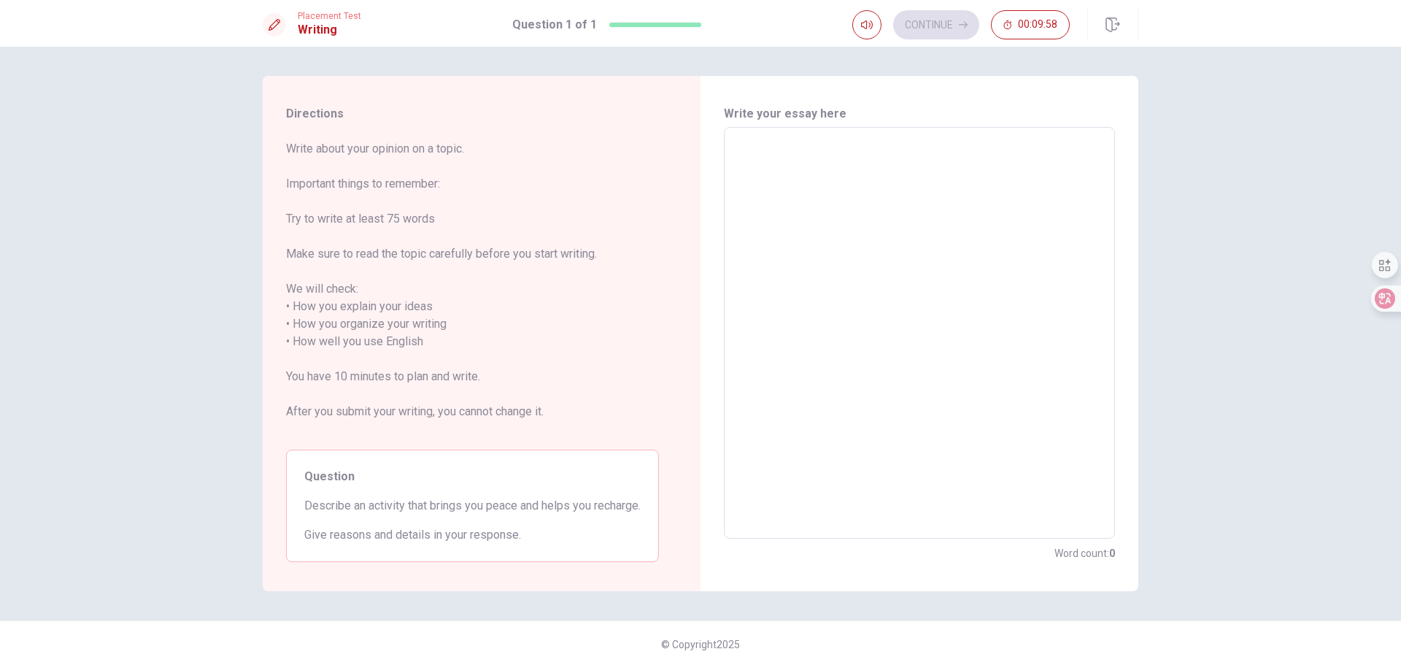
click at [522, 269] on span "Write about your opinion on a topic. Important things to remember: Try to write…" at bounding box center [472, 289] width 373 height 298
click at [782, 266] on textarea at bounding box center [919, 333] width 371 height 388
click at [868, 196] on textarea at bounding box center [919, 333] width 371 height 388
type textarea "R"
type textarea "x"
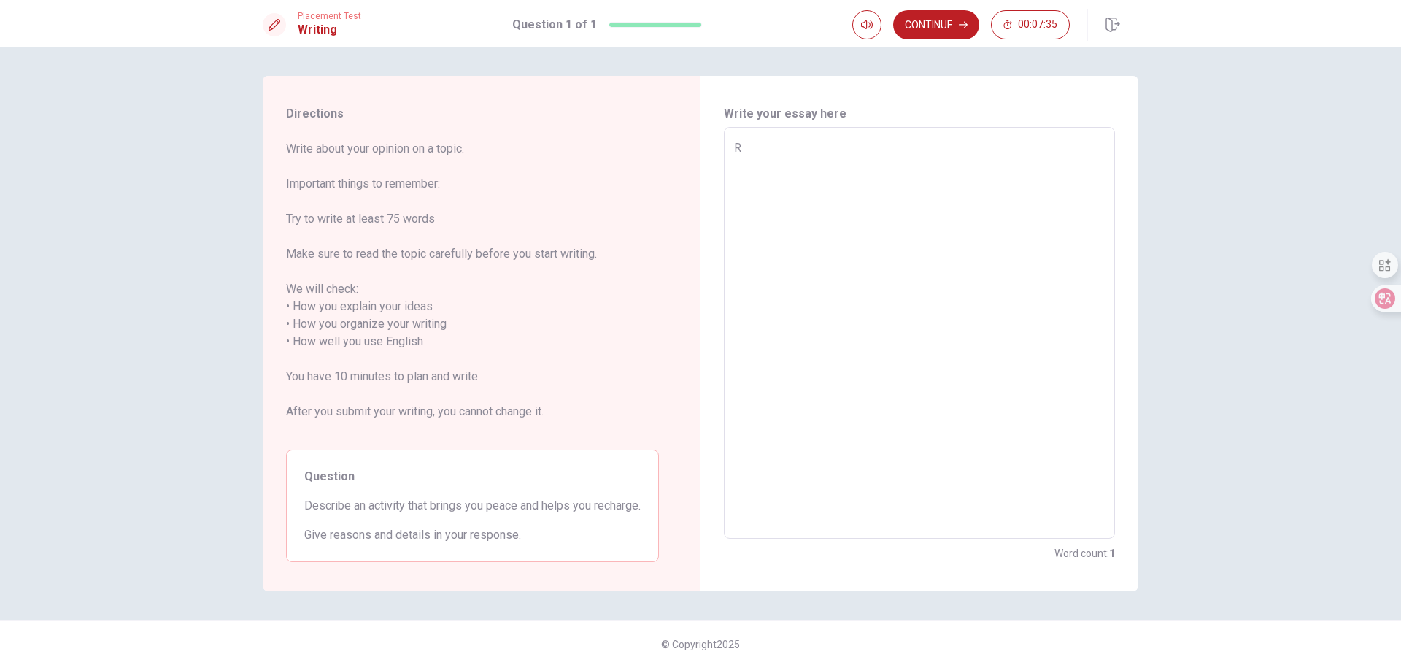
type textarea "Re"
type textarea "x"
type textarea "Rea"
type textarea "x"
type textarea "Read"
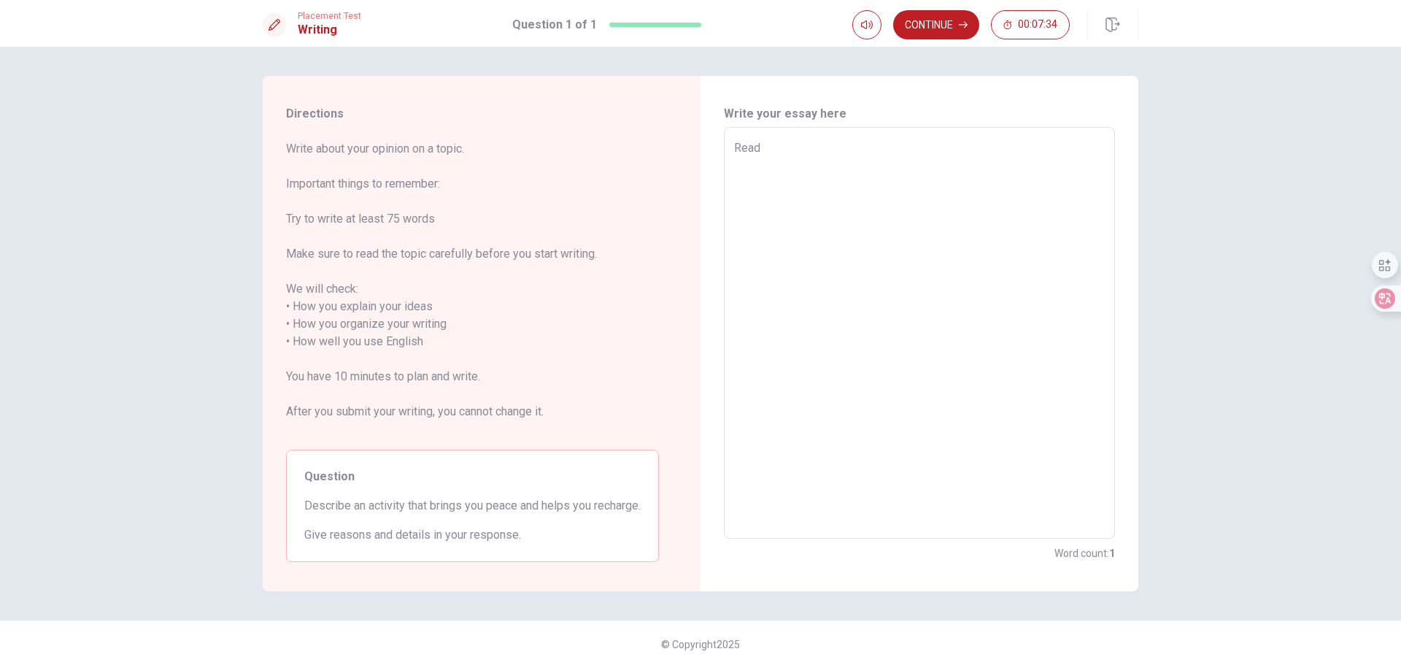
type textarea "x"
type textarea "Readi"
type textarea "x"
type textarea "Readin"
type textarea "x"
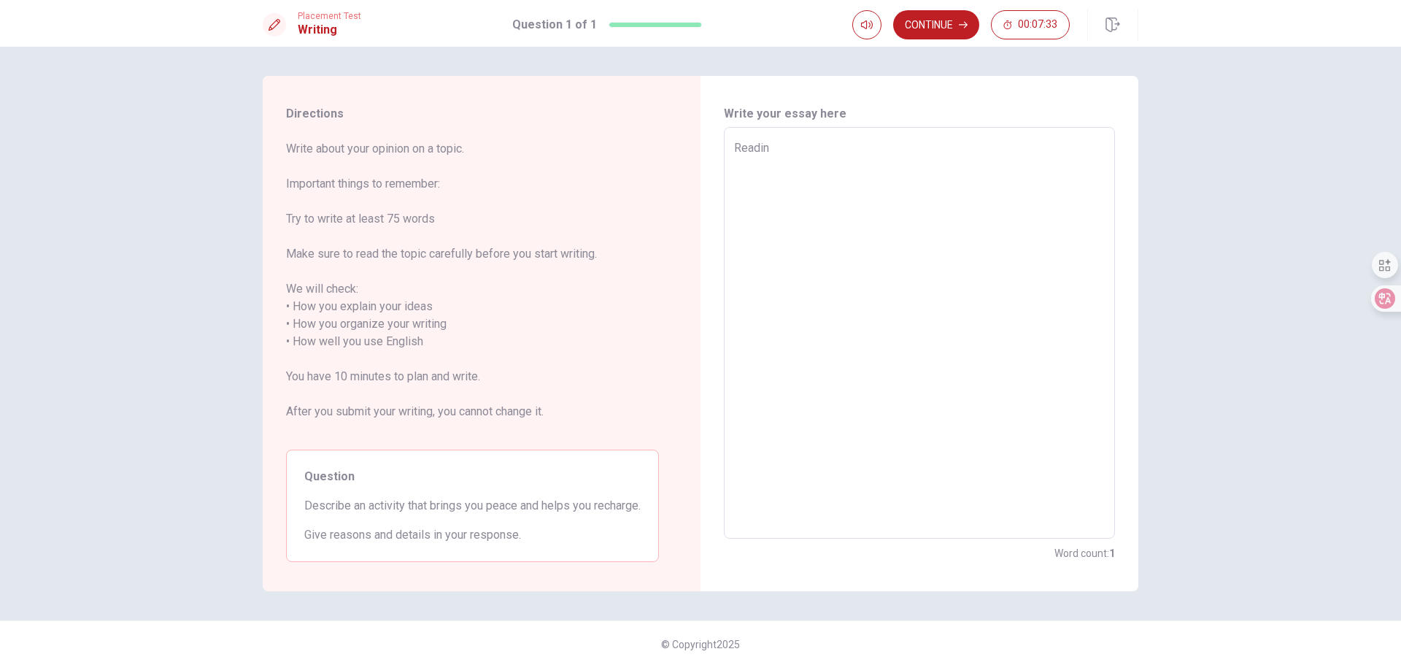
type textarea "Reading"
type textarea "x"
type textarea "Reading"
type textarea "x"
type textarea "Reading w"
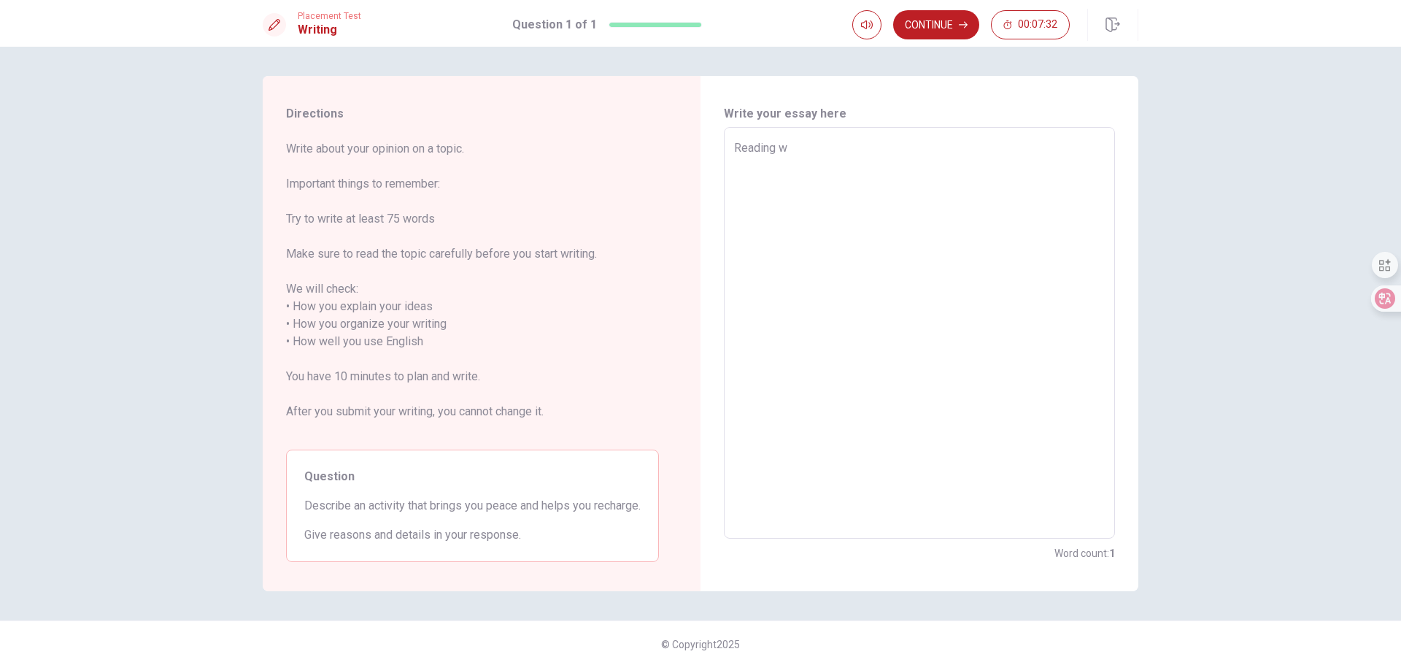
type textarea "x"
type textarea "Reading w'i"
type textarea "x"
type textarea "Reading w"
type textarea "x"
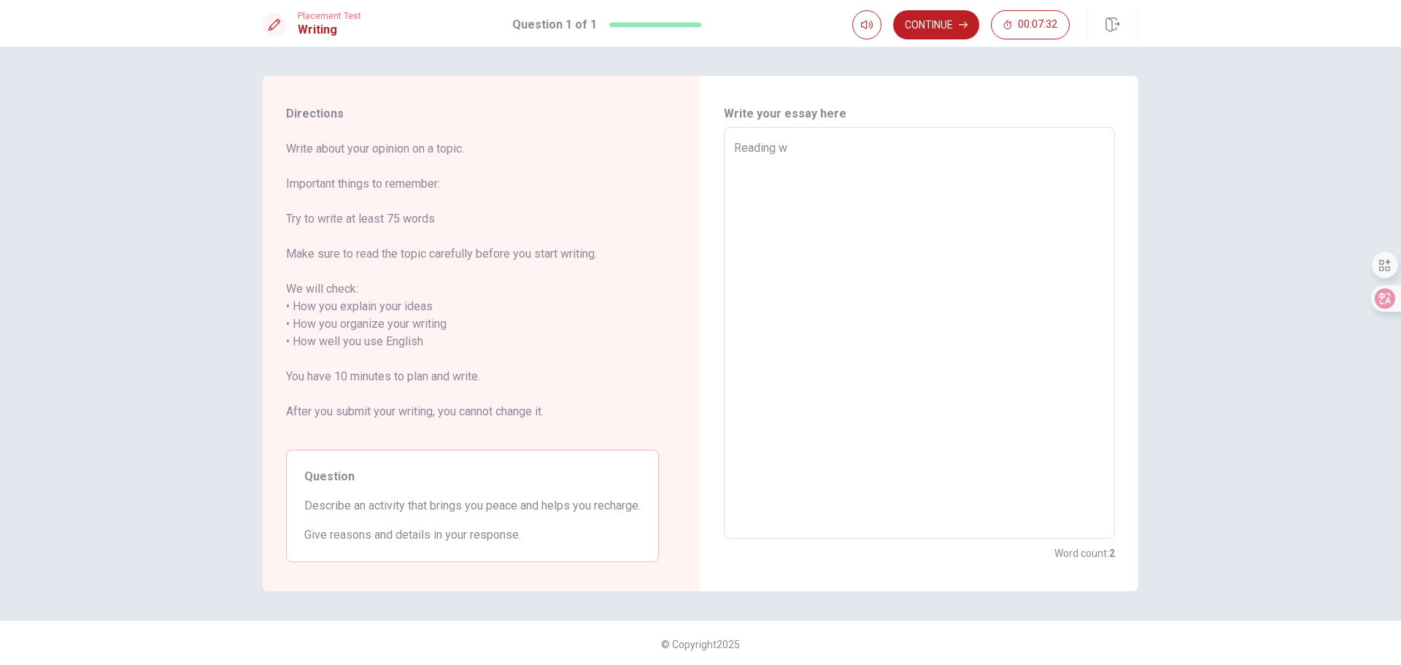
type textarea "Reading"
type textarea "x"
type textarea "Reading i"
type textarea "x"
type textarea "Reading is"
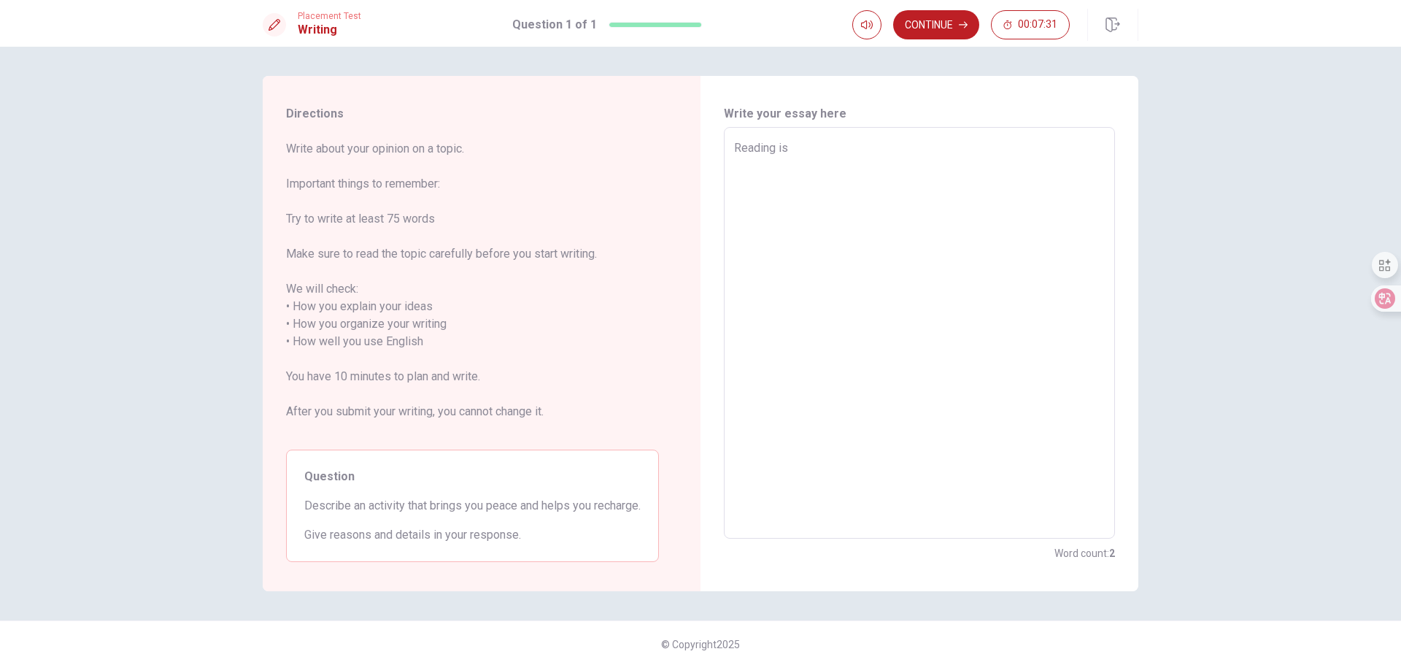
type textarea "x"
type textarea "Reading is"
type textarea "x"
type textarea "Reading is a"
type textarea "x"
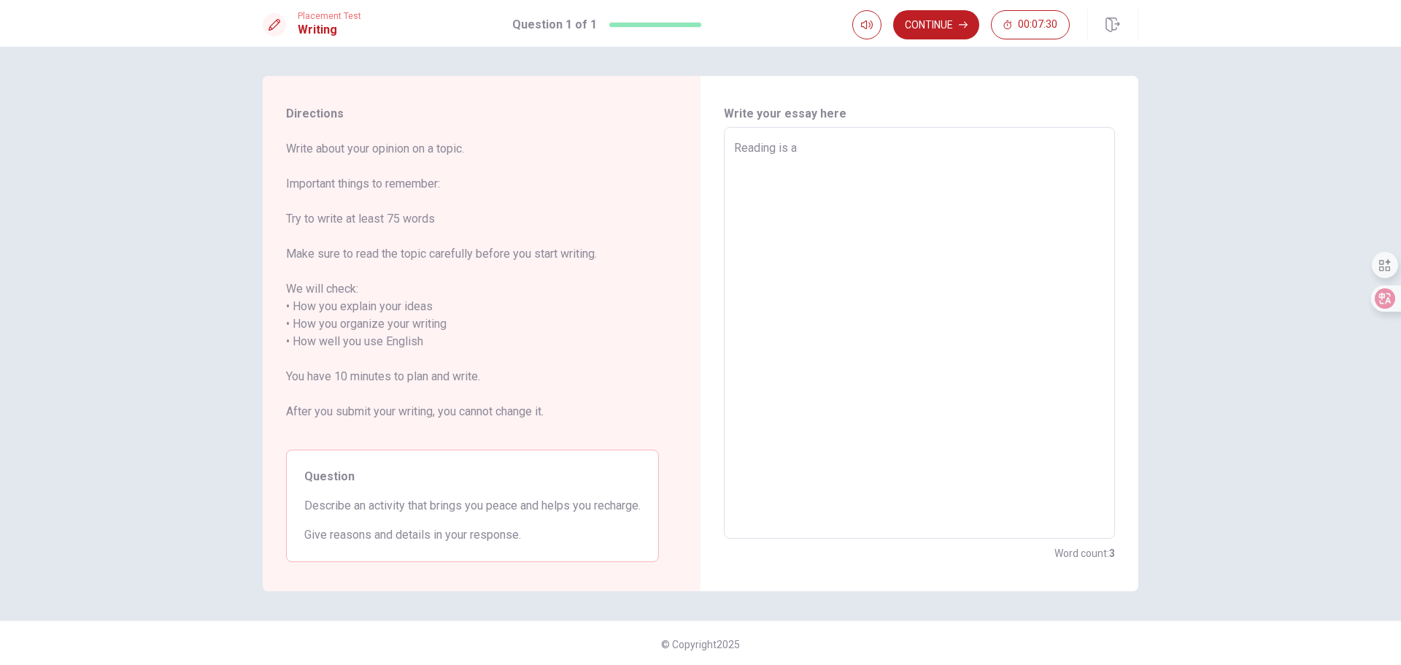
type textarea "Reading is a"
type textarea "x"
type textarea "Reading is a g"
type textarea "x"
type textarea "Reading is a go"
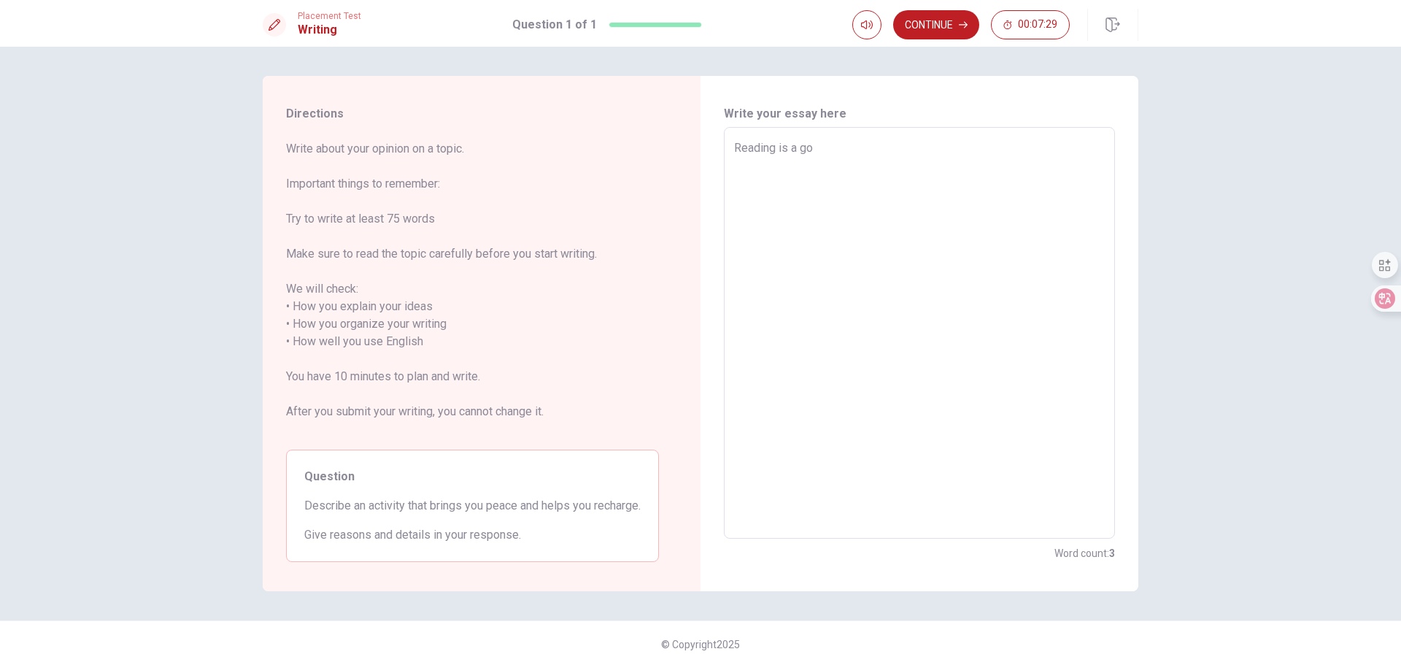
type textarea "x"
type textarea "Reading is a goo"
type textarea "x"
type textarea "Reading is a good"
type textarea "x"
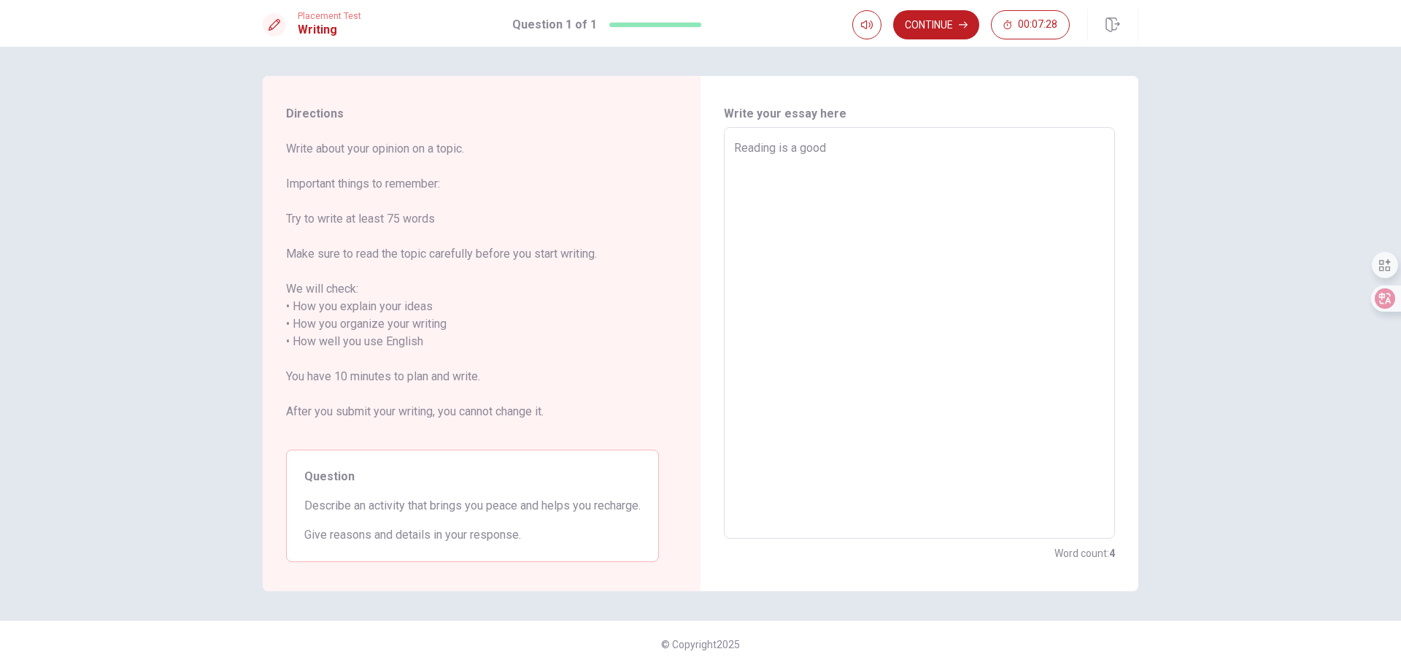
type textarea "Reading is a good"
type textarea "x"
type textarea "Reading is a good a"
type textarea "x"
type textarea "Reading is a good ac"
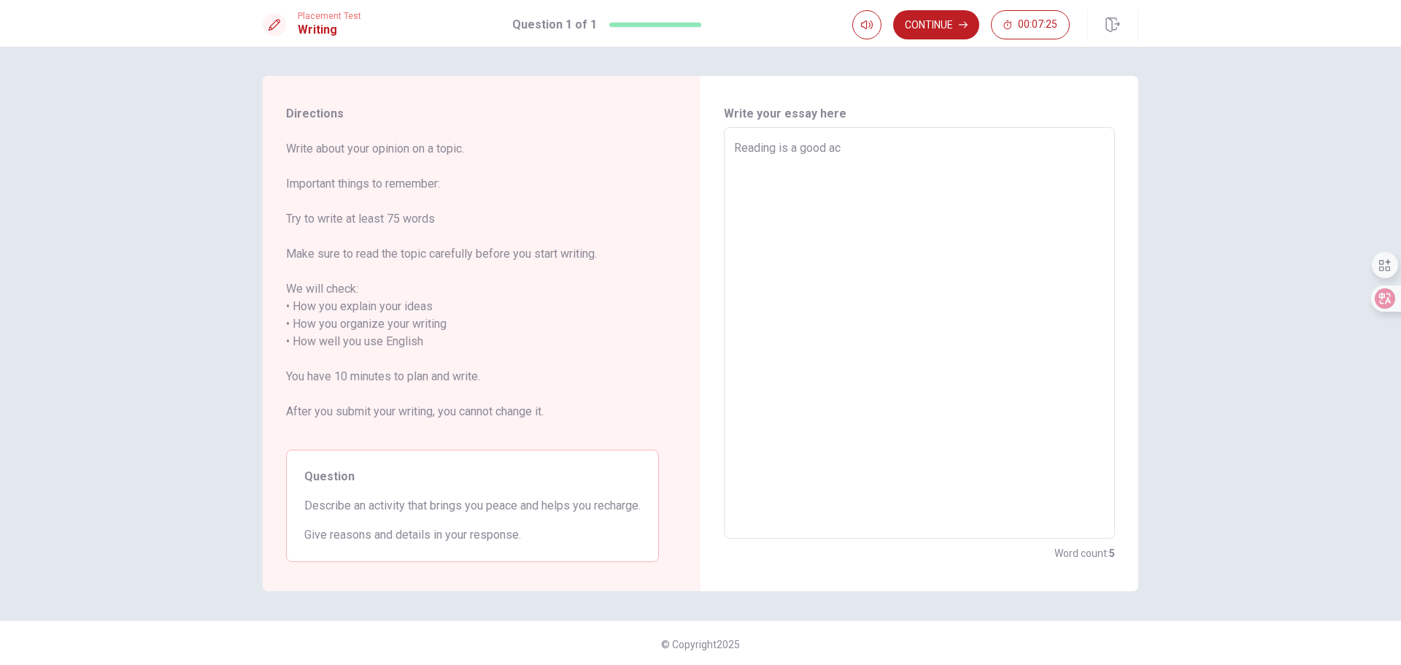
type textarea "x"
type textarea "Reading is a good act"
type textarea "x"
type textarea "Reading is a good acti"
type textarea "x"
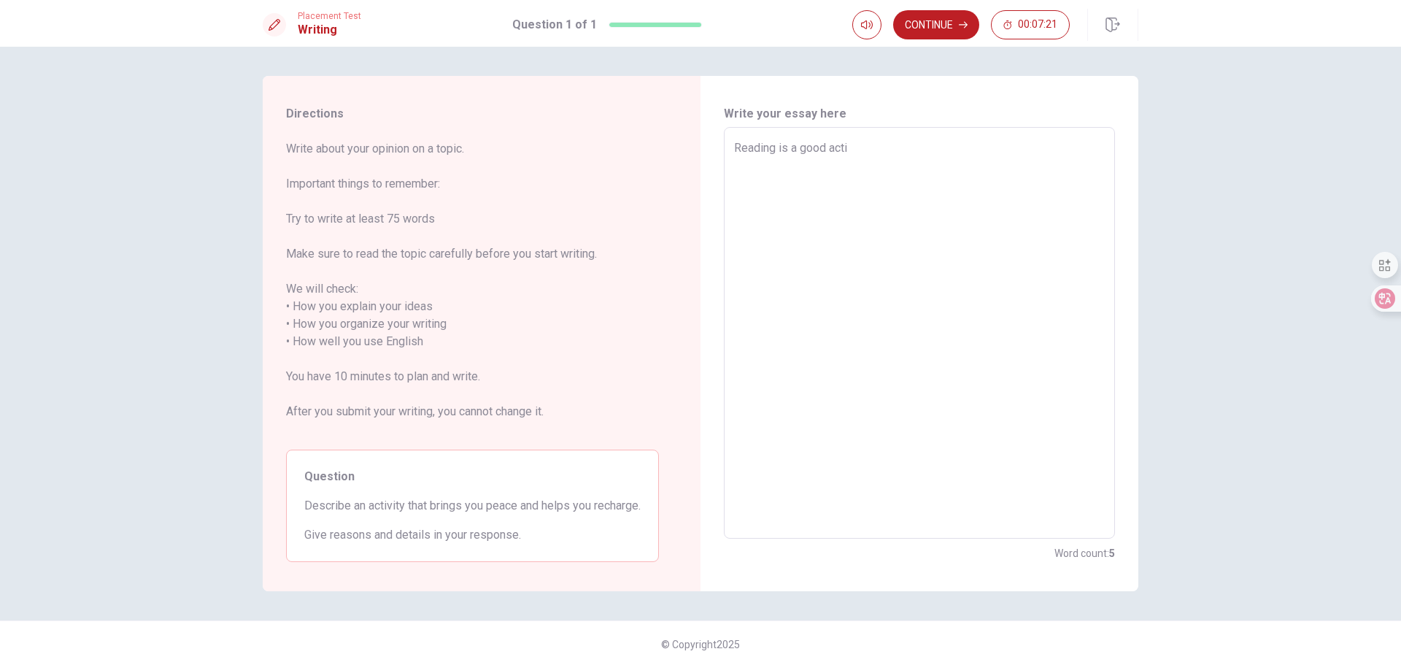
type textarea "Reading is a good activ"
type textarea "x"
type textarea "Reading is a good activi"
type textarea "x"
type textarea "Reading is a good activit"
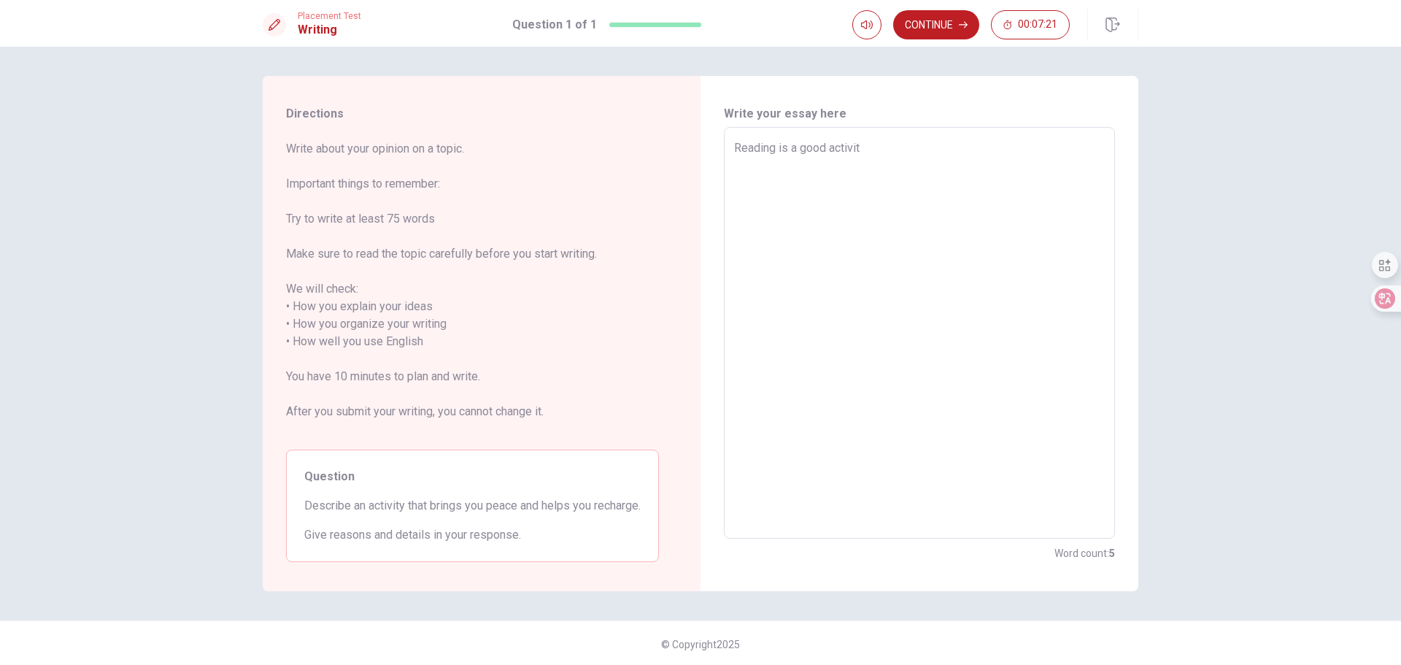
type textarea "x"
type textarea "Reading is a good activity"
type textarea "x"
type textarea "Reading is a good activity"
type textarea "x"
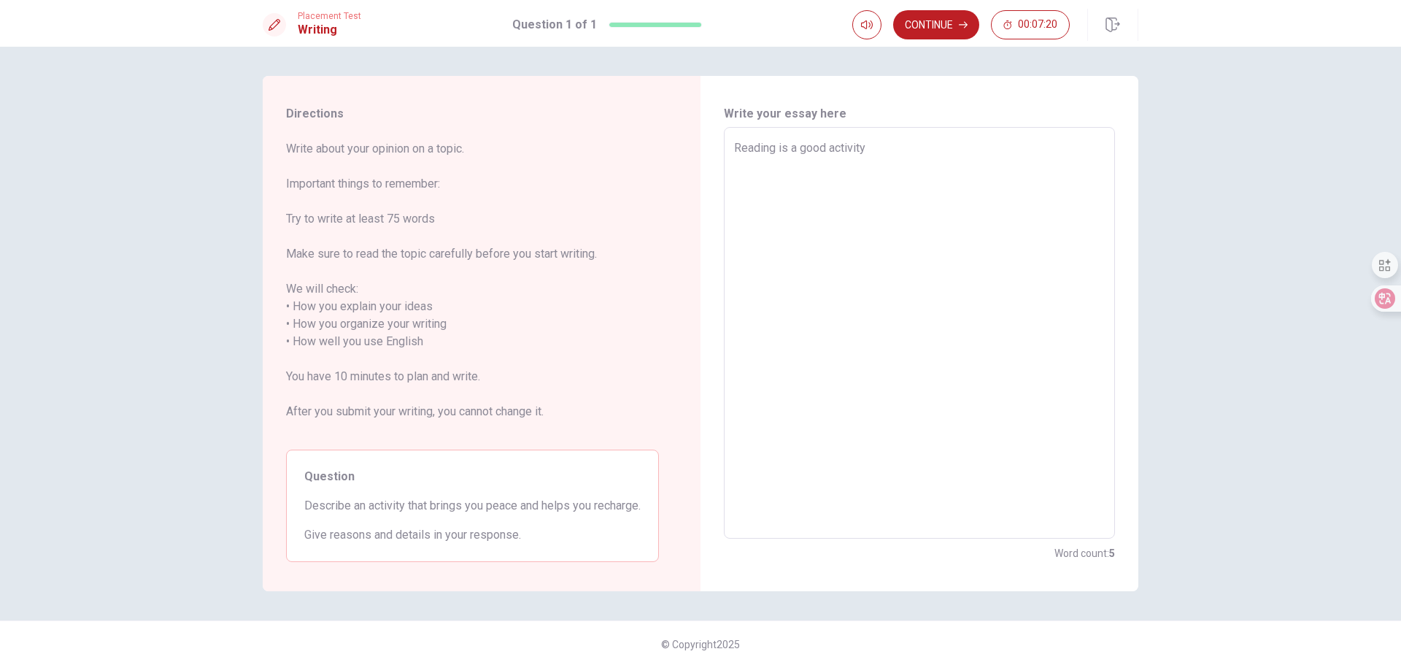
type textarea "Reading is a good activity t"
type textarea "x"
type textarea "Reading is a good activity to"
type textarea "x"
type textarea "Reading is a good activity to"
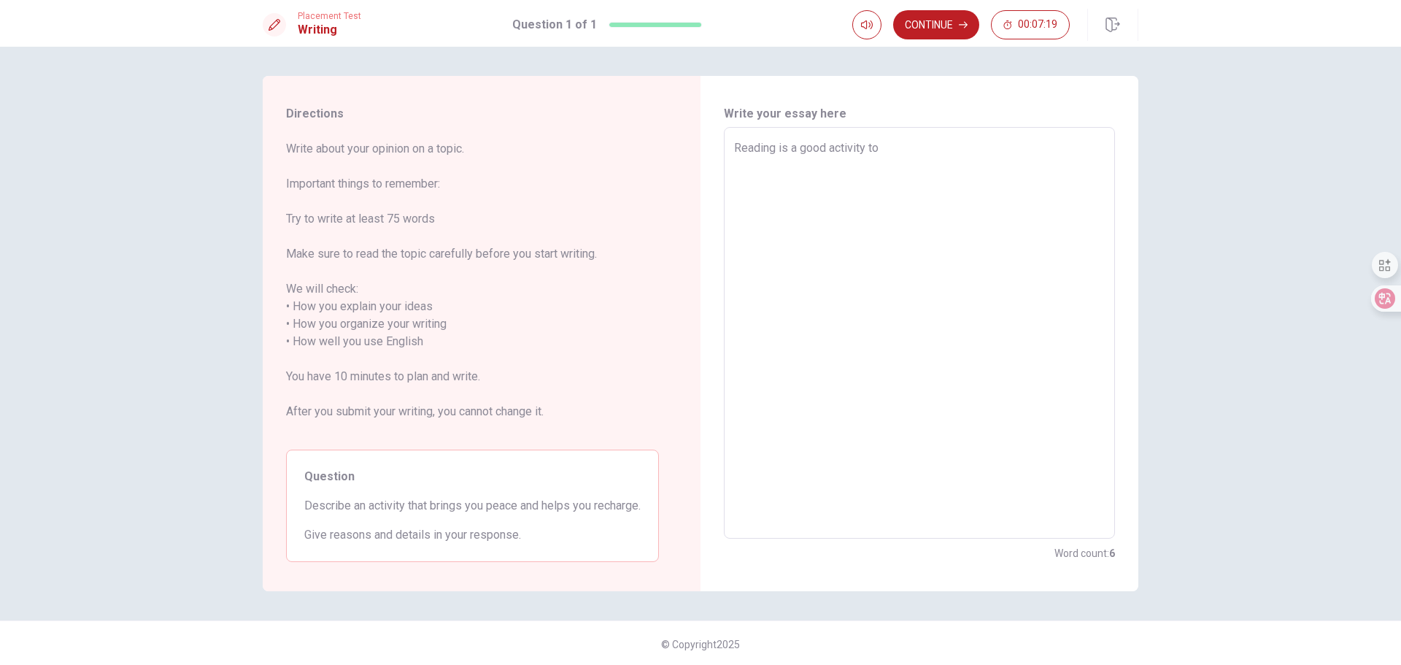
type textarea "x"
type textarea "Reading is a good activity to b"
type textarea "x"
type textarea "Reading is a good activity to br"
type textarea "x"
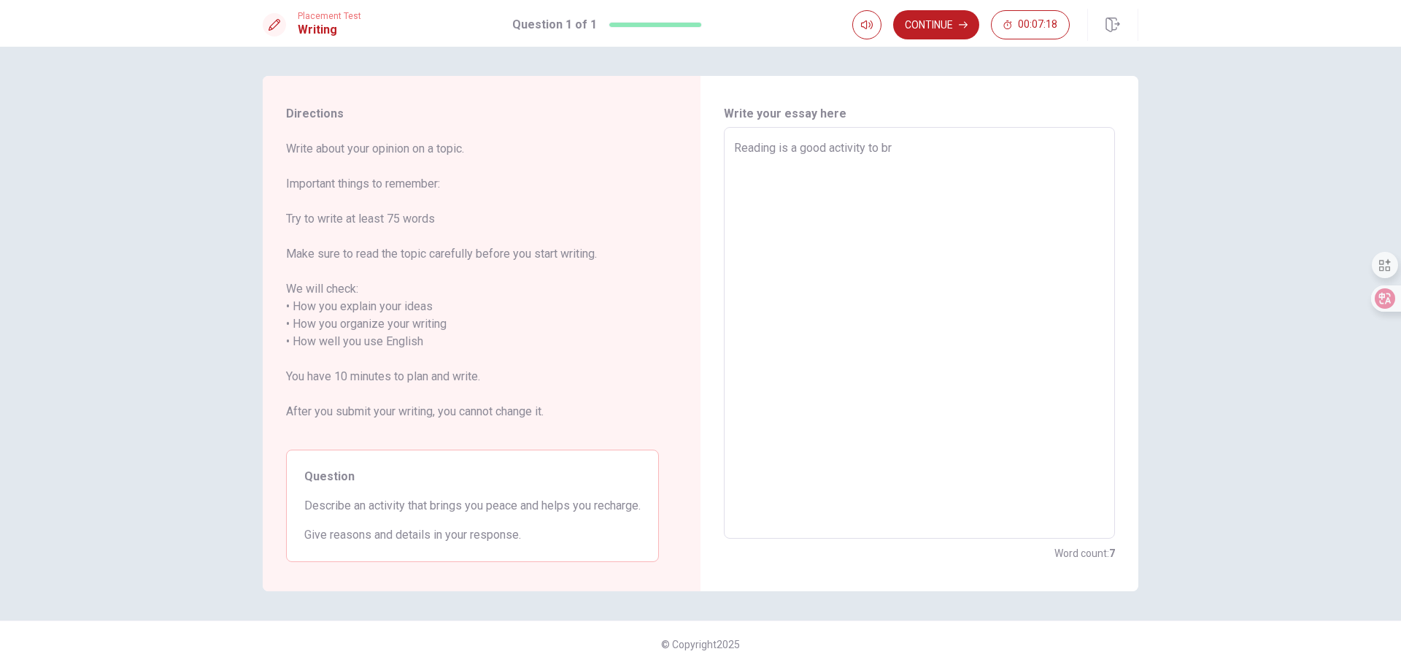
type textarea "Reading is a good activity to bri"
type textarea "x"
type textarea "Reading is a good activity to brin"
type textarea "x"
type textarea "Reading is a good activity to bring"
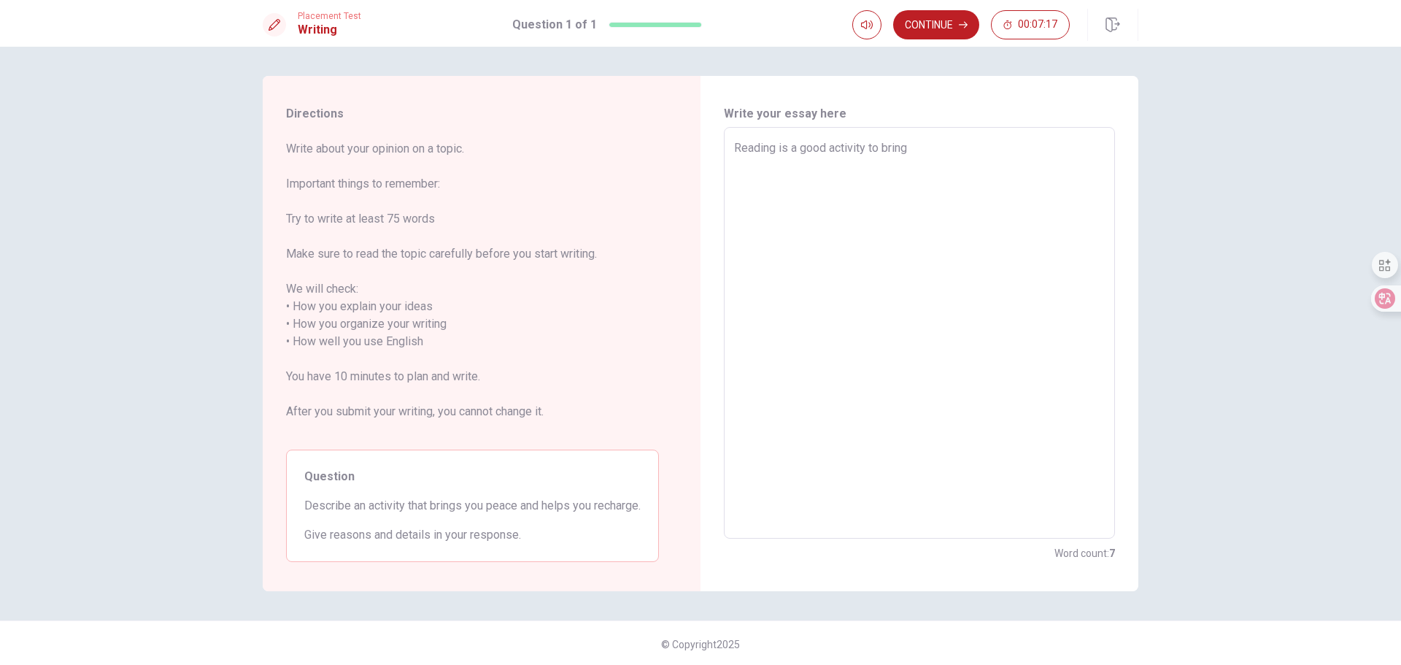
type textarea "x"
type textarea "Reading is a good activity to bring"
type textarea "x"
type textarea "Reading is a good activity to bring p"
type textarea "x"
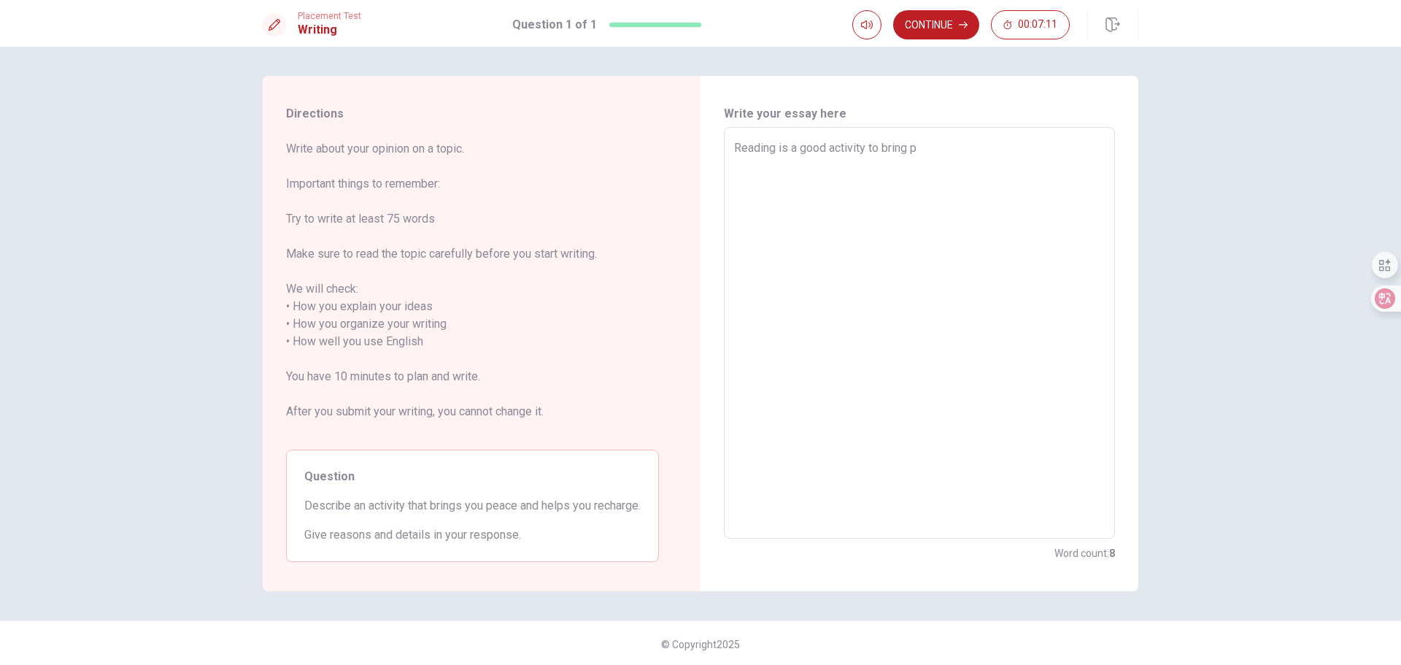
type textarea "Reading is a good activity to bring pe"
type textarea "x"
type textarea "Reading is a good activity to bring pea"
type textarea "x"
type textarea "Reading is a good activity to bring peac"
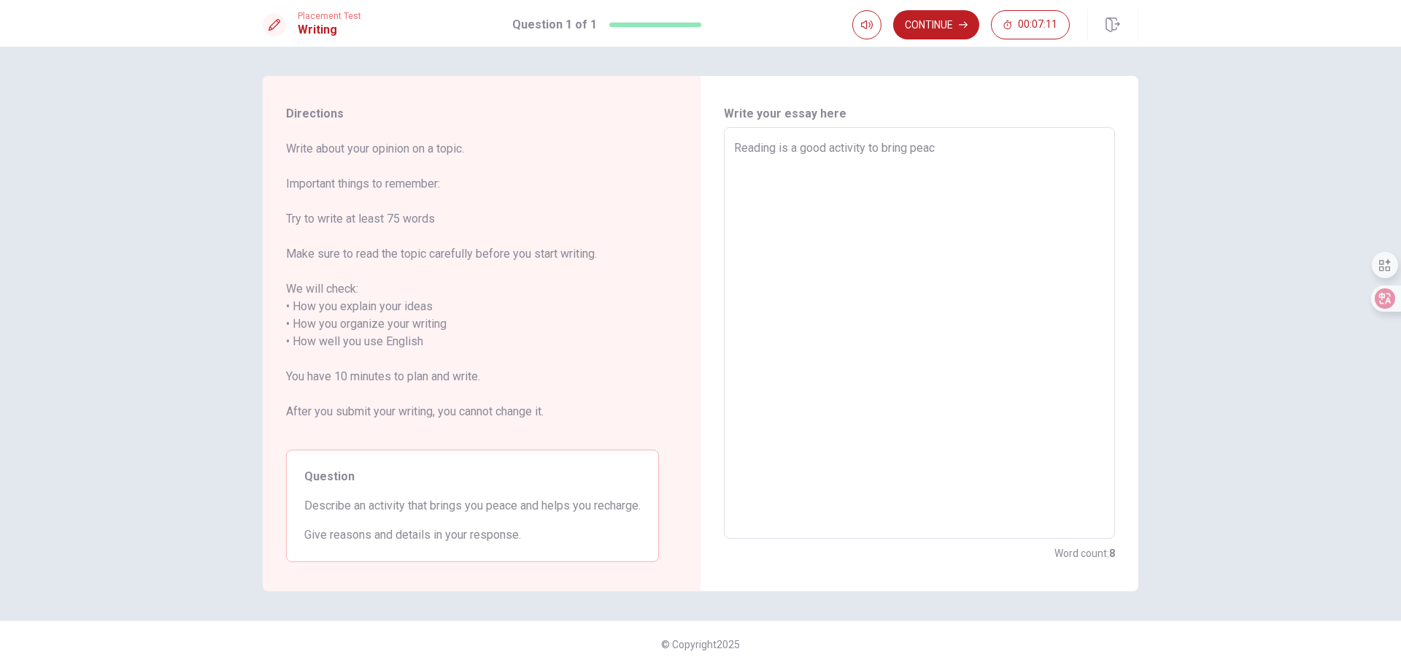
type textarea "x"
type textarea "Reading is a good activity to bring peace"
type textarea "x"
type textarea "Reading is a good activity to bring peace"
type textarea "x"
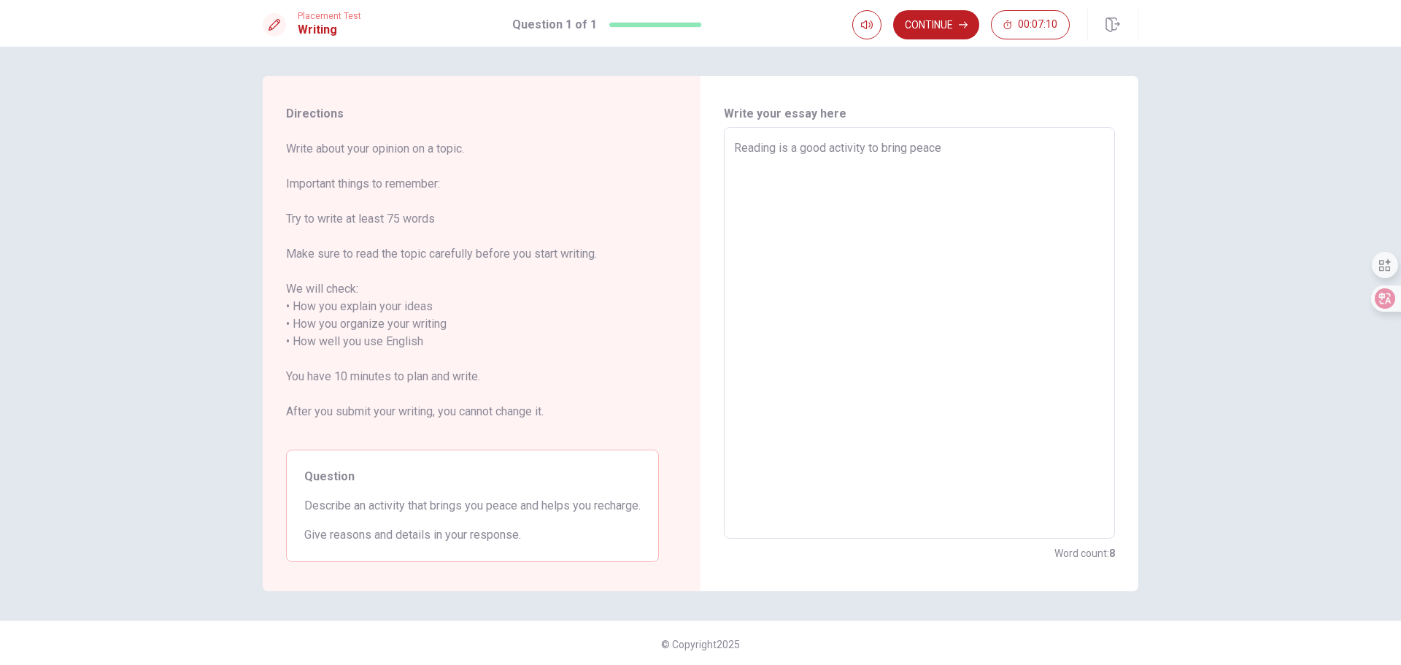
type textarea "Reading is a good activity to bring peace a"
type textarea "x"
type textarea "Reading is a good activity to bring peace an"
type textarea "x"
type textarea "Reading is a good activity to bring peace and"
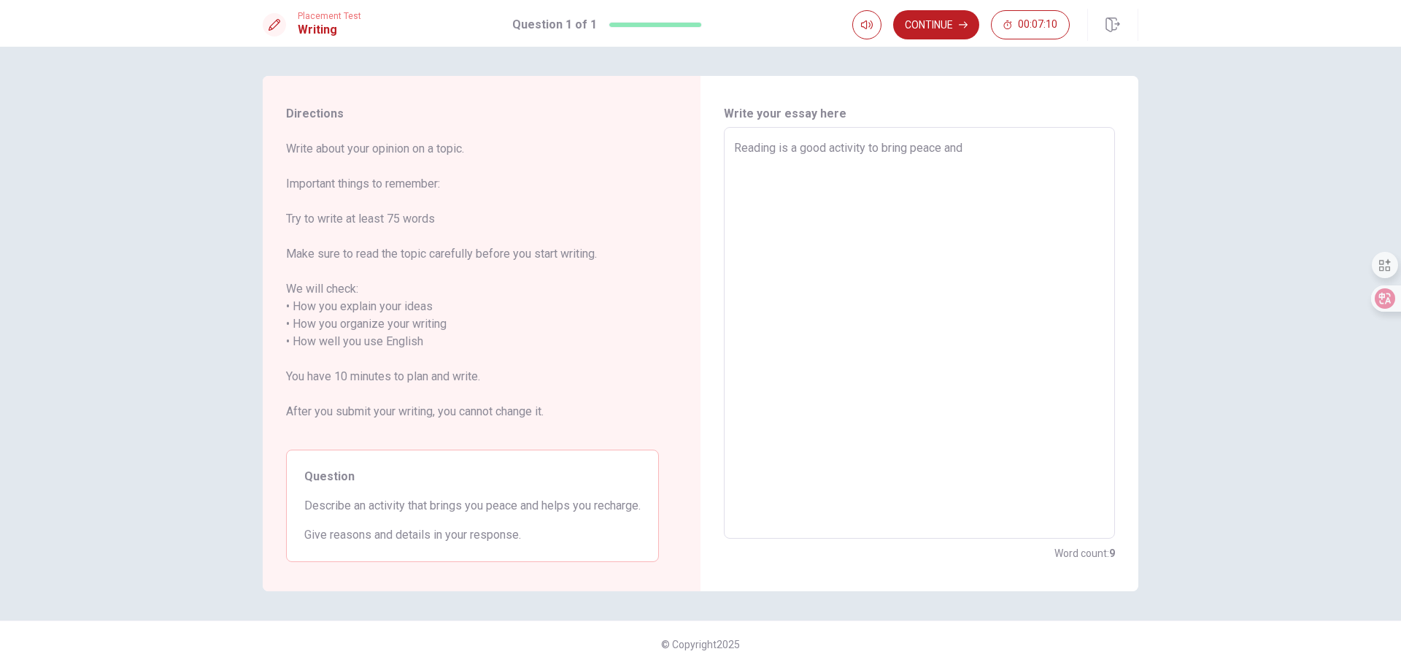
type textarea "x"
type textarea "Reading is a good activity to bring peace and"
type textarea "x"
type textarea "Reading is a good activity to bring peace and h"
type textarea "x"
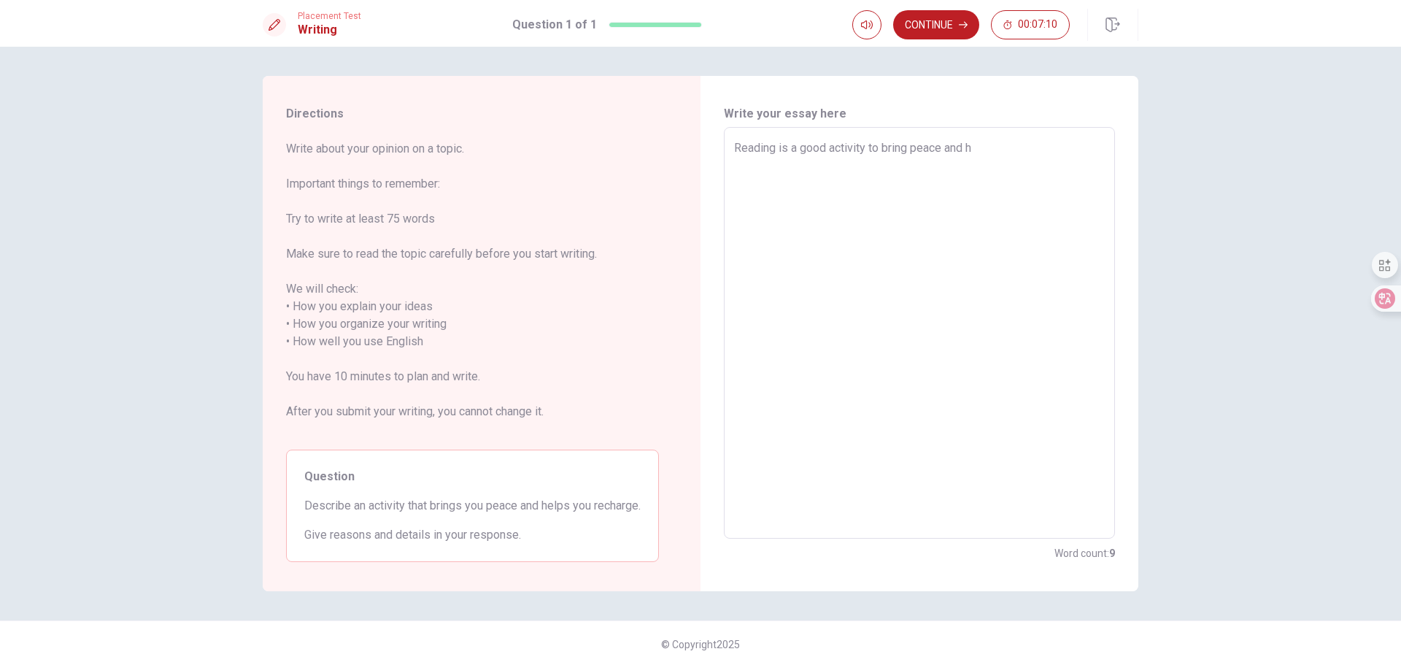
type textarea "Reading is a good activity to bring peace and he"
type textarea "x"
type textarea "Reading is a good activity to bring peace and hep"
type textarea "x"
type textarea "Reading is a good activity to bring peace and he"
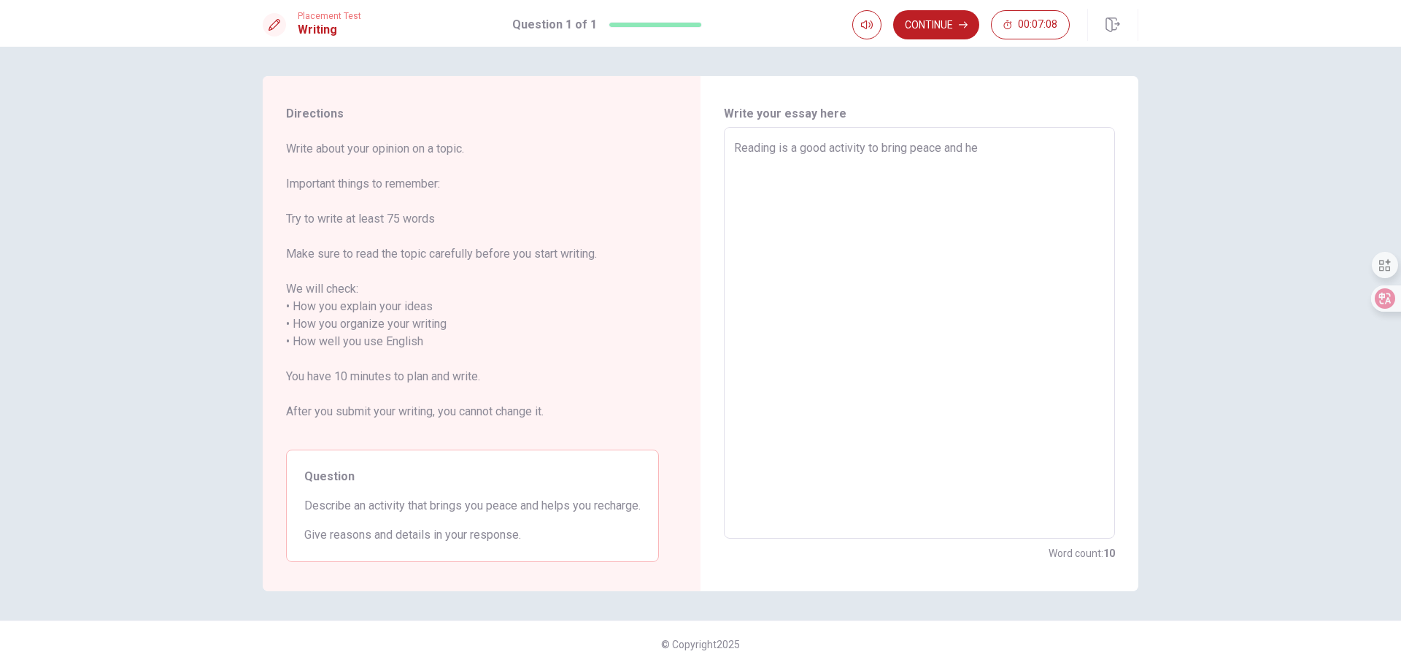
type textarea "x"
type textarea "Reading is a good activity to bring peace and hel"
type textarea "x"
type textarea "Reading is a good activity to bring peace and hele"
type textarea "x"
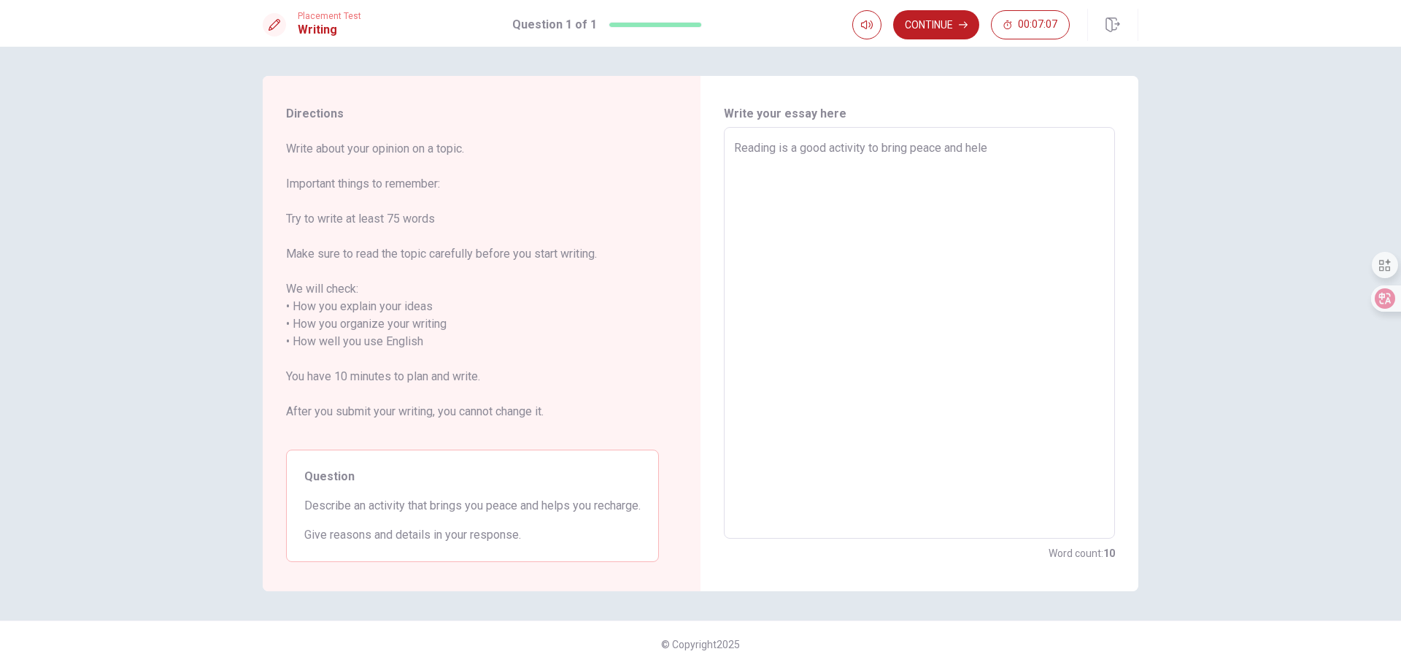
type textarea "Reading is a good activity to bring peace and hel"
type textarea "x"
type textarea "Reading is a good activity to bring peace and helpo"
type textarea "x"
type textarea "Reading is a good activity to bring peace and help"
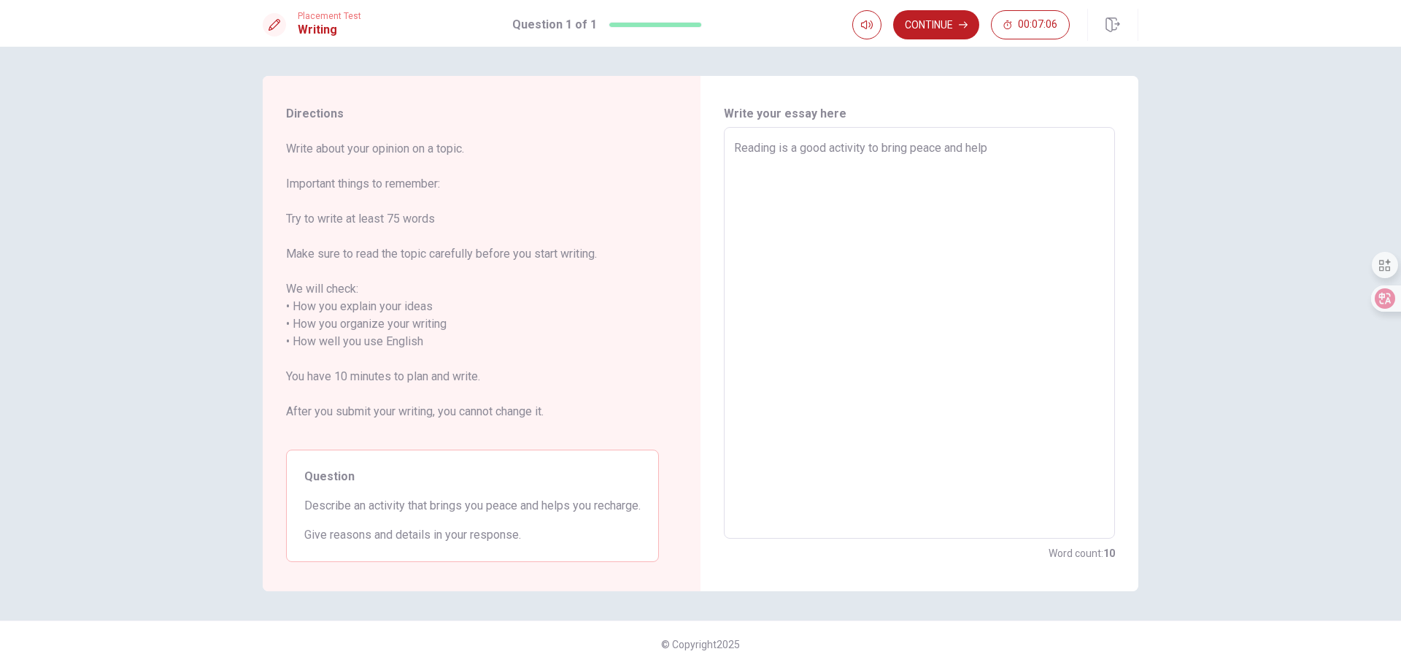
type textarea "x"
type textarea "Reading is a good activity to bring peace and help"
type textarea "x"
type textarea "Reading is a good activity to bring peace and help t"
type textarea "x"
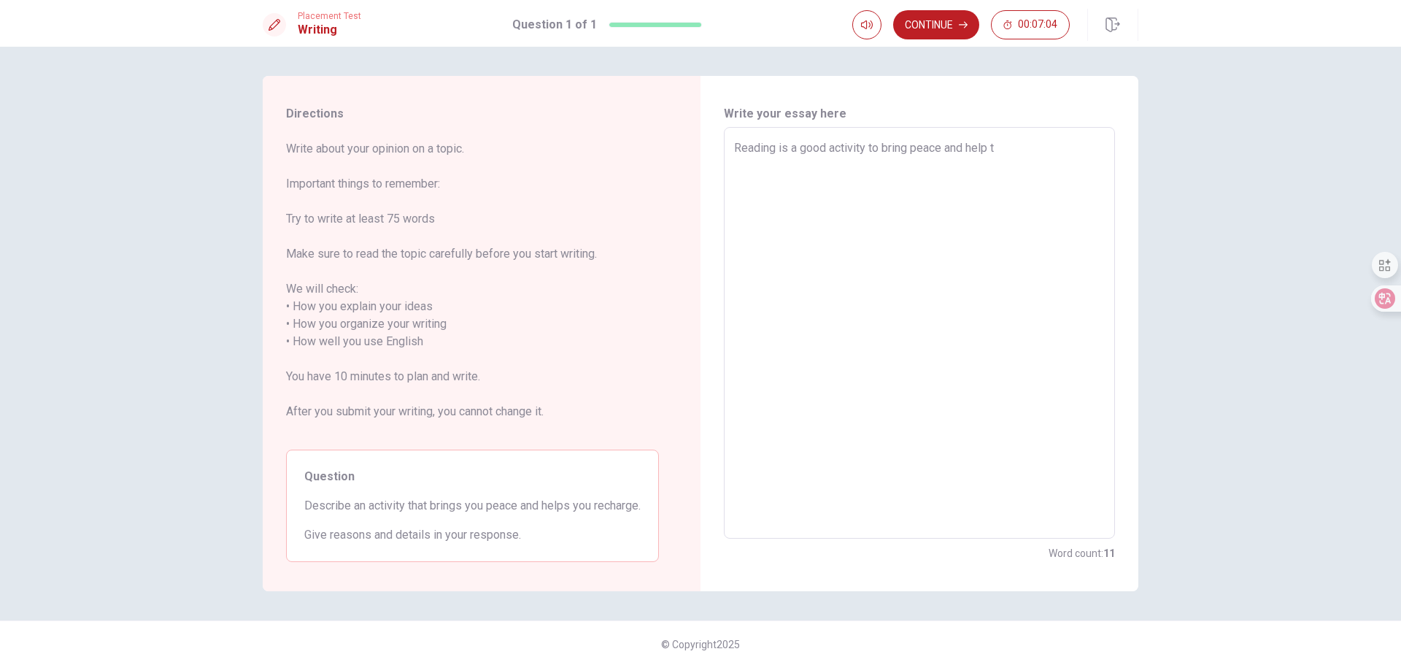
type textarea "Reading is a good activity to bring peace and help to"
type textarea "x"
type textarea "Reading is a good activity to bring peace and help t"
type textarea "x"
type textarea "Reading is a good activity to bring peace and help"
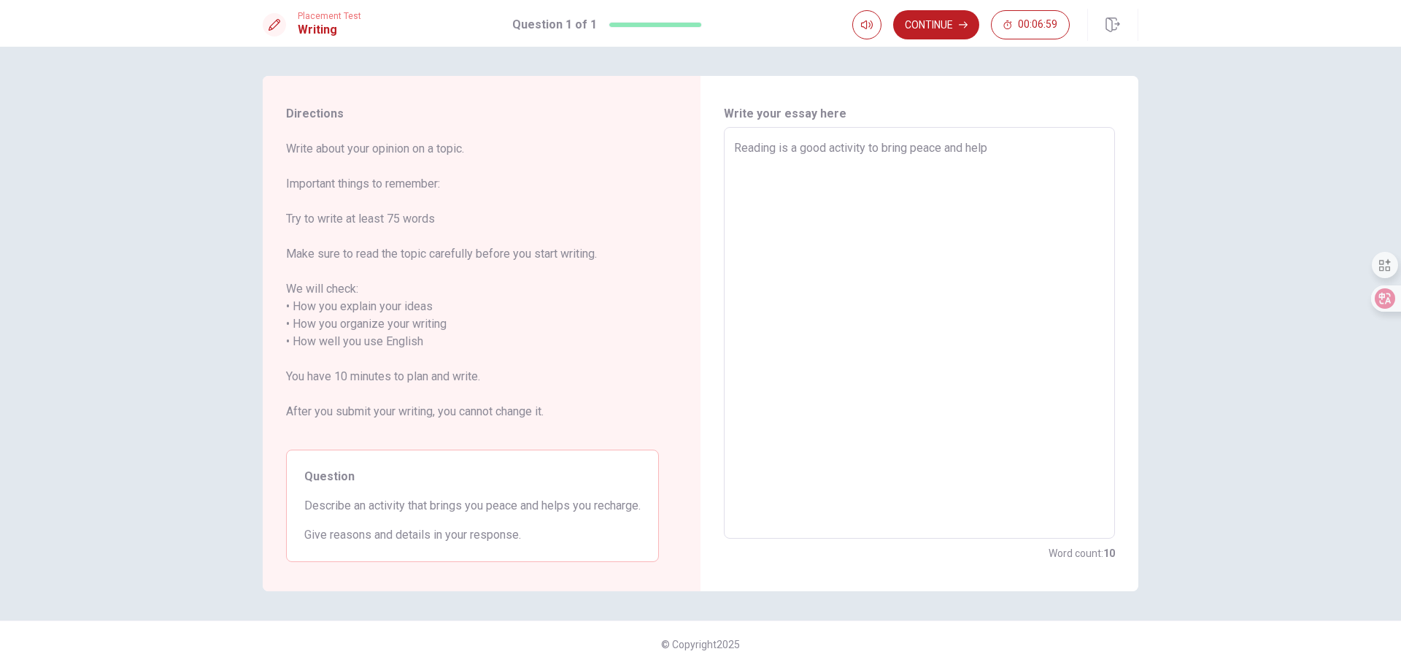
type textarea "x"
type textarea "Reading is a good activity to bring peace and help m"
type textarea "x"
type textarea "Reading is a good activity to bring peace and help me"
type textarea "x"
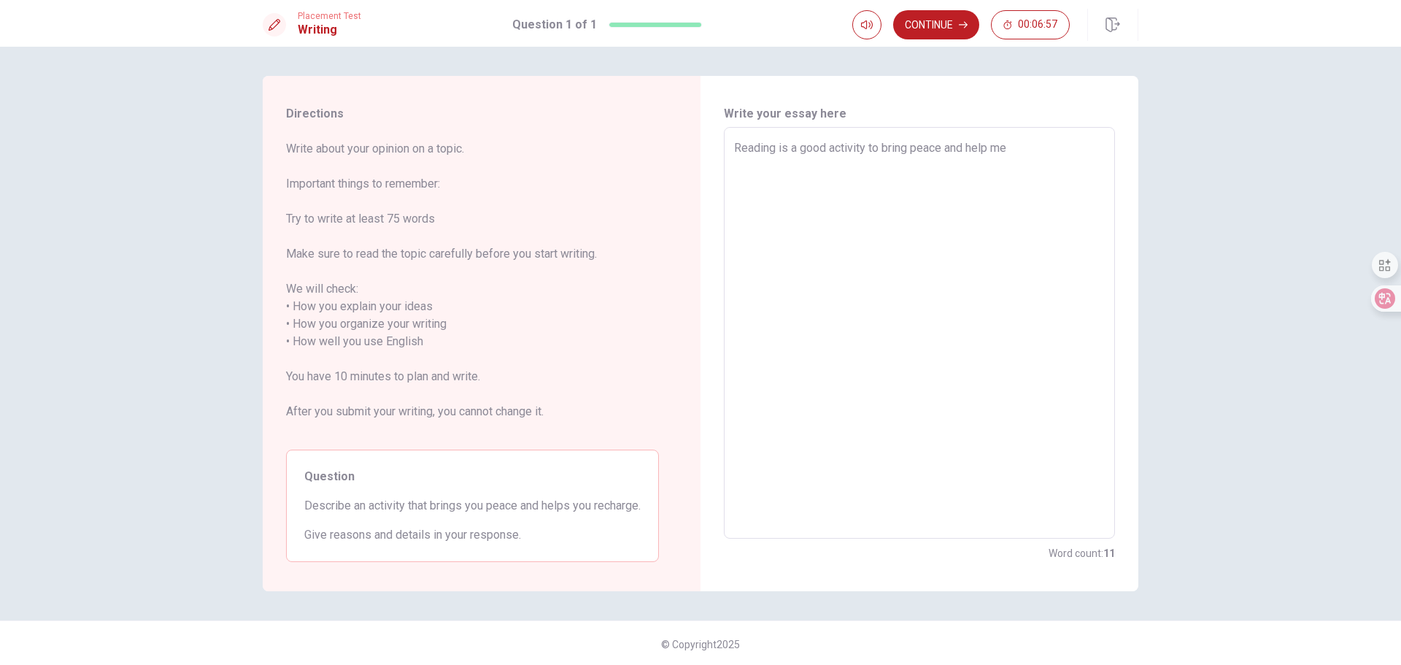
type textarea "Reading is a good activity to bring peace and help m"
type textarea "x"
type textarea "Reading is a good activity to bring peace and help"
type textarea "x"
type textarea "Reading is a good activity to bring peace and help r"
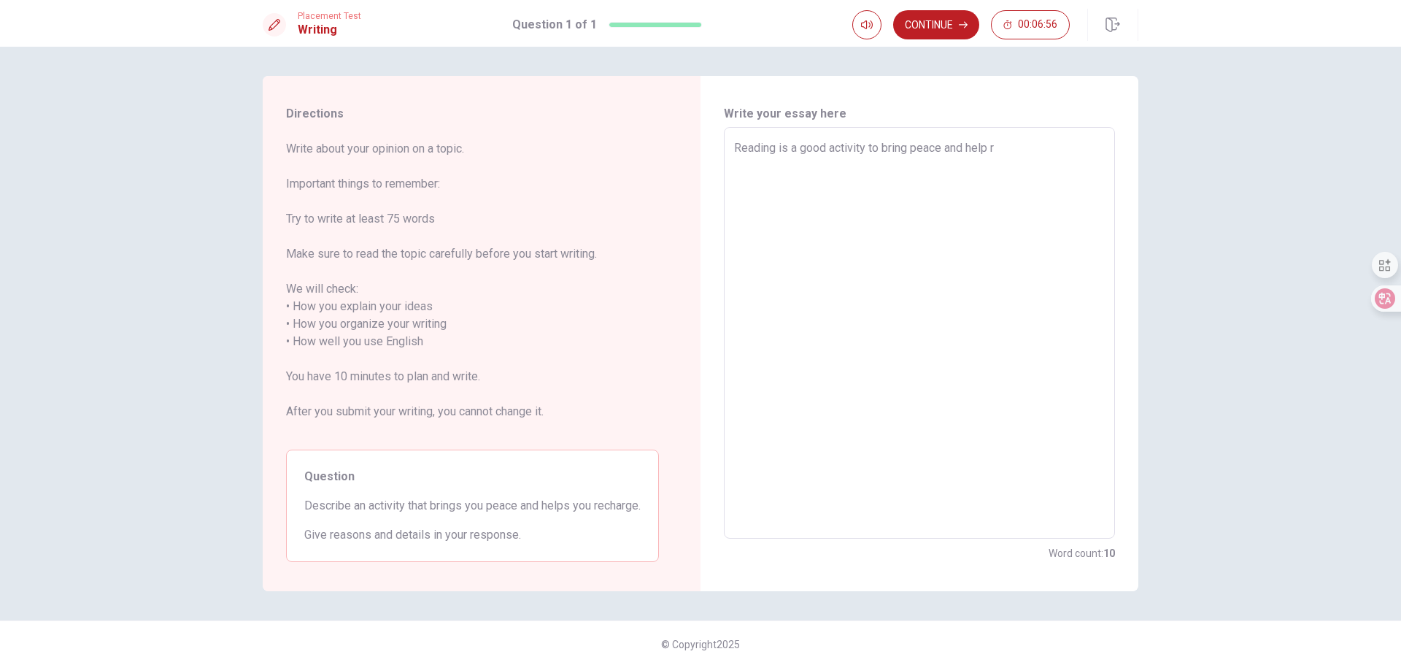
type textarea "x"
type textarea "Reading is a good activity to bring peace and help re"
type textarea "x"
type textarea "Reading is a good activity to bring peace and help rec"
type textarea "x"
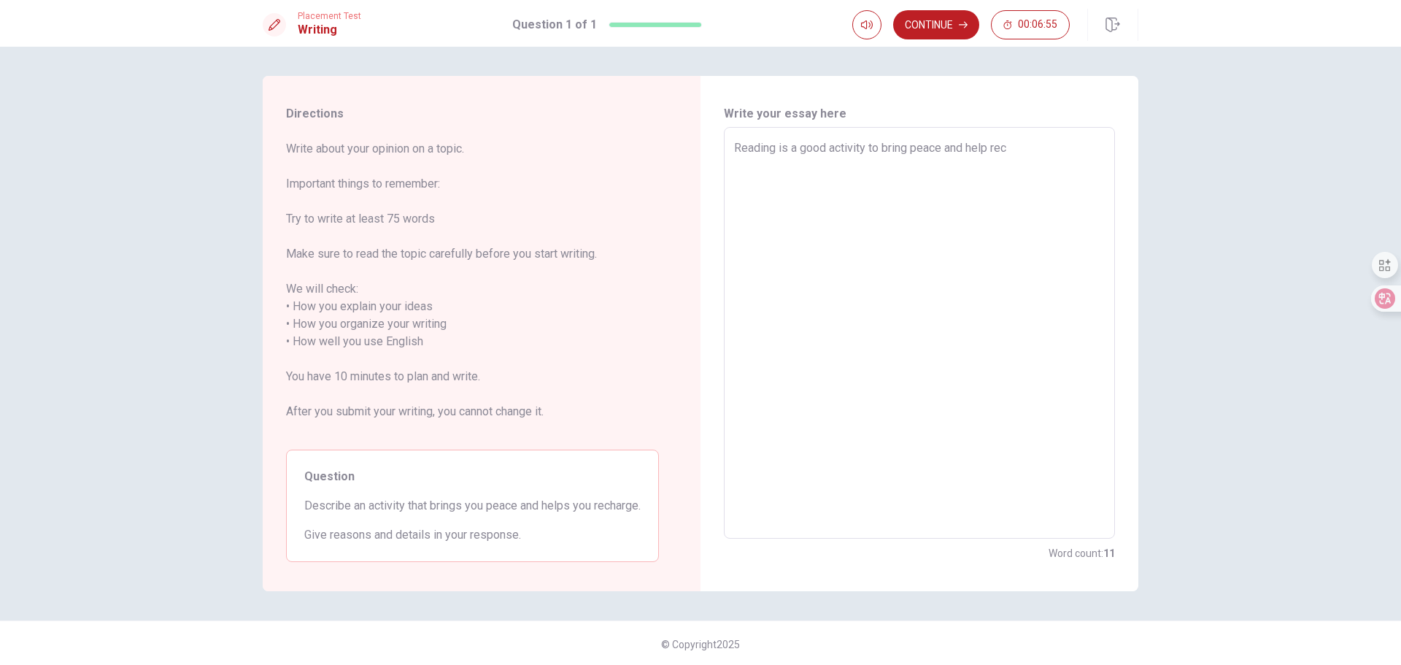
type textarea "Reading is a good activity to bring peace and help [PERSON_NAME]"
type textarea "x"
type textarea "Reading is a good activity to bring peace and help recha"
type textarea "x"
type textarea "Reading is a good activity to bring peace and help rechag"
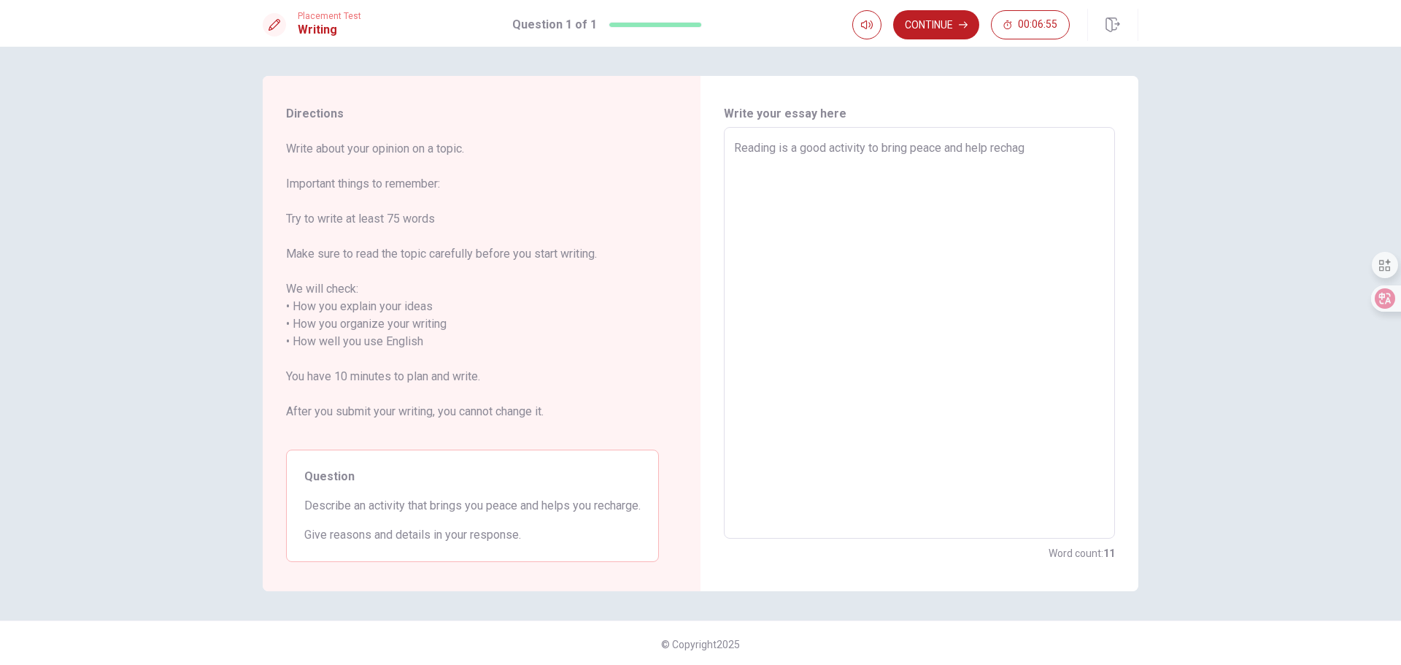
type textarea "x"
type textarea "Reading is a good activity to bring peace and help recha"
type textarea "x"
type textarea "Reading is a good activity to bring peace and help rechar"
type textarea "x"
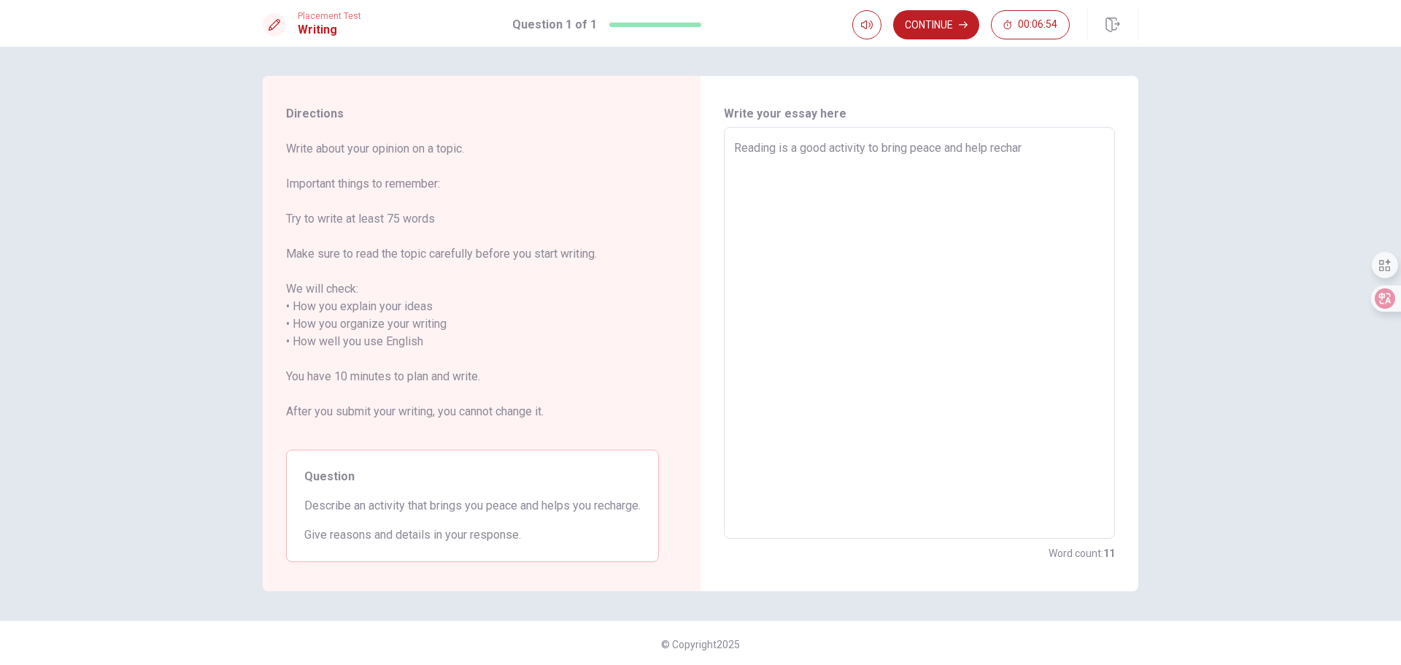
type textarea "Reading is a good activity to bring peace and help recharg"
type textarea "x"
type textarea "Reading is a good activity to bring peace and help recharge"
type textarea "x"
type textarea "Reading is a good activity to bring peace and help recharge."
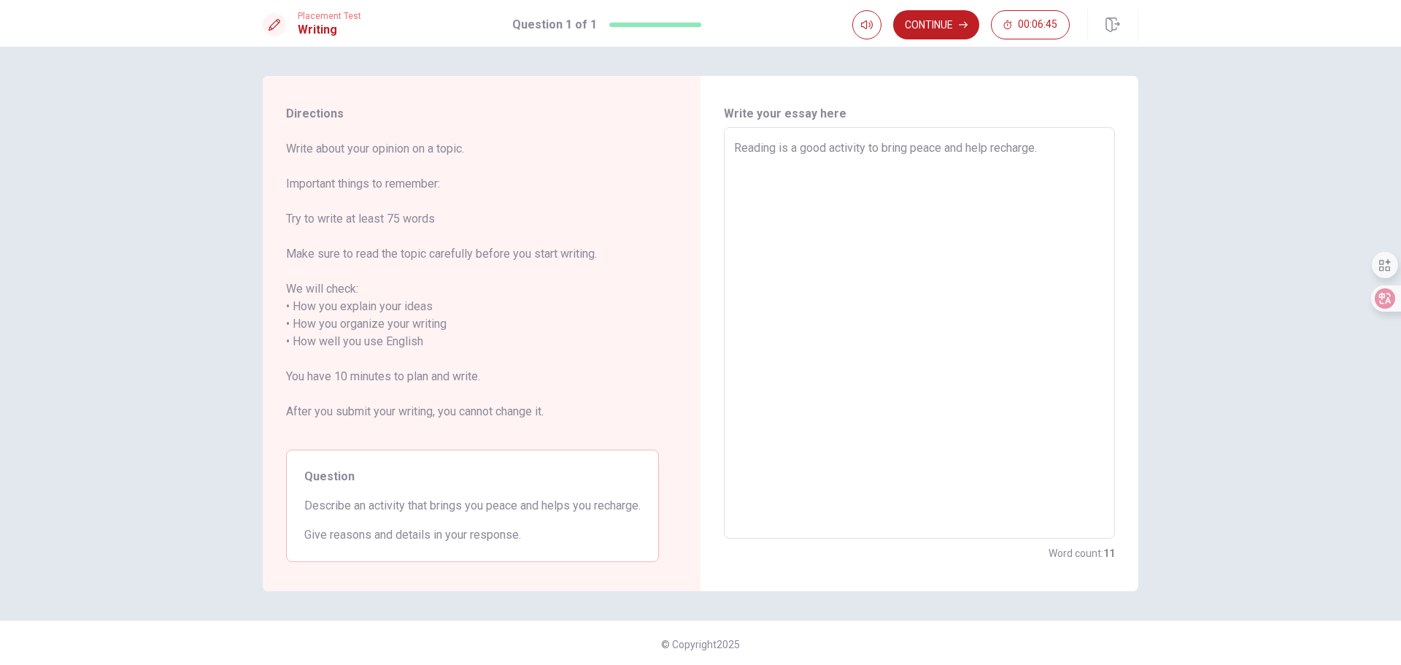
type textarea "x"
type textarea "Reading is a good activity to bring peace and help recharge."
type textarea "x"
type textarea "Reading is a good activity to bring peace and help recharge. w"
type textarea "x"
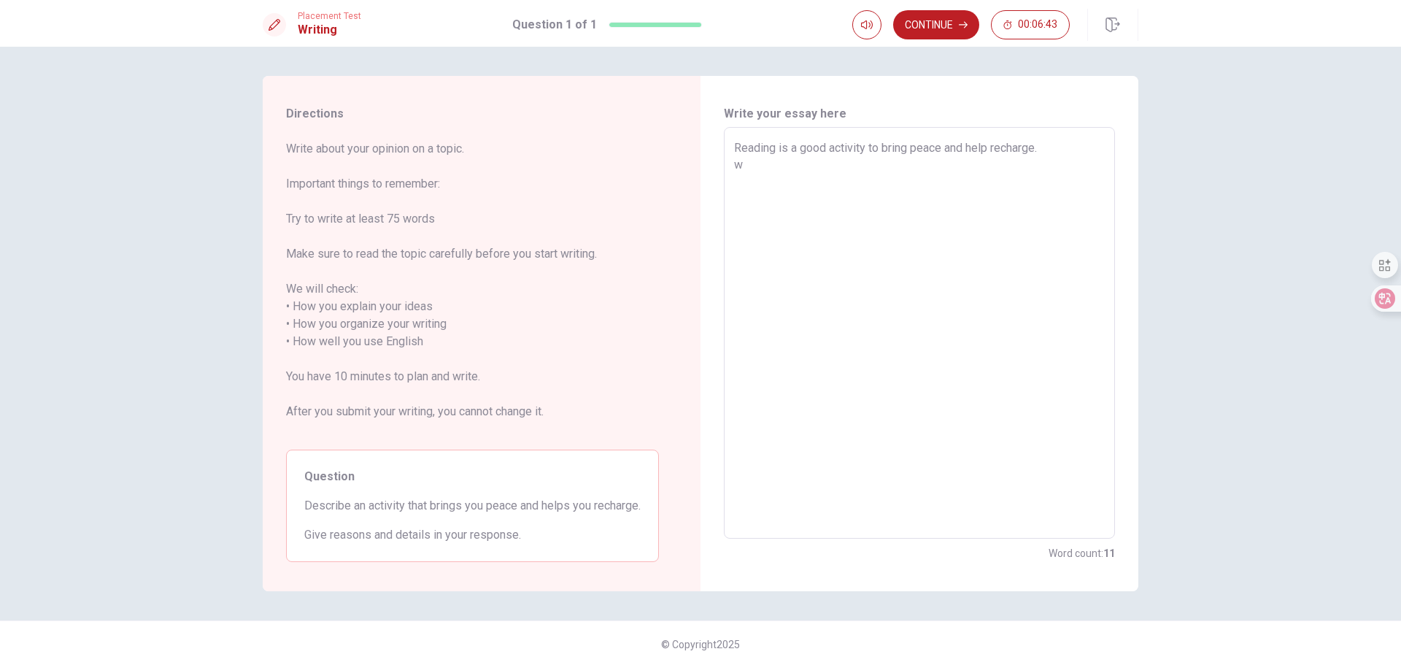
type textarea "Reading is a good activity to bring peace and help recharge. wh"
type textarea "x"
type textarea "Reading is a good activity to bring peace and help recharge. whe"
type textarea "x"
type textarea "Reading is a good activity to bring peace and help recharge. whee"
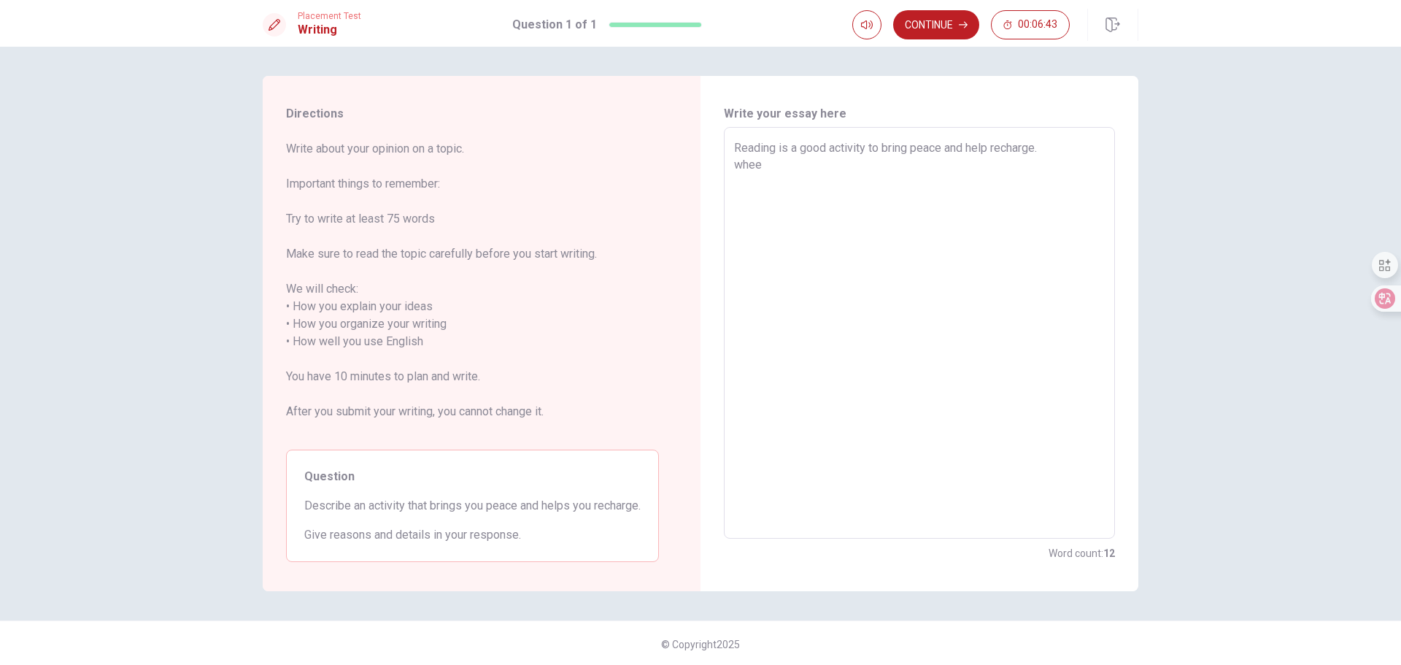
type textarea "x"
type textarea "Reading is a good activity to bring peace and help recharge. wheen"
type textarea "x"
type textarea "Reading is a good activity to bring peace and help recharge. whee"
type textarea "x"
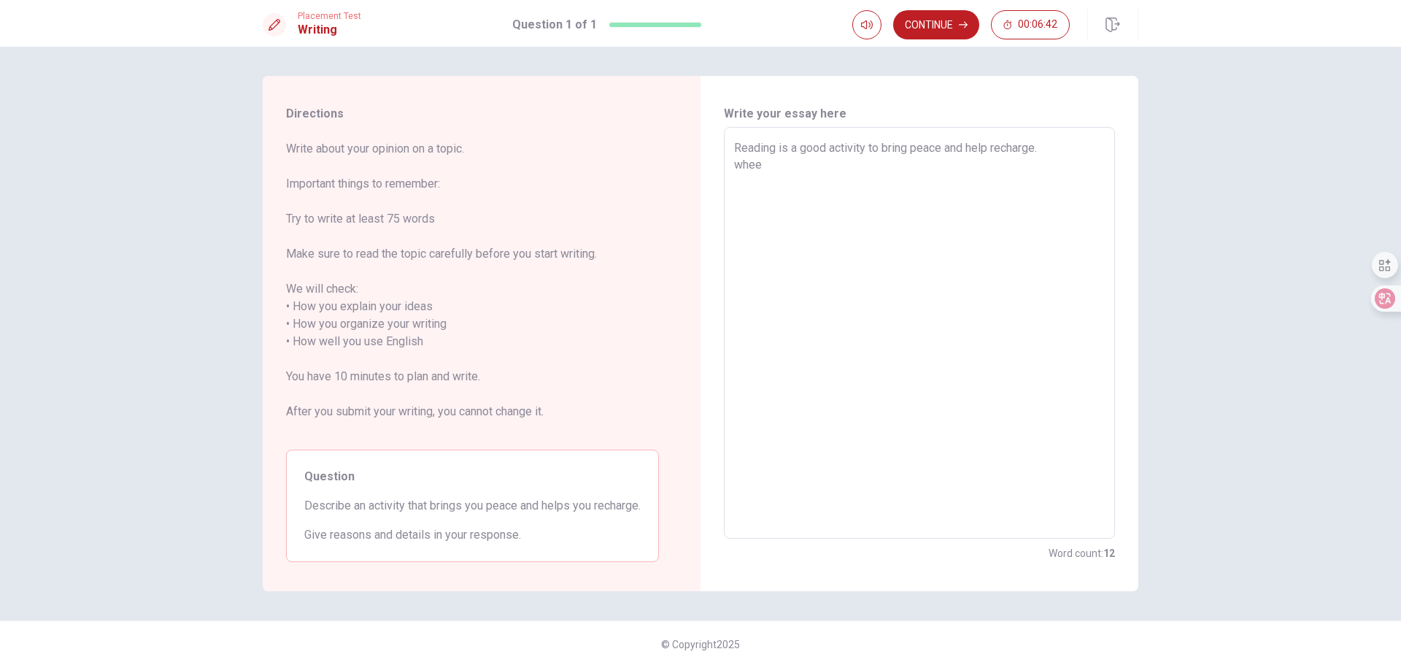
type textarea "Reading is a good activity to bring peace and help recharge. whe"
type textarea "x"
type textarea "Reading is a good activity to bring peace and help recharge. when"
type textarea "x"
type textarea "Reading is a good activity to bring peace and help recharge. when"
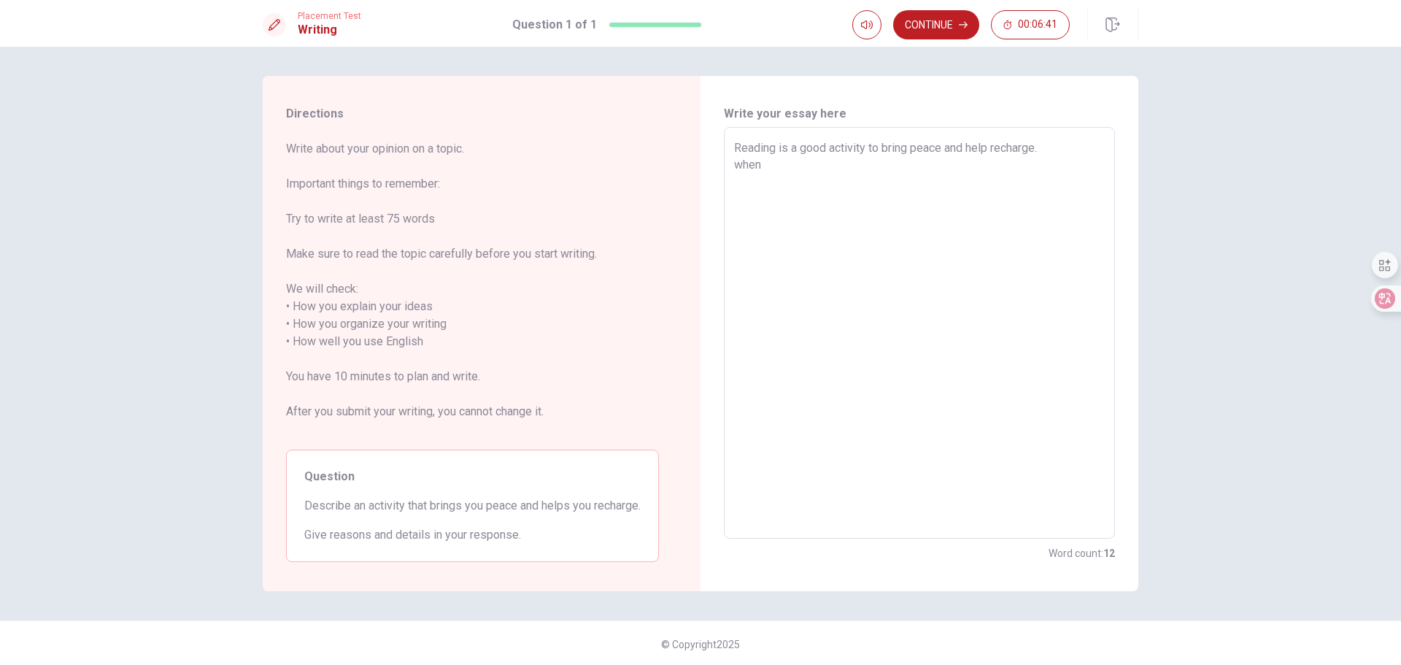
type textarea "x"
type textarea "Reading is a good activity to bring peace and help recharge. when i"
type textarea "x"
type textarea "Reading is a good activity to bring peace and help recharge. when i"
type textarea "x"
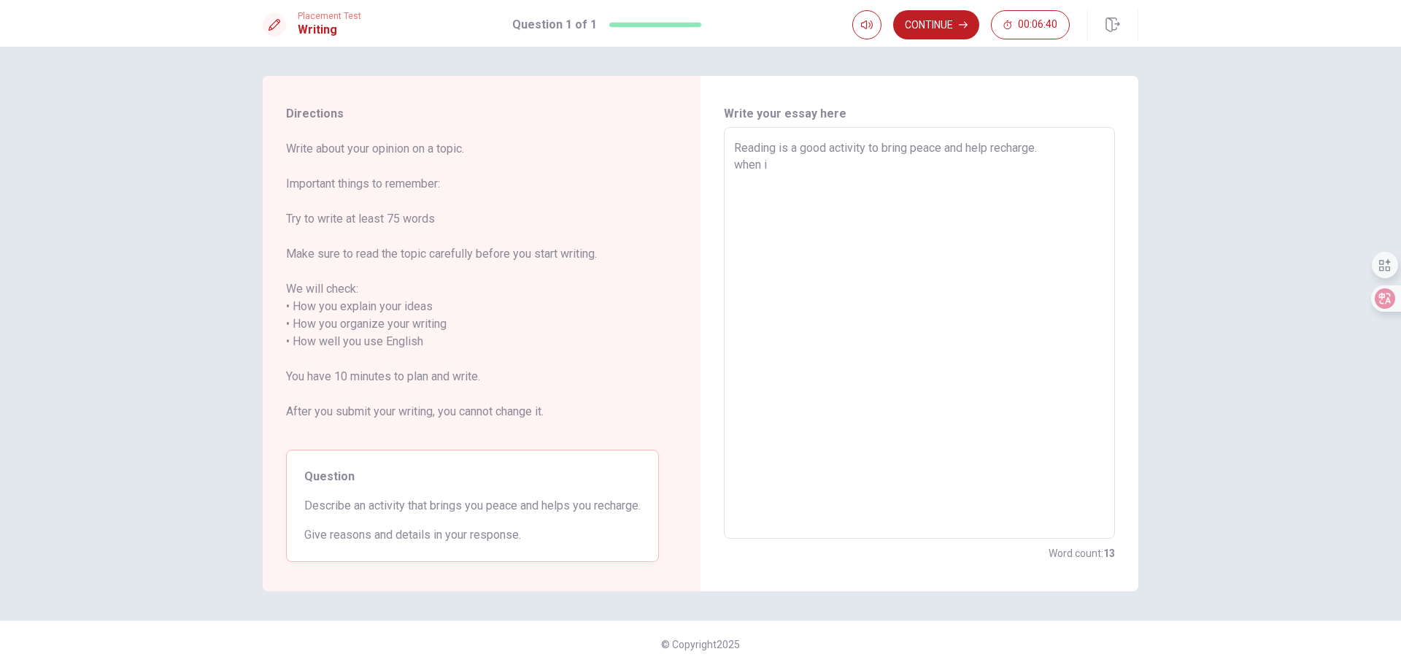
type textarea "Reading is a good activity to bring peace and help recharge. when i"
type textarea "x"
type textarea "Reading is a good activity to bring peace and help recharge. when"
type textarea "x"
type textarea "Reading is a good activity to bring peace and help recharge. when I"
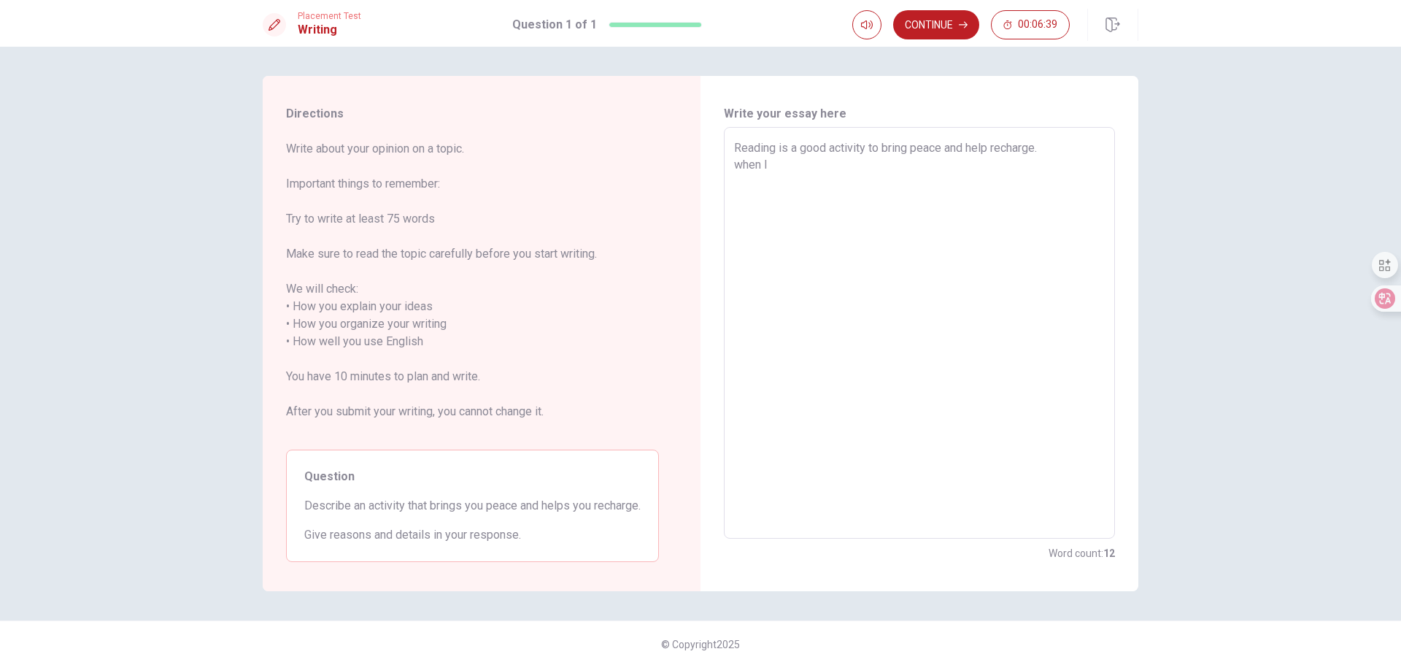
type textarea "x"
type textarea "Reading is a good activity to bring peace and help recharge. when I"
type textarea "x"
type textarea "Reading is a good activity to bring peace and help recharge. when I w"
type textarea "x"
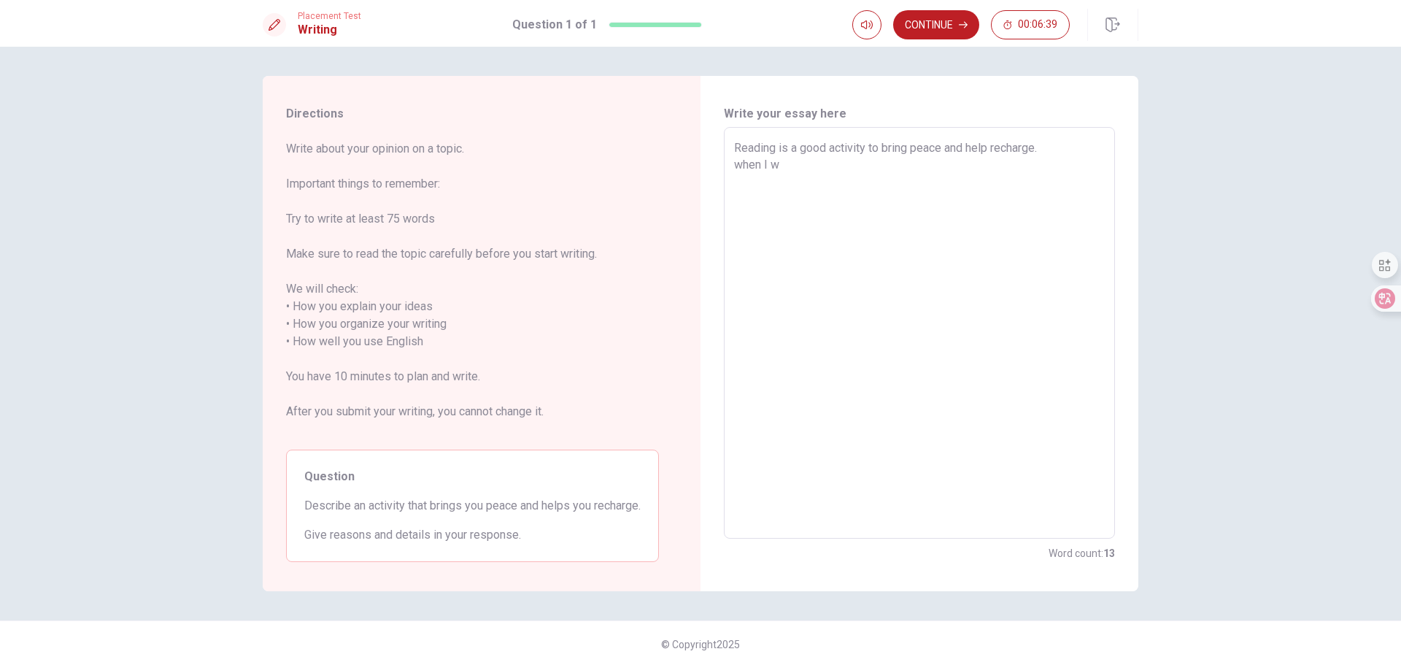
type textarea "Reading is a good activity to bring peace and help recharge. when I wa"
type textarea "x"
type textarea "Reading is a good activity to bring peace and help recharge. when I w"
type textarea "x"
type textarea "Reading is a good activity to bring peace and help recharge. when I"
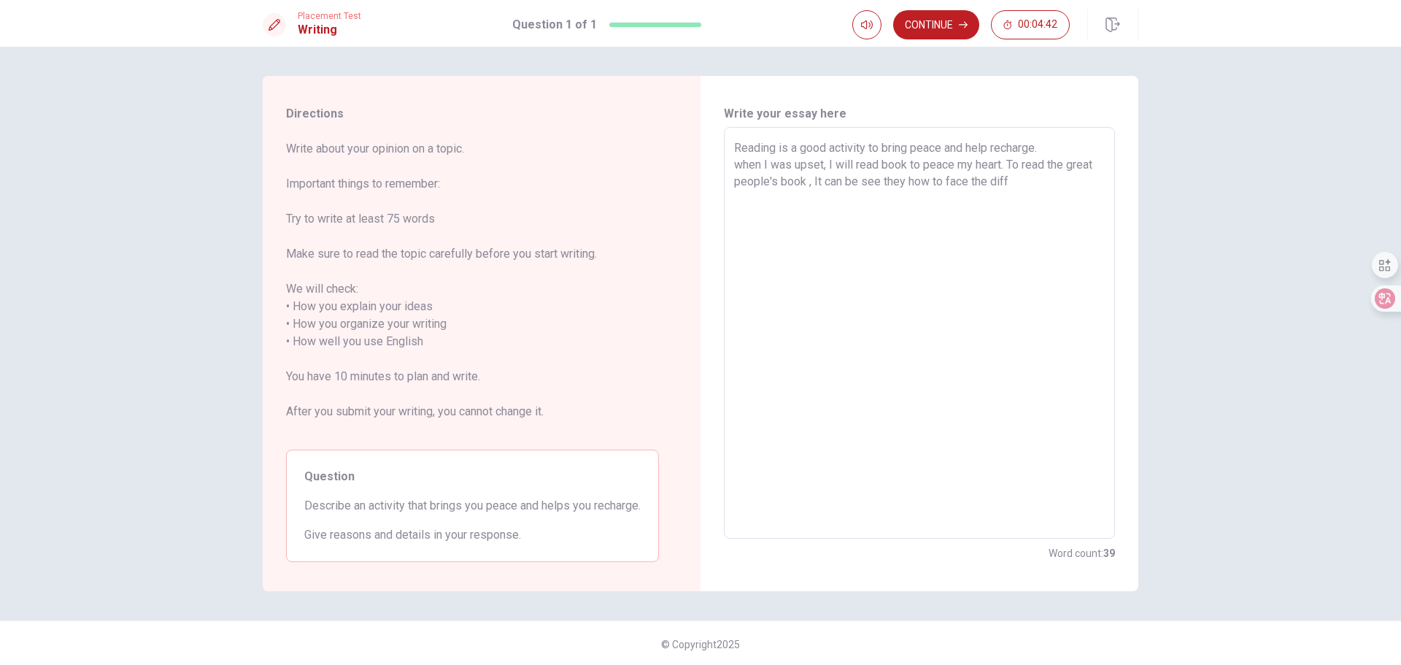
click at [1021, 182] on textarea "Reading is a good activity to bring peace and help recharge. when I was upset, …" at bounding box center [919, 333] width 371 height 388
click at [1007, 244] on textarea "Reading is a good activity to bring peace and help recharge. when I was upset, …" at bounding box center [919, 333] width 371 height 388
click at [1012, 177] on textarea "Reading is a good activity to bring peace and help recharge. when I was upset, …" at bounding box center [919, 333] width 371 height 388
click at [874, 183] on textarea "Reading is a good activity to bring peace and help recharge. when I was upset, …" at bounding box center [919, 333] width 371 height 388
click at [1086, 182] on textarea "Reading is a good activity to bring peace and help recharge. when I was upset, …" at bounding box center [919, 333] width 371 height 388
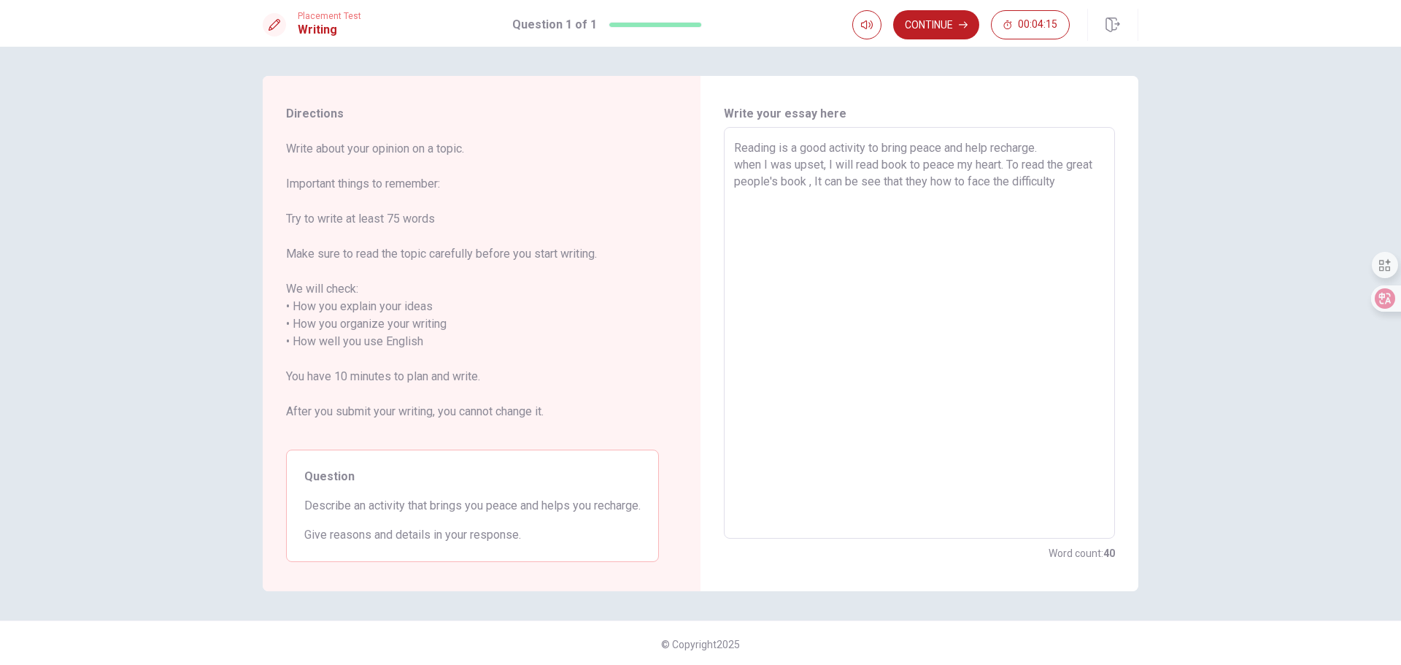
click at [1059, 182] on textarea "Reading is a good activity to bring peace and help recharge. when I was upset, …" at bounding box center [919, 333] width 371 height 388
click at [1054, 182] on textarea "Reading is a good activity to bring peace and help recharge. when I was upset, …" at bounding box center [919, 333] width 371 height 388
drag, startPoint x: 823, startPoint y: 199, endPoint x: 1087, endPoint y: 181, distance: 264.1
click at [1087, 181] on textarea "Reading is a good activity to bring peace and help recharge. when I was upset, …" at bounding box center [919, 333] width 371 height 388
drag, startPoint x: 790, startPoint y: 203, endPoint x: 806, endPoint y: 224, distance: 27.0
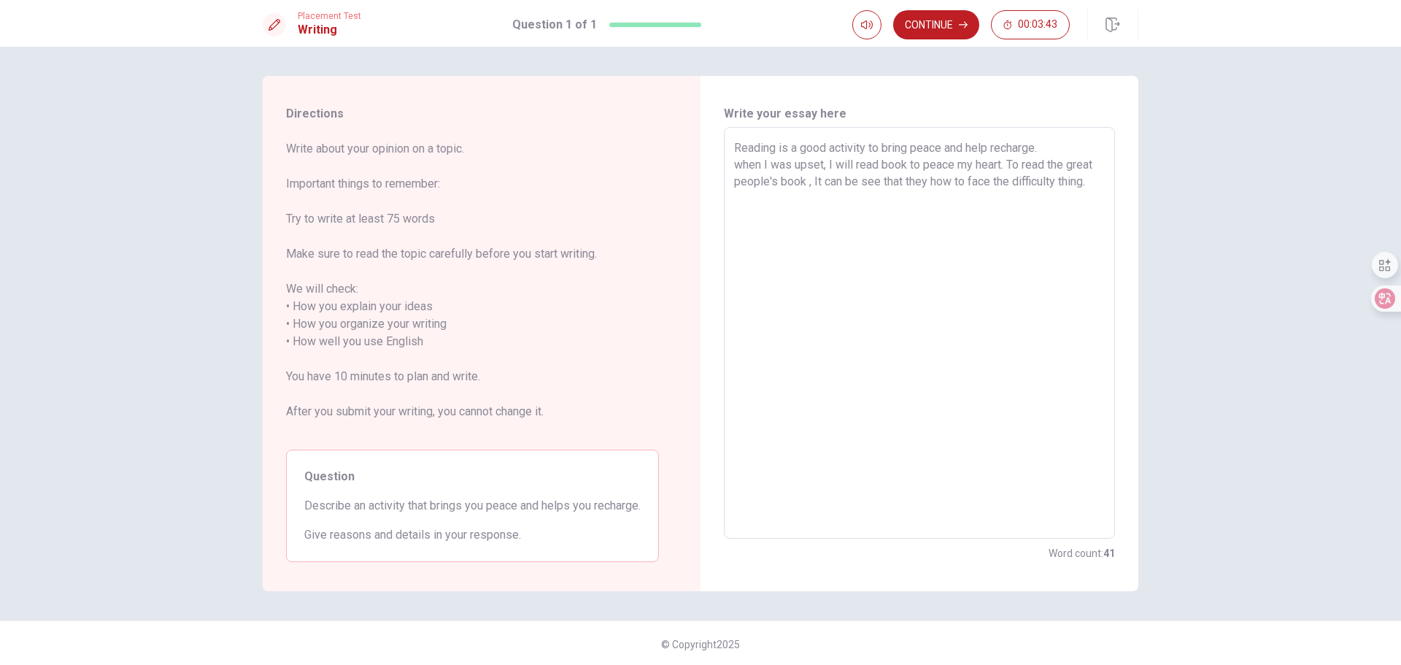
click at [790, 204] on textarea "Reading is a good activity to bring peace and help recharge. when I was upset, …" at bounding box center [919, 333] width 371 height 388
click at [801, 230] on textarea "Reading is a good activity to bring peace and help recharge. when I was upset, …" at bounding box center [919, 333] width 371 height 388
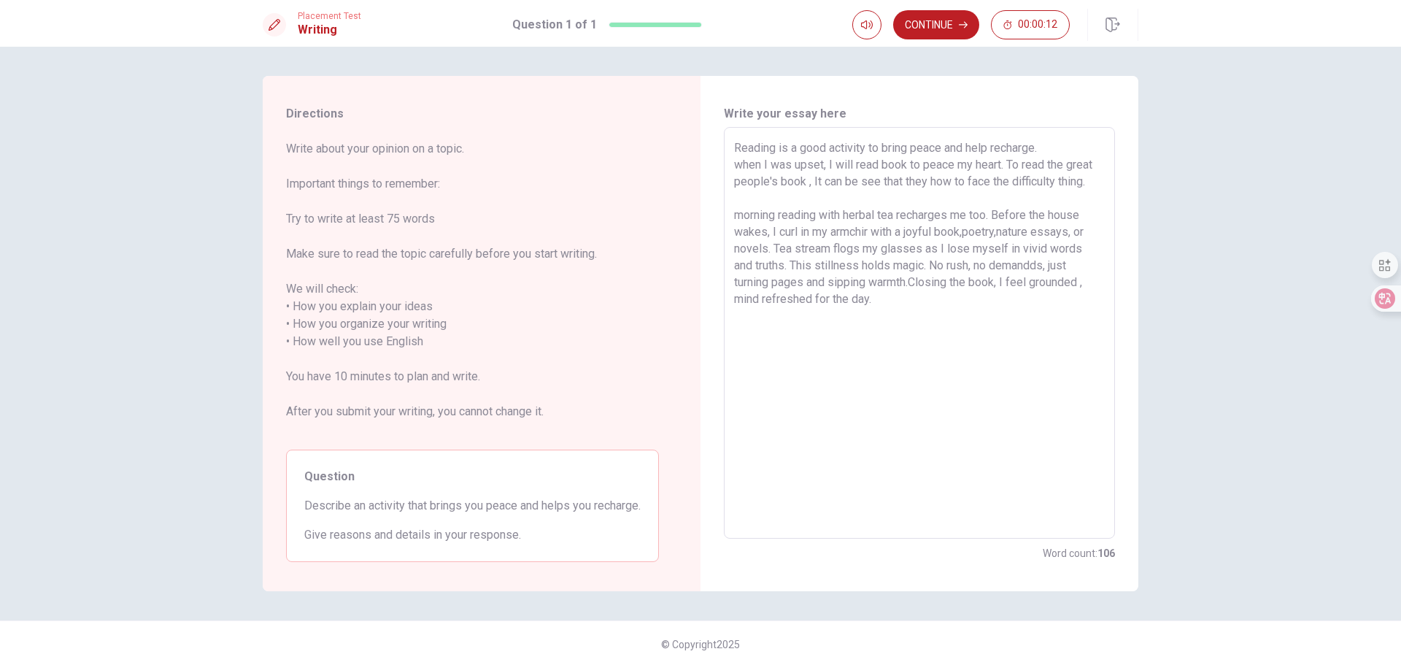
click at [736, 213] on textarea "Reading is a good activity to bring peace and help recharge. when I was upset, …" at bounding box center [919, 333] width 371 height 388
click at [821, 264] on textarea "Reading is a good activity to bring peace and help recharge. when I was upset, …" at bounding box center [919, 333] width 371 height 388
click at [919, 21] on button "Continue" at bounding box center [936, 24] width 86 height 29
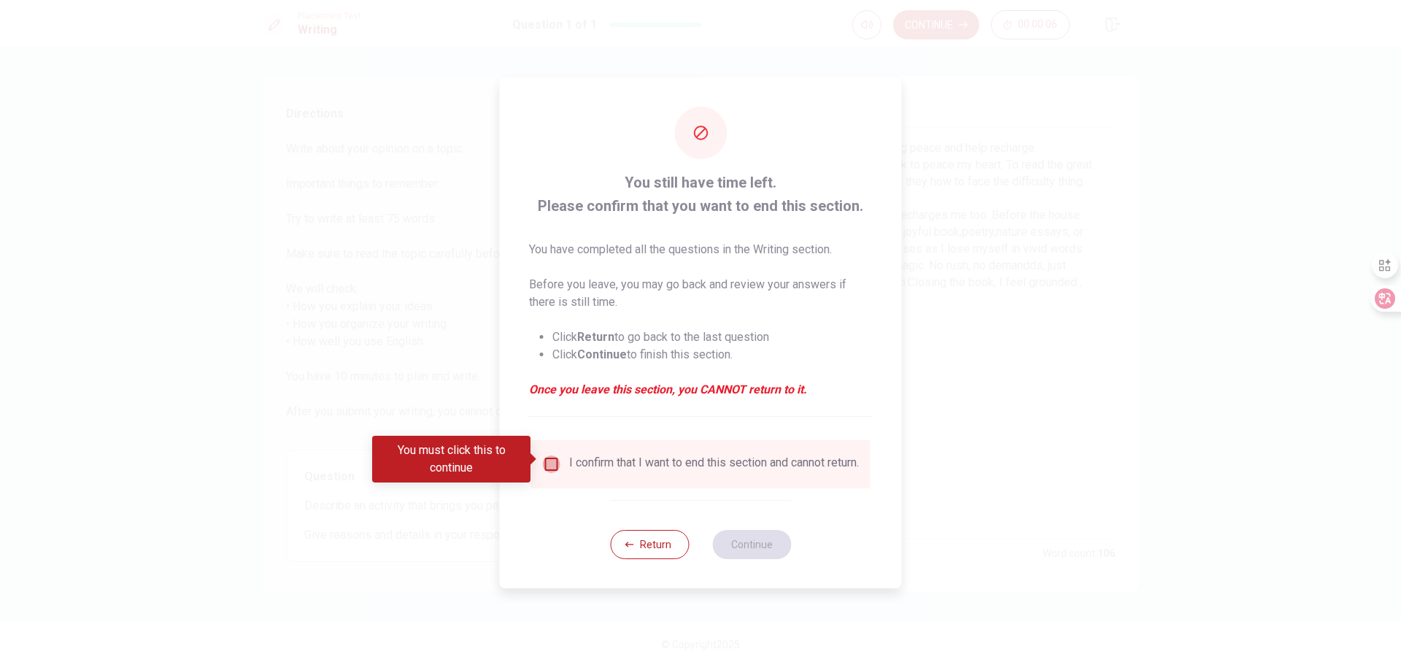
click at [552, 463] on input "You must click this to continue" at bounding box center [552, 464] width 18 height 18
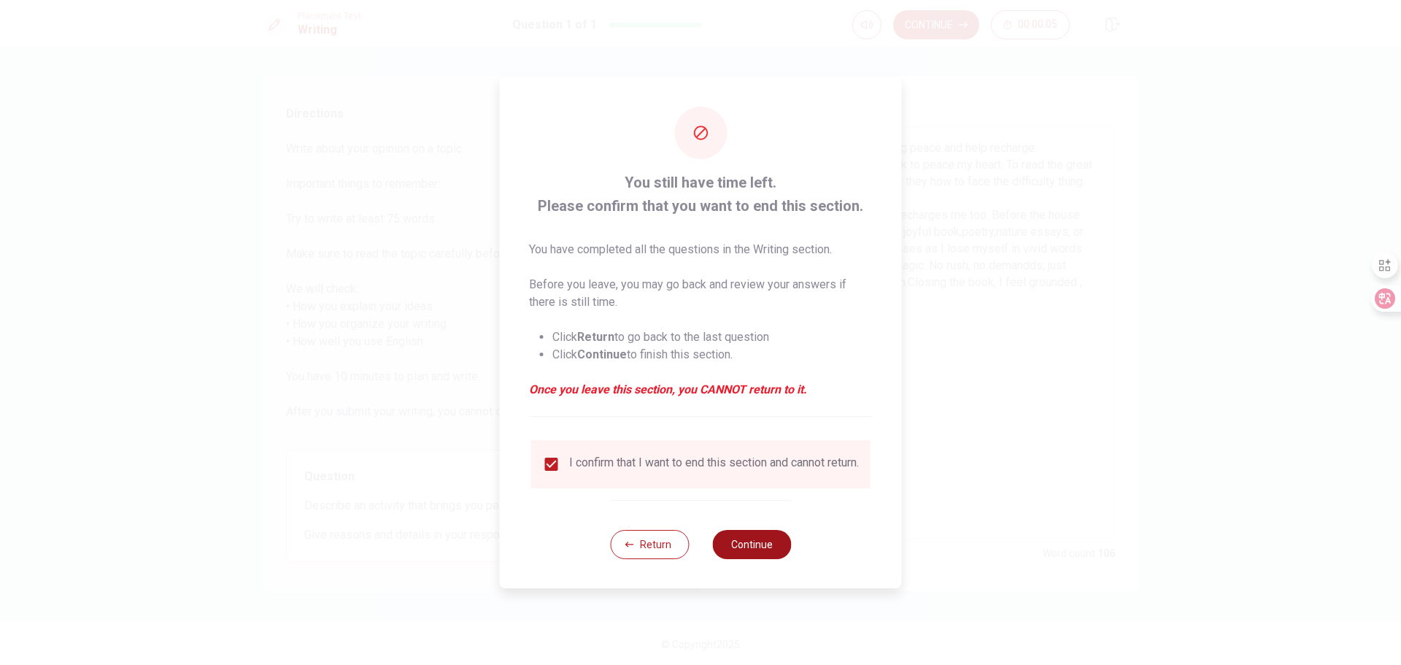
click at [741, 550] on button "Continue" at bounding box center [751, 544] width 79 height 29
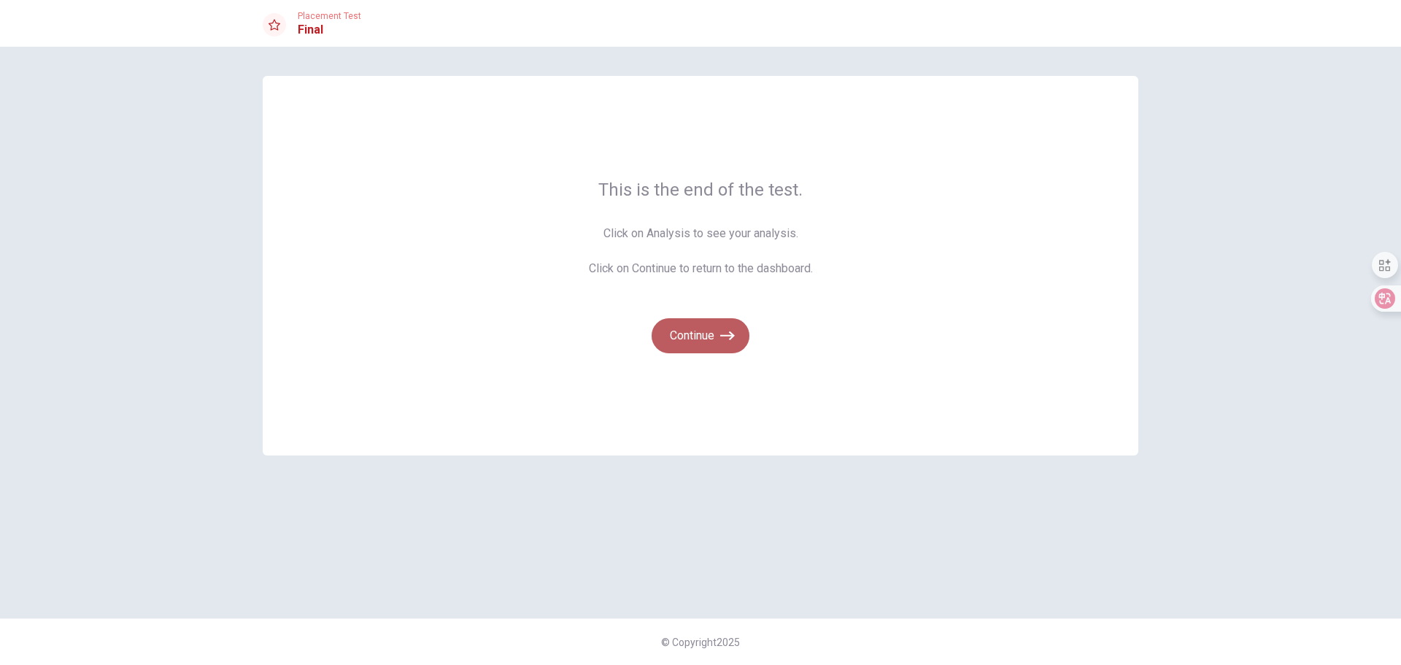
click at [693, 336] on button "Continue" at bounding box center [701, 335] width 98 height 35
